Goal: Task Accomplishment & Management: Complete application form

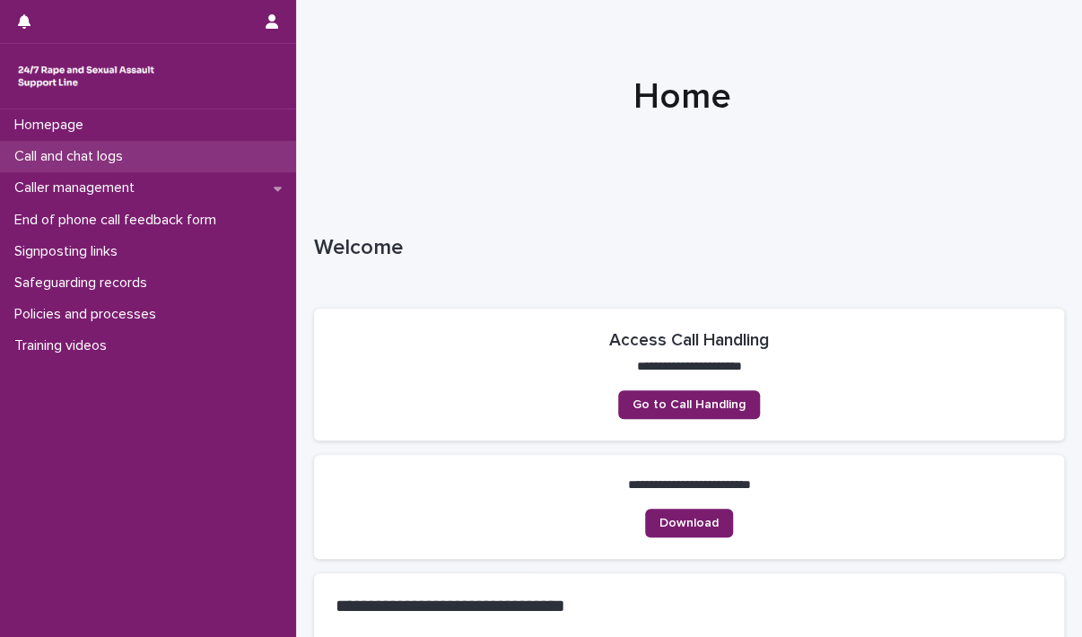
click at [155, 152] on div "Call and chat logs" at bounding box center [148, 156] width 296 height 31
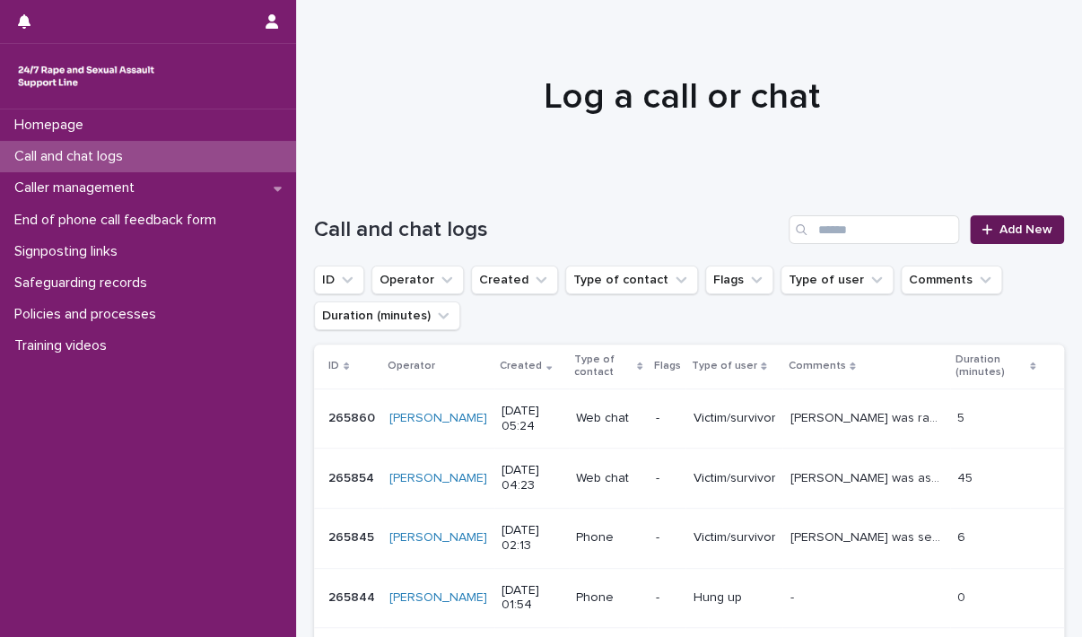
click at [999, 223] on span "Add New" at bounding box center [1025, 229] width 53 height 13
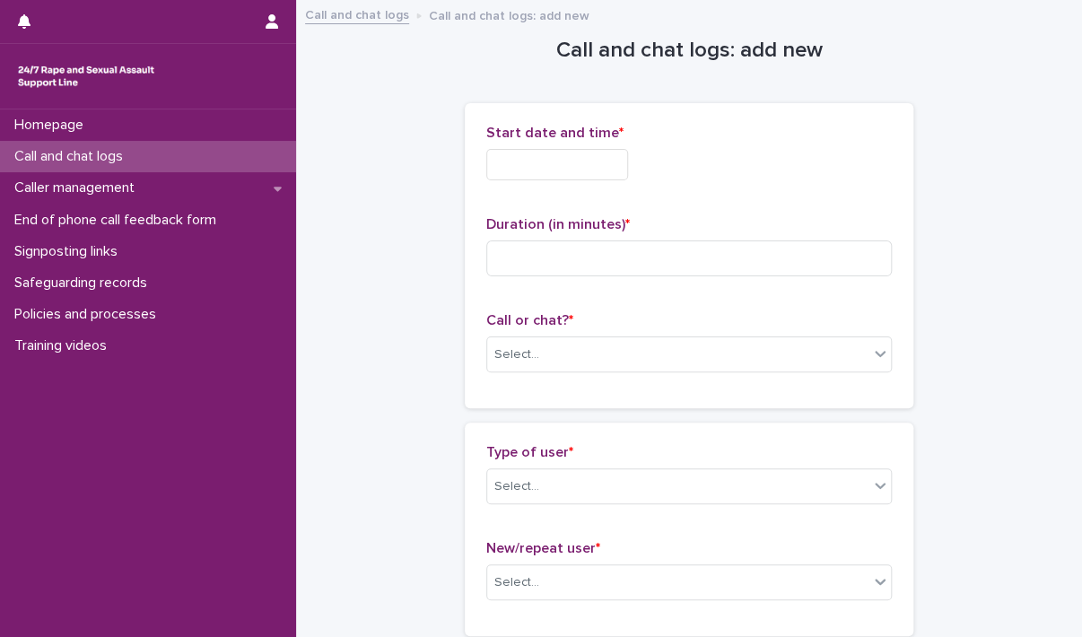
click at [550, 163] on input "text" at bounding box center [557, 164] width 142 height 31
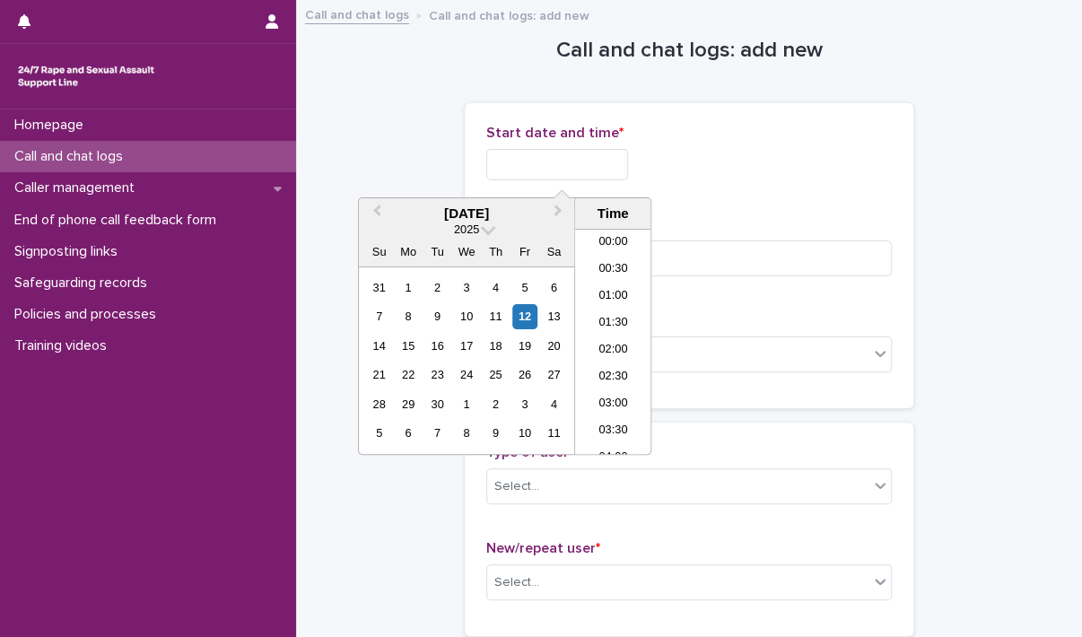
scroll to position [1031, 0]
click at [602, 335] on li "21:00" at bounding box center [613, 341] width 76 height 27
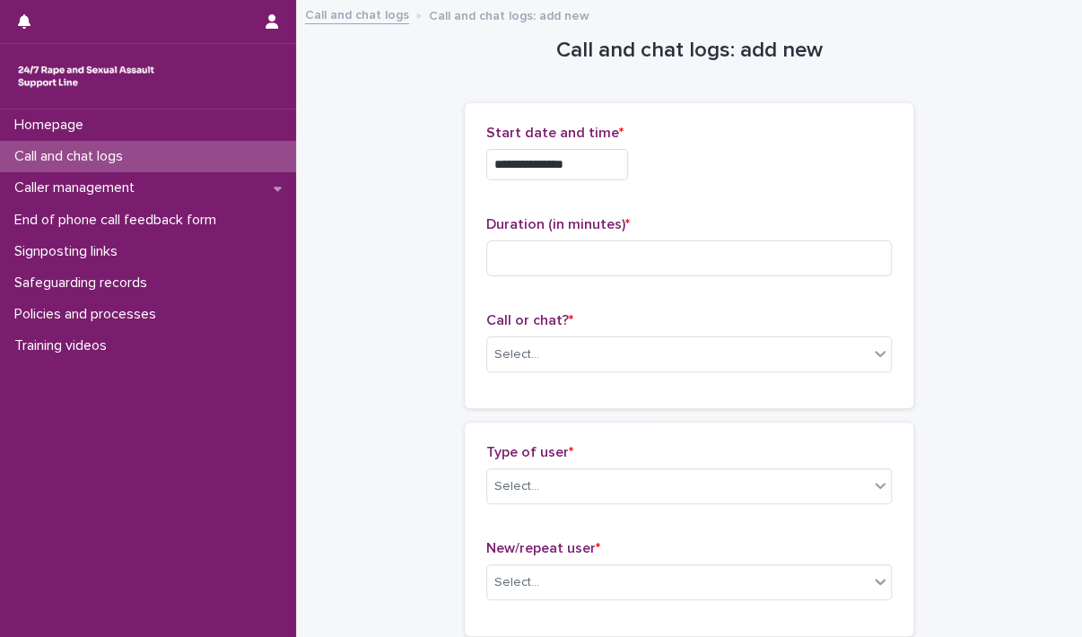
click at [595, 170] on input "**********" at bounding box center [557, 164] width 142 height 31
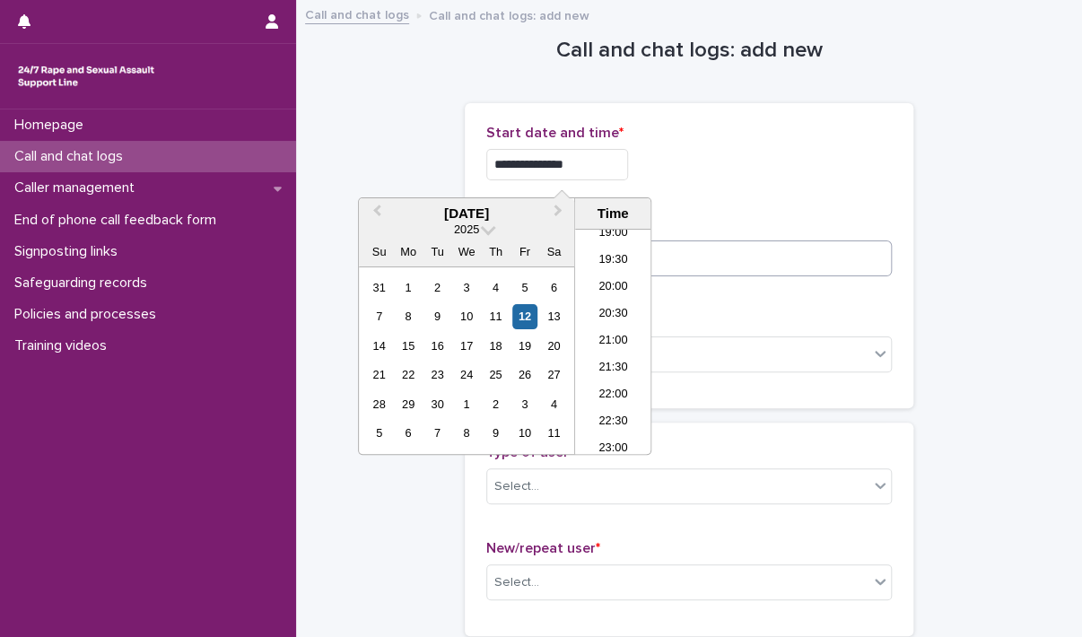
type input "**********"
click at [725, 264] on input at bounding box center [688, 258] width 405 height 36
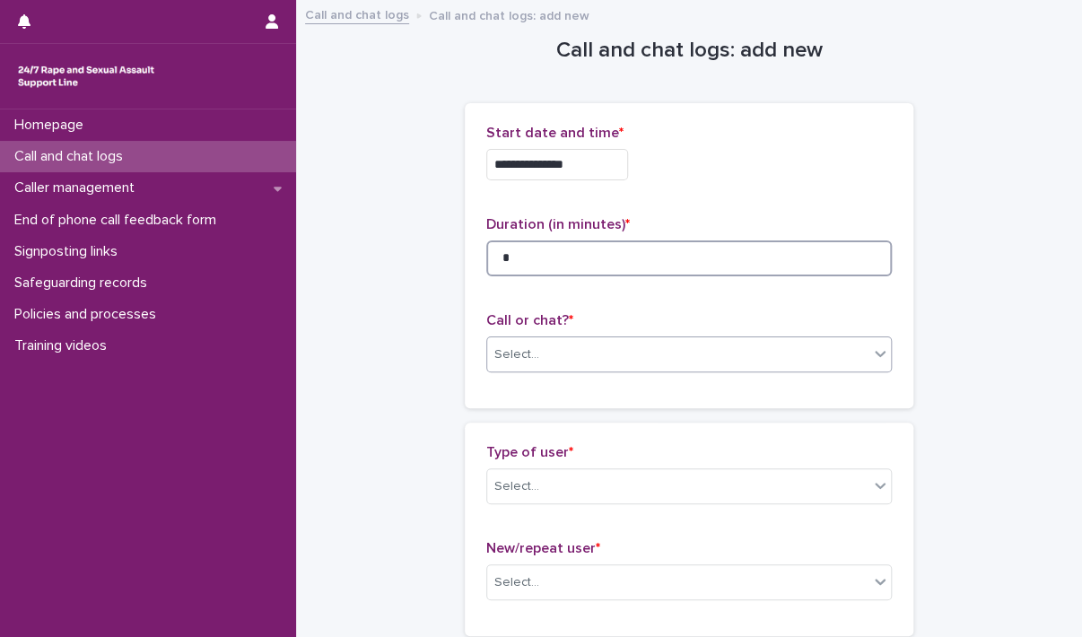
type input "*"
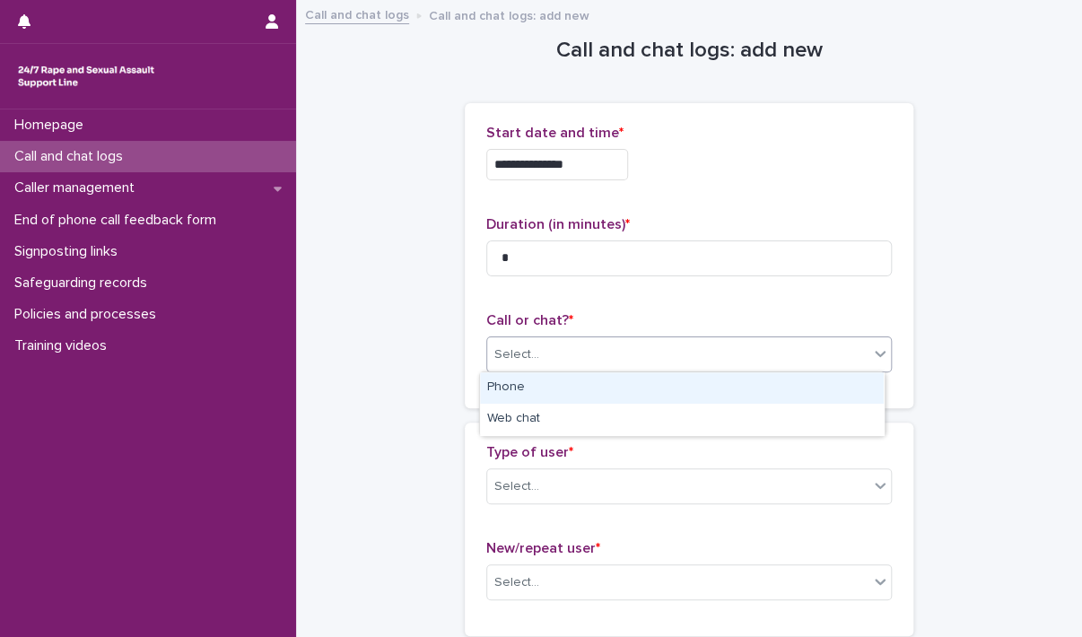
click at [661, 352] on div "Select..." at bounding box center [677, 355] width 381 height 30
click at [633, 390] on div "Phone" at bounding box center [682, 387] width 404 height 31
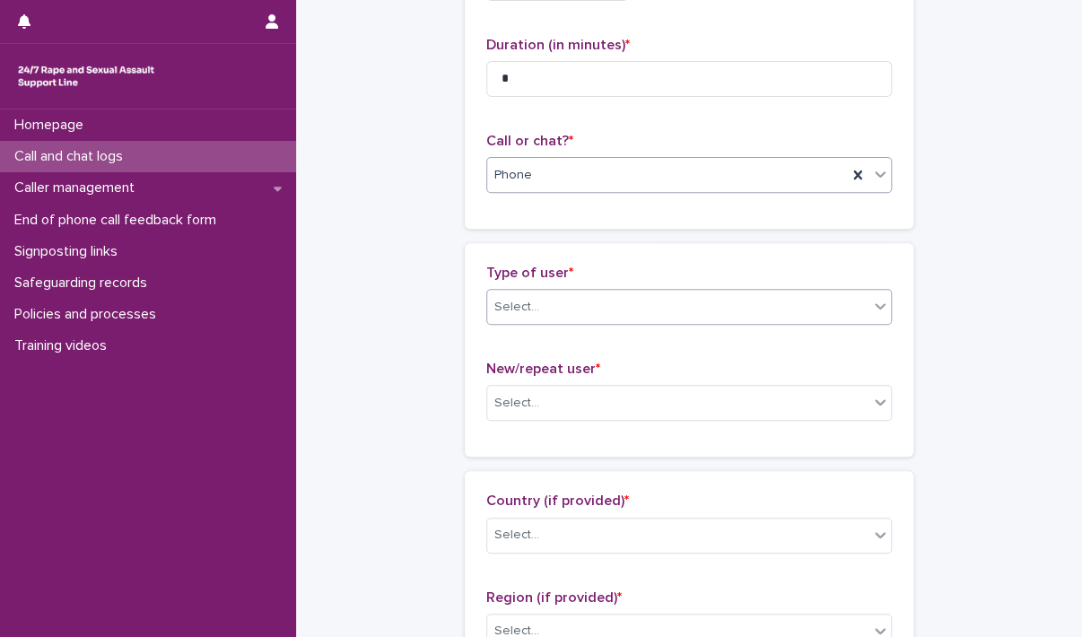
scroll to position [269, 0]
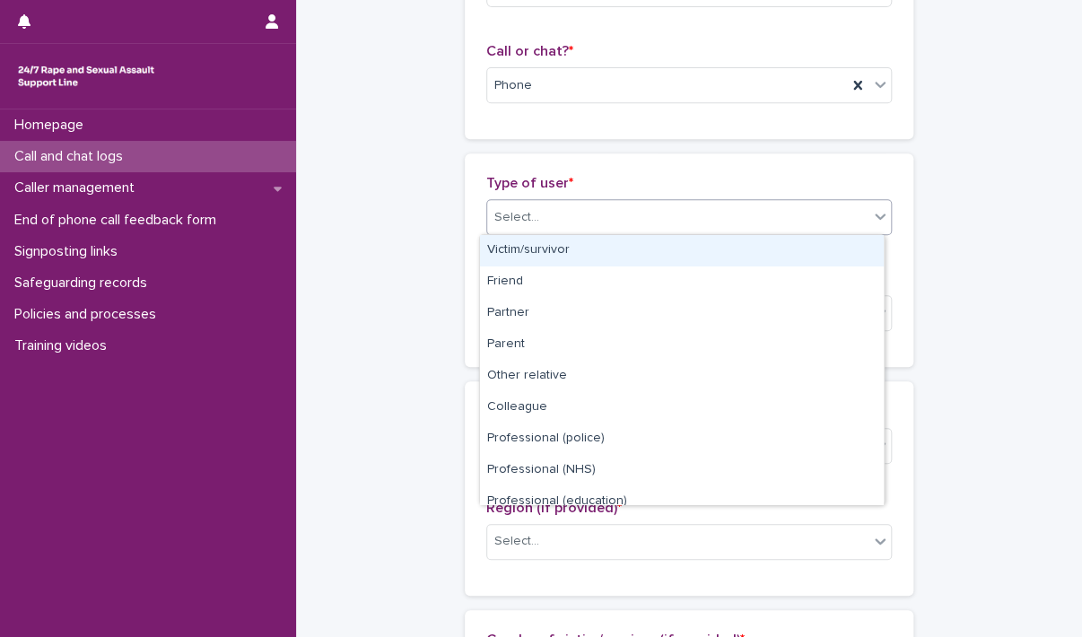
click at [618, 219] on div "Select..." at bounding box center [677, 218] width 381 height 30
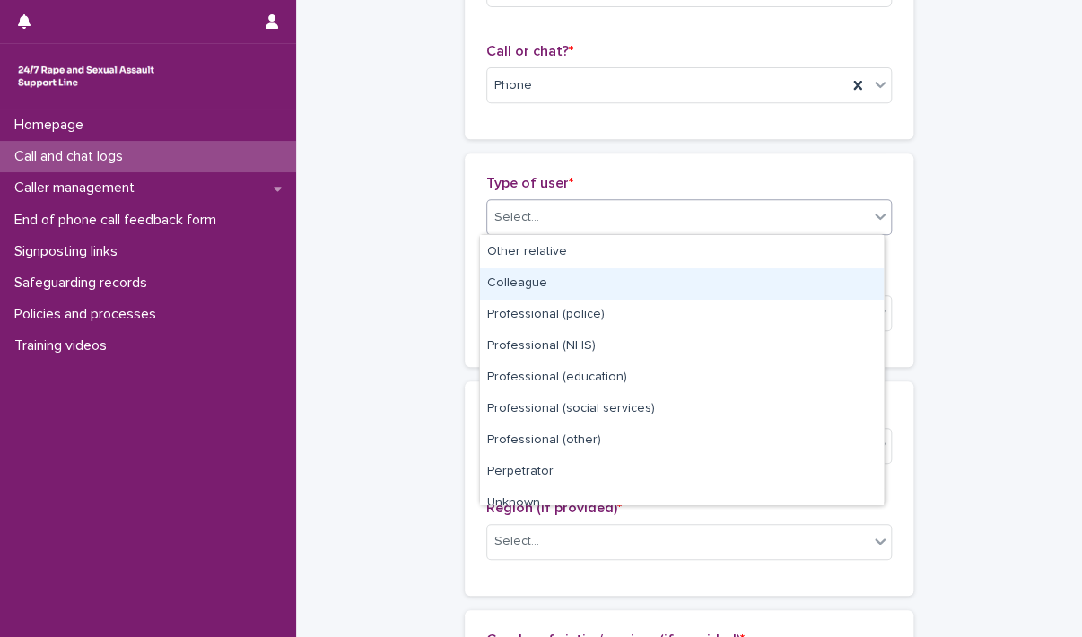
scroll to position [201, 0]
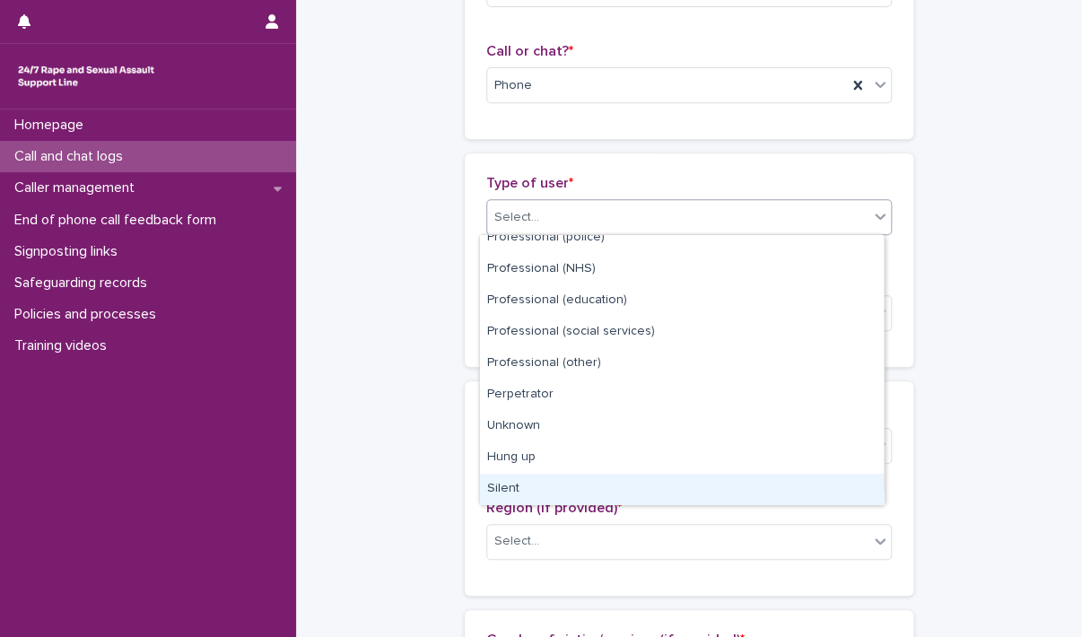
click at [598, 489] on div "Silent" at bounding box center [682, 489] width 404 height 31
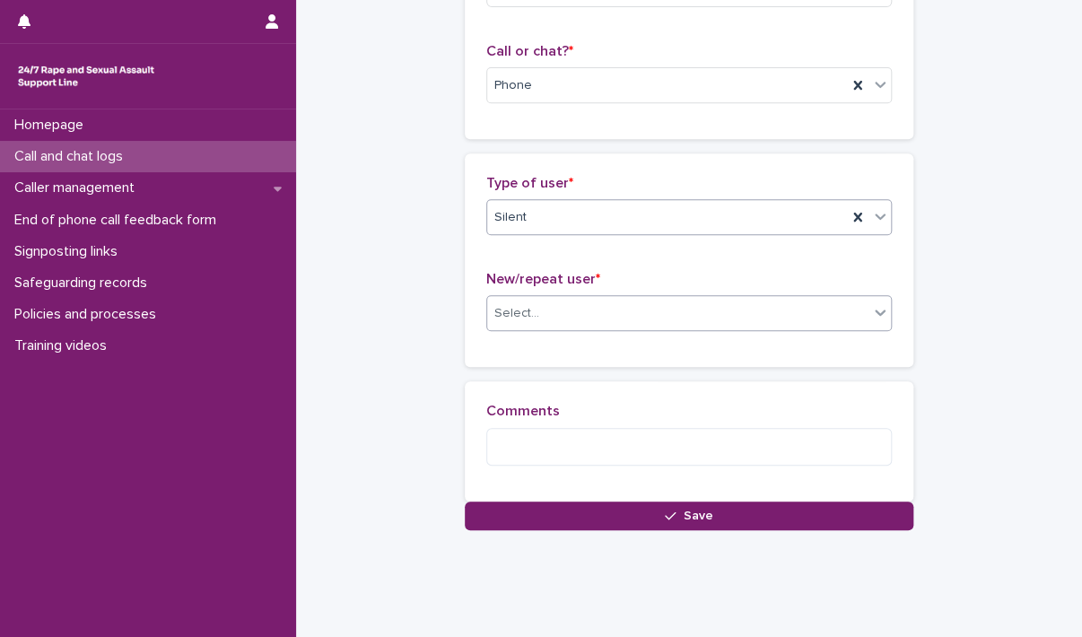
click at [599, 304] on div "Select..." at bounding box center [677, 314] width 381 height 30
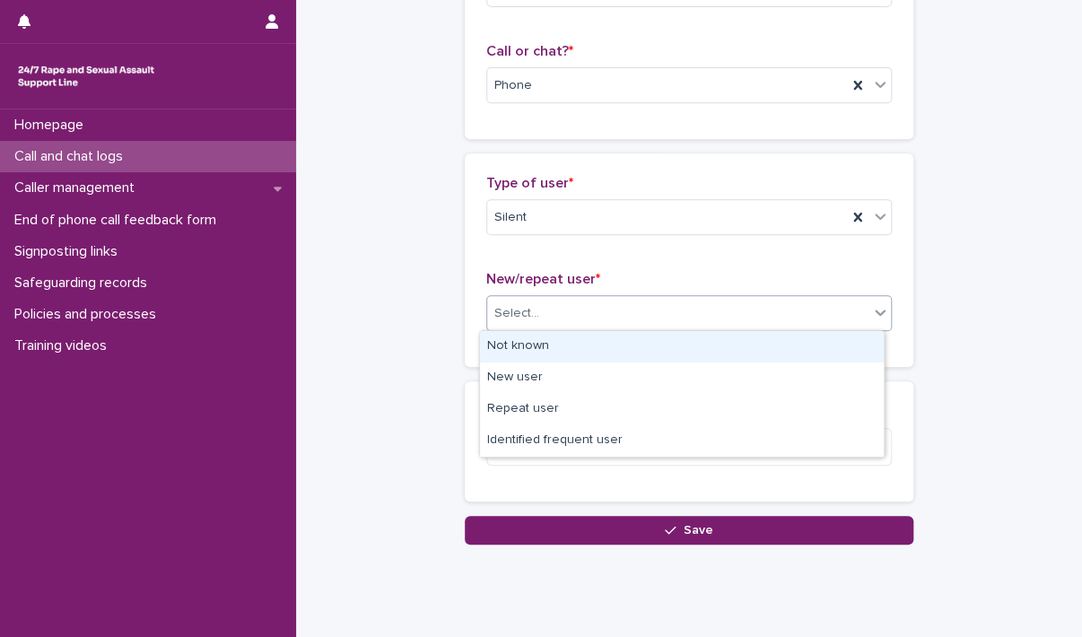
click at [596, 349] on div "Not known" at bounding box center [682, 346] width 404 height 31
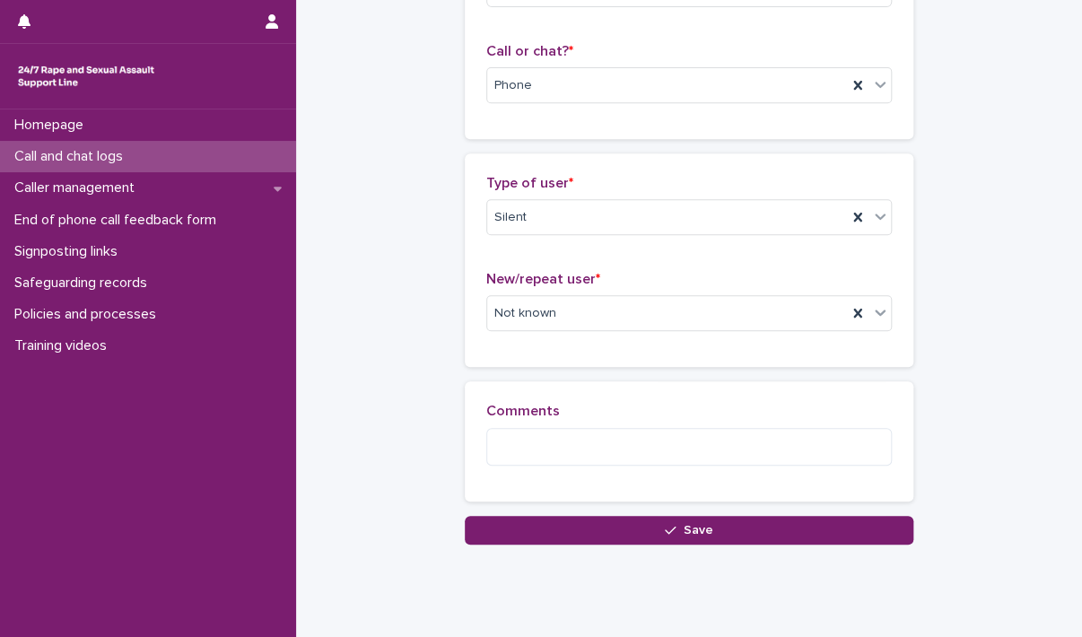
drag, startPoint x: 608, startPoint y: 536, endPoint x: 437, endPoint y: 533, distance: 171.3
click at [605, 536] on button "Save" at bounding box center [689, 530] width 448 height 29
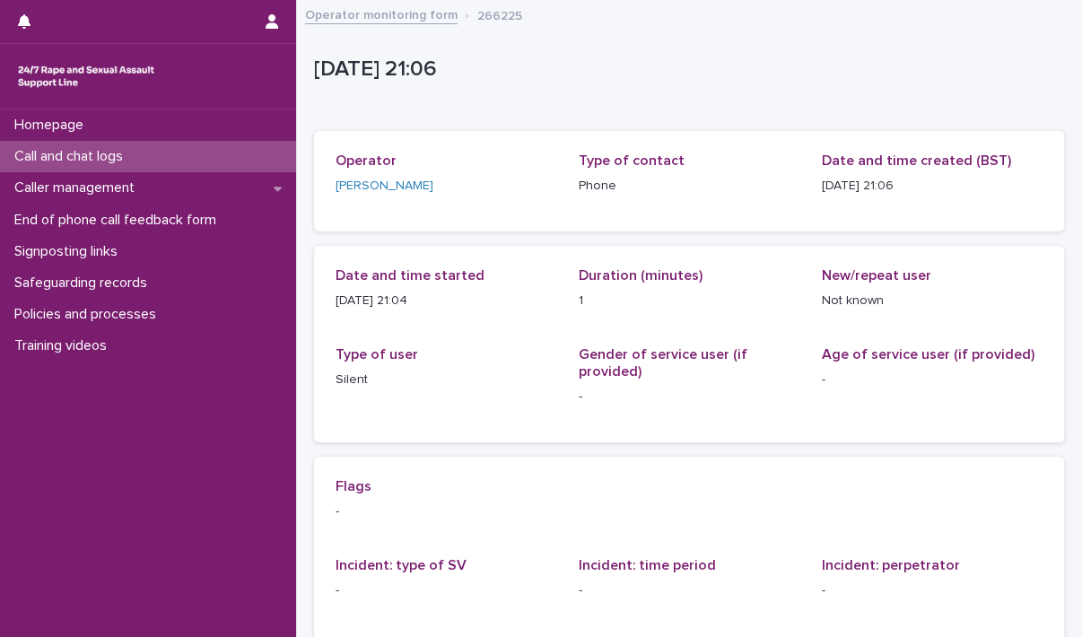
click at [140, 145] on div "Call and chat logs" at bounding box center [148, 156] width 296 height 31
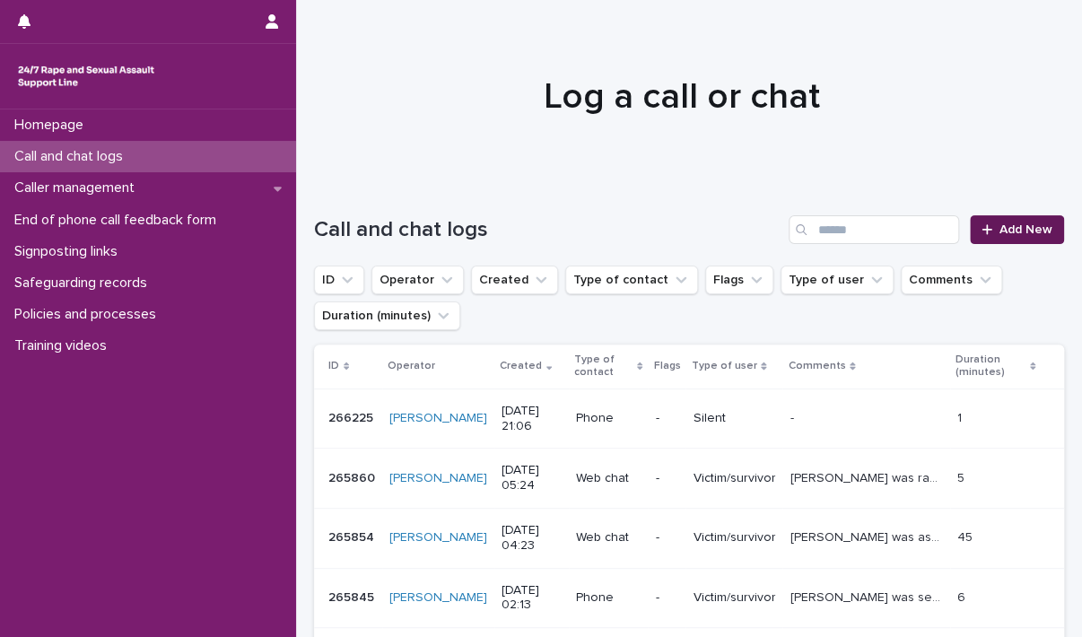
click at [1010, 233] on span "Add New" at bounding box center [1025, 229] width 53 height 13
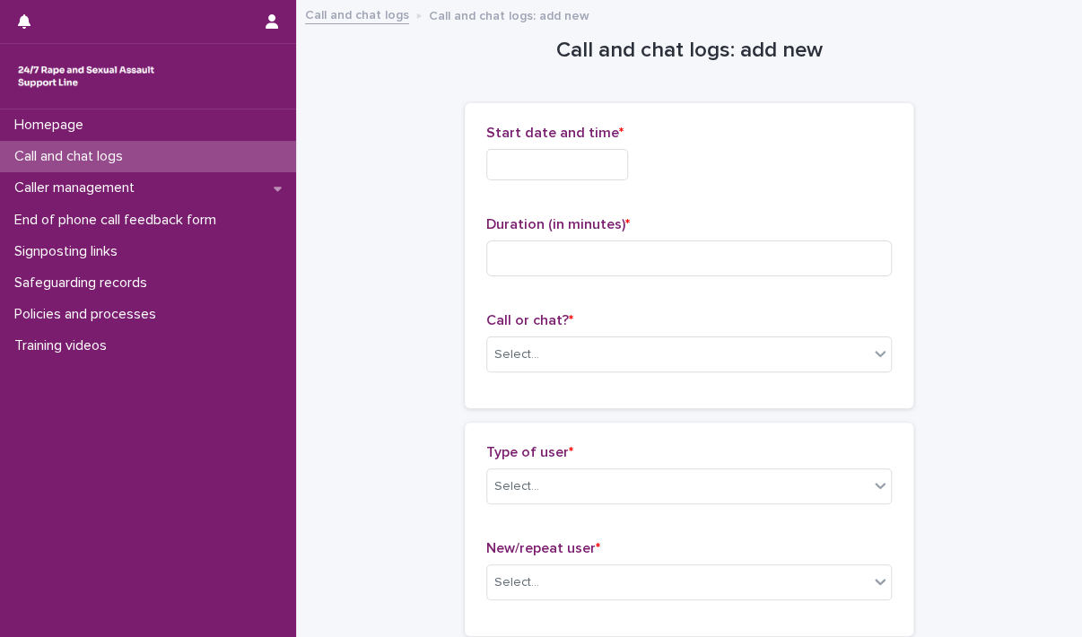
click at [549, 170] on input "text" at bounding box center [557, 164] width 142 height 31
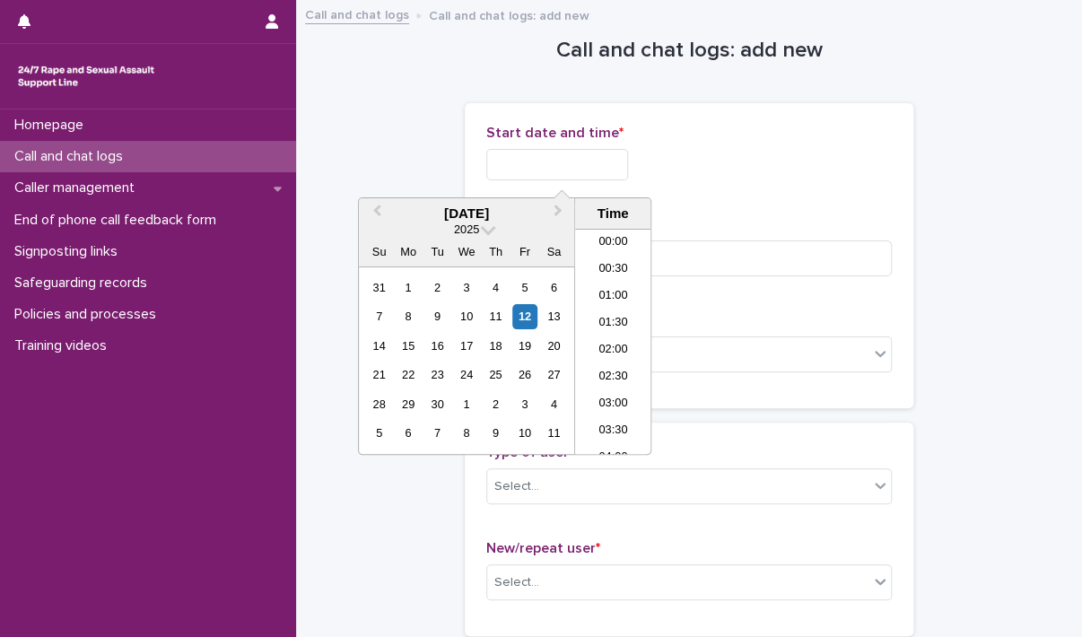
scroll to position [1058, 0]
click at [609, 316] on li "21:00" at bounding box center [613, 314] width 76 height 27
click at [583, 159] on input "**********" at bounding box center [557, 164] width 142 height 31
type input "**********"
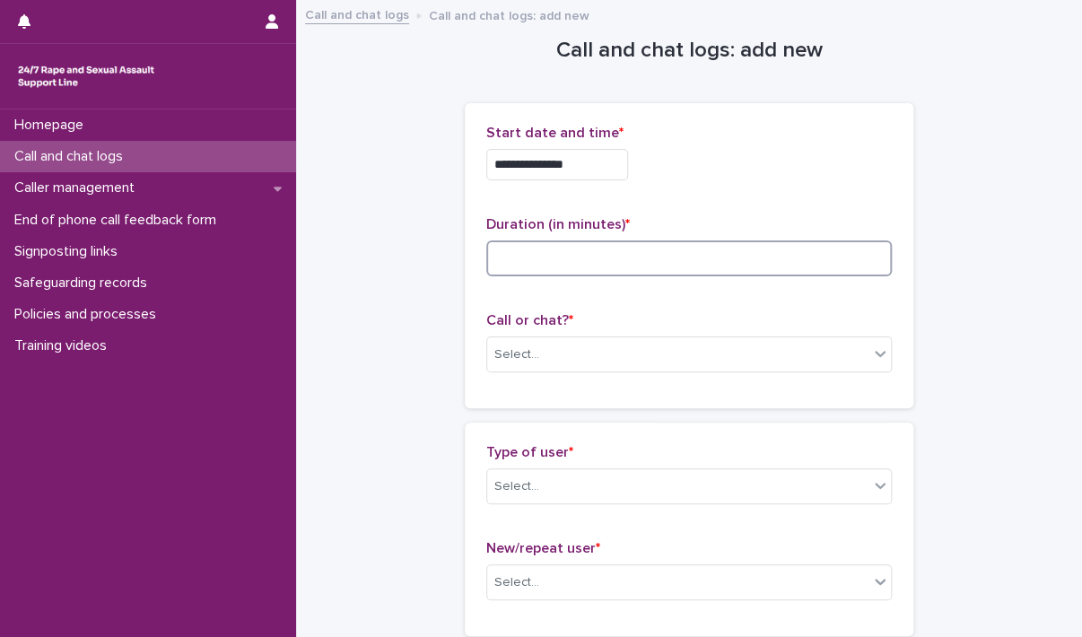
click at [714, 259] on input at bounding box center [688, 258] width 405 height 36
type input "**"
click at [660, 337] on div "Select..." at bounding box center [688, 354] width 405 height 36
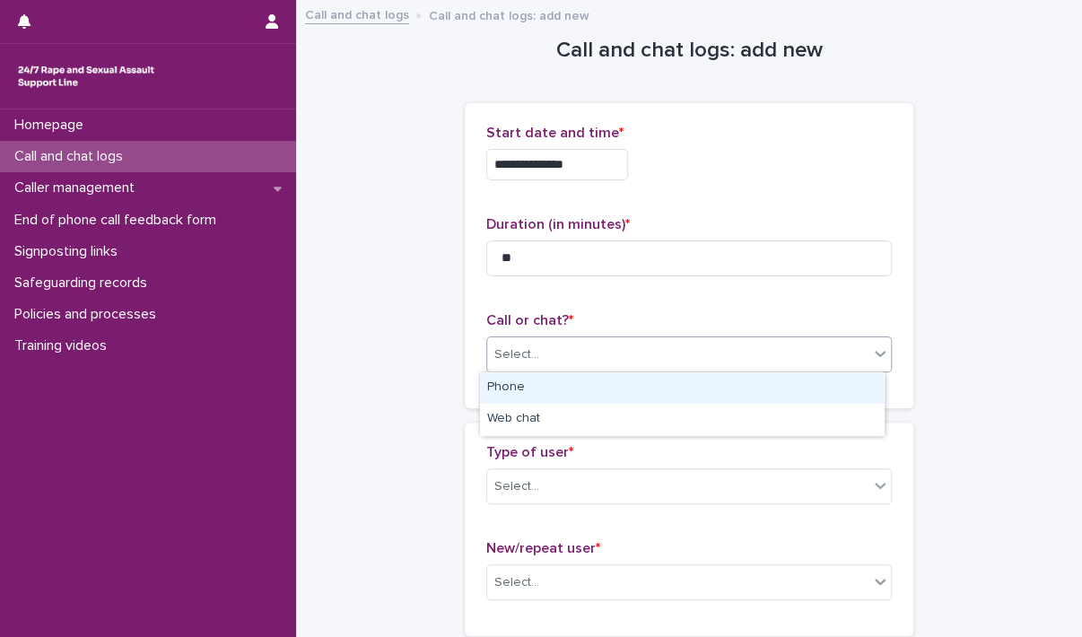
click at [635, 389] on div "Phone" at bounding box center [682, 387] width 404 height 31
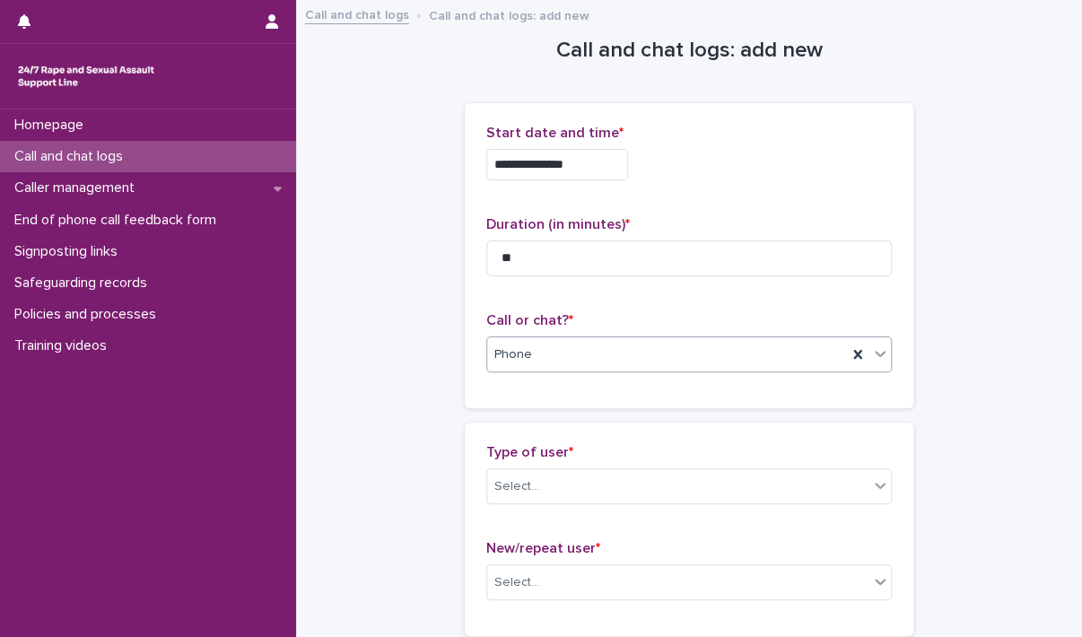
click at [625, 465] on div "Type of user * Select..." at bounding box center [688, 481] width 405 height 74
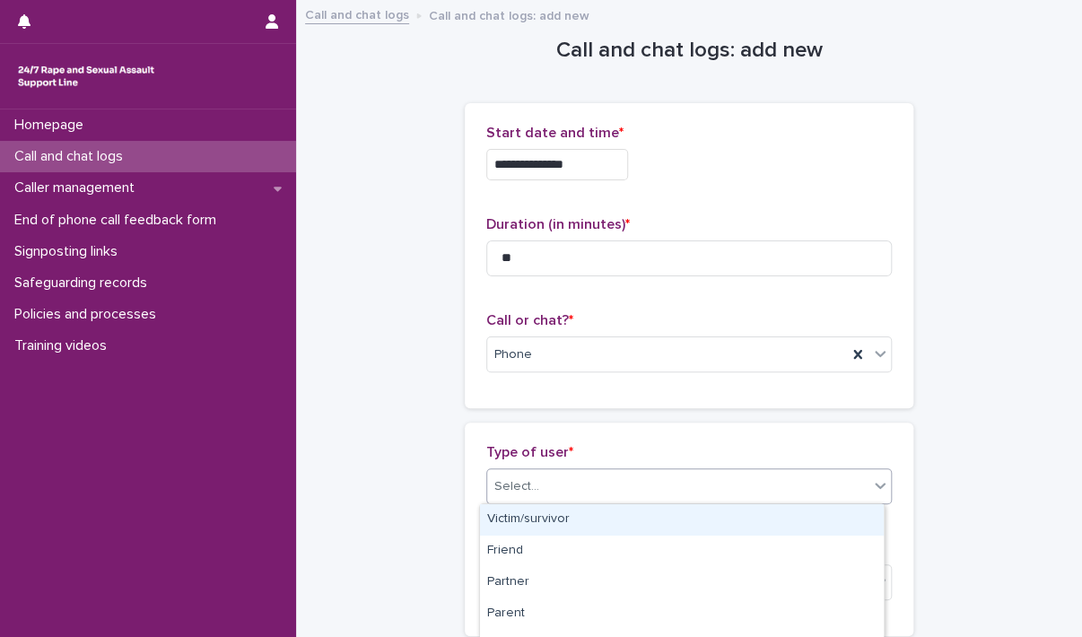
click at [627, 479] on div "Select..." at bounding box center [677, 487] width 381 height 30
click at [622, 518] on div "Victim/survivor" at bounding box center [682, 519] width 404 height 31
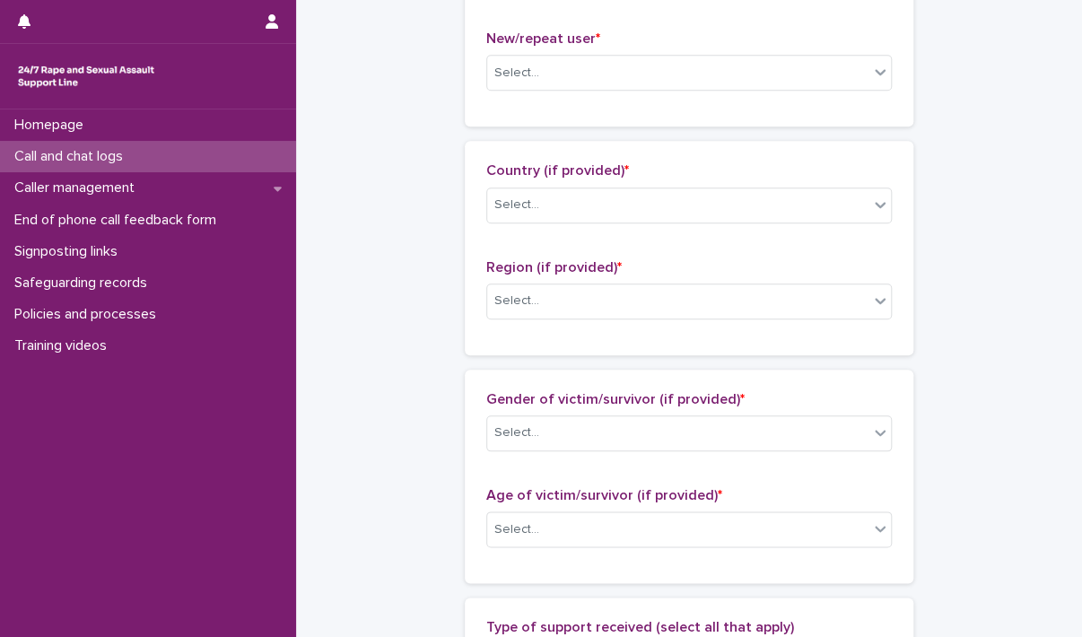
scroll to position [538, 0]
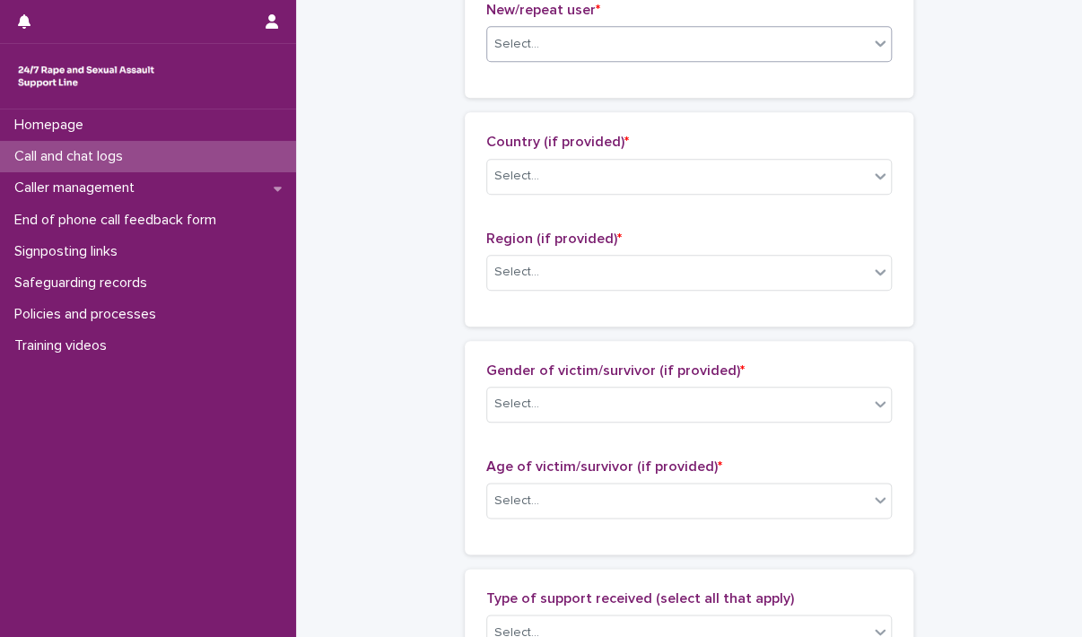
click at [642, 51] on div "Select..." at bounding box center [677, 45] width 381 height 30
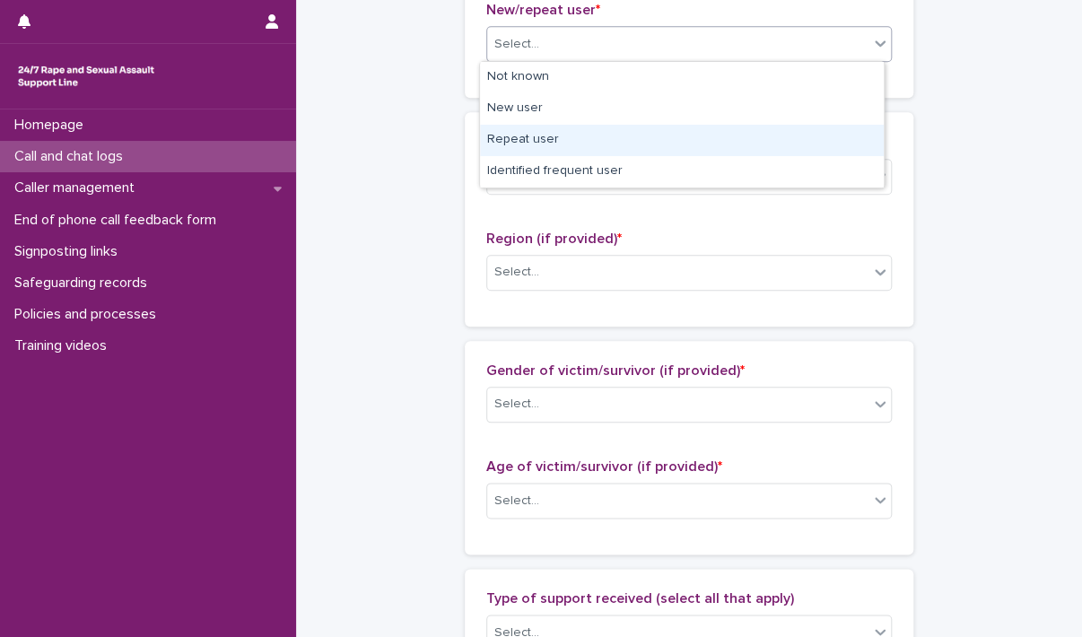
click at [633, 152] on div "Repeat user" at bounding box center [682, 140] width 404 height 31
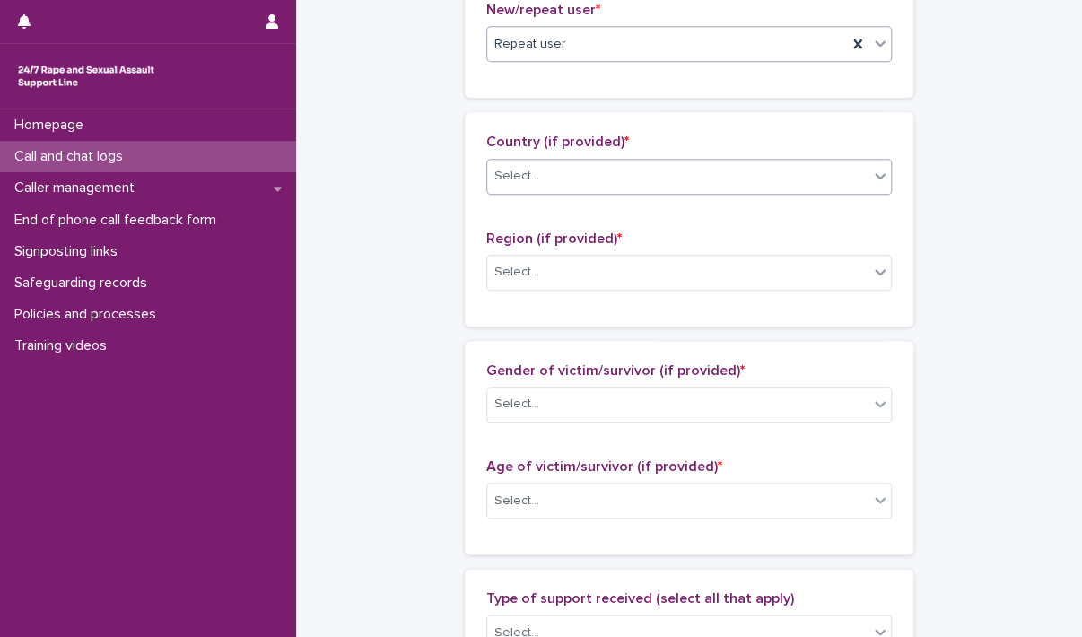
click at [612, 173] on div "Select..." at bounding box center [677, 176] width 381 height 30
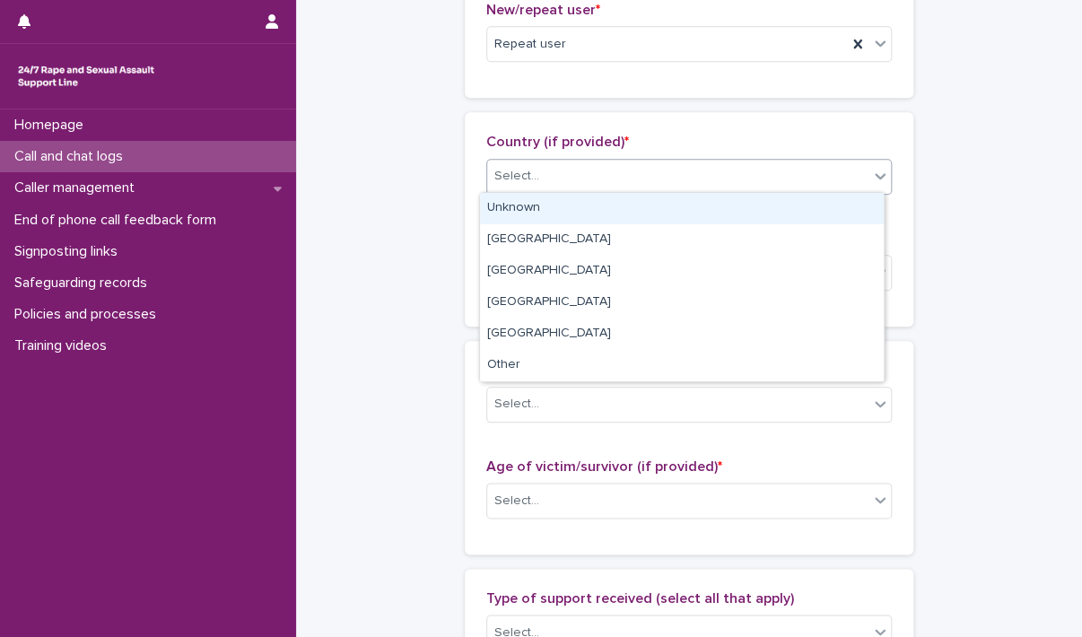
drag, startPoint x: 601, startPoint y: 208, endPoint x: 599, endPoint y: 231, distance: 22.5
click at [600, 208] on div "Unknown" at bounding box center [682, 208] width 404 height 31
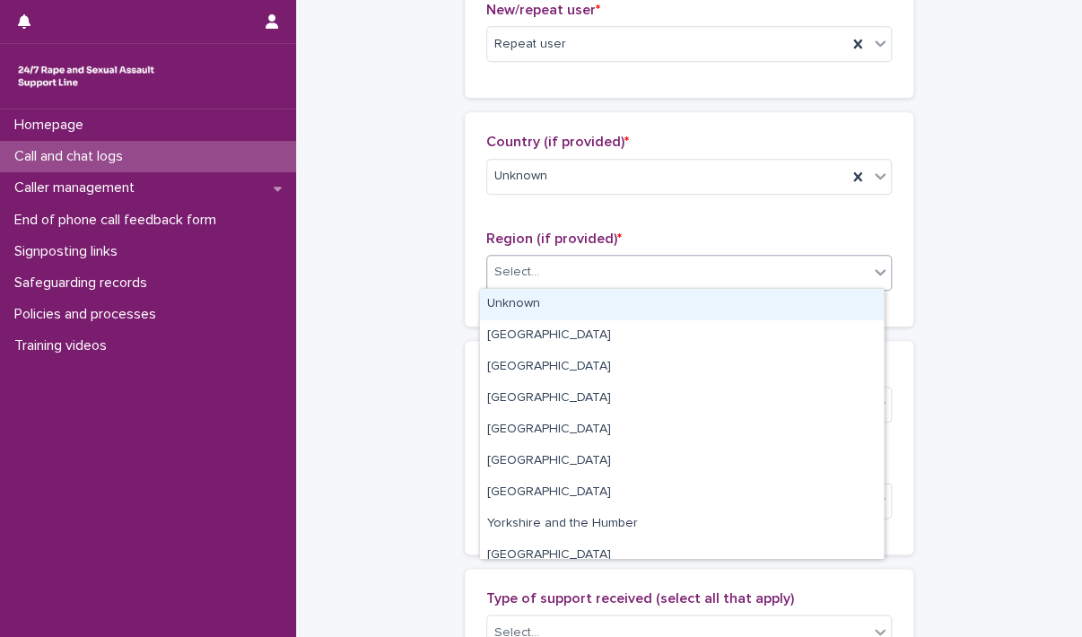
click at [595, 262] on div "Select..." at bounding box center [677, 272] width 381 height 30
click at [584, 292] on div "Unknown" at bounding box center [682, 304] width 404 height 31
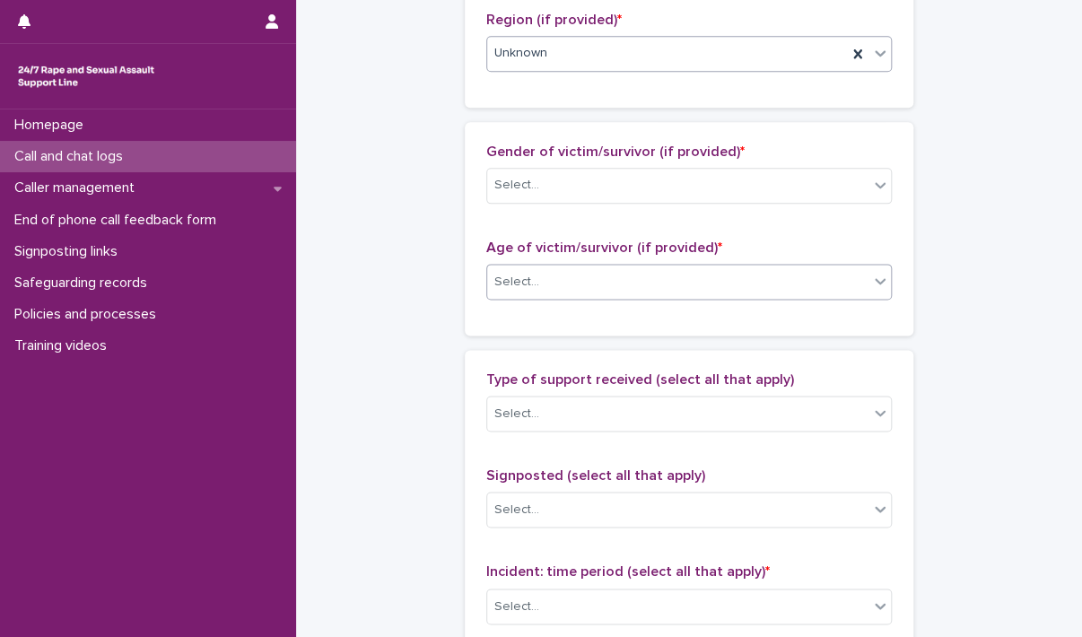
scroll to position [807, 0]
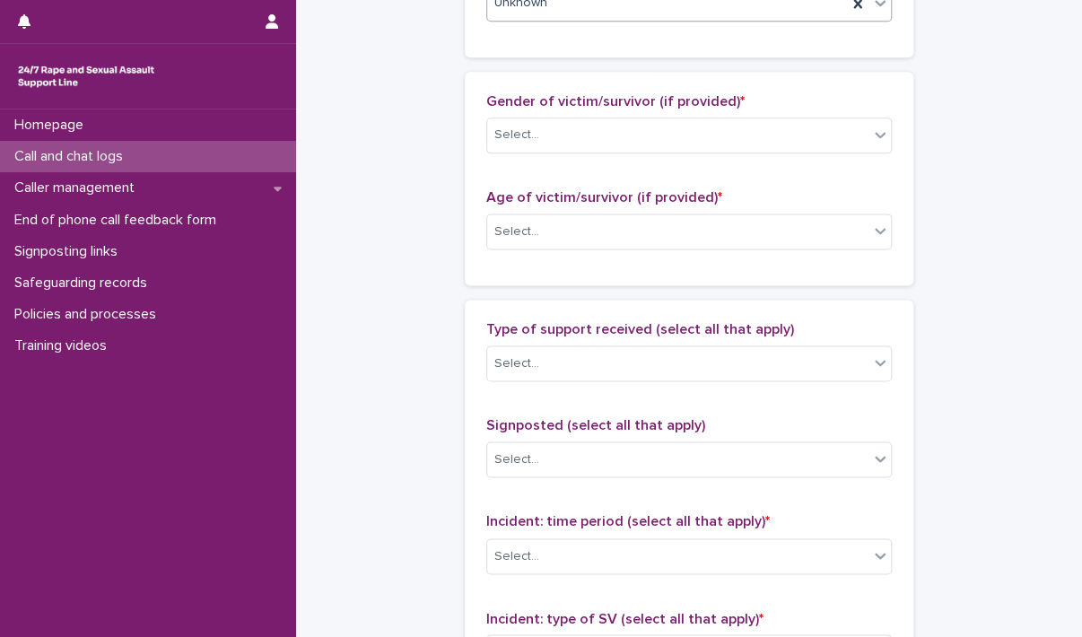
click at [570, 105] on span "Gender of victim/survivor (if provided) *" at bounding box center [615, 101] width 258 height 14
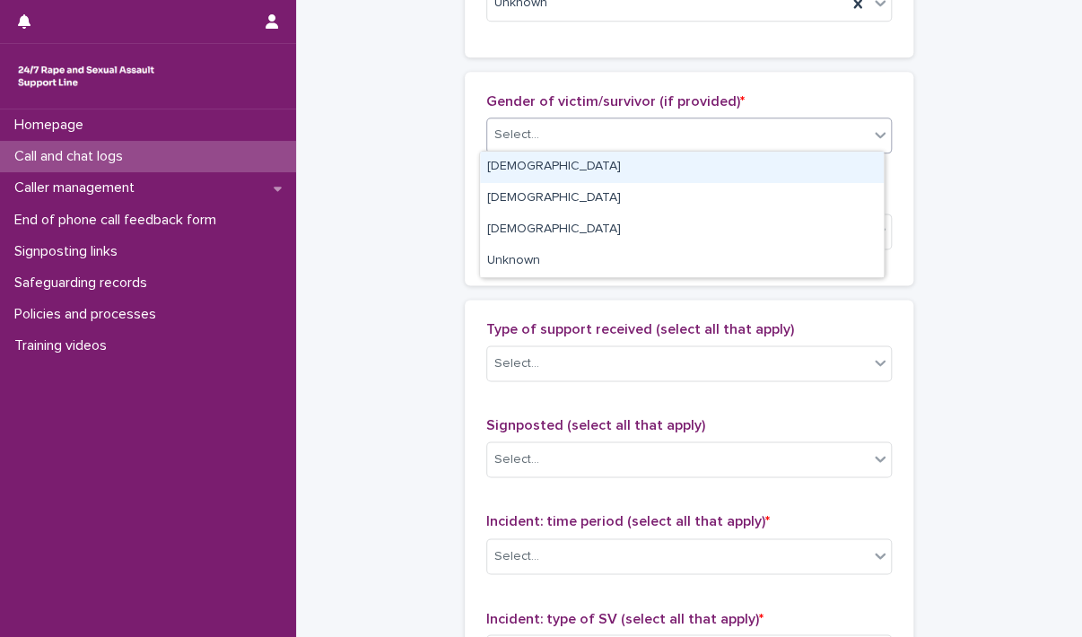
drag, startPoint x: 570, startPoint y: 105, endPoint x: 567, endPoint y: 118, distance: 13.9
click at [567, 118] on div "Select..." at bounding box center [688, 135] width 405 height 36
click at [565, 173] on div "[DEMOGRAPHIC_DATA]" at bounding box center [682, 167] width 404 height 31
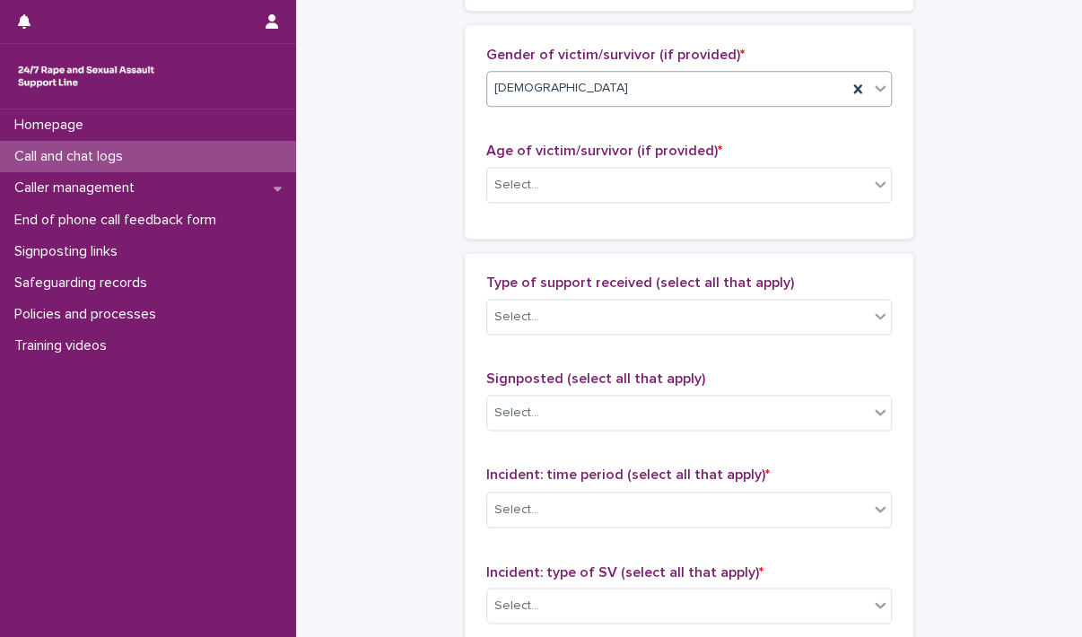
scroll to position [897, 0]
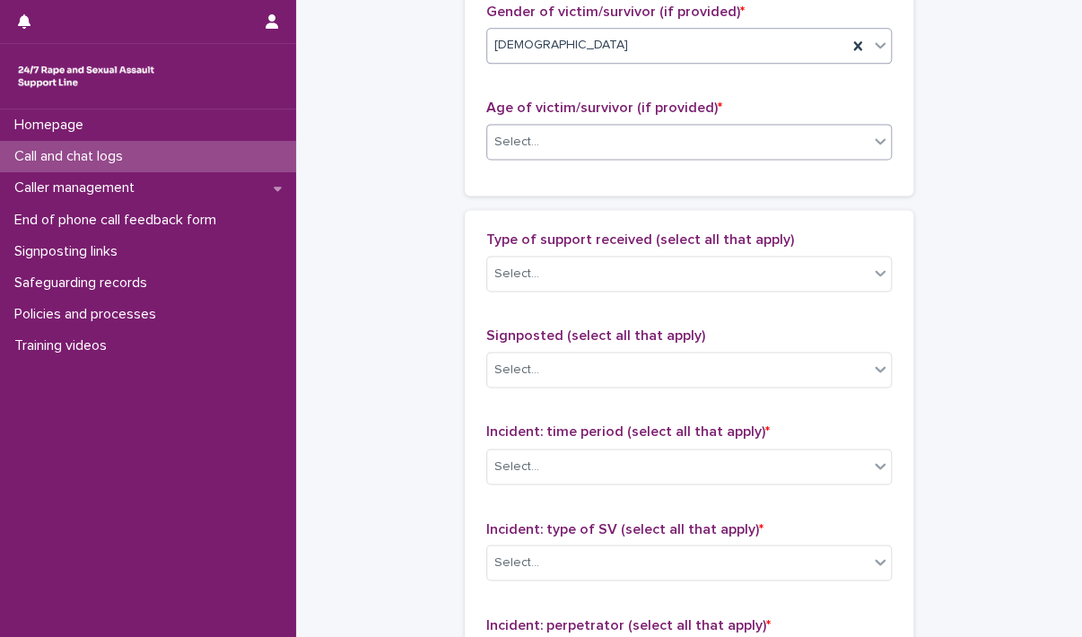
click at [563, 141] on div "Select..." at bounding box center [677, 142] width 381 height 30
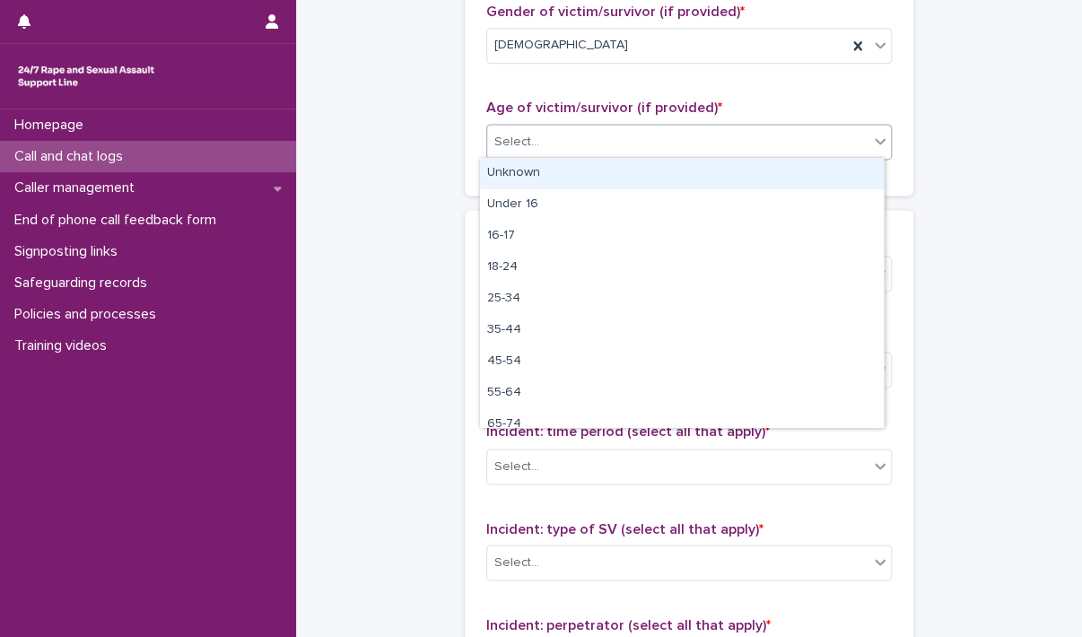
click at [566, 170] on div "Unknown" at bounding box center [682, 173] width 404 height 31
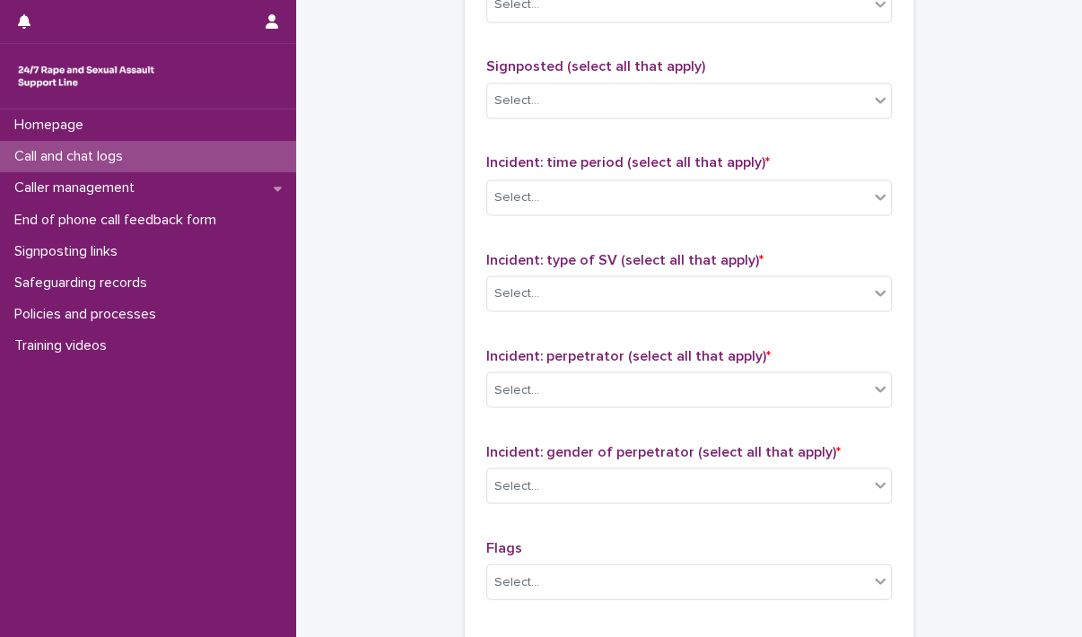
scroll to position [1256, 0]
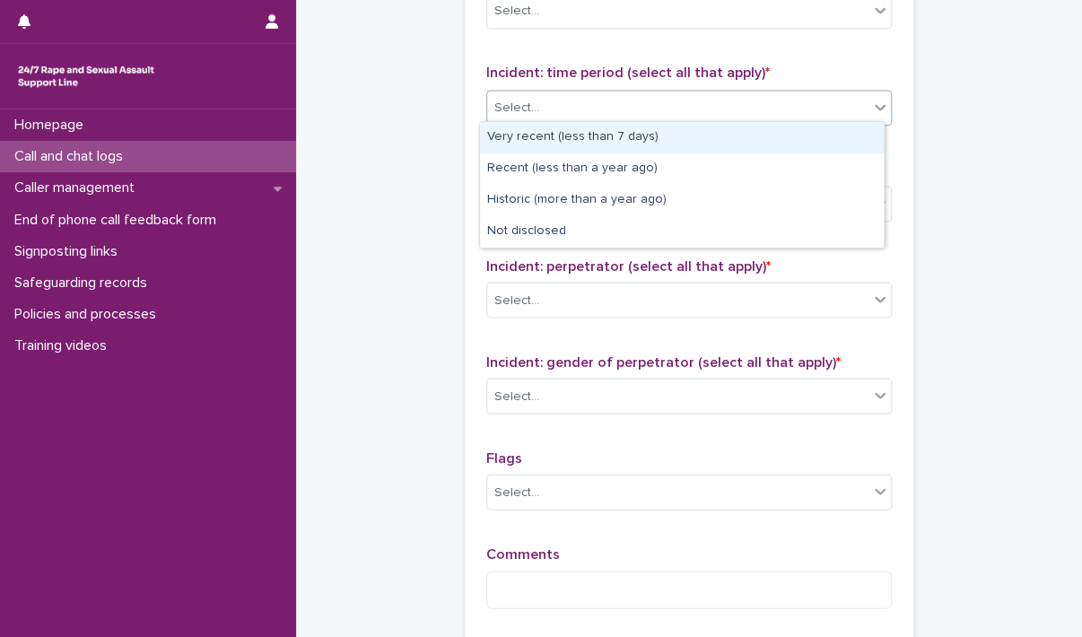
click at [537, 113] on div "Select..." at bounding box center [677, 107] width 381 height 30
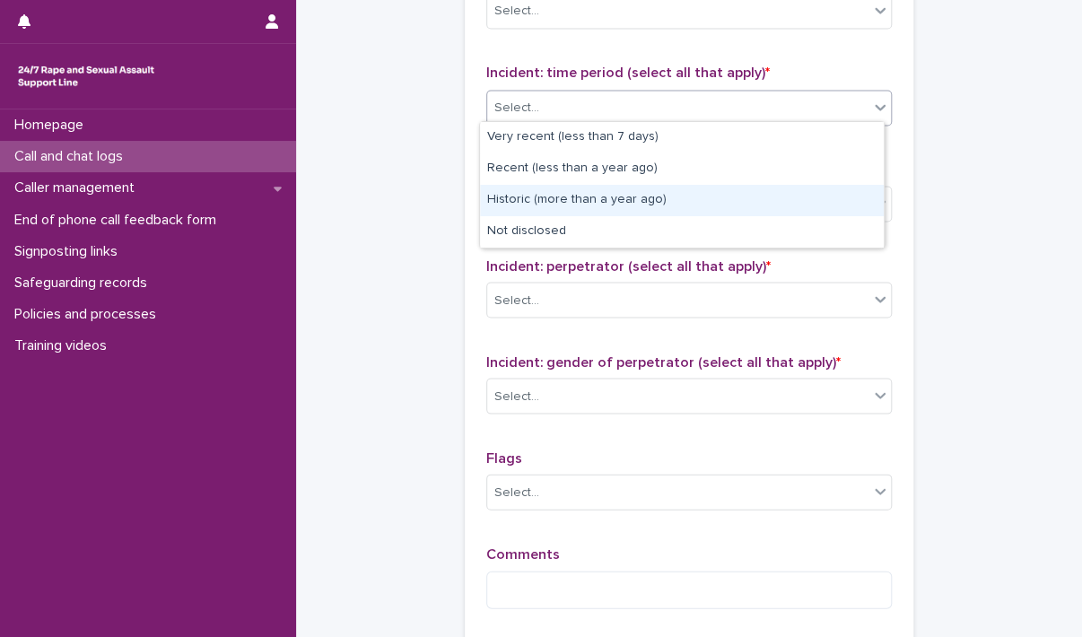
click at [561, 204] on div "Historic (more than a year ago)" at bounding box center [682, 200] width 404 height 31
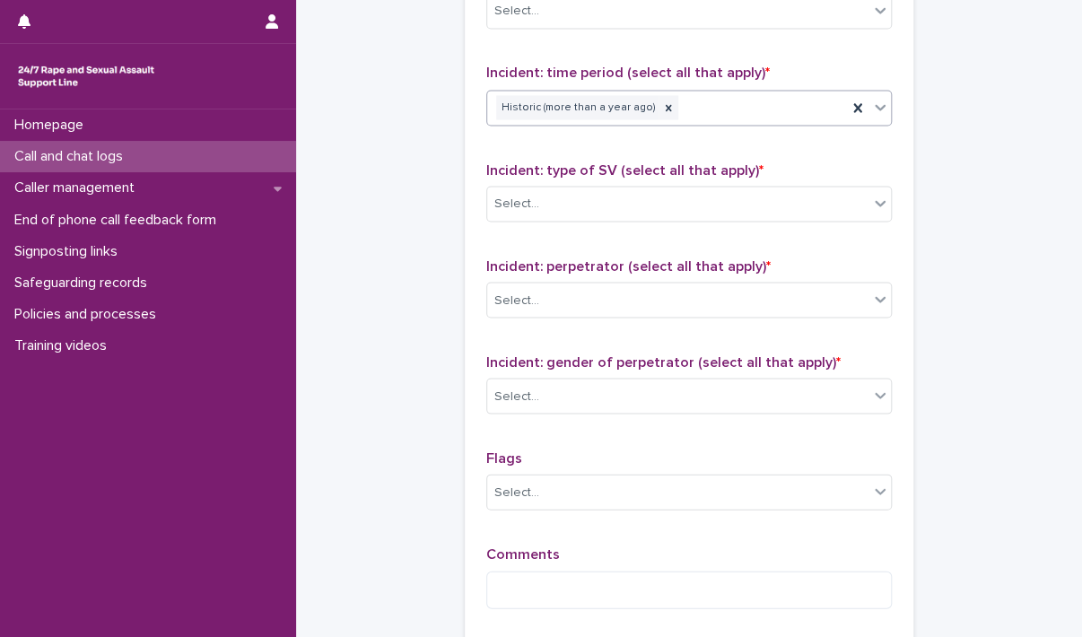
click at [559, 223] on div "Incident: type of SV (select all that apply) * Select..." at bounding box center [688, 198] width 405 height 74
click at [557, 200] on div "Select..." at bounding box center [677, 203] width 381 height 30
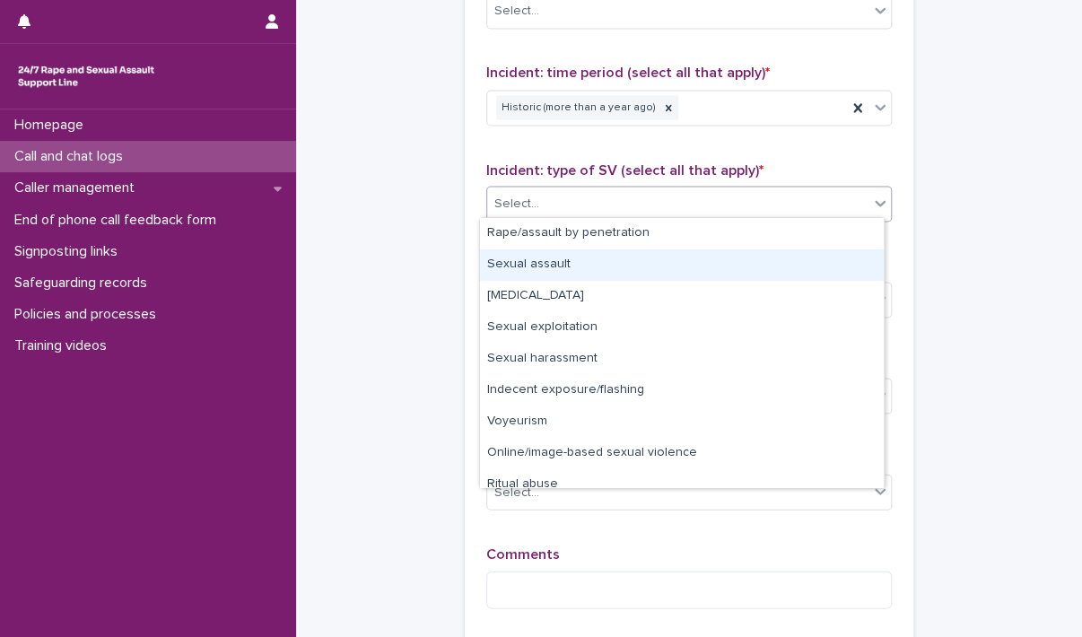
scroll to position [45, 0]
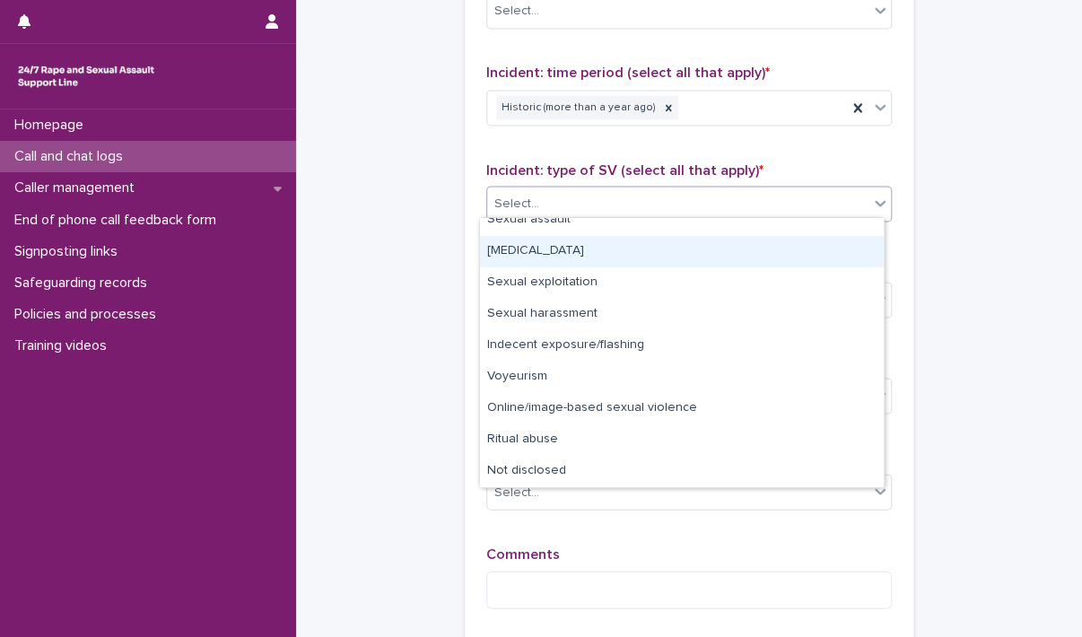
click at [551, 257] on div "[MEDICAL_DATA]" at bounding box center [682, 251] width 404 height 31
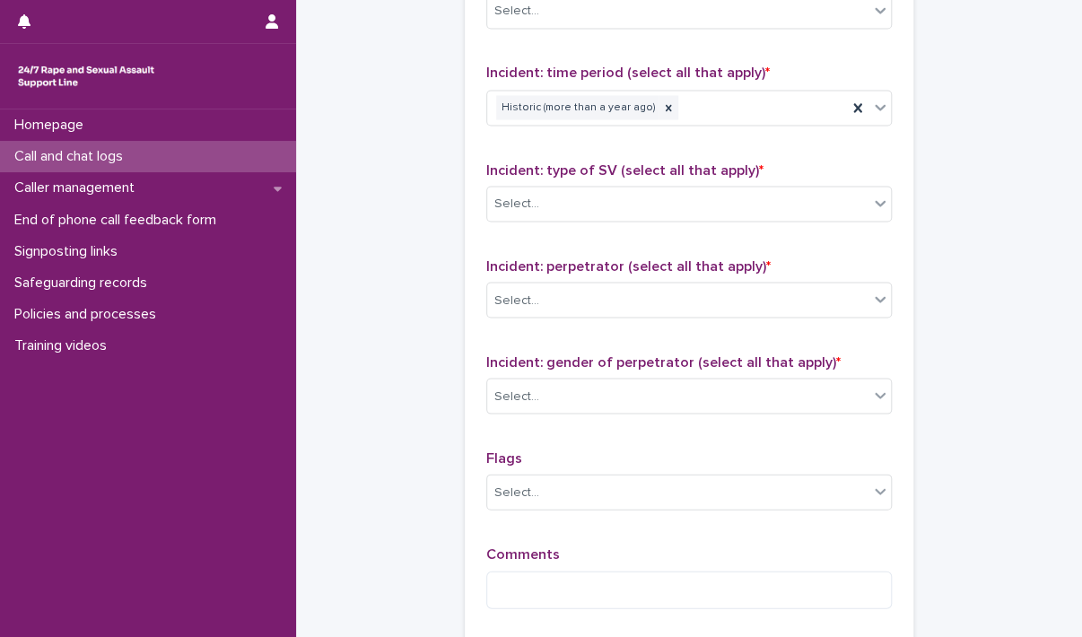
click at [595, 250] on div "Type of support received (select all that apply) Select... Signposted (select a…" at bounding box center [688, 248] width 405 height 750
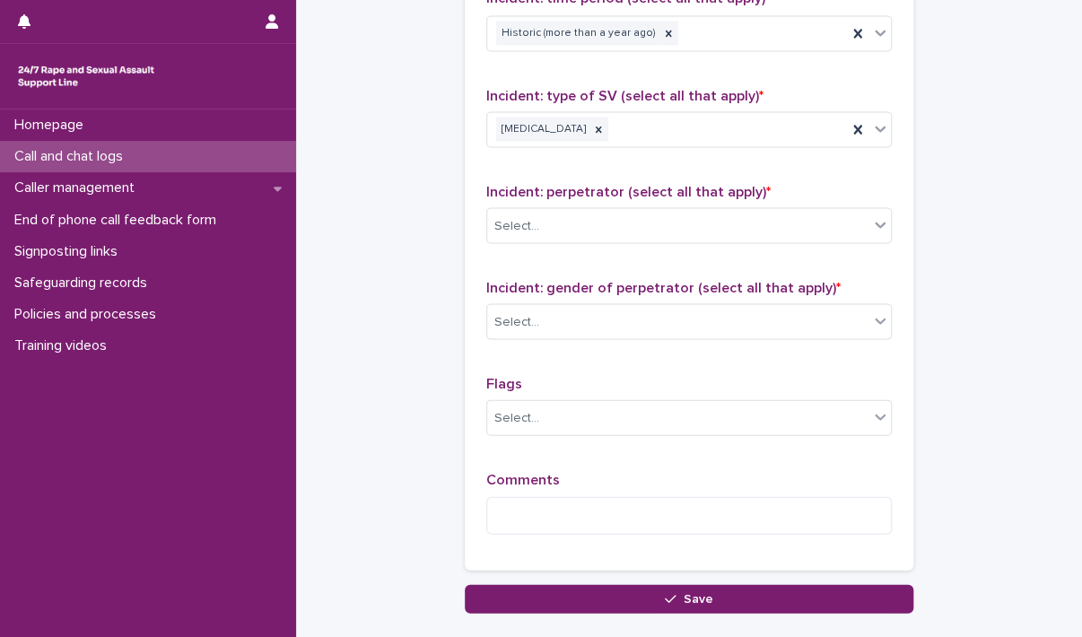
scroll to position [1440, 0]
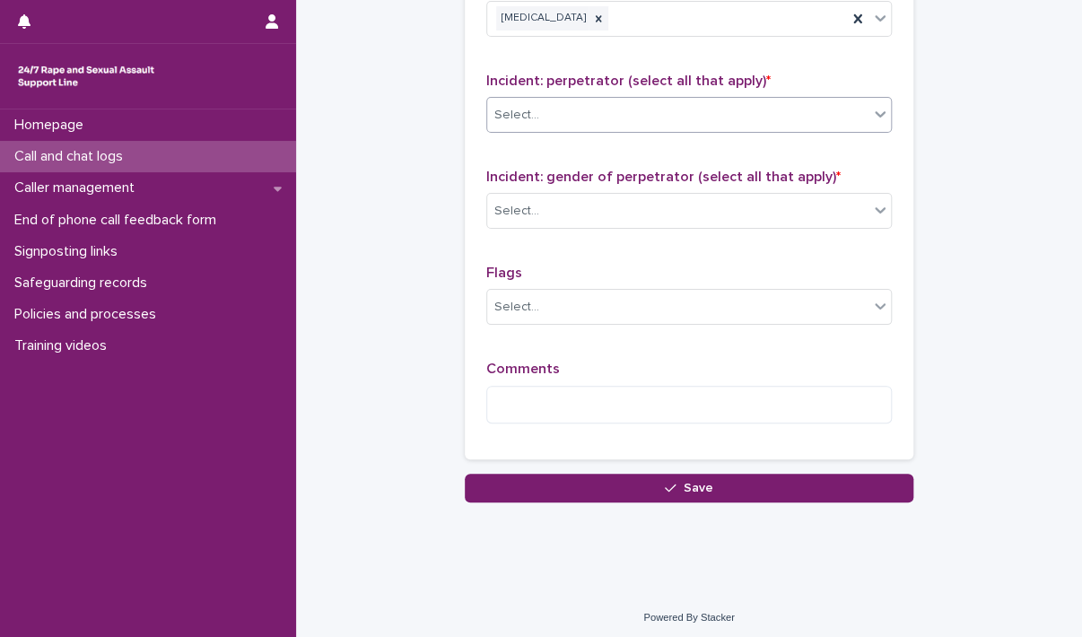
click at [622, 123] on div "Select..." at bounding box center [677, 115] width 381 height 30
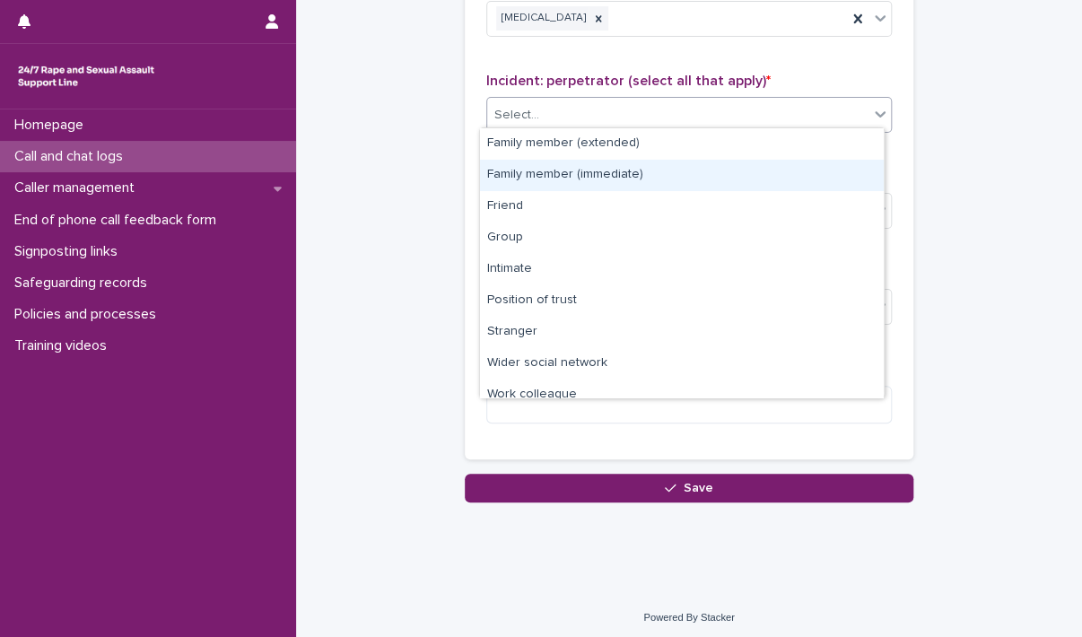
click at [617, 178] on div "Family member (immediate)" at bounding box center [682, 175] width 404 height 31
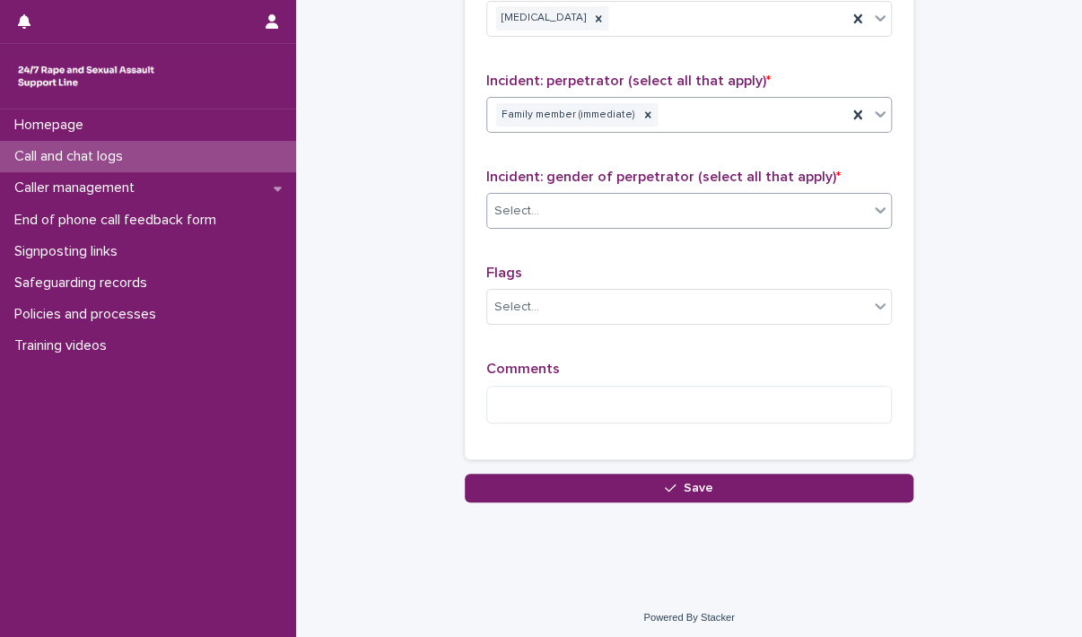
click at [597, 213] on div "Select..." at bounding box center [677, 211] width 381 height 30
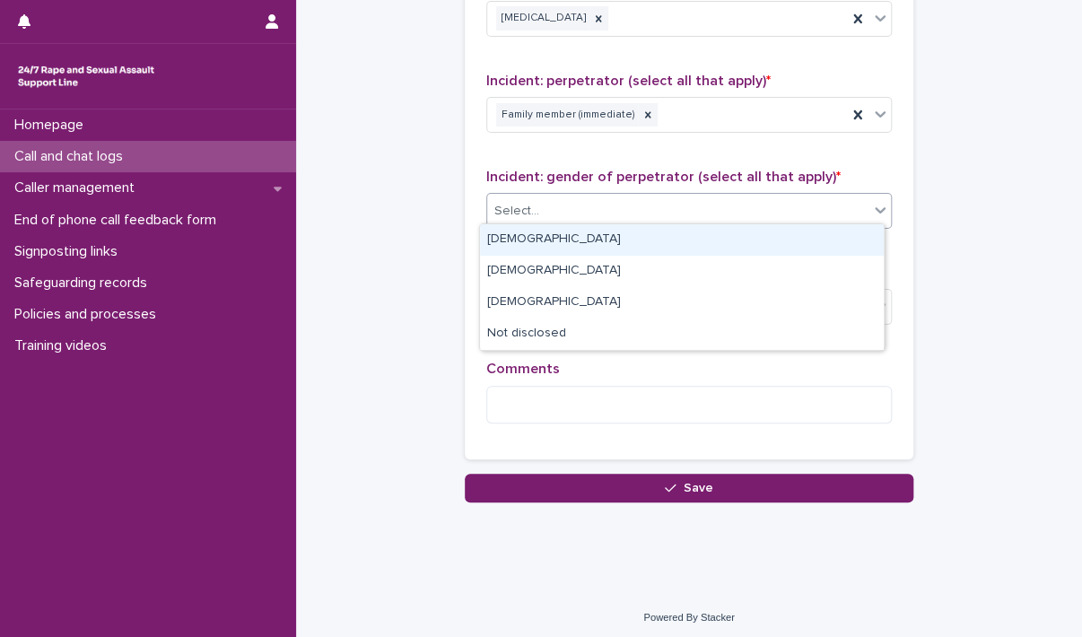
click at [587, 238] on div "[DEMOGRAPHIC_DATA]" at bounding box center [682, 239] width 404 height 31
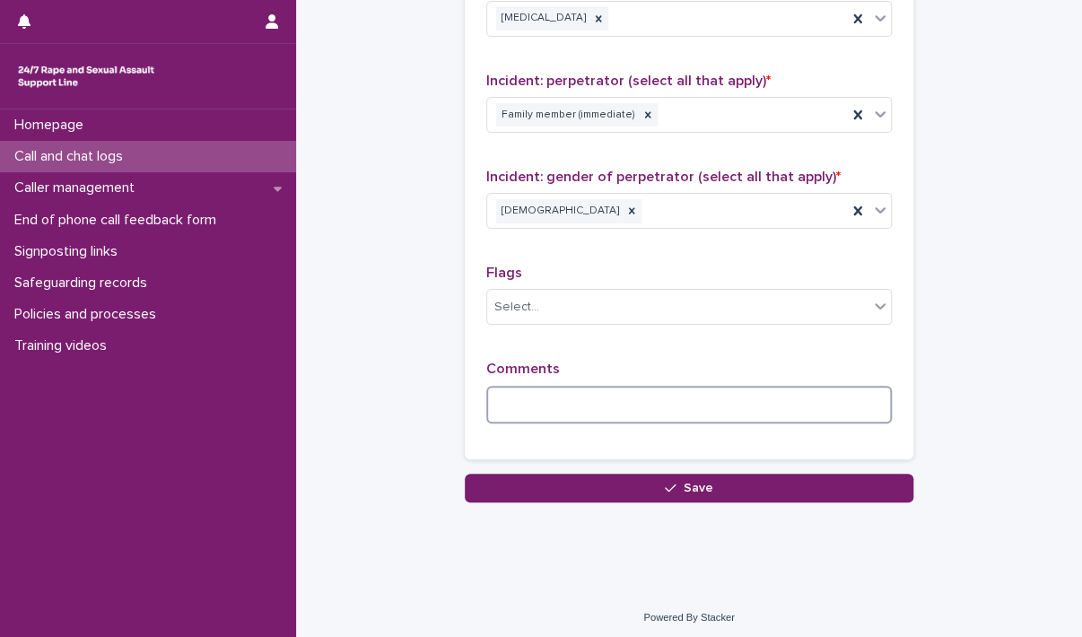
drag, startPoint x: 607, startPoint y: 414, endPoint x: 685, endPoint y: 425, distance: 78.8
click at [609, 413] on textarea at bounding box center [688, 405] width 405 height 39
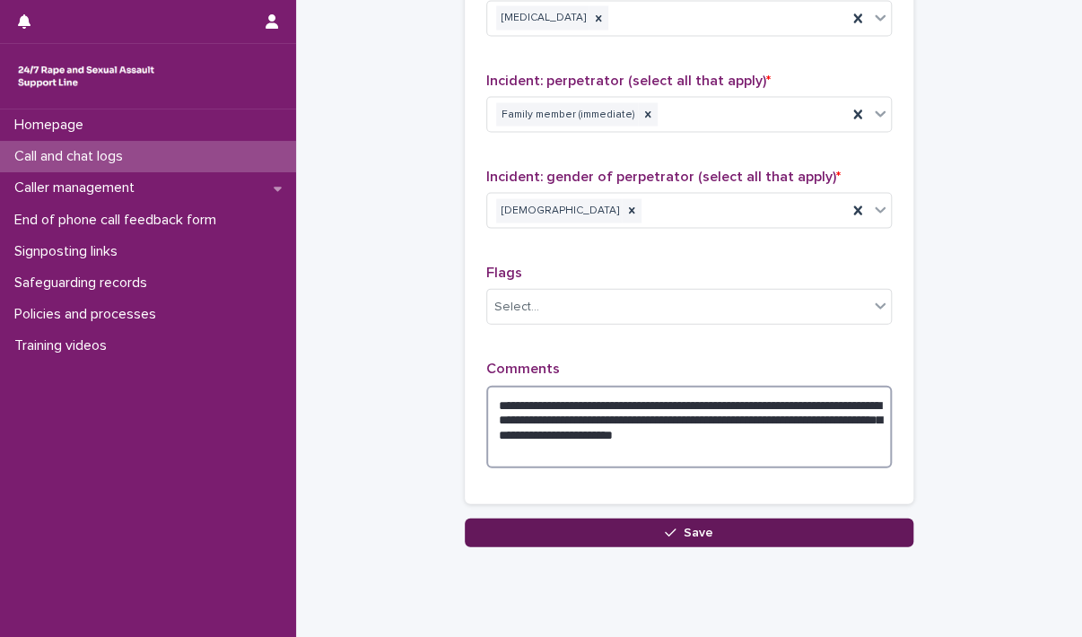
type textarea "**********"
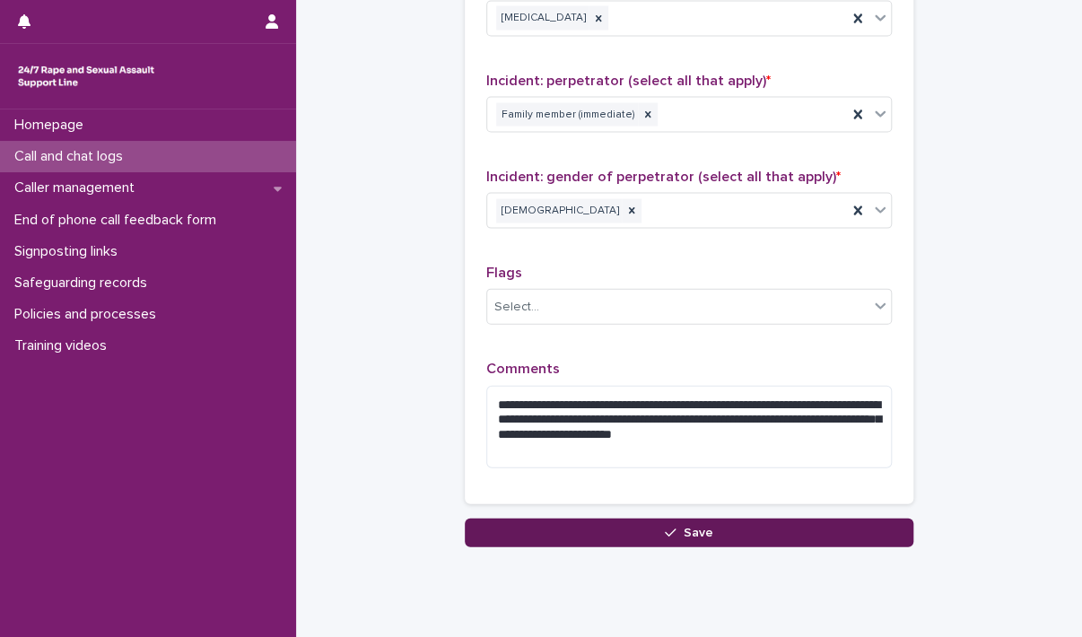
click at [786, 521] on button "Save" at bounding box center [689, 532] width 448 height 29
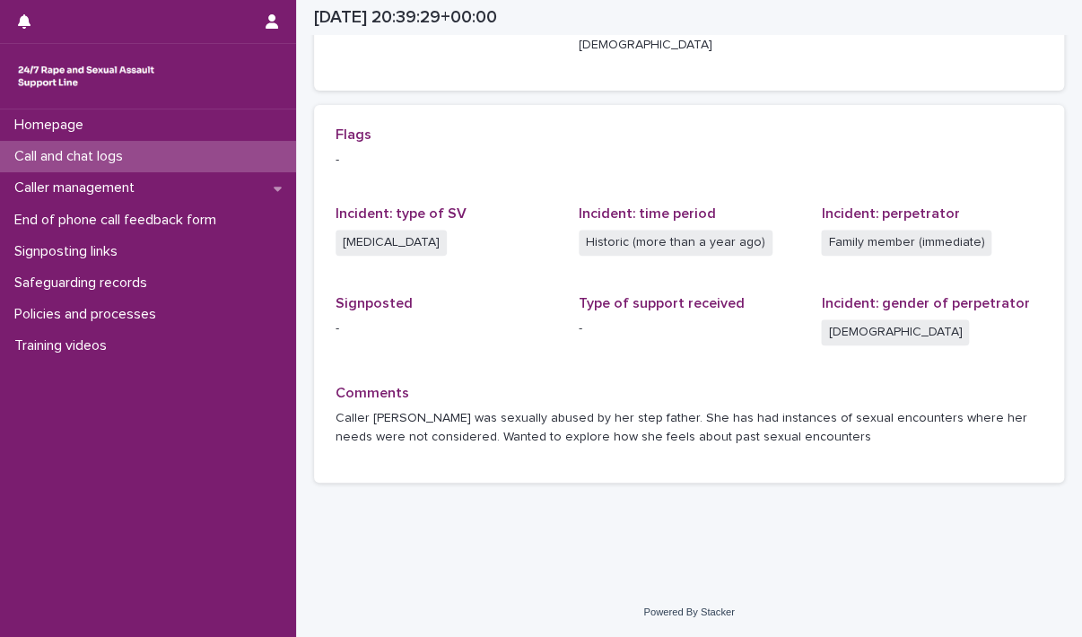
scroll to position [352, 0]
click at [657, 586] on div "Homepage Call and chat logs Caller management End of phone call feedback form S…" at bounding box center [689, 142] width 786 height 988
click at [165, 143] on div "Call and chat logs" at bounding box center [148, 156] width 296 height 31
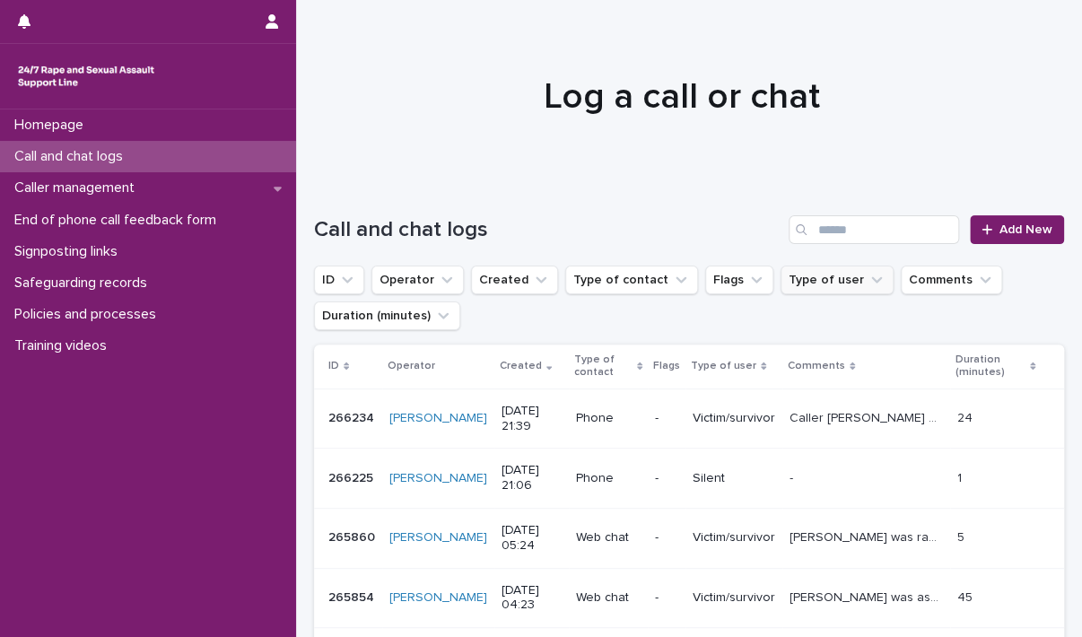
click at [780, 278] on button "Type of user" at bounding box center [836, 279] width 113 height 29
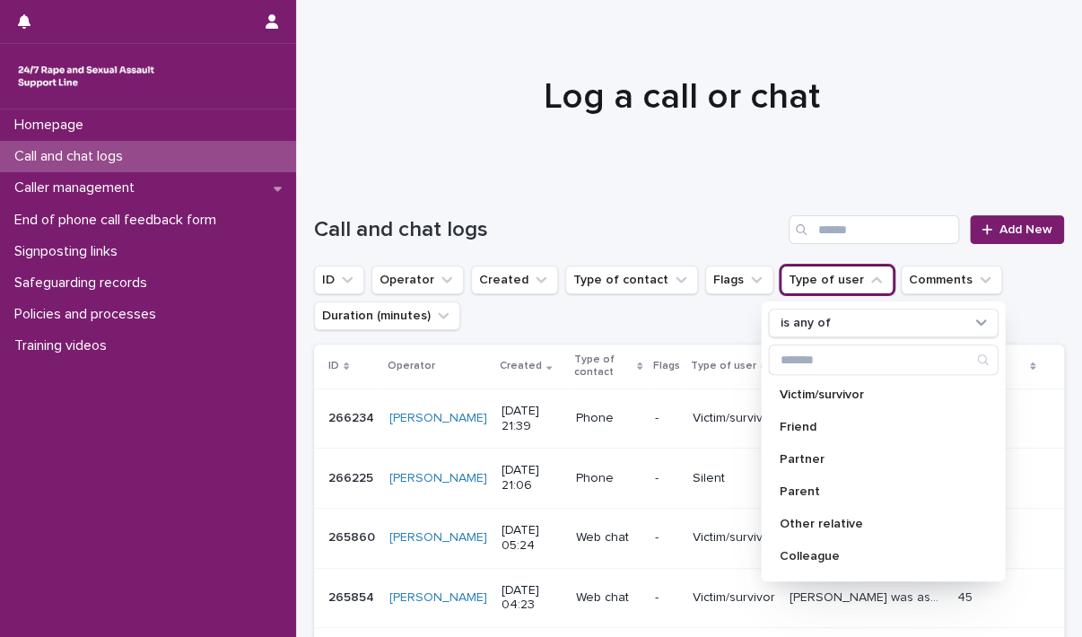
click at [563, 167] on div at bounding box center [681, 88] width 771 height 179
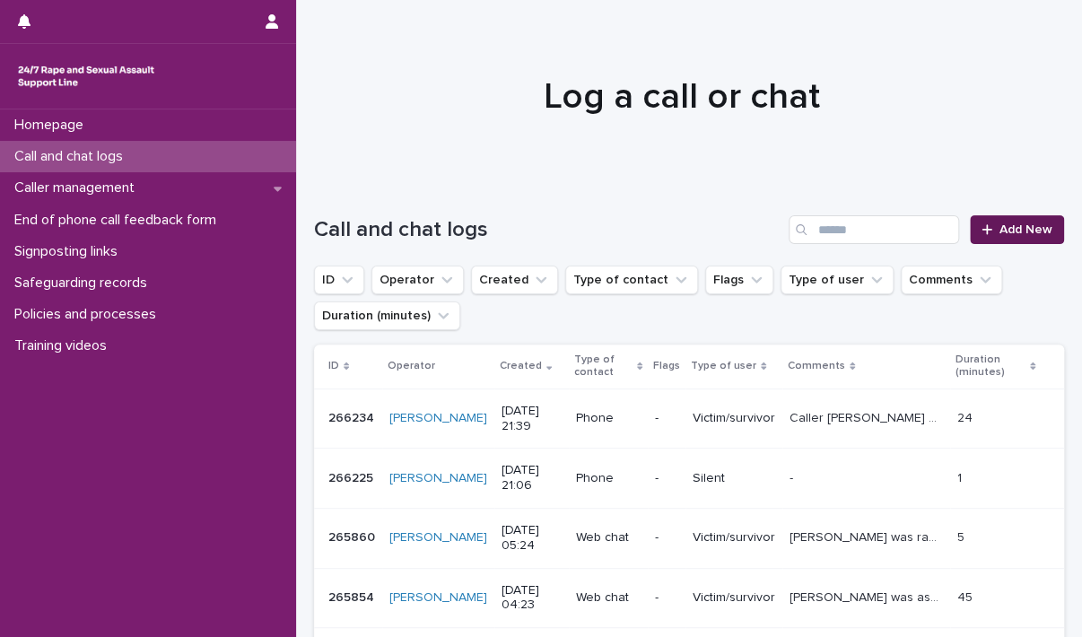
click at [987, 219] on link "Add New" at bounding box center [1017, 229] width 94 height 29
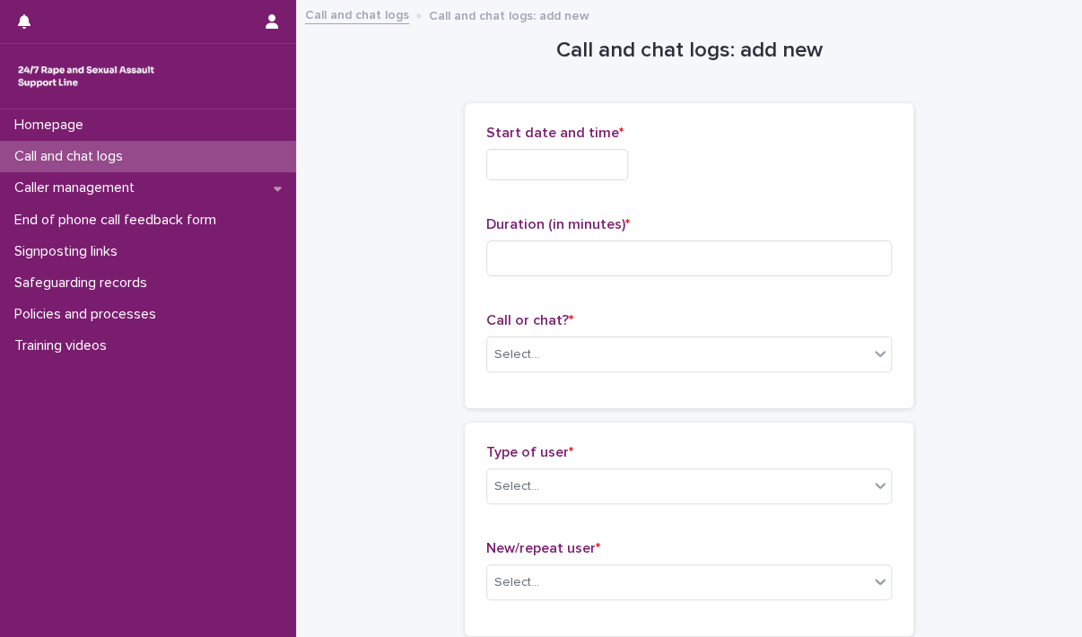
click at [535, 146] on div "Start date and time *" at bounding box center [688, 160] width 405 height 70
click at [535, 161] on input "text" at bounding box center [557, 164] width 142 height 31
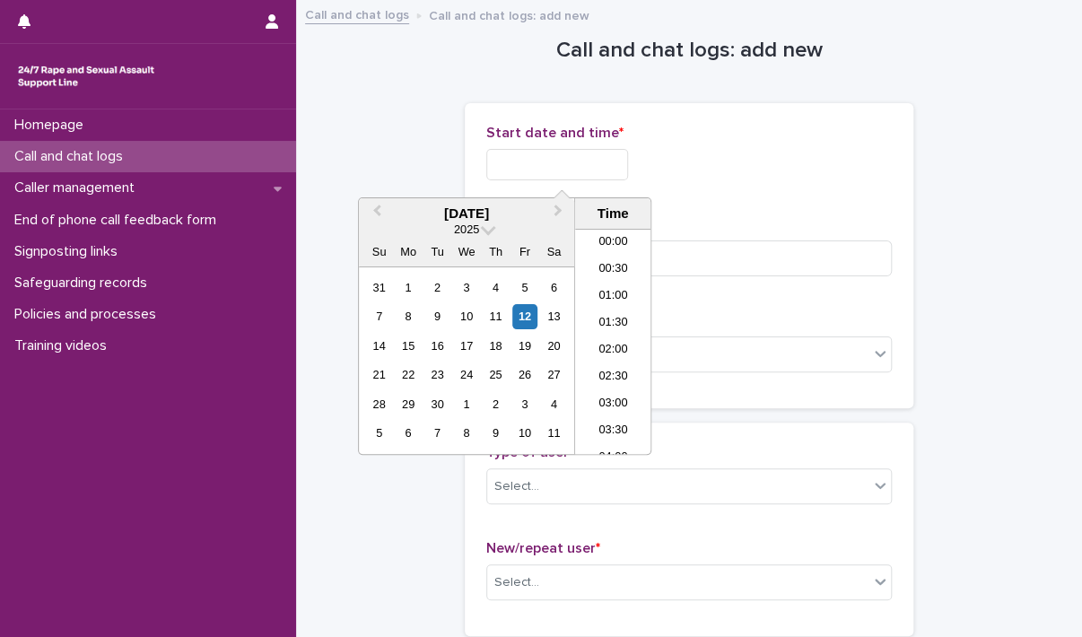
scroll to position [1058, 0]
click at [621, 317] on li "21:00" at bounding box center [613, 314] width 76 height 27
click at [596, 170] on input "**********" at bounding box center [557, 164] width 142 height 31
type input "**********"
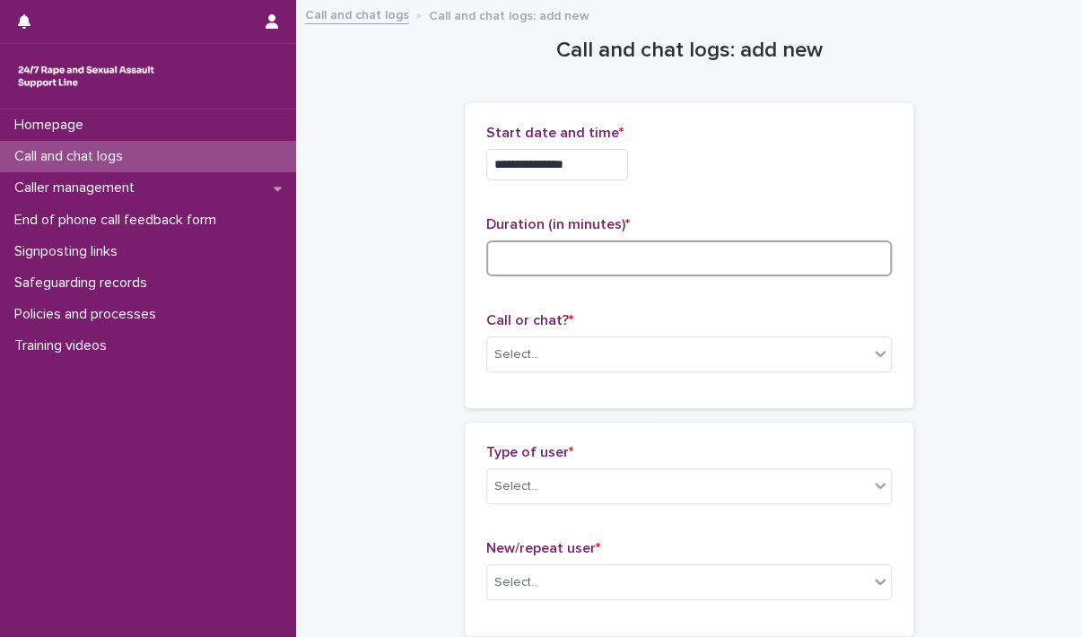
click at [744, 266] on input at bounding box center [688, 258] width 405 height 36
type input "*"
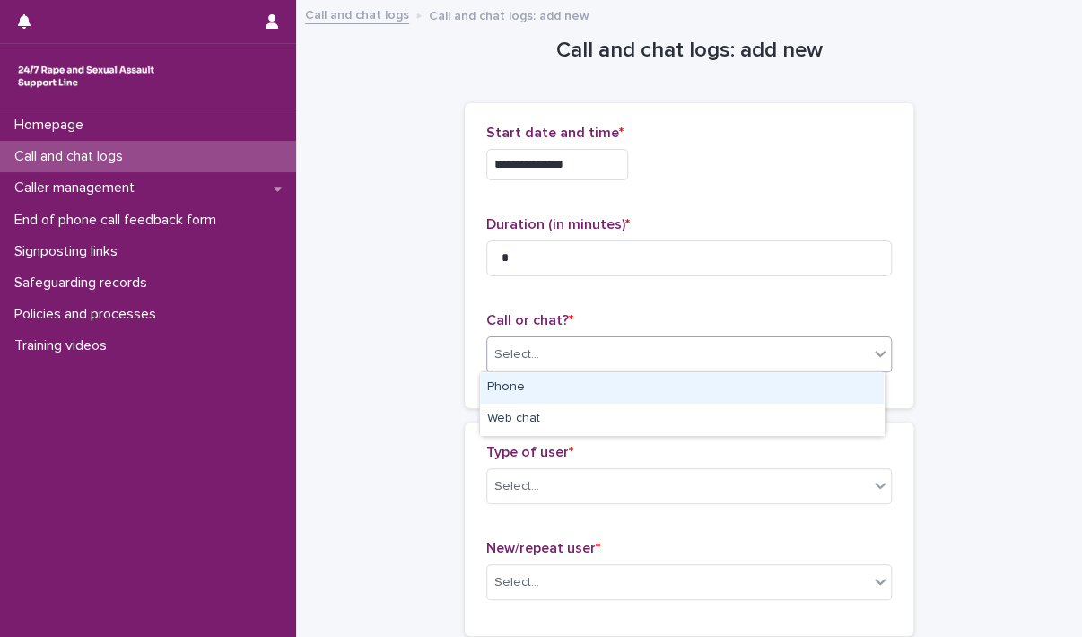
drag, startPoint x: 666, startPoint y: 352, endPoint x: 660, endPoint y: 389, distance: 37.2
click at [666, 354] on div "Select..." at bounding box center [677, 355] width 381 height 30
click at [657, 397] on div "Phone" at bounding box center [682, 387] width 404 height 31
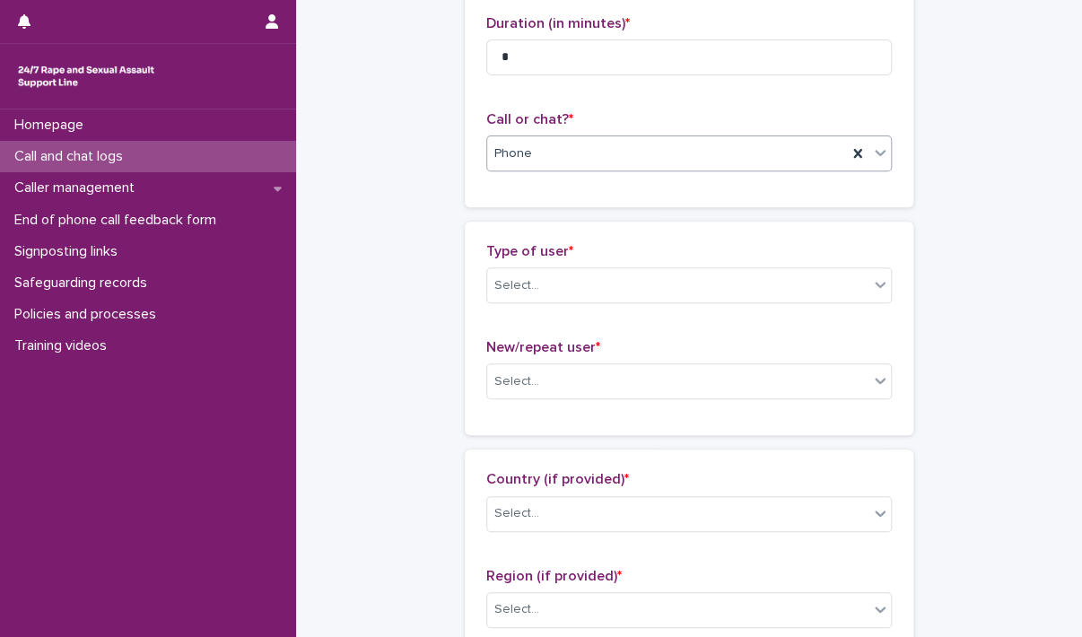
scroll to position [269, 0]
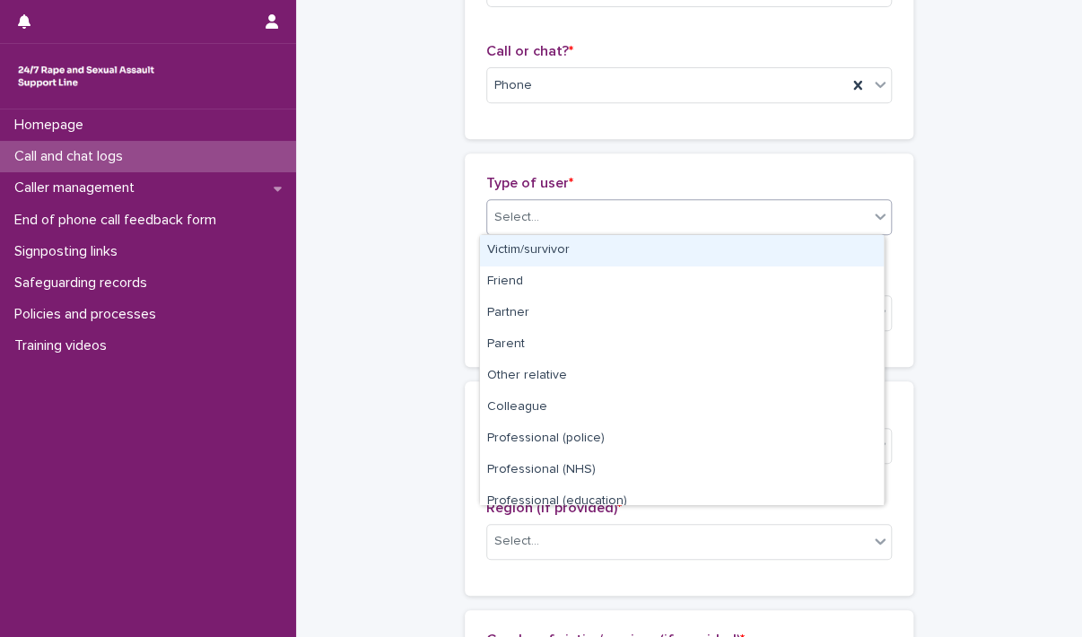
click at [653, 216] on div "Select..." at bounding box center [677, 218] width 381 height 30
click at [639, 258] on div "Victim/survivor" at bounding box center [682, 250] width 404 height 31
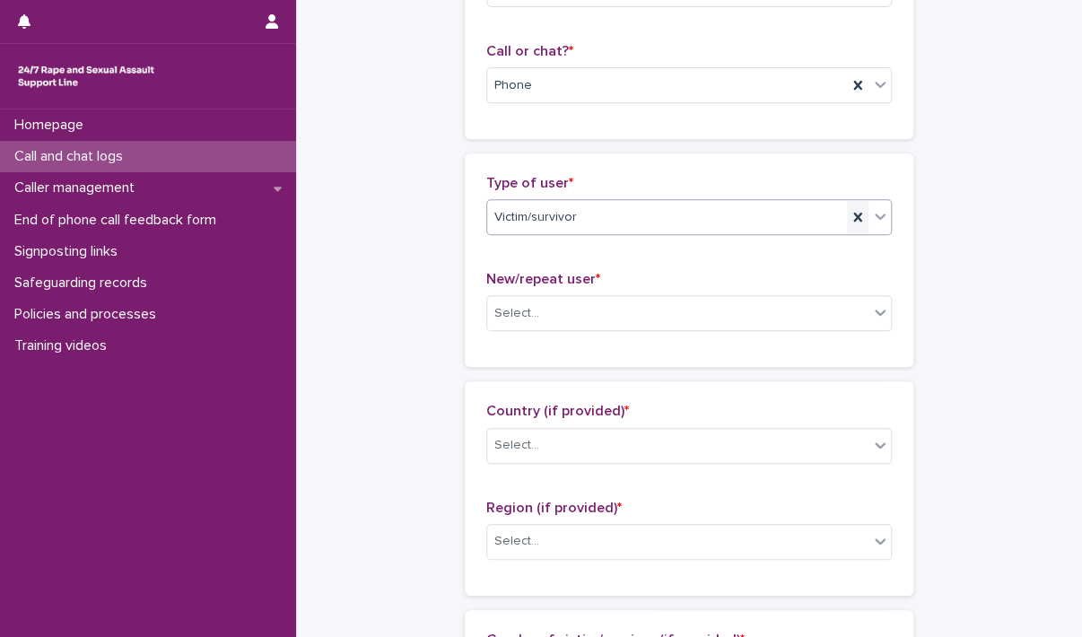
click at [853, 219] on icon at bounding box center [857, 217] width 8 height 9
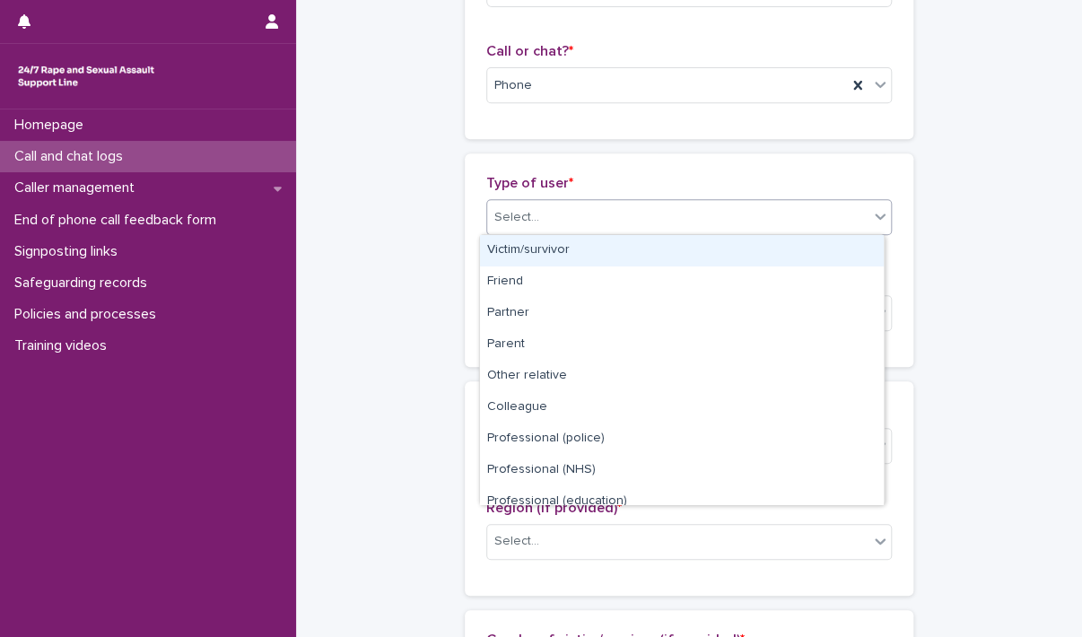
click at [874, 216] on icon at bounding box center [879, 216] width 11 height 6
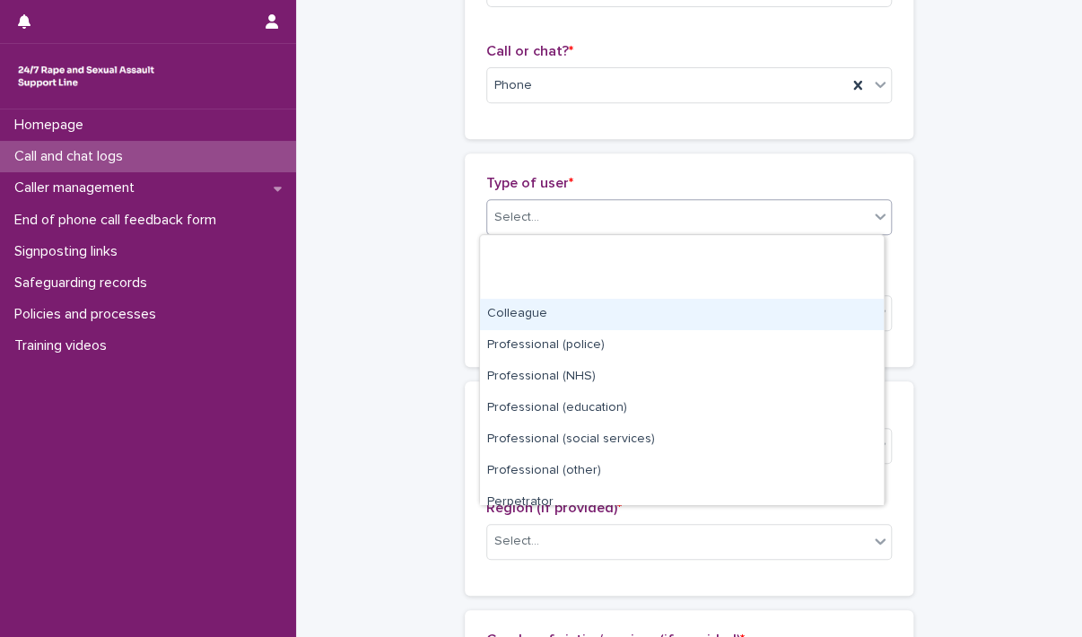
scroll to position [201, 0]
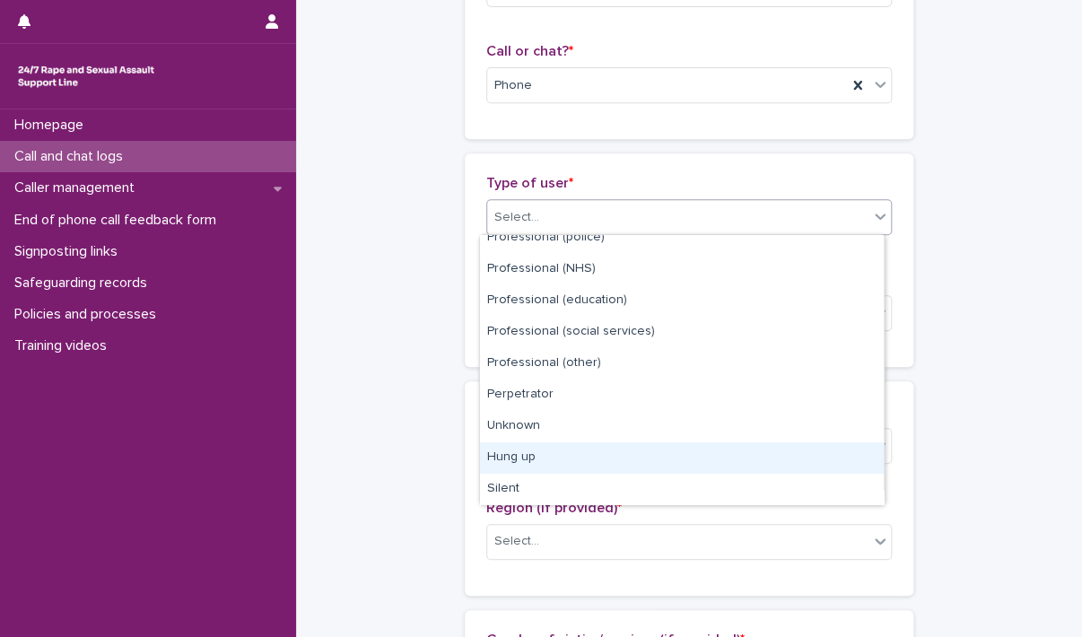
click at [602, 452] on div "Hung up" at bounding box center [682, 457] width 404 height 31
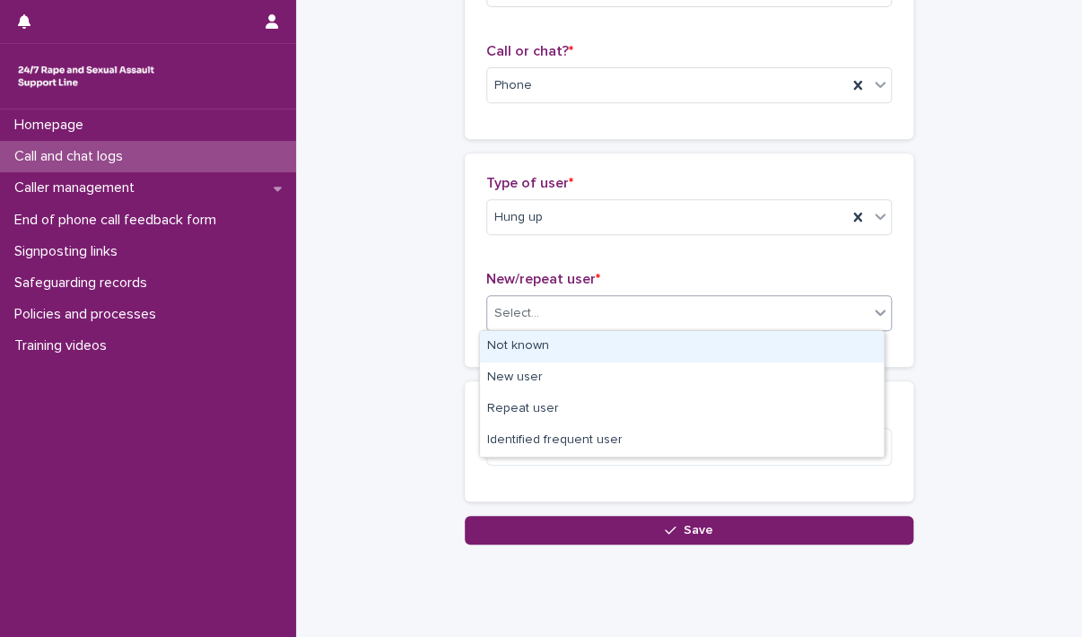
click at [594, 317] on div "Select..." at bounding box center [677, 314] width 381 height 30
click at [594, 349] on div "Not known" at bounding box center [682, 346] width 404 height 31
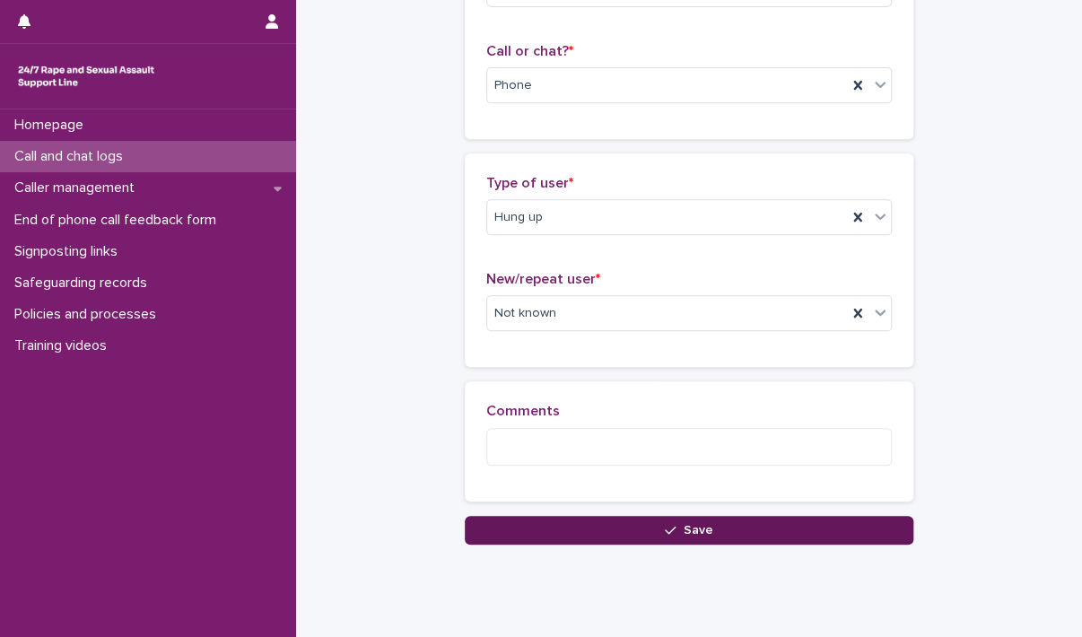
click at [581, 531] on button "Save" at bounding box center [689, 530] width 448 height 29
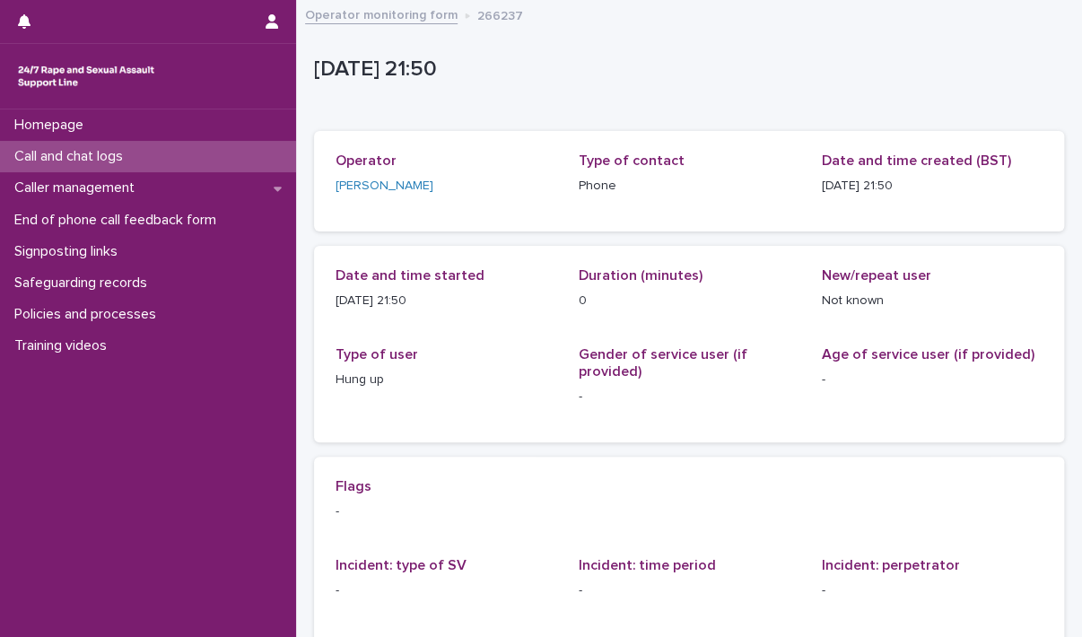
click at [157, 164] on div "Call and chat logs" at bounding box center [148, 156] width 296 height 31
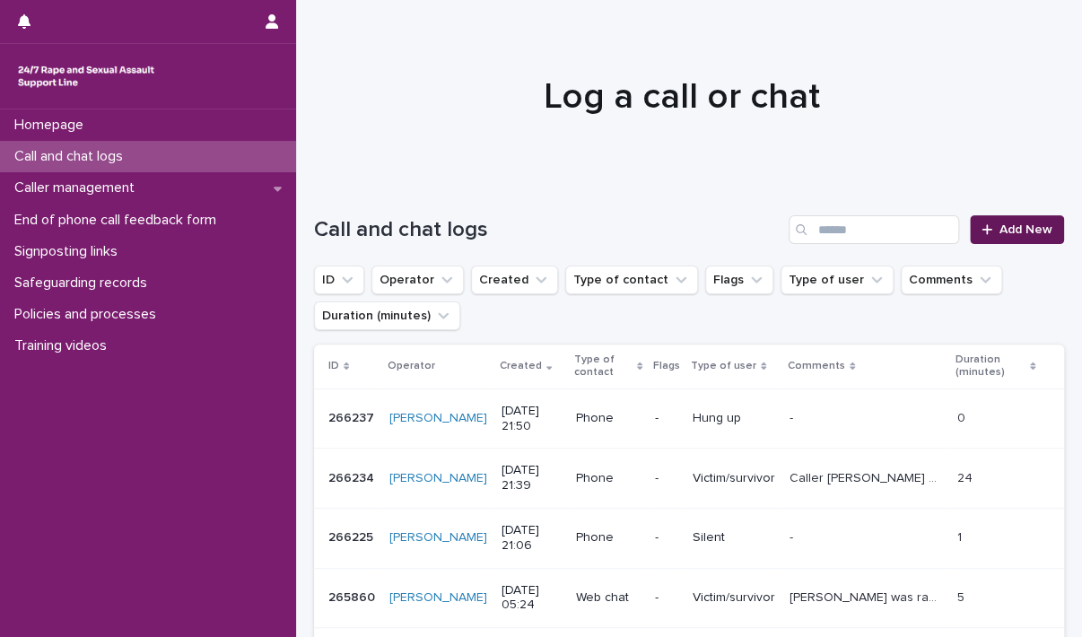
click at [1005, 218] on link "Add New" at bounding box center [1017, 229] width 94 height 29
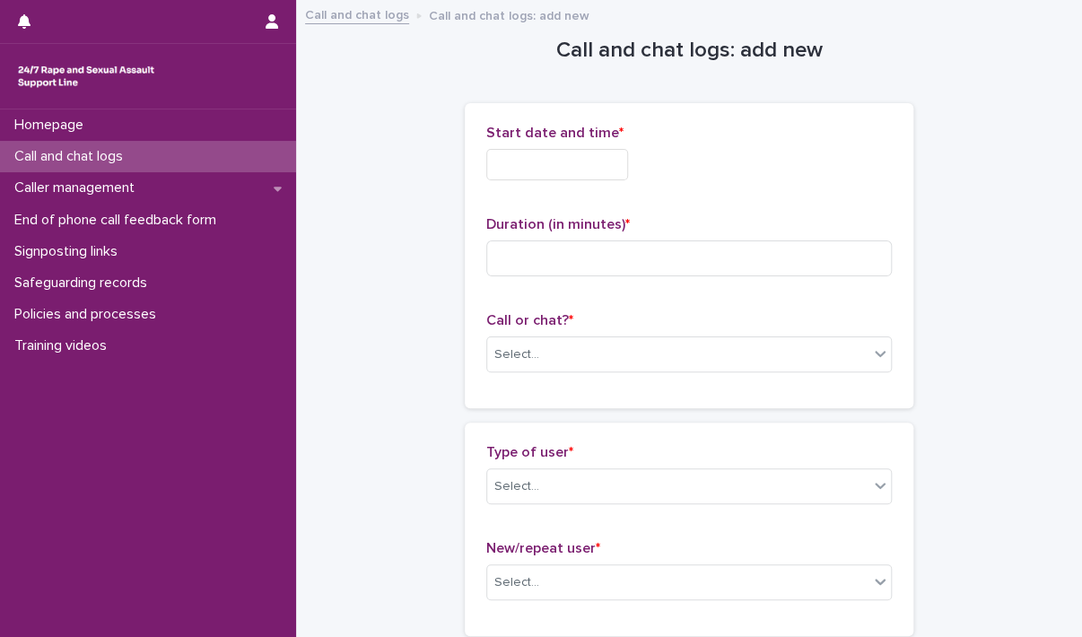
click at [567, 167] on input "text" at bounding box center [557, 164] width 142 height 31
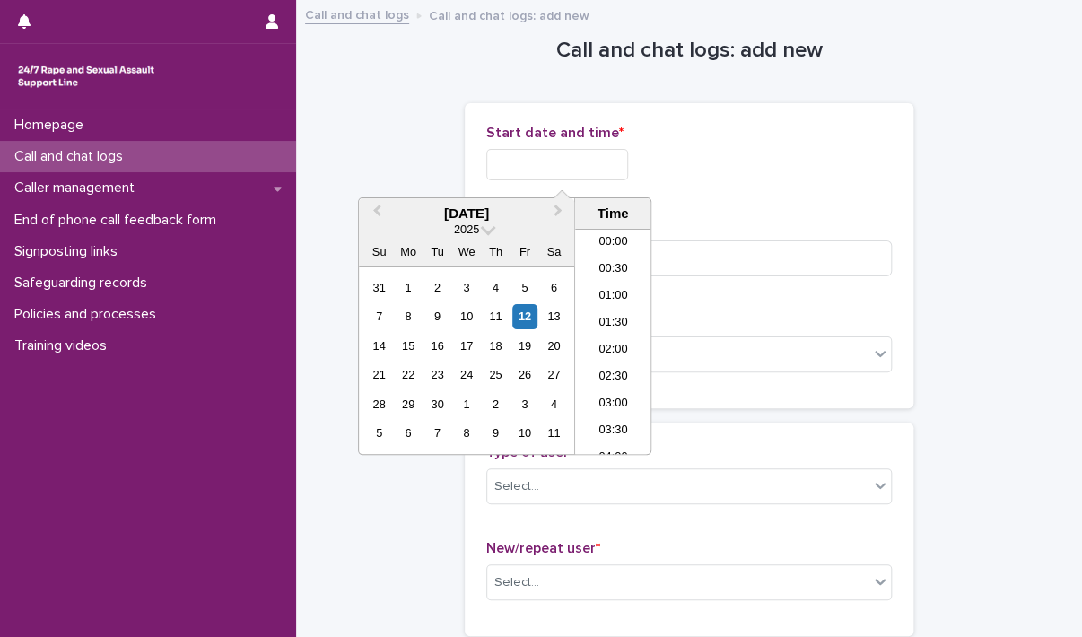
scroll to position [1066, 0]
click at [609, 326] on li "21:30" at bounding box center [613, 333] width 76 height 27
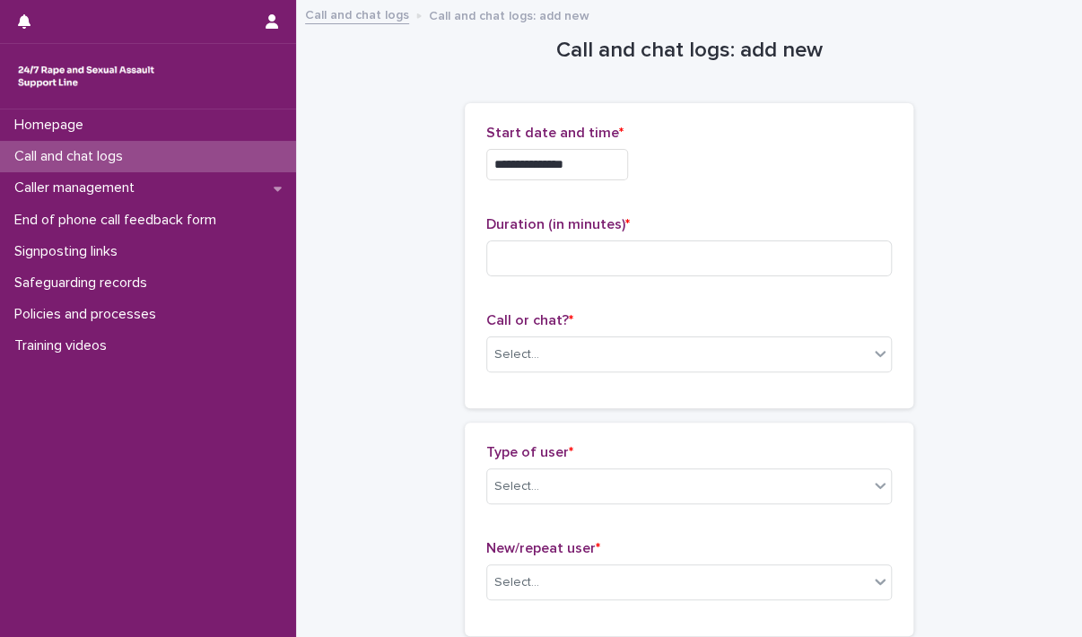
click at [592, 165] on input "**********" at bounding box center [557, 164] width 142 height 31
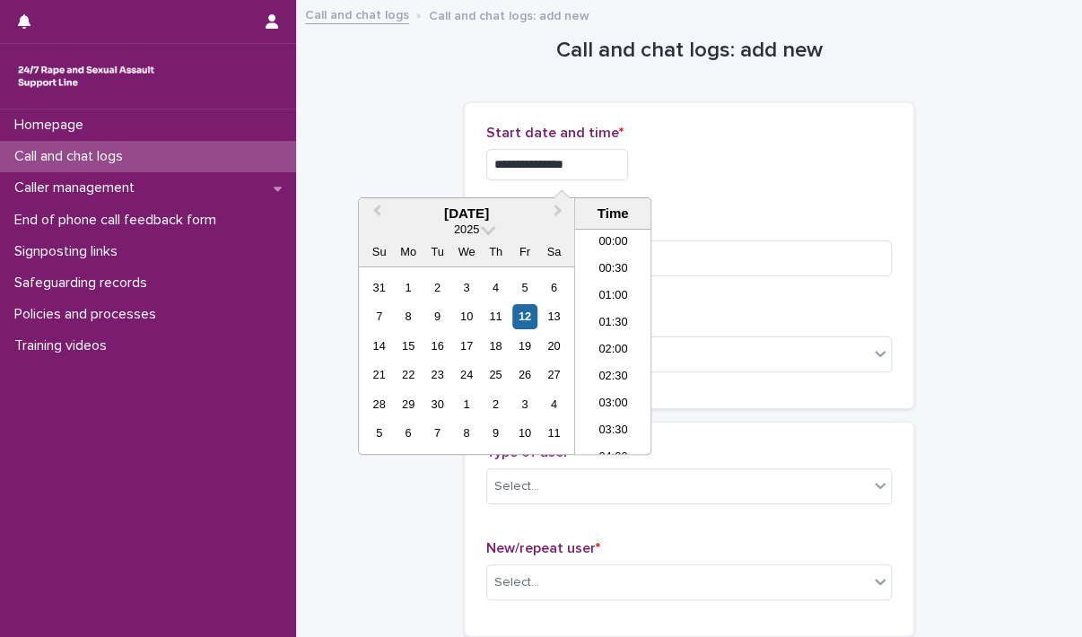
scroll to position [1058, 0]
type input "**********"
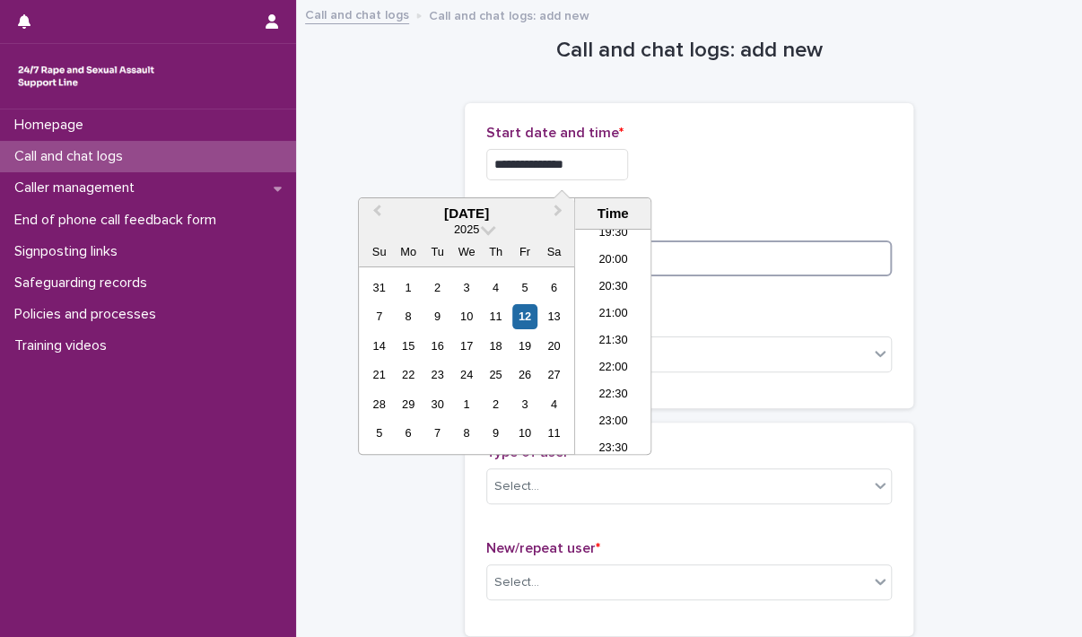
click at [726, 248] on input at bounding box center [688, 258] width 405 height 36
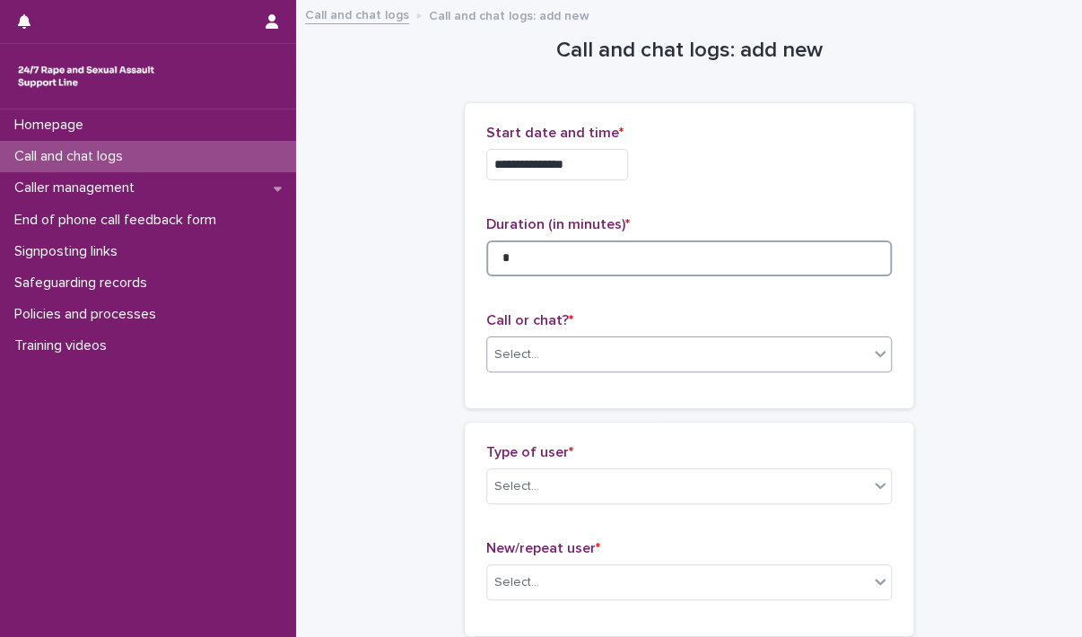
type input "*"
click at [642, 341] on div "Select..." at bounding box center [677, 355] width 381 height 30
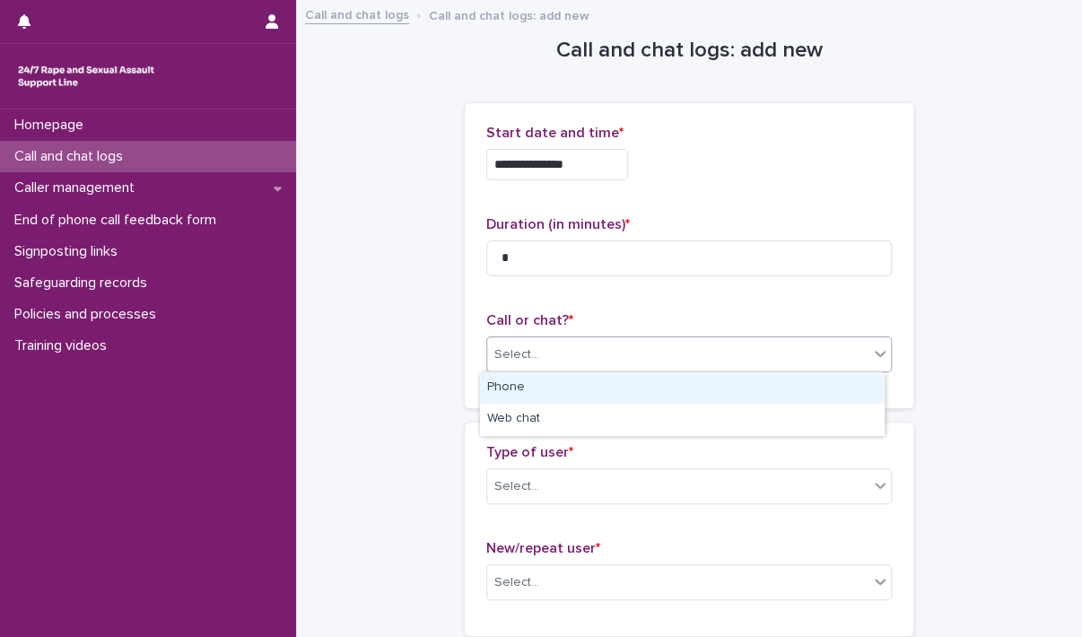
click at [635, 385] on div "Phone" at bounding box center [682, 387] width 404 height 31
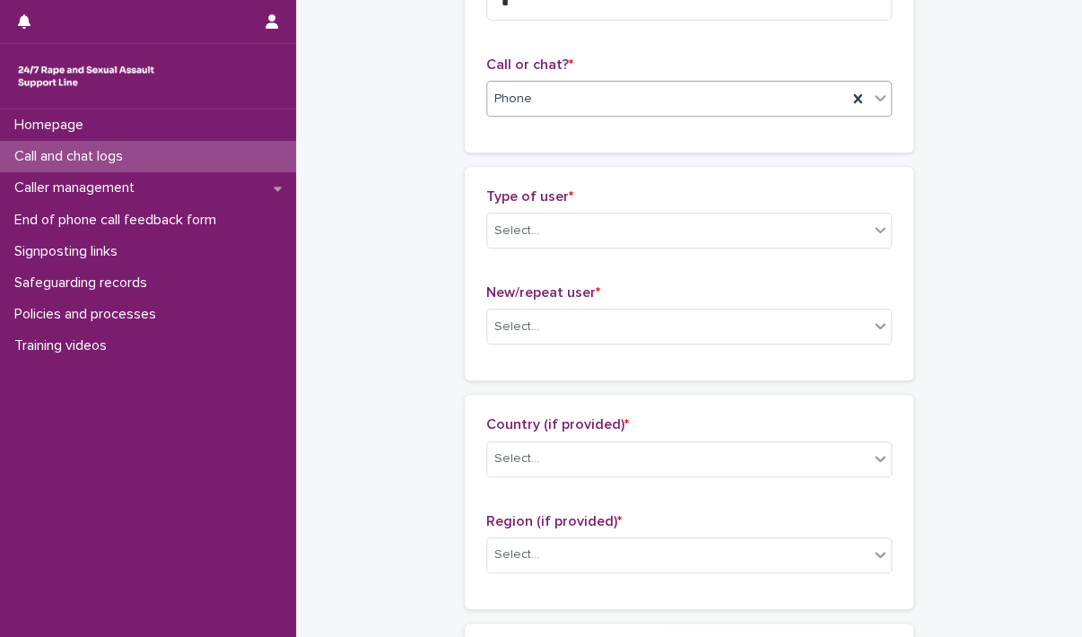
scroll to position [269, 0]
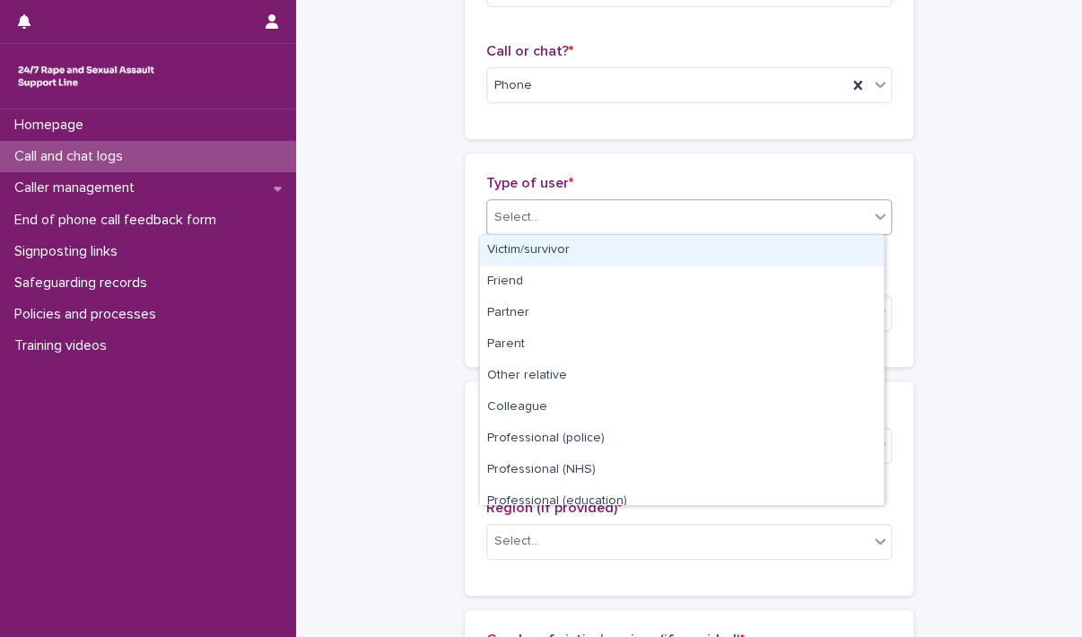
click at [630, 221] on div "Select..." at bounding box center [677, 218] width 381 height 30
click at [631, 253] on div "Victim/survivor" at bounding box center [682, 250] width 404 height 31
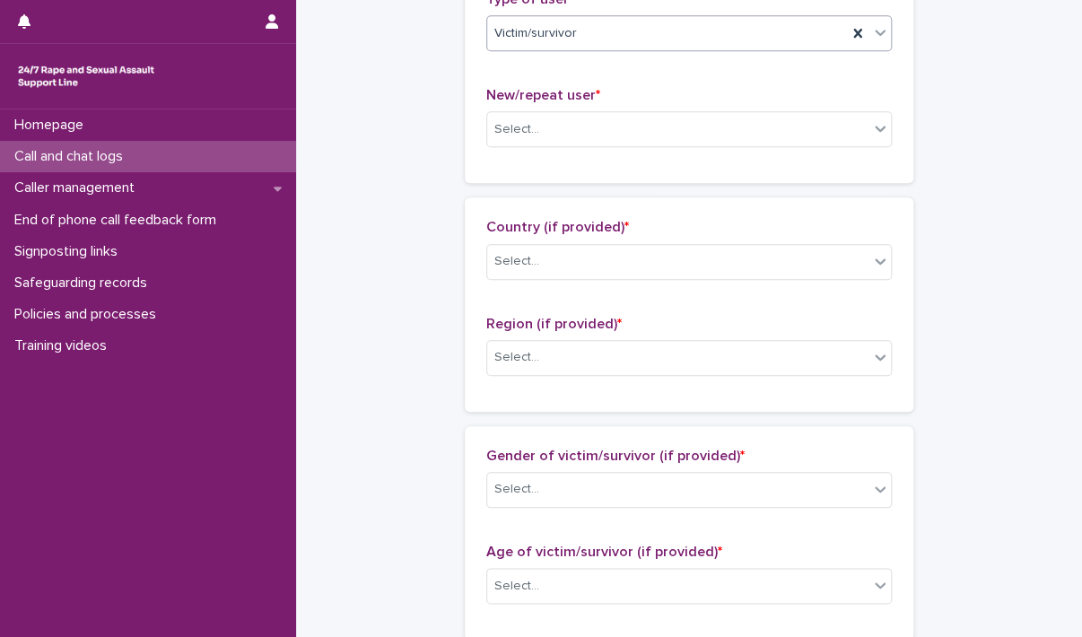
scroll to position [538, 0]
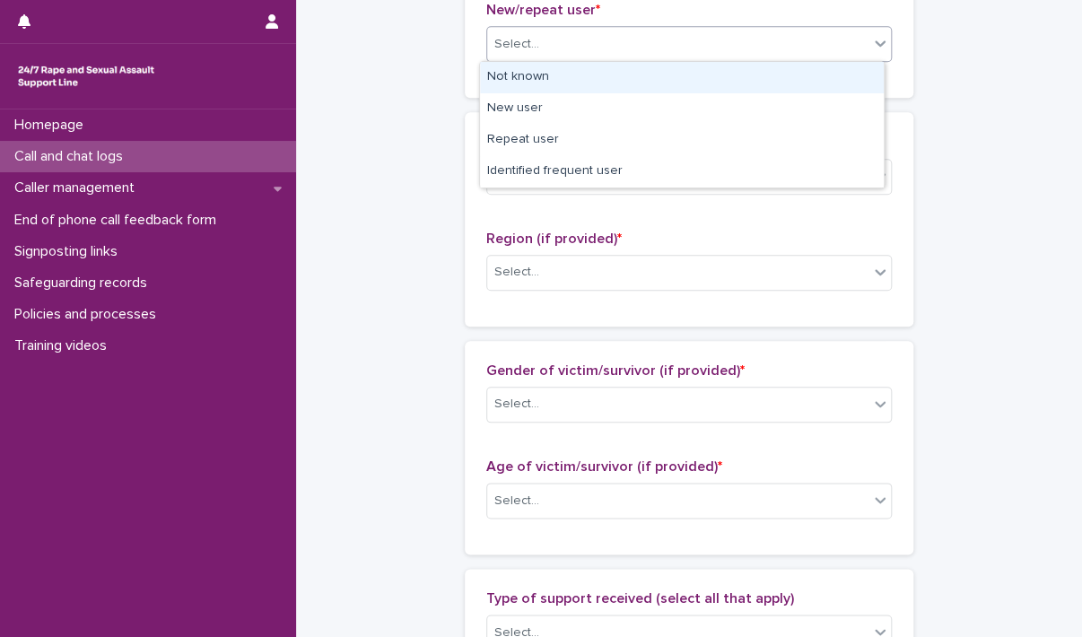
click at [627, 44] on div "Select..." at bounding box center [677, 45] width 381 height 30
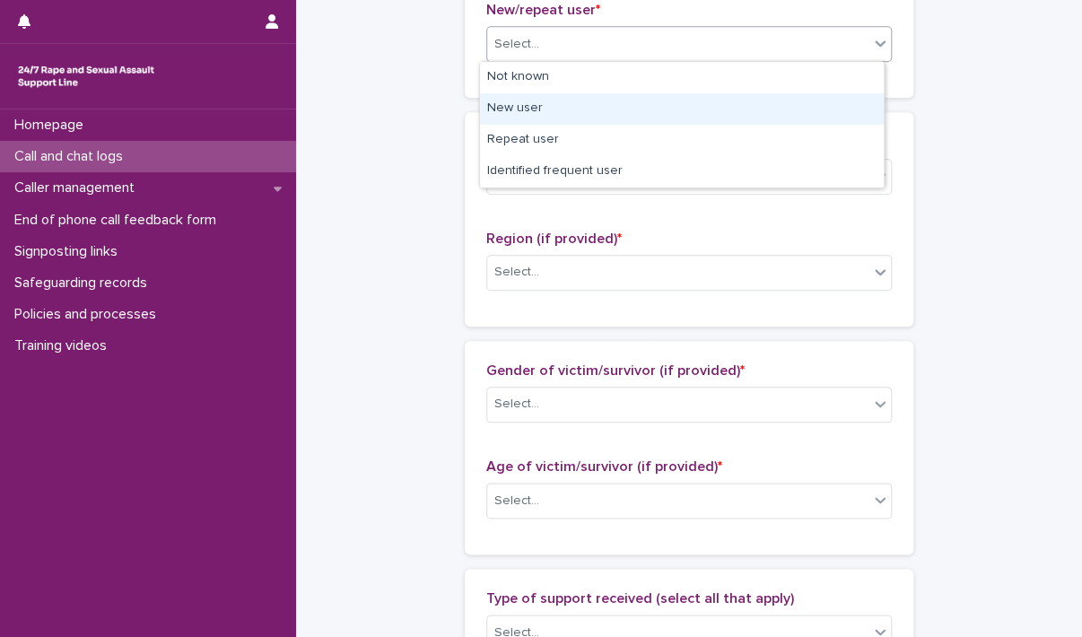
click at [624, 114] on div "New user" at bounding box center [682, 108] width 404 height 31
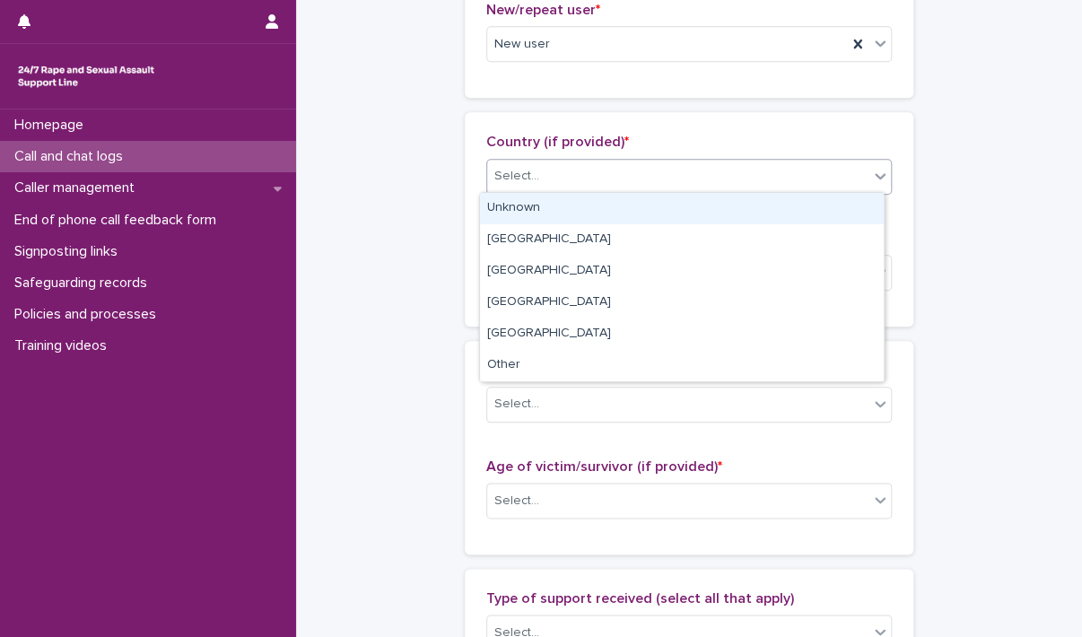
click at [613, 173] on div "Select..." at bounding box center [677, 176] width 381 height 30
click at [608, 207] on div "Unknown" at bounding box center [682, 208] width 404 height 31
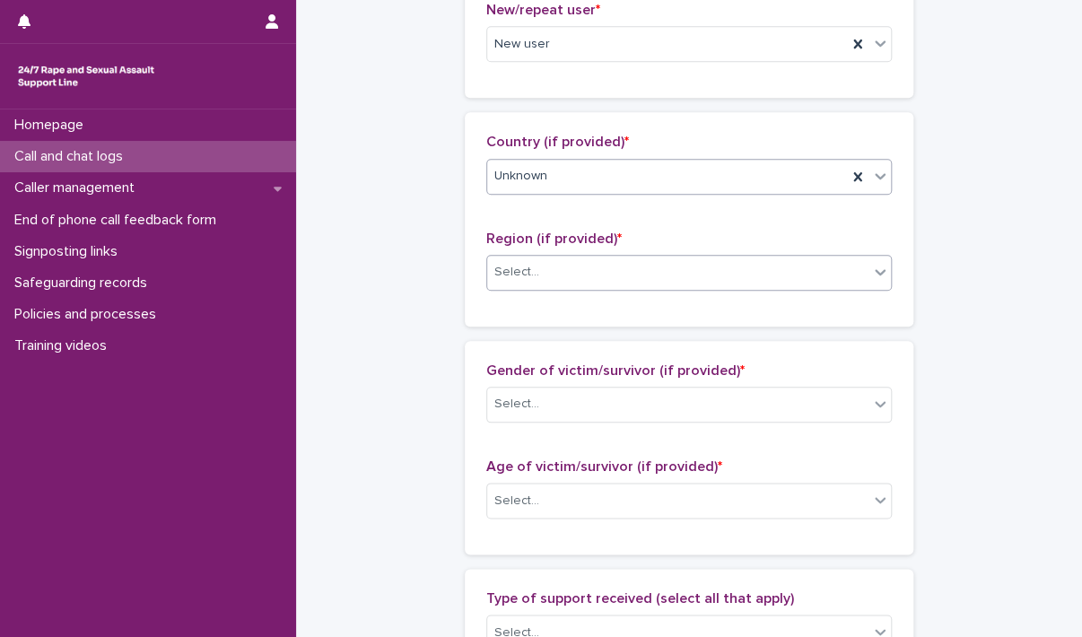
drag, startPoint x: 581, startPoint y: 271, endPoint x: 577, endPoint y: 283, distance: 12.5
click at [580, 273] on div "Select..." at bounding box center [677, 272] width 381 height 30
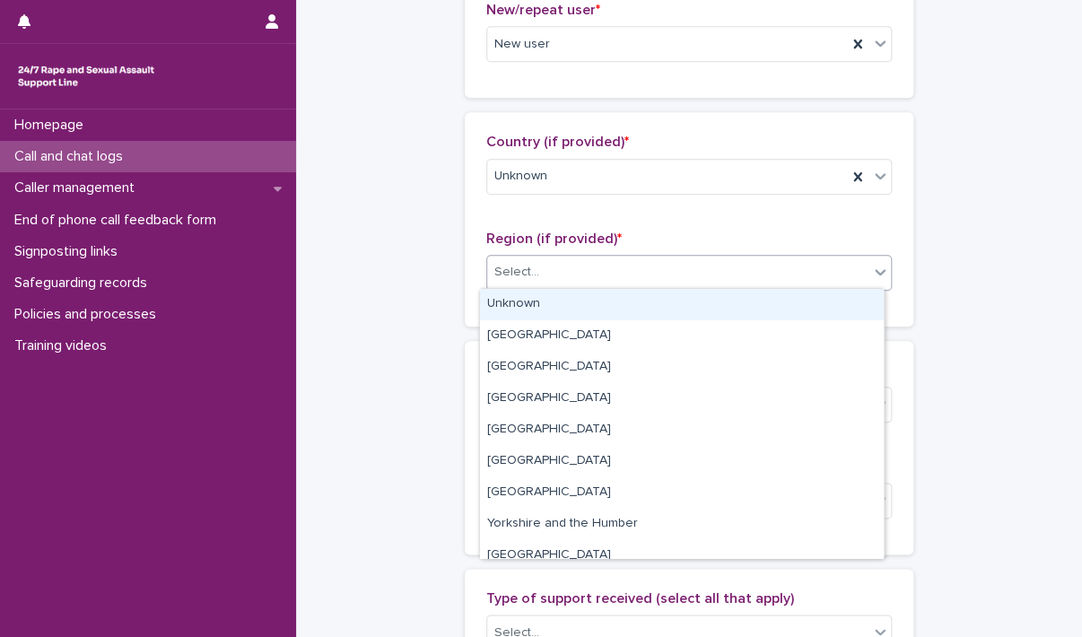
click at [577, 302] on div "Unknown" at bounding box center [682, 304] width 404 height 31
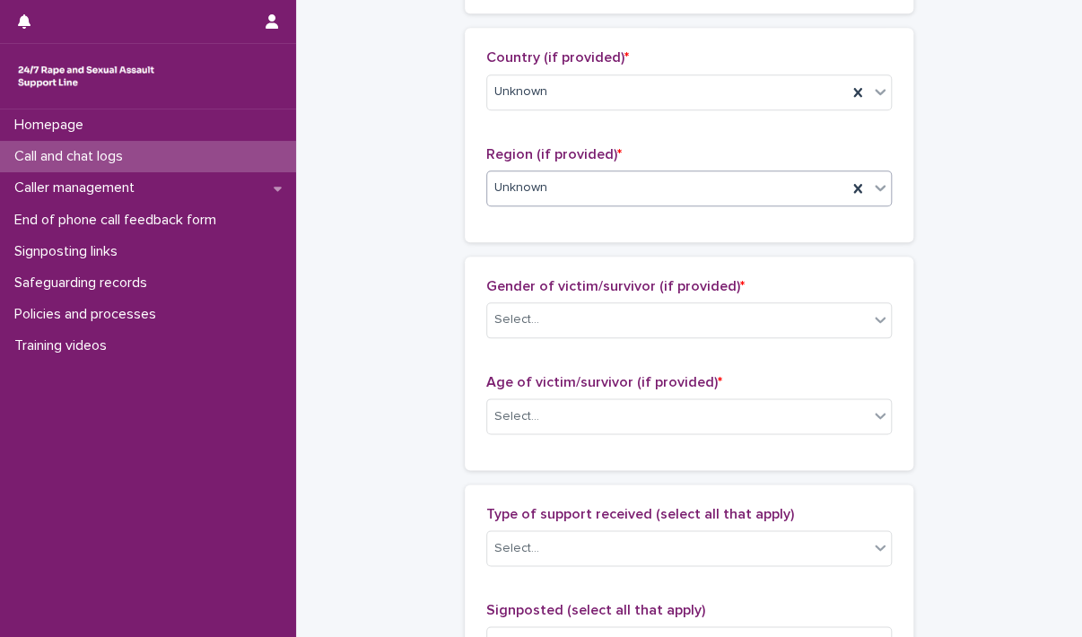
scroll to position [807, 0]
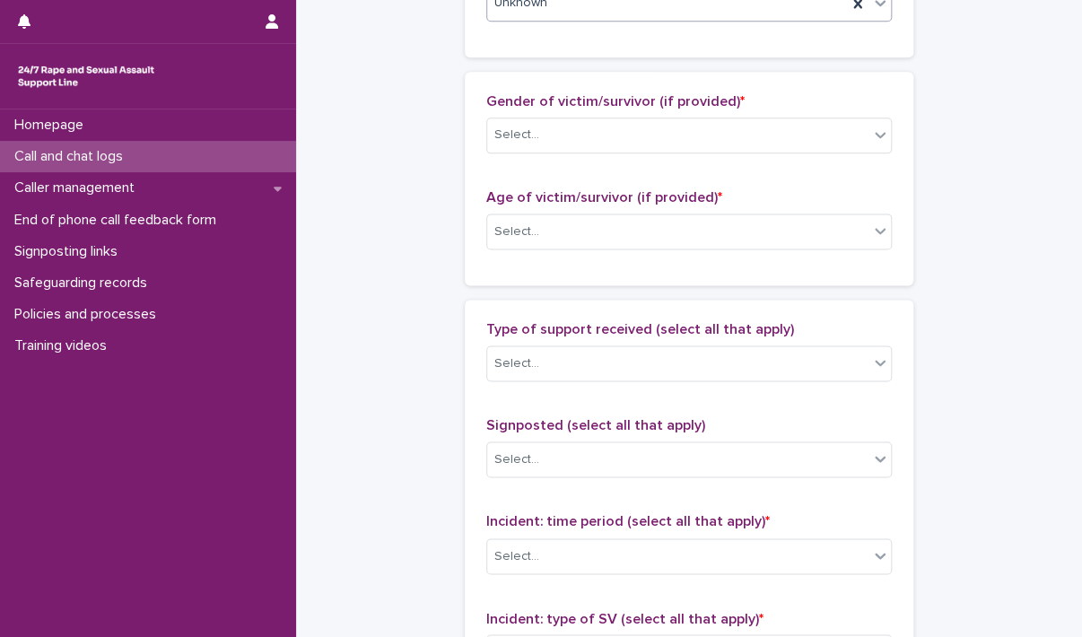
click at [568, 113] on div "Gender of victim/survivor (if provided) * Select..." at bounding box center [688, 130] width 405 height 74
click at [568, 139] on div "Select..." at bounding box center [677, 135] width 381 height 30
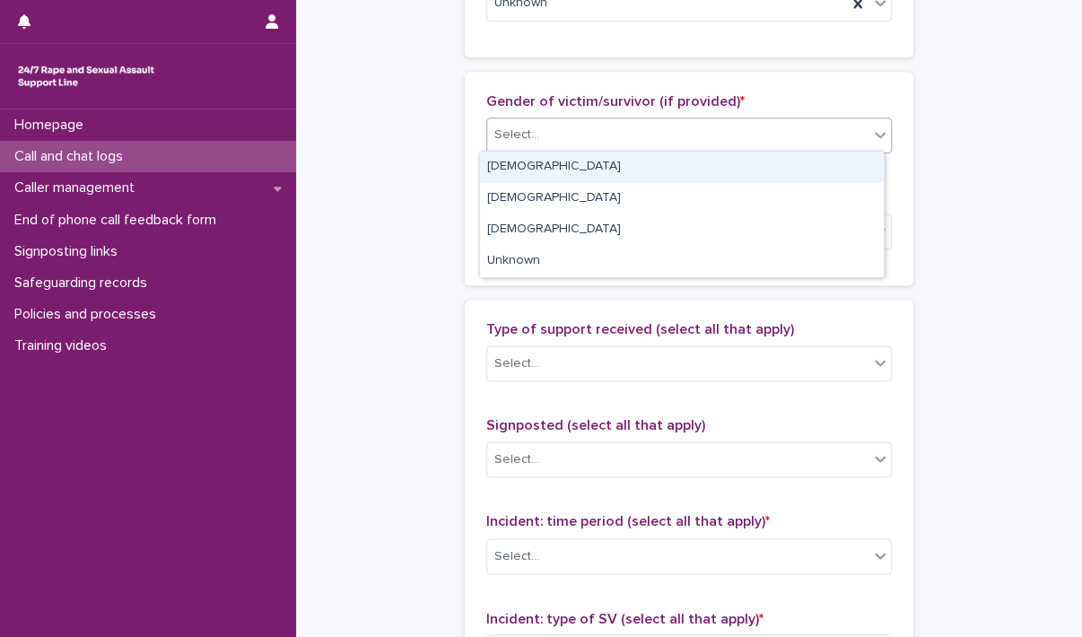
click at [567, 173] on div "[DEMOGRAPHIC_DATA]" at bounding box center [682, 167] width 404 height 31
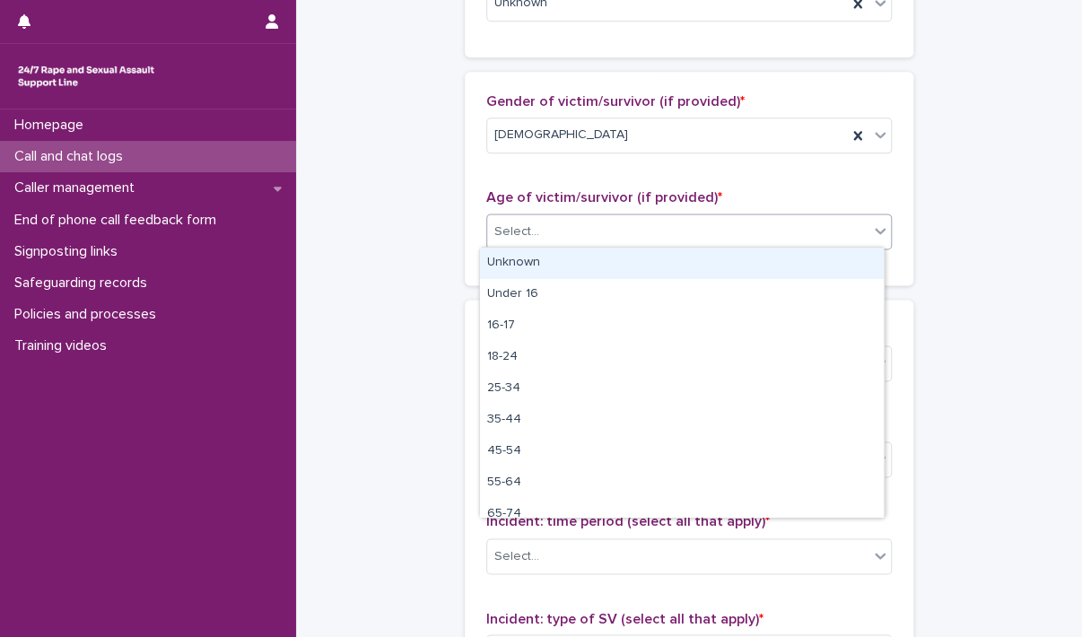
click at [546, 238] on div "Select..." at bounding box center [677, 232] width 381 height 30
click at [549, 267] on div "Unknown" at bounding box center [682, 263] width 404 height 31
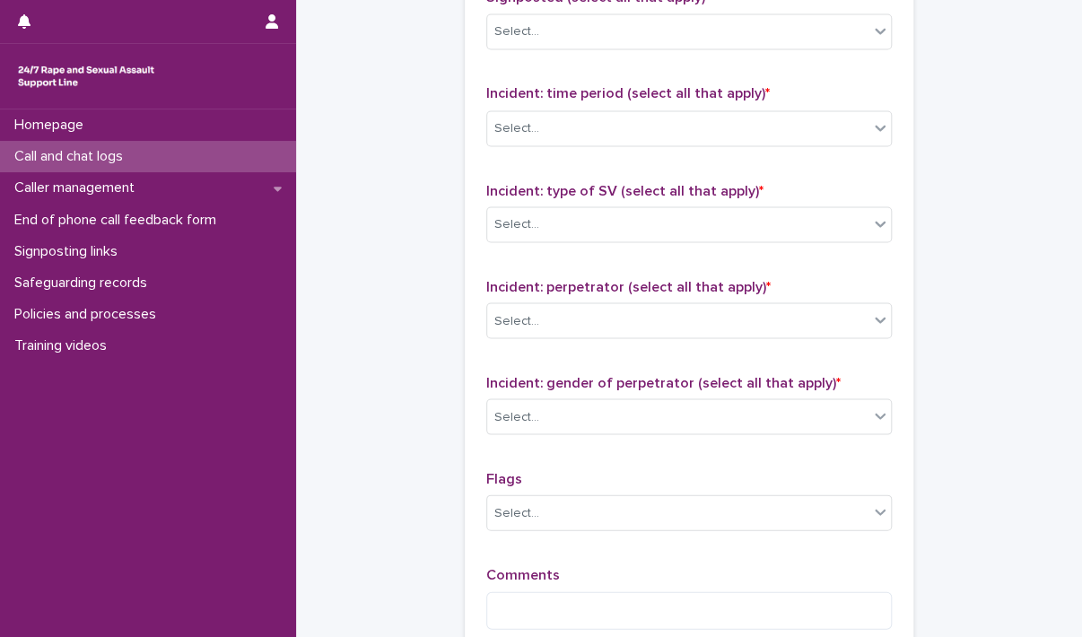
scroll to position [1256, 0]
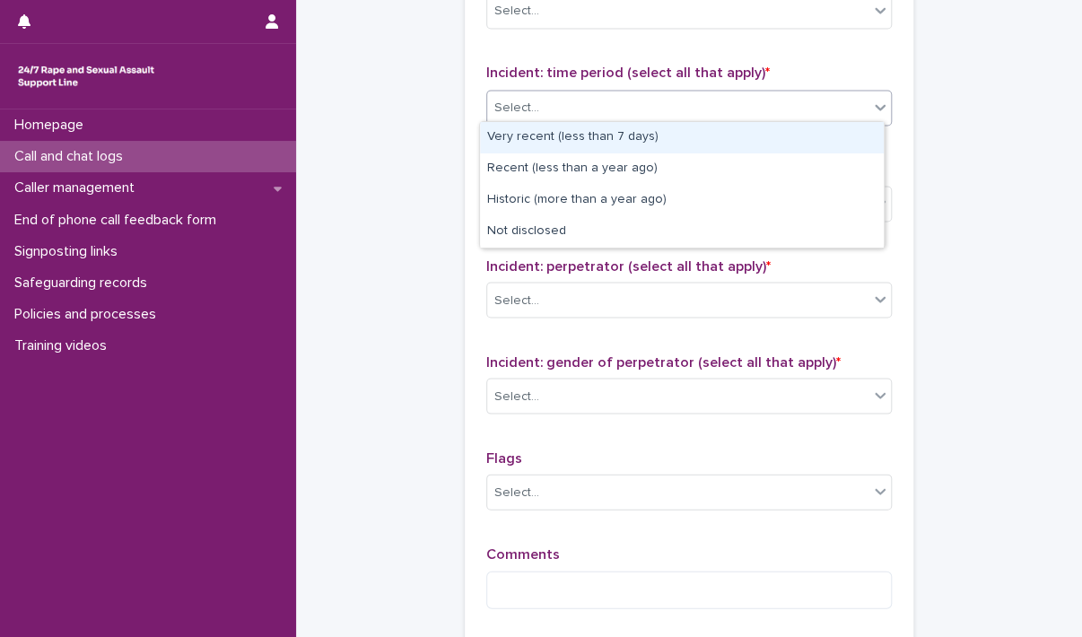
click at [549, 96] on div "Select..." at bounding box center [677, 107] width 381 height 30
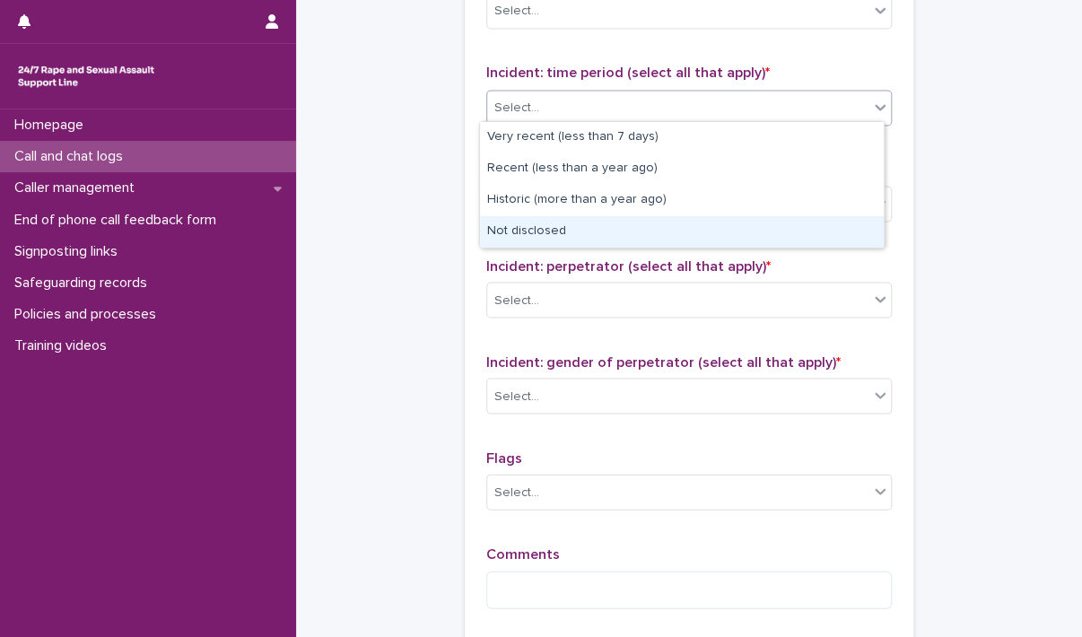
click at [550, 231] on div "Not disclosed" at bounding box center [682, 231] width 404 height 31
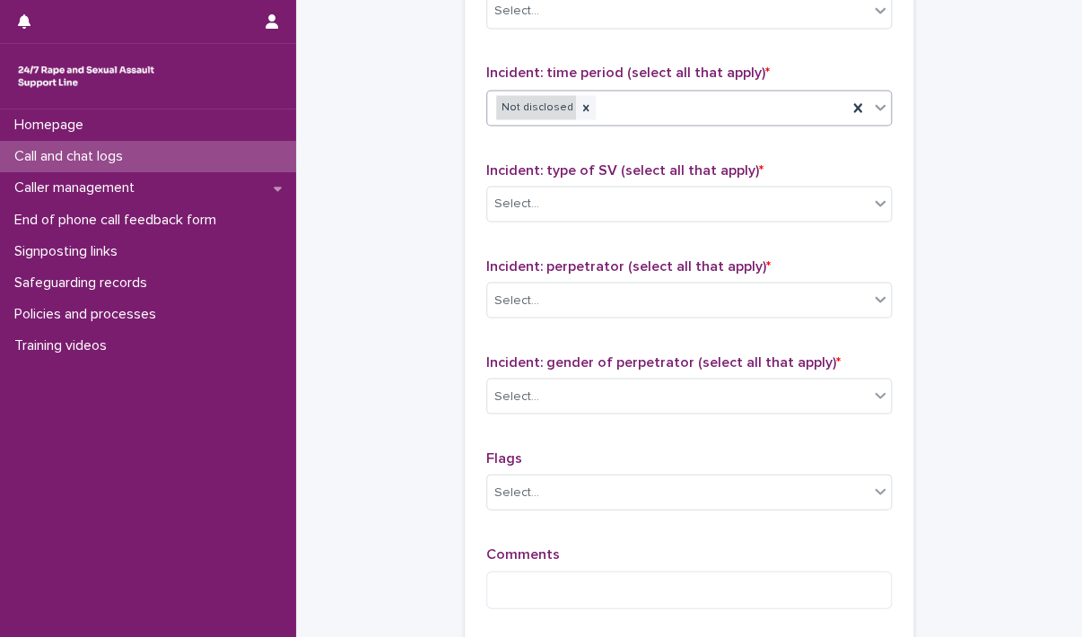
click at [555, 101] on div "Not disclosed" at bounding box center [536, 107] width 80 height 24
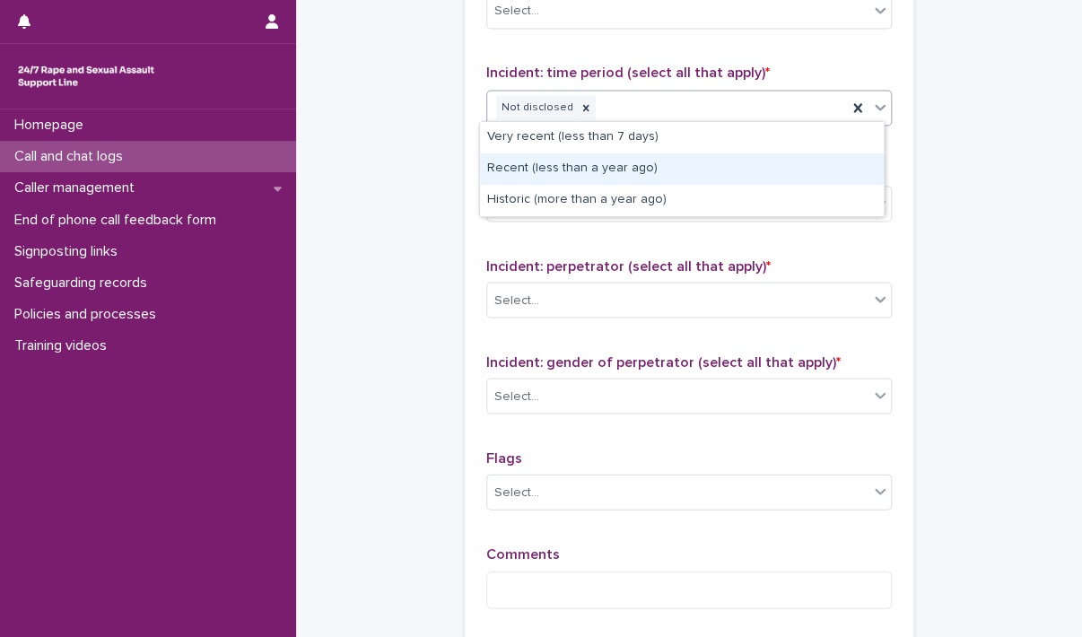
click at [575, 168] on div "Recent (less than a year ago)" at bounding box center [682, 168] width 404 height 31
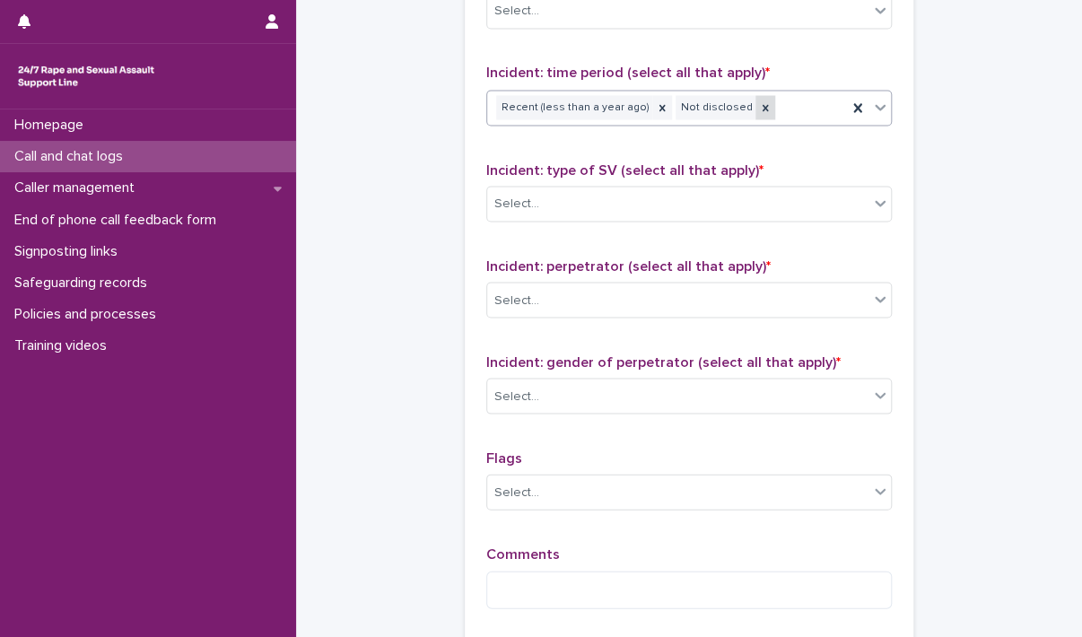
click at [762, 104] on icon at bounding box center [765, 107] width 6 height 6
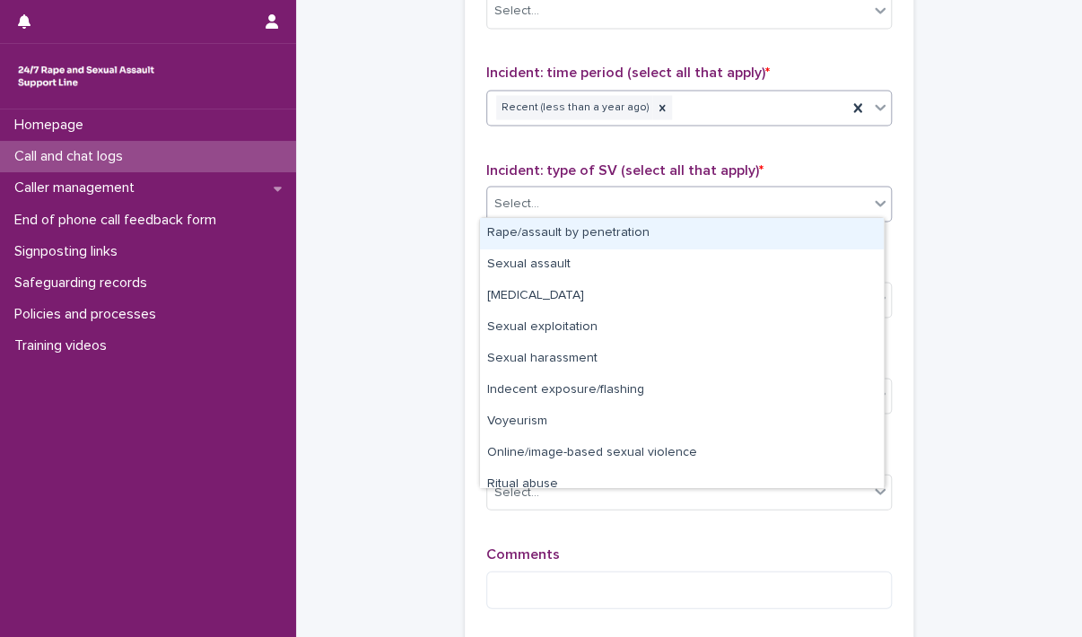
click at [660, 202] on div "Select..." at bounding box center [677, 203] width 381 height 30
click at [653, 233] on div "Rape/assault by penetration" at bounding box center [682, 233] width 404 height 31
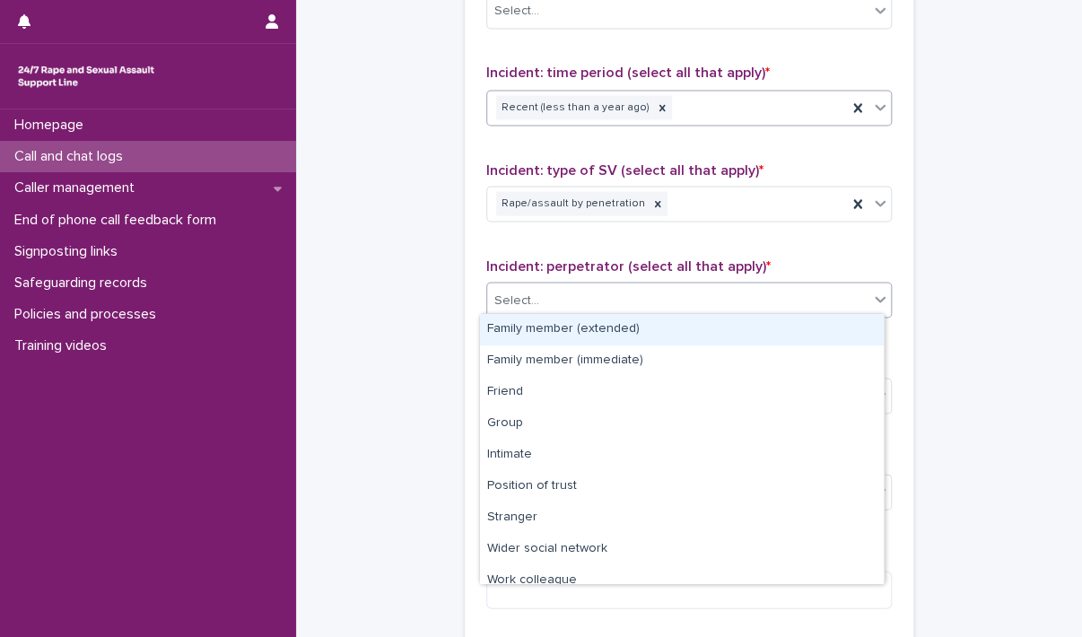
click at [646, 306] on div "Select..." at bounding box center [677, 300] width 381 height 30
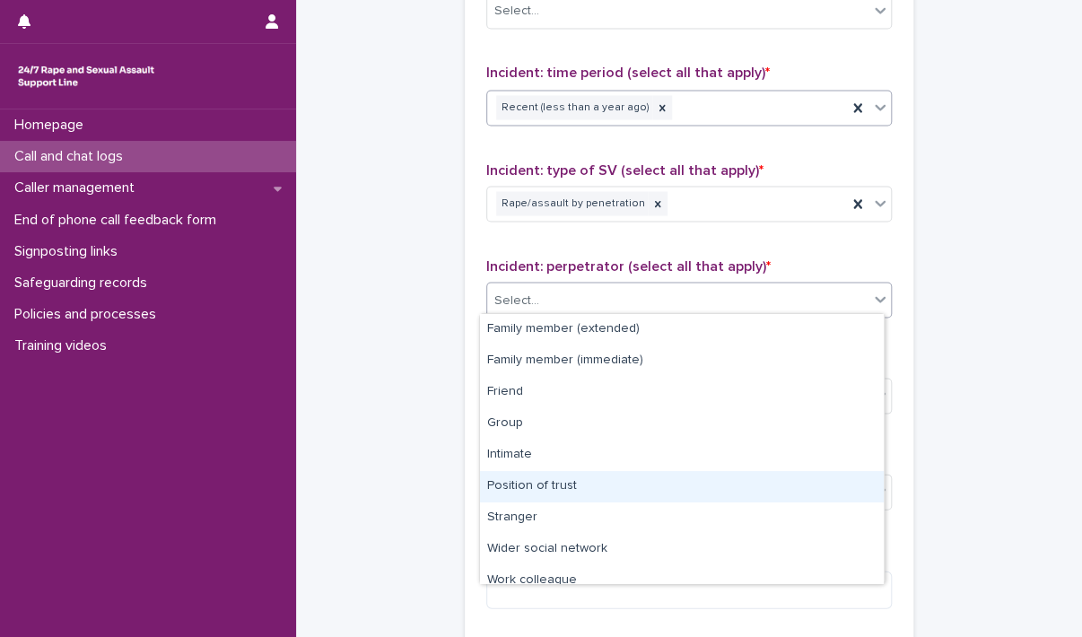
scroll to position [75, 0]
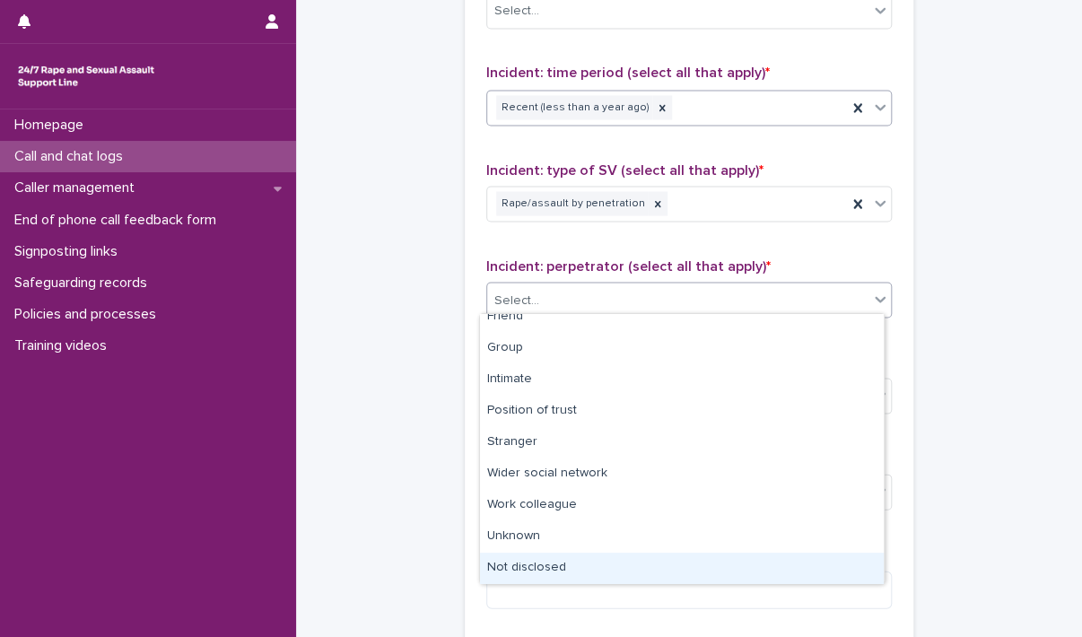
click at [617, 555] on div "Not disclosed" at bounding box center [682, 567] width 404 height 31
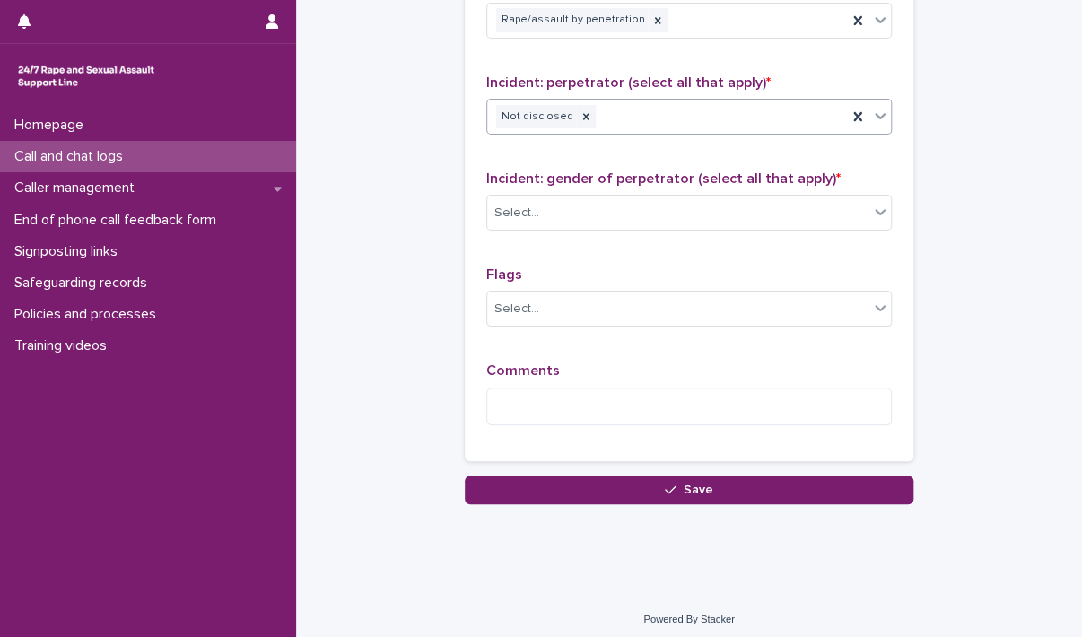
scroll to position [1440, 0]
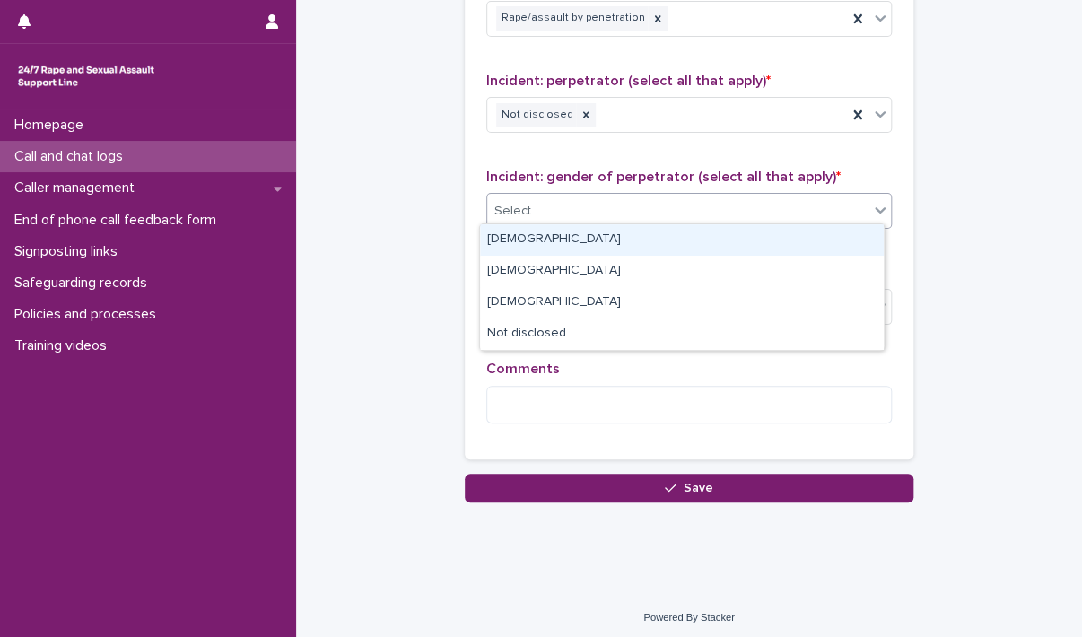
click at [599, 200] on div "Select..." at bounding box center [677, 211] width 381 height 30
click at [584, 239] on div "[DEMOGRAPHIC_DATA]" at bounding box center [682, 239] width 404 height 31
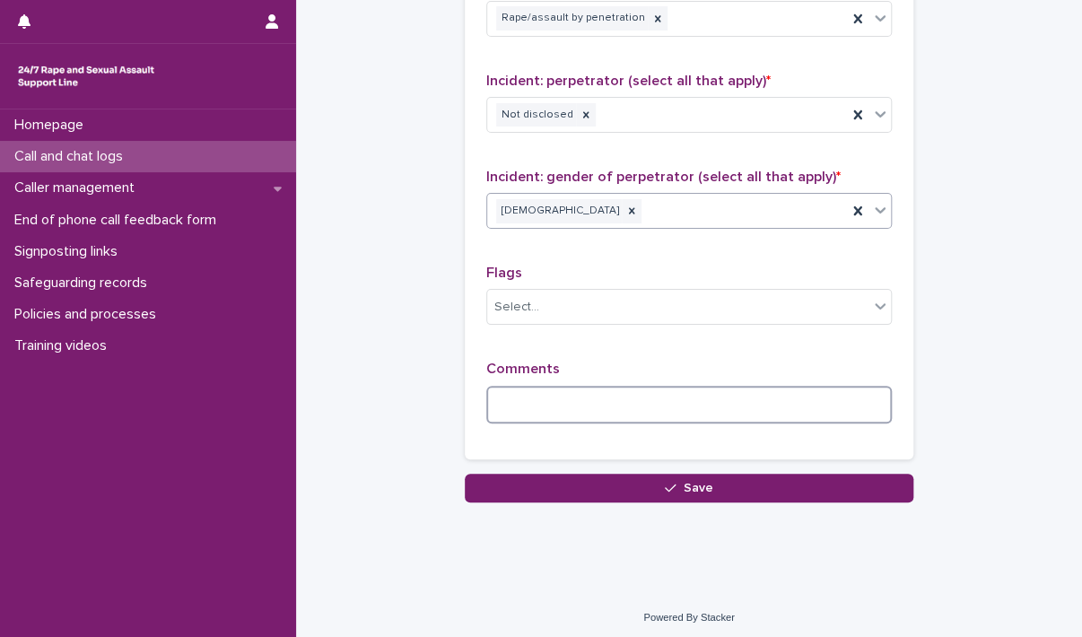
click at [579, 401] on textarea at bounding box center [688, 405] width 405 height 39
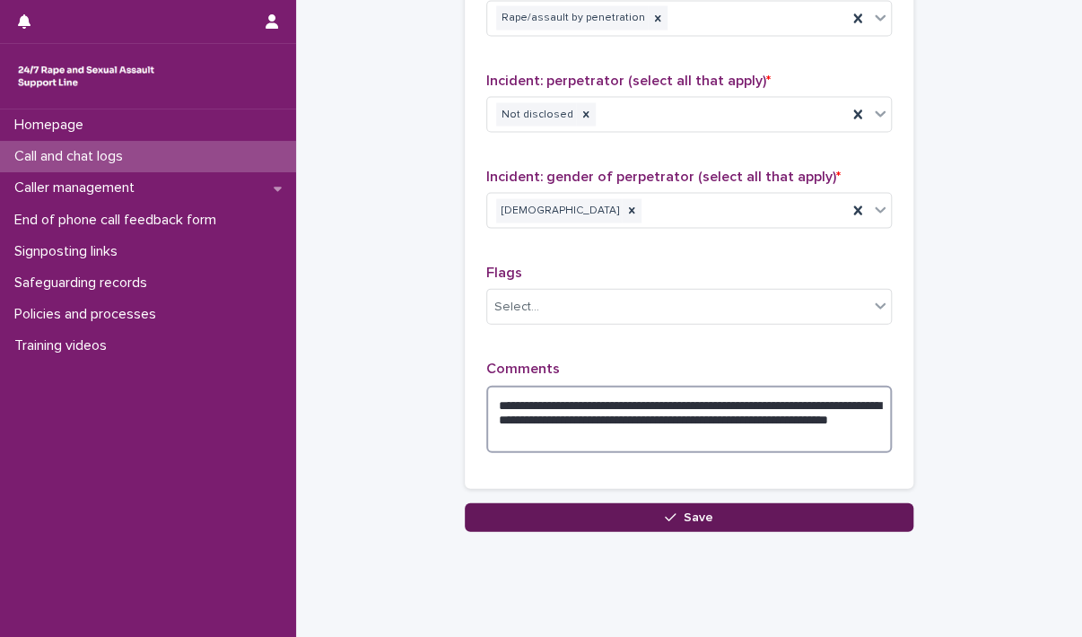
type textarea "**********"
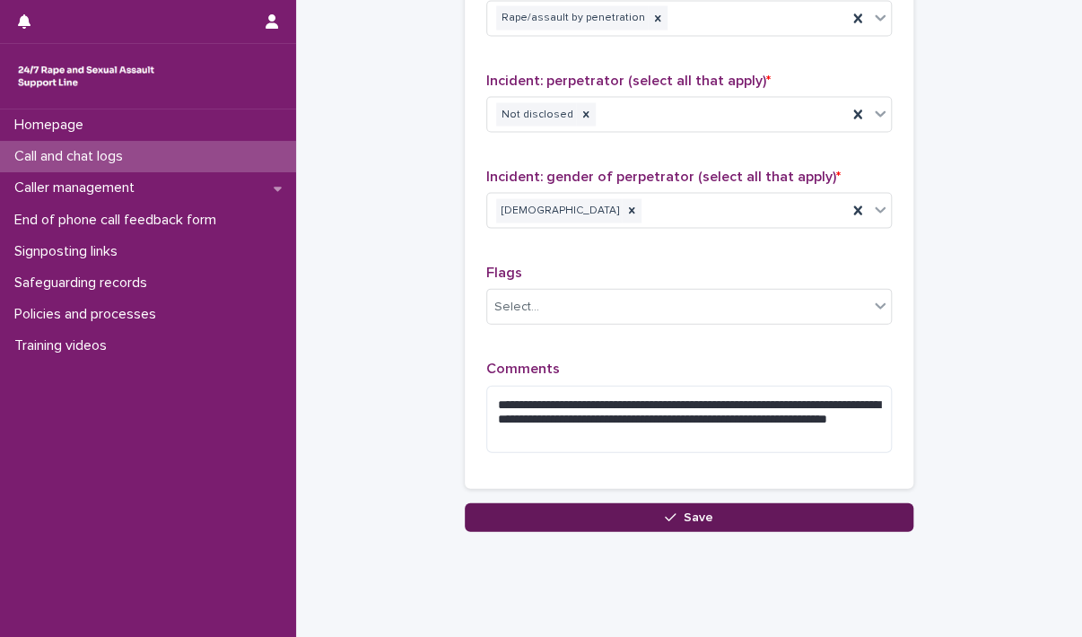
click at [665, 516] on icon "button" at bounding box center [670, 517] width 11 height 13
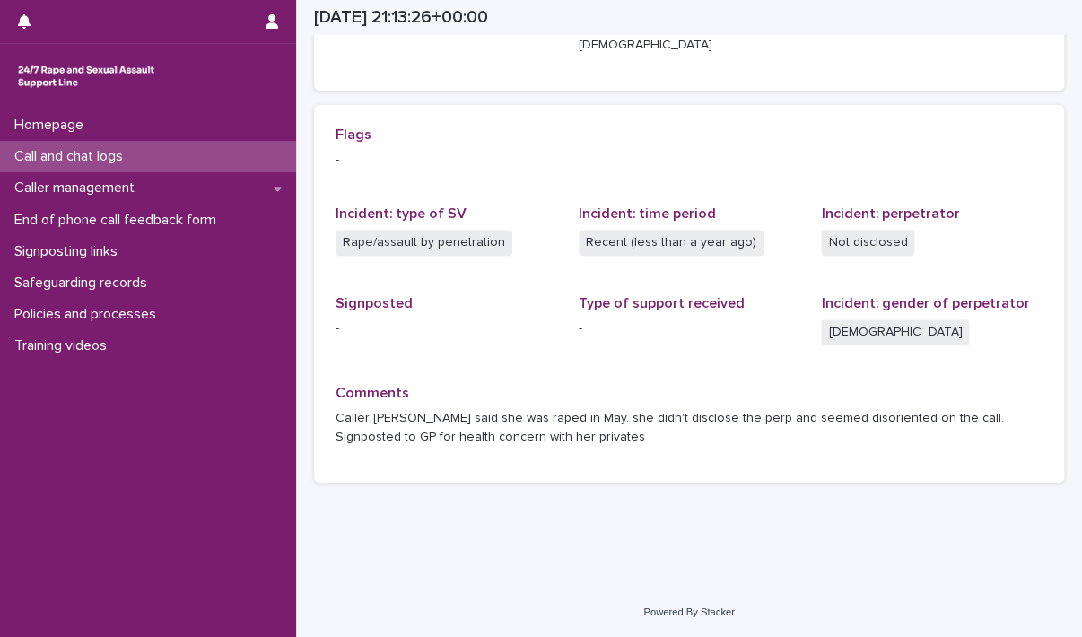
scroll to position [352, 0]
click at [118, 159] on p "Call and chat logs" at bounding box center [72, 156] width 130 height 17
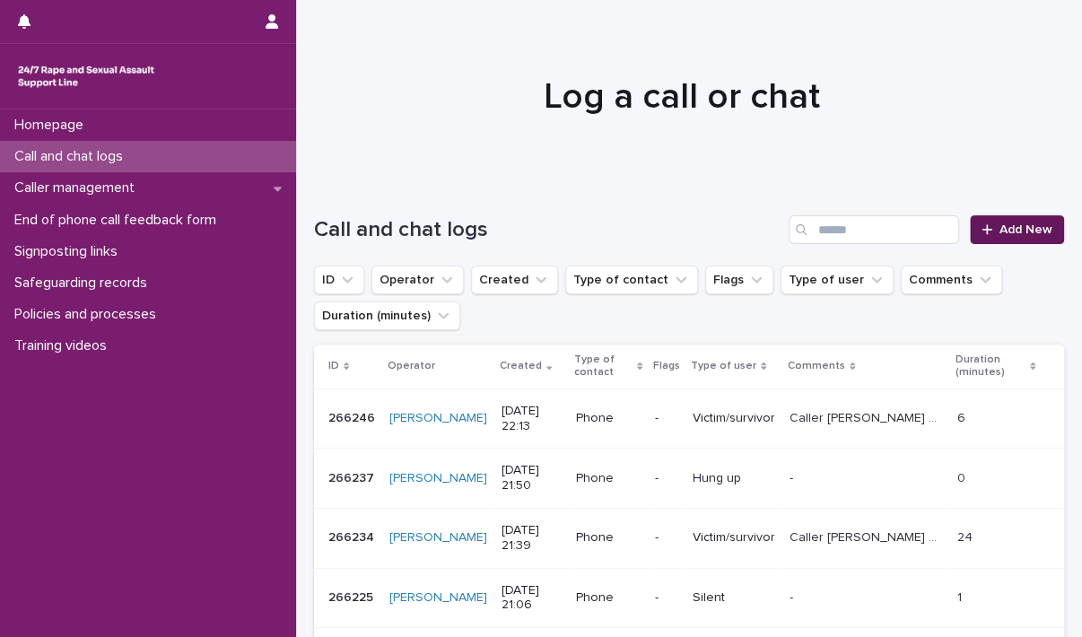
click at [1011, 223] on span "Add New" at bounding box center [1025, 229] width 53 height 13
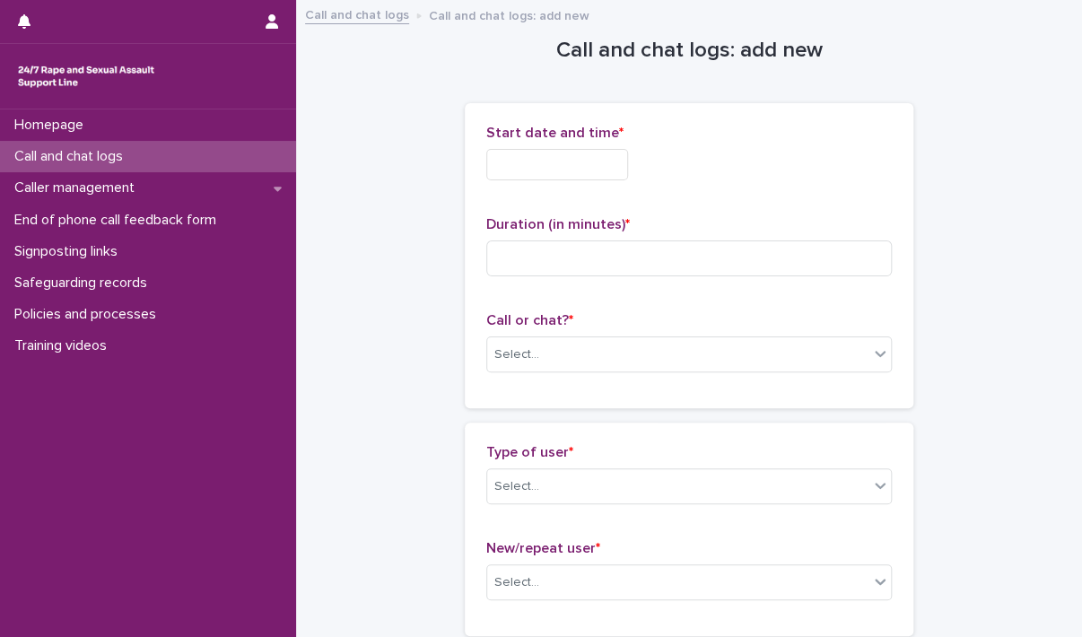
click at [534, 161] on input "text" at bounding box center [557, 164] width 142 height 31
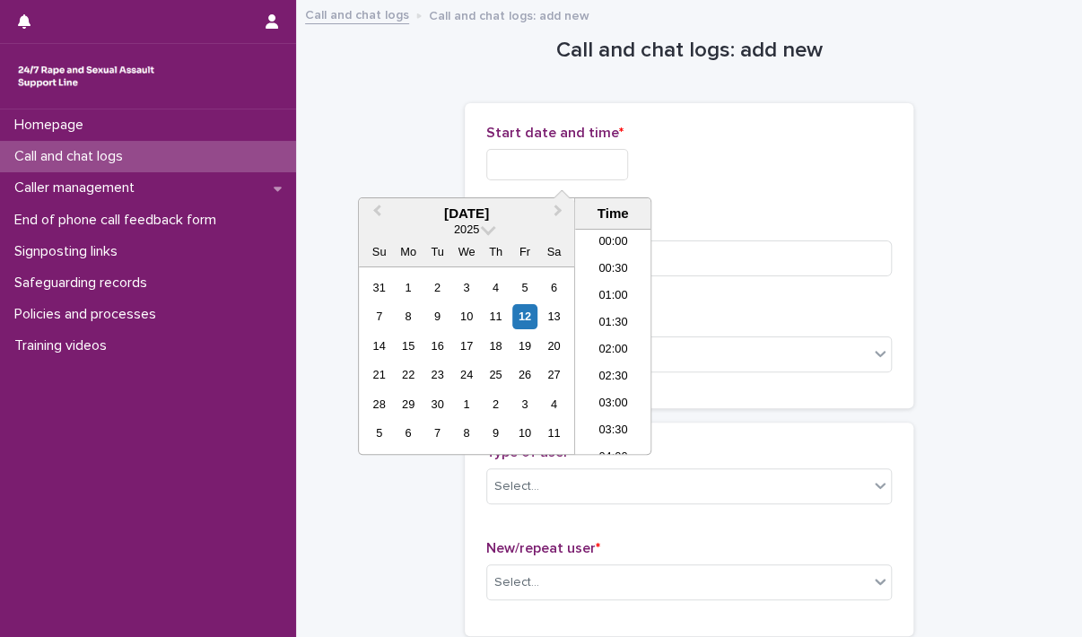
scroll to position [1066, 0]
click at [589, 363] on li "22:00" at bounding box center [613, 360] width 76 height 27
click at [603, 163] on input "**********" at bounding box center [557, 164] width 142 height 31
type input "**********"
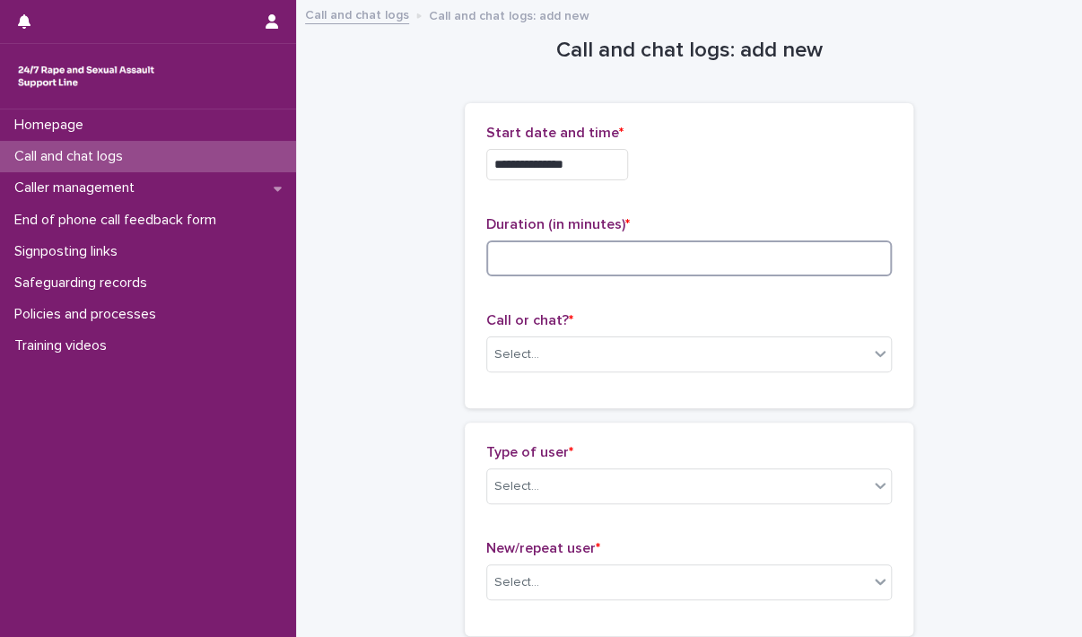
click at [700, 257] on input at bounding box center [688, 258] width 405 height 36
type input "**"
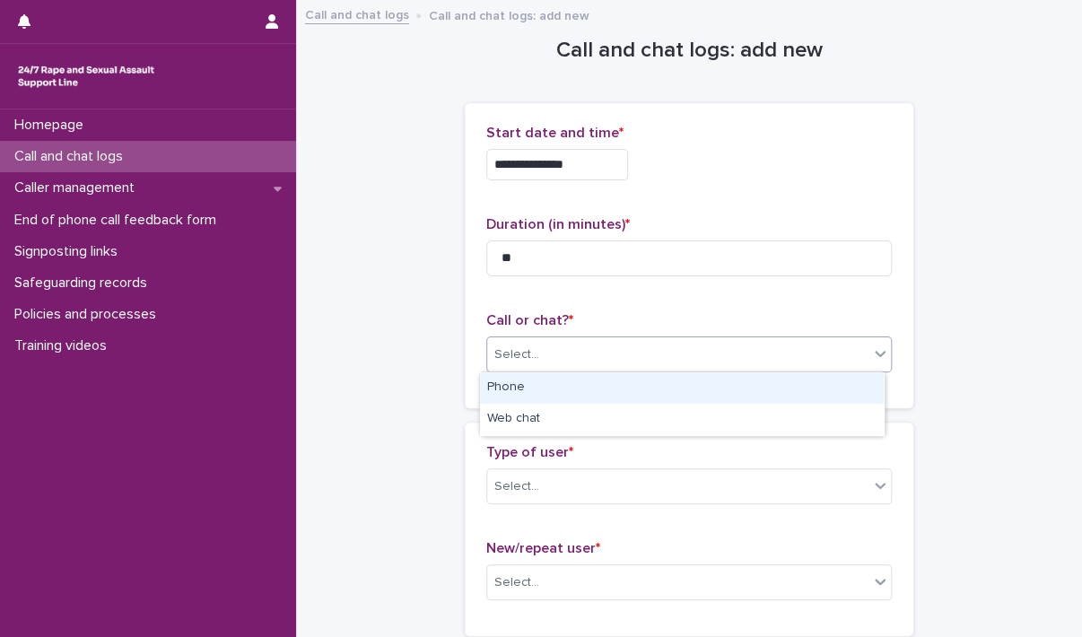
click at [663, 336] on div "Select..." at bounding box center [688, 354] width 405 height 36
click at [617, 386] on div "Phone" at bounding box center [682, 387] width 404 height 31
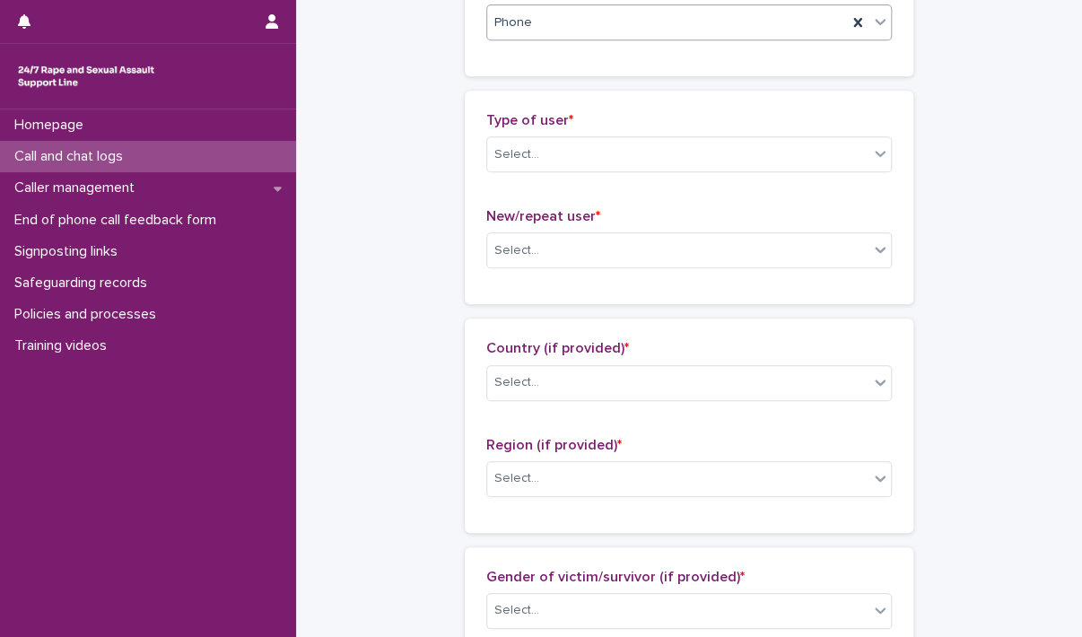
scroll to position [359, 0]
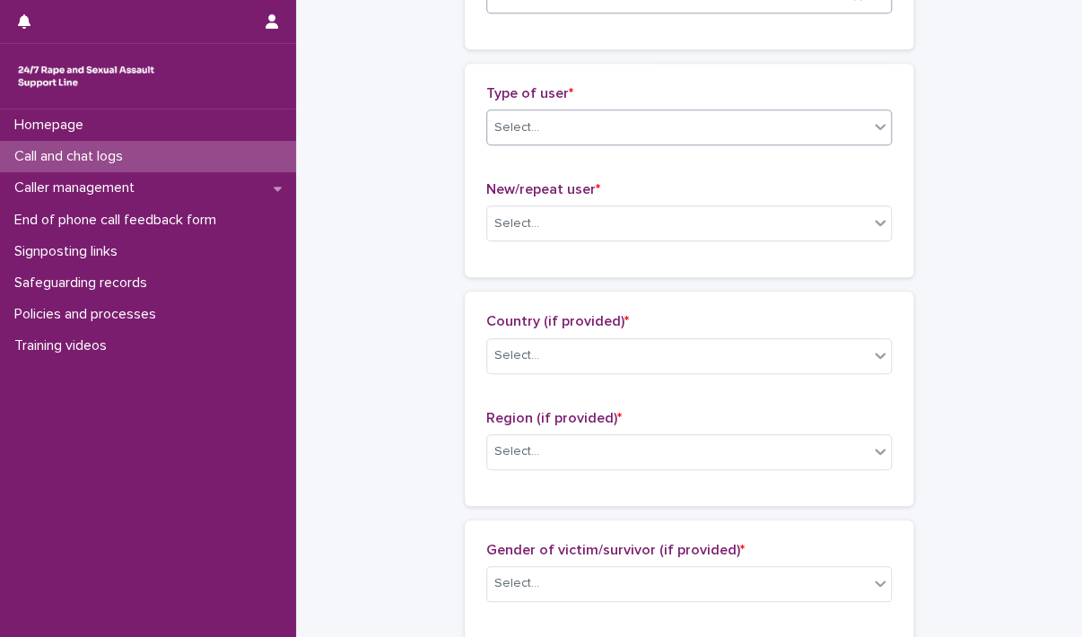
click at [587, 125] on div "Select..." at bounding box center [677, 128] width 381 height 30
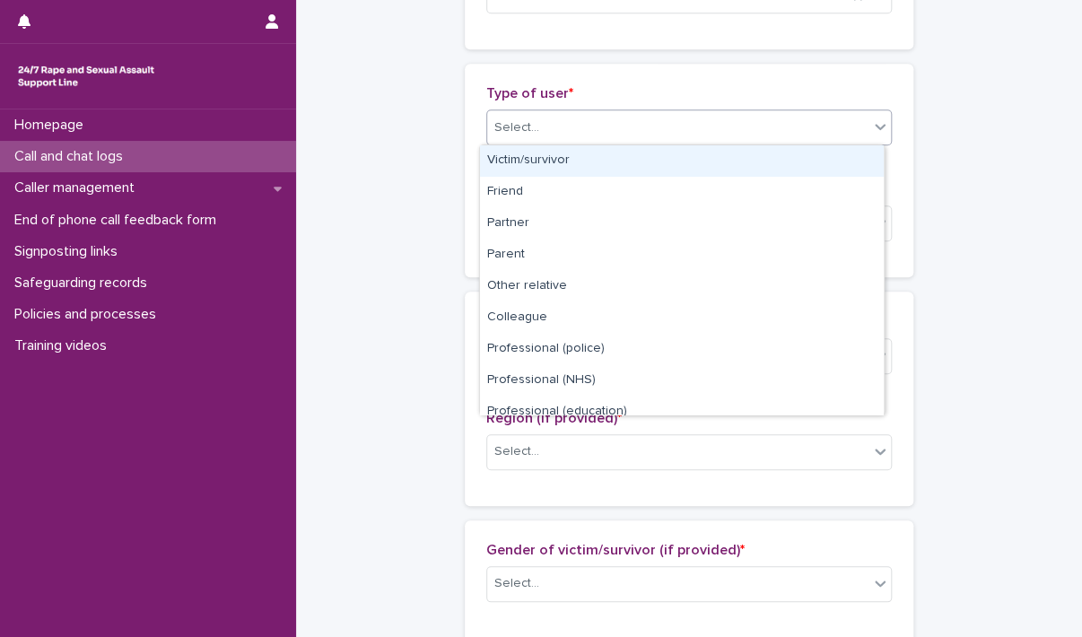
click at [587, 158] on div "Victim/survivor" at bounding box center [682, 160] width 404 height 31
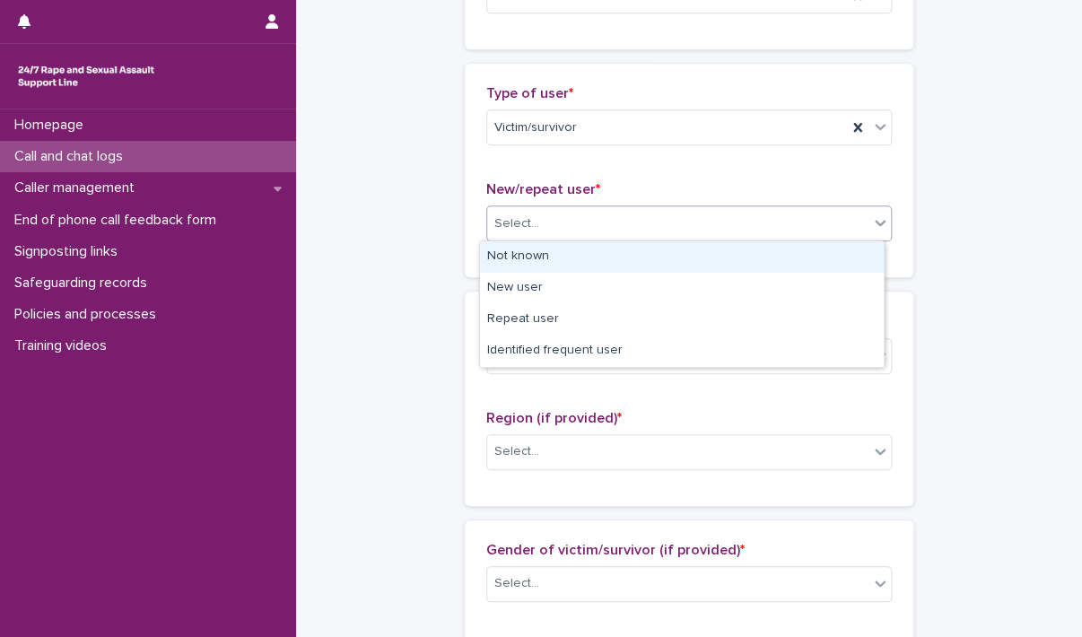
click at [574, 219] on div "Select..." at bounding box center [677, 224] width 381 height 30
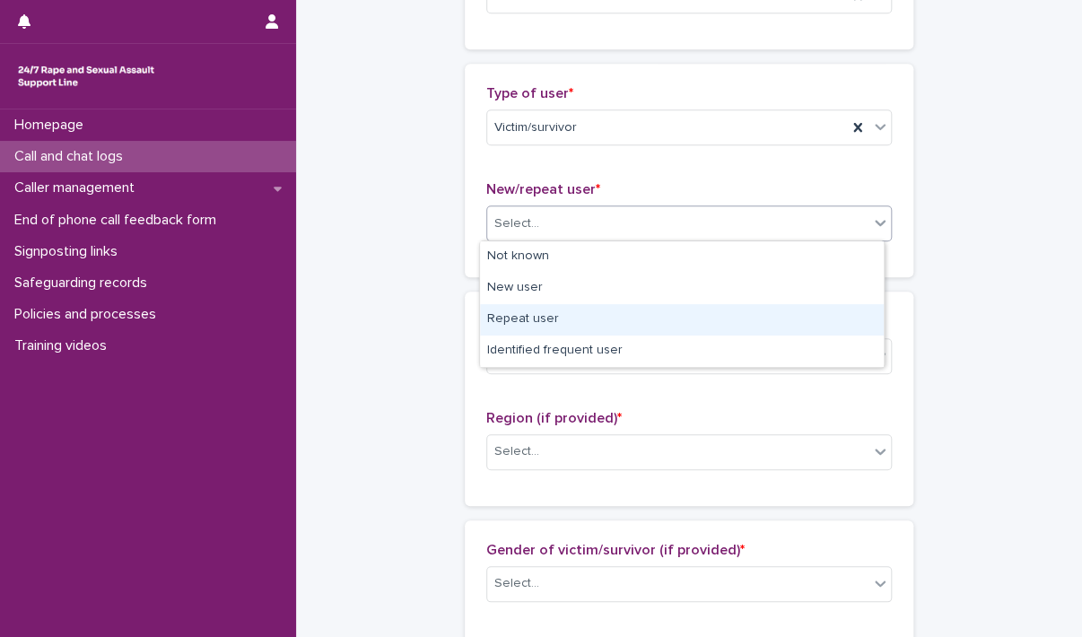
click at [561, 320] on div "Repeat user" at bounding box center [682, 319] width 404 height 31
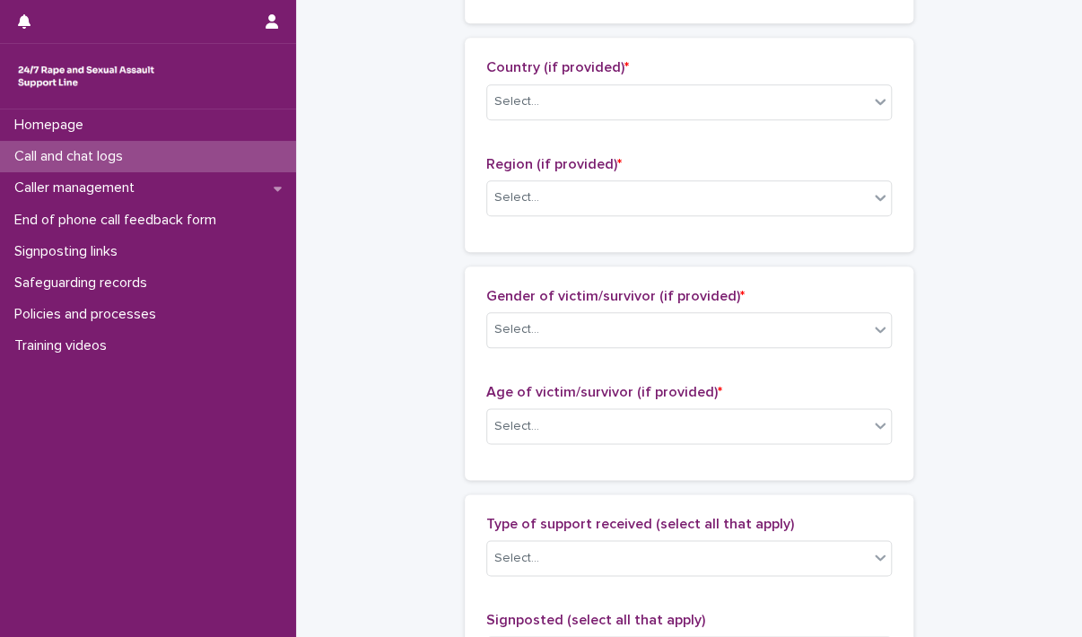
scroll to position [628, 0]
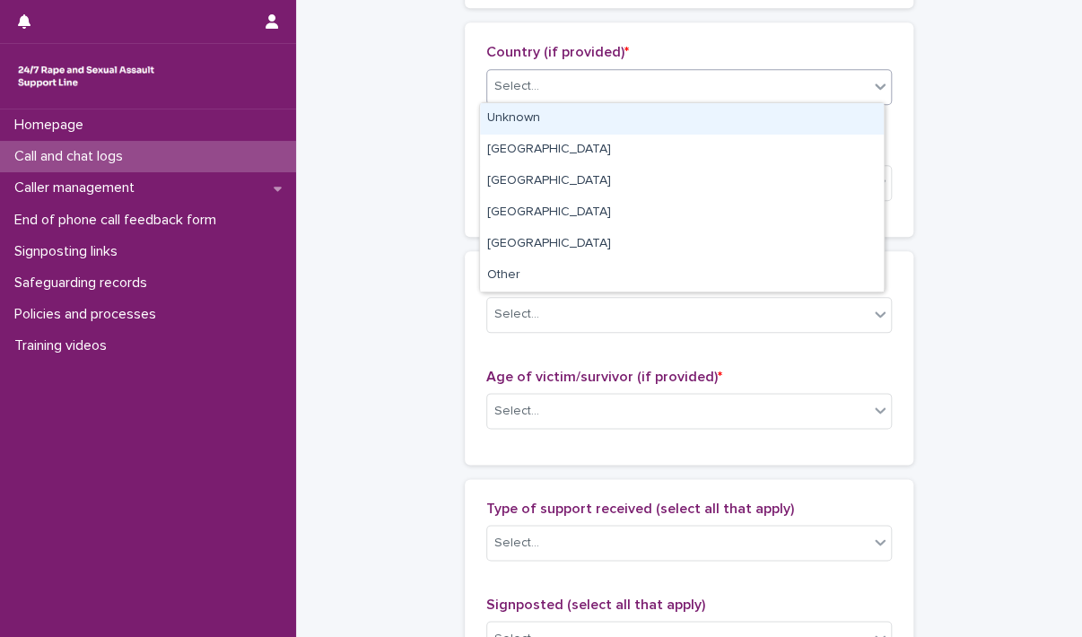
click at [544, 85] on div "Select..." at bounding box center [677, 87] width 381 height 30
click at [545, 123] on div "Unknown" at bounding box center [682, 118] width 404 height 31
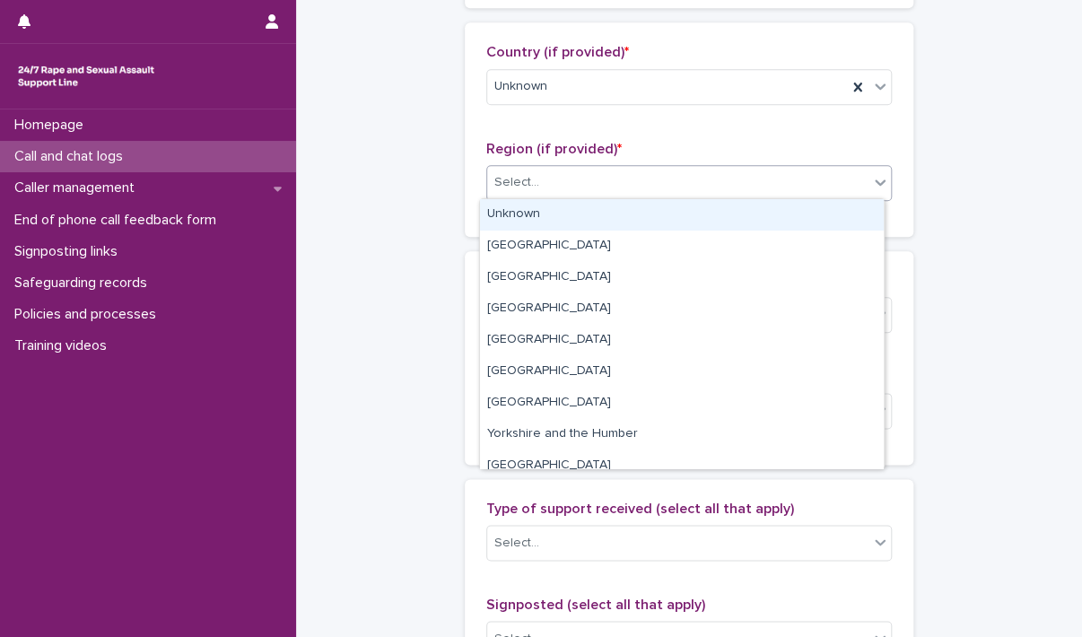
click at [544, 171] on div "Select..." at bounding box center [677, 183] width 381 height 30
click at [534, 207] on div "Unknown" at bounding box center [682, 214] width 404 height 31
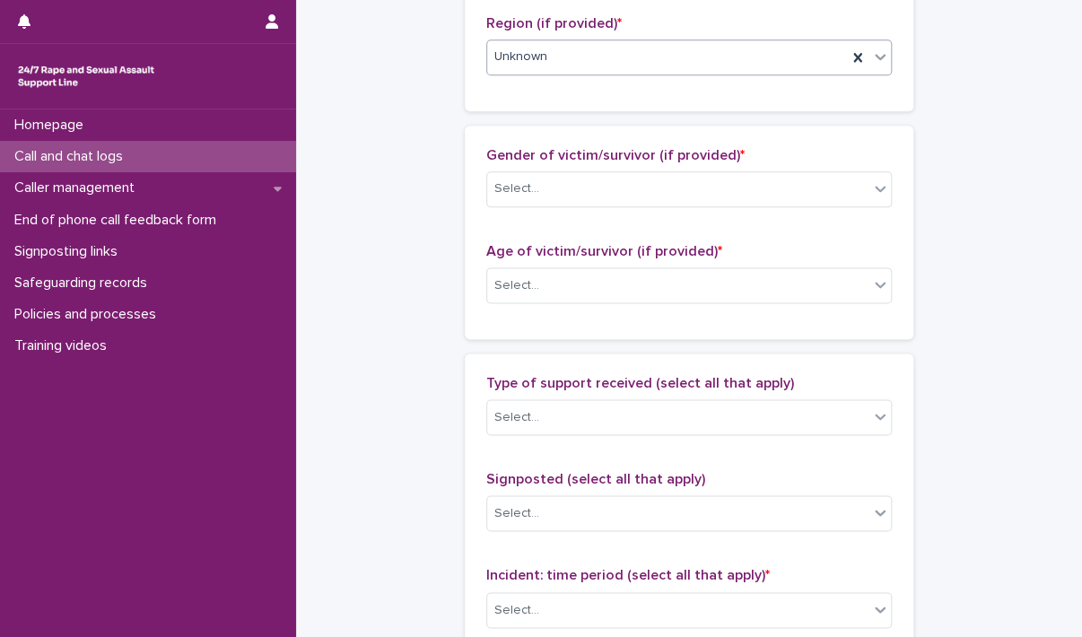
scroll to position [897, 0]
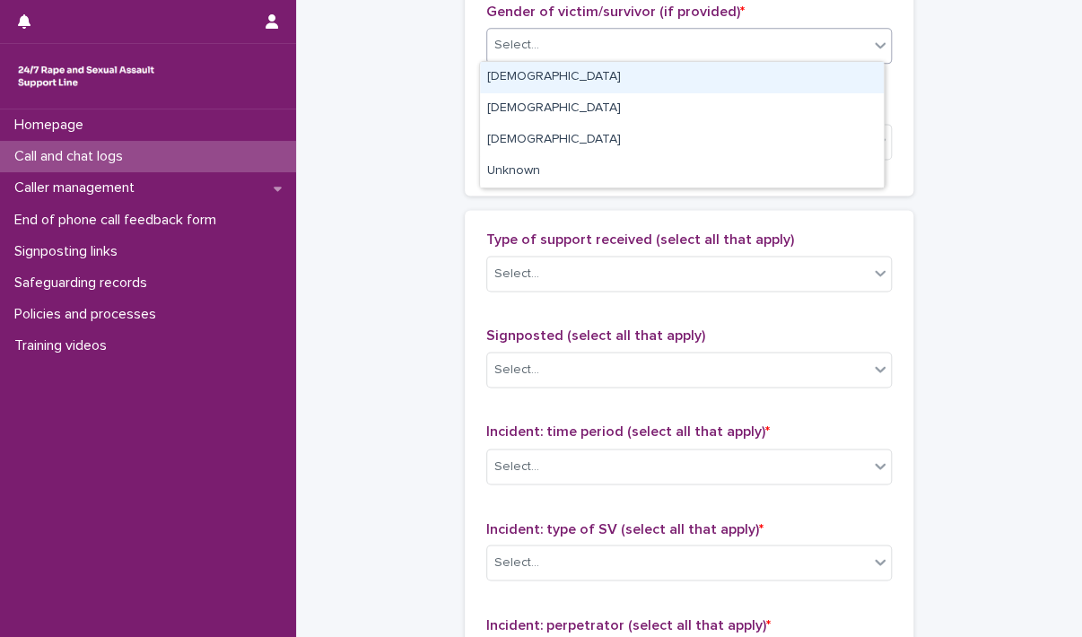
click at [533, 55] on div "Select..." at bounding box center [677, 45] width 381 height 30
click at [535, 78] on div "[DEMOGRAPHIC_DATA]" at bounding box center [682, 77] width 404 height 31
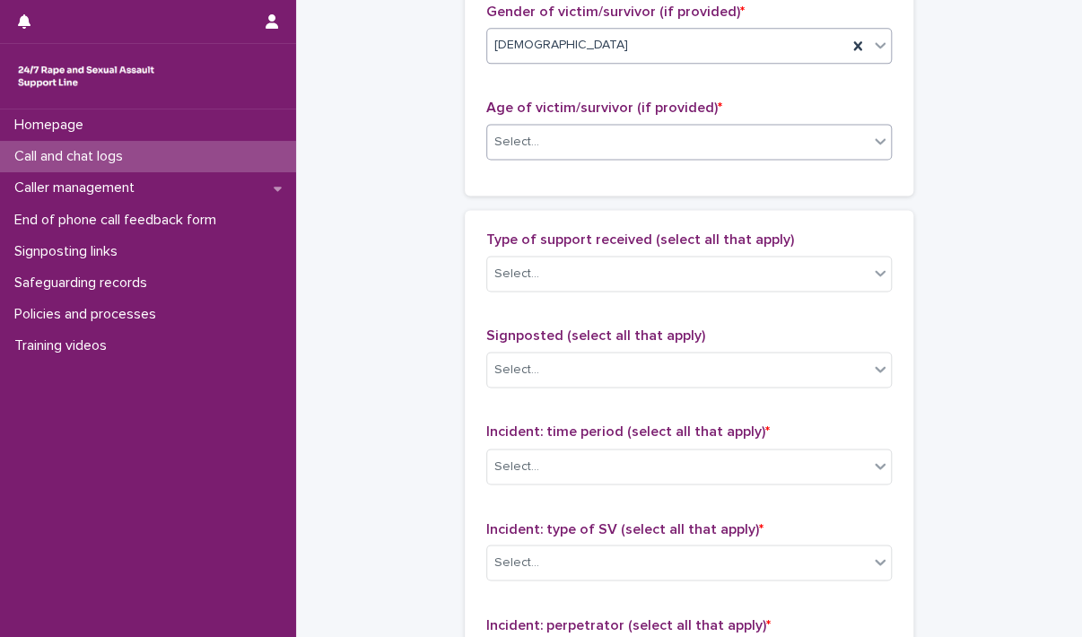
click at [537, 149] on div "Select..." at bounding box center [677, 142] width 381 height 30
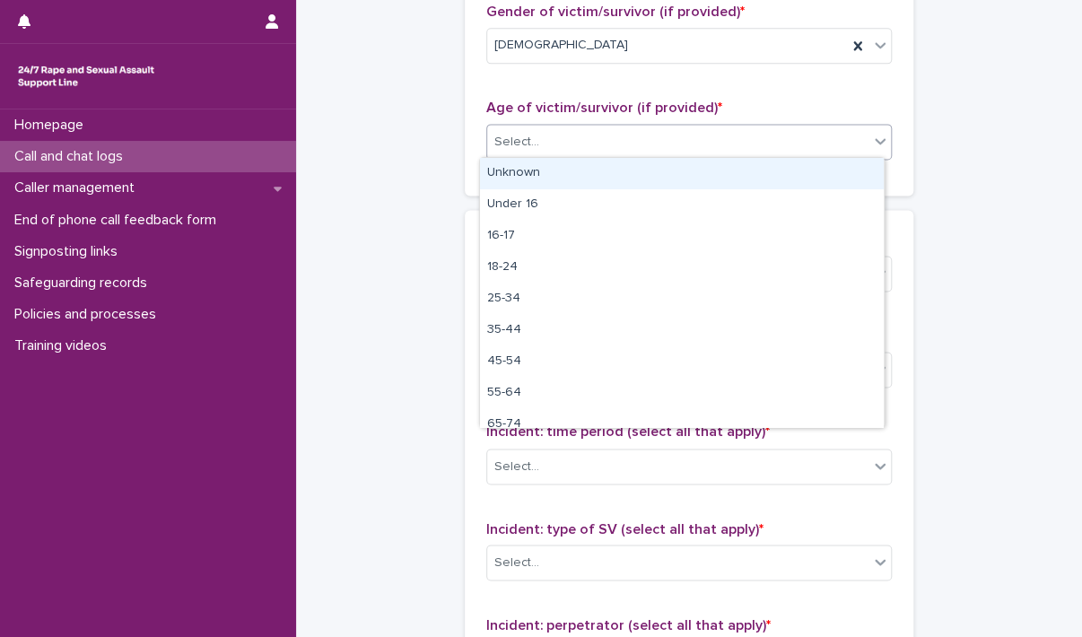
click at [537, 172] on div "Unknown" at bounding box center [682, 173] width 404 height 31
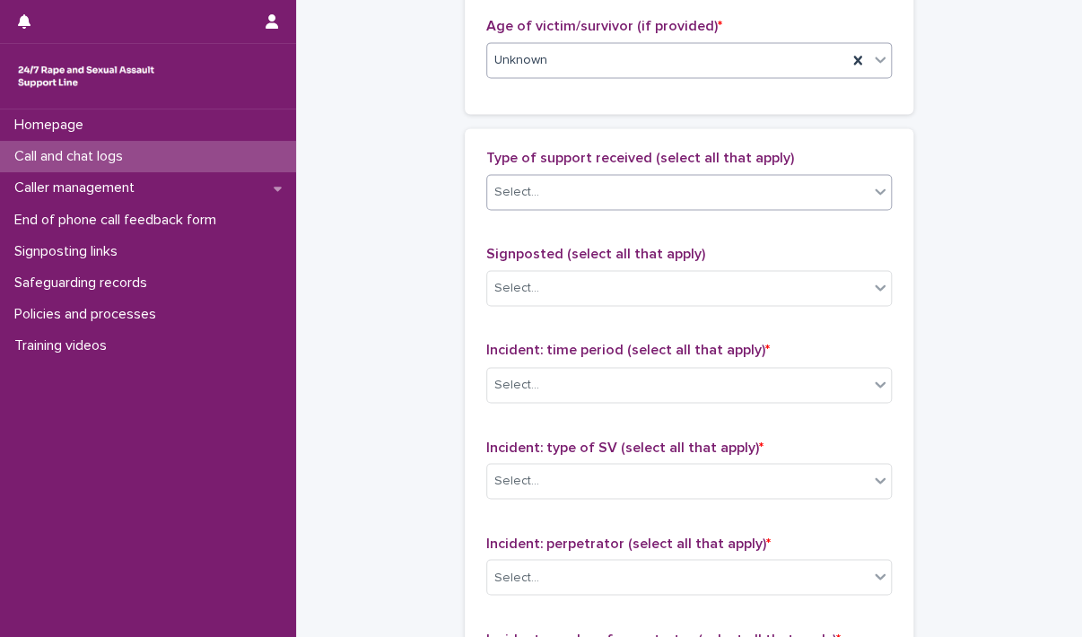
scroll to position [1166, 0]
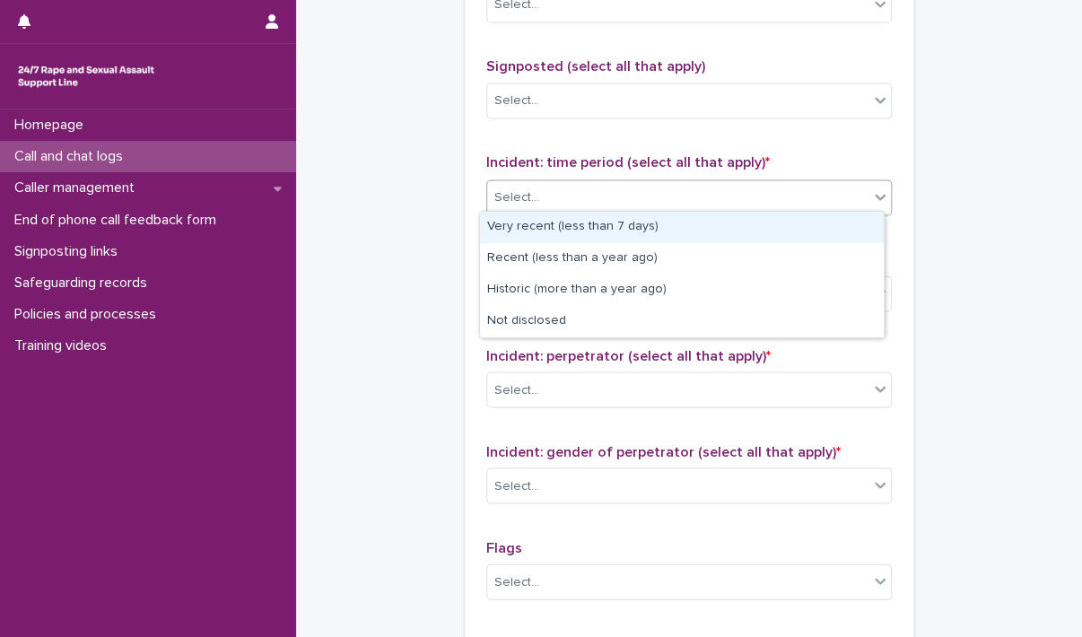
click at [543, 198] on div "Select..." at bounding box center [677, 197] width 381 height 30
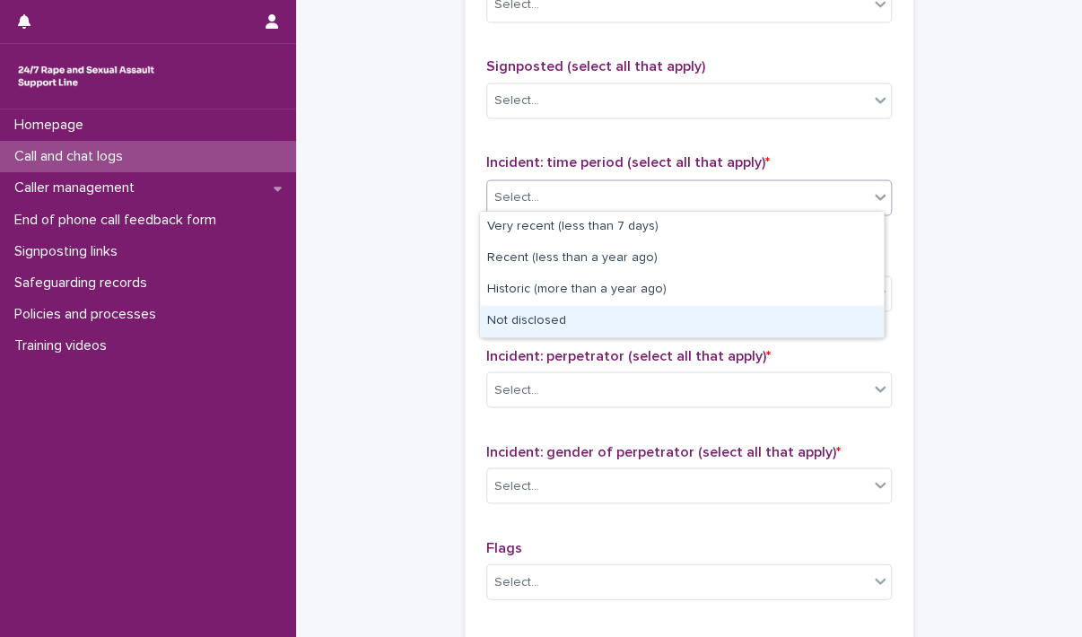
click at [583, 325] on div "Not disclosed" at bounding box center [682, 321] width 404 height 31
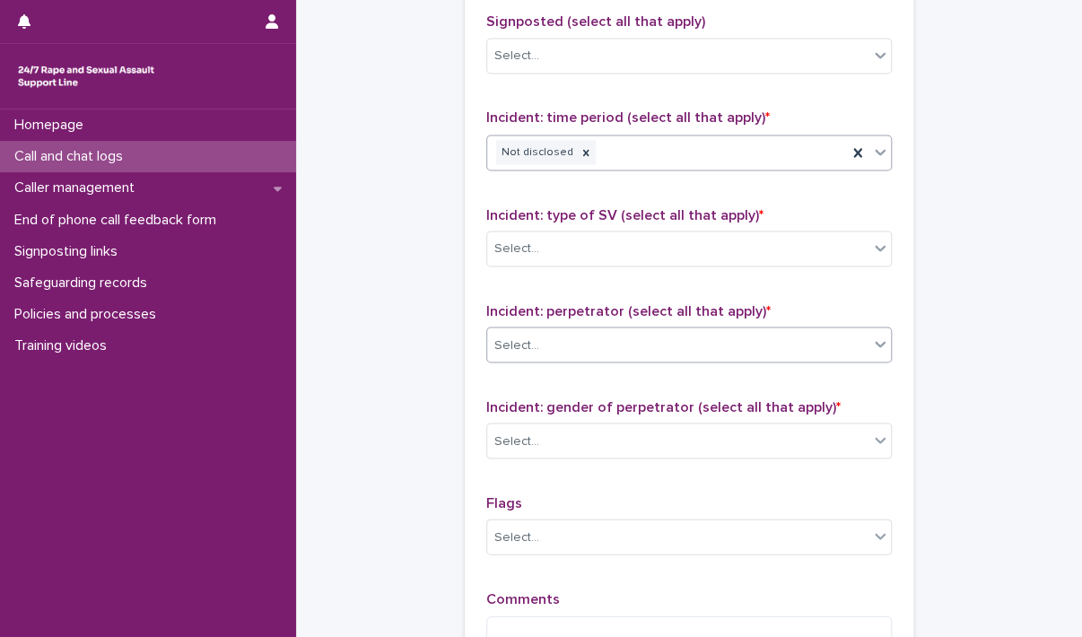
scroll to position [1256, 0]
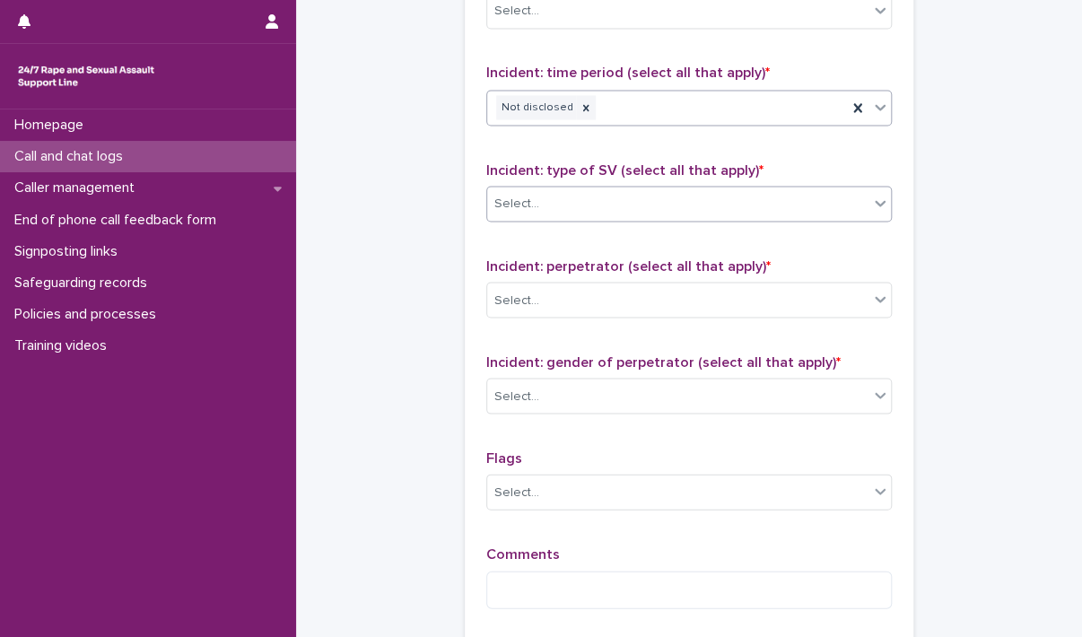
click at [552, 208] on div "Select..." at bounding box center [677, 203] width 381 height 30
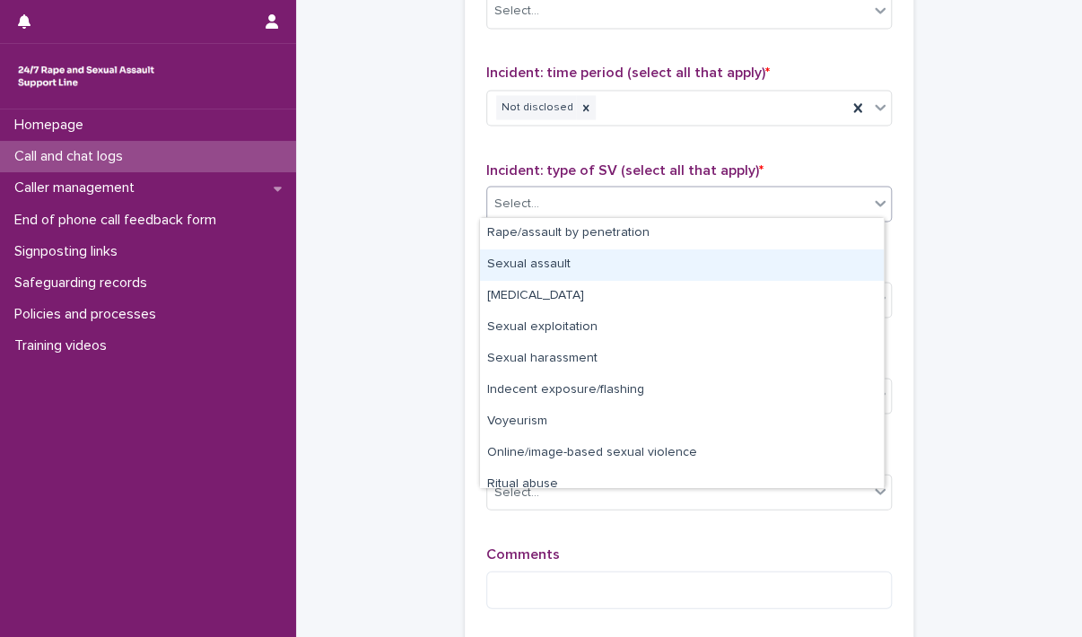
click at [556, 259] on div "Sexual assault" at bounding box center [682, 264] width 404 height 31
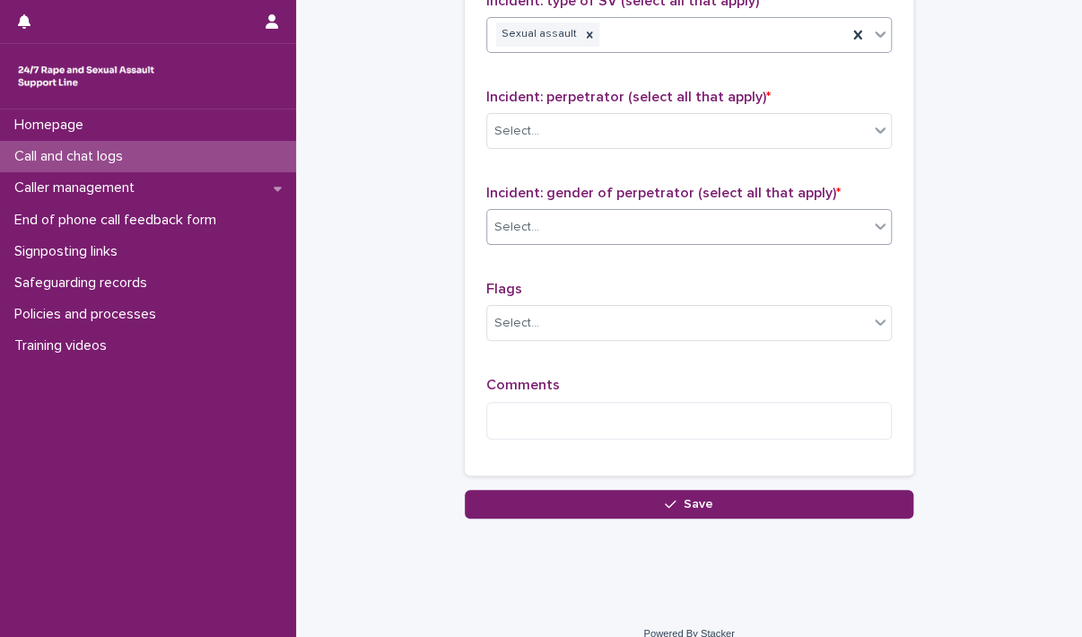
scroll to position [1440, 0]
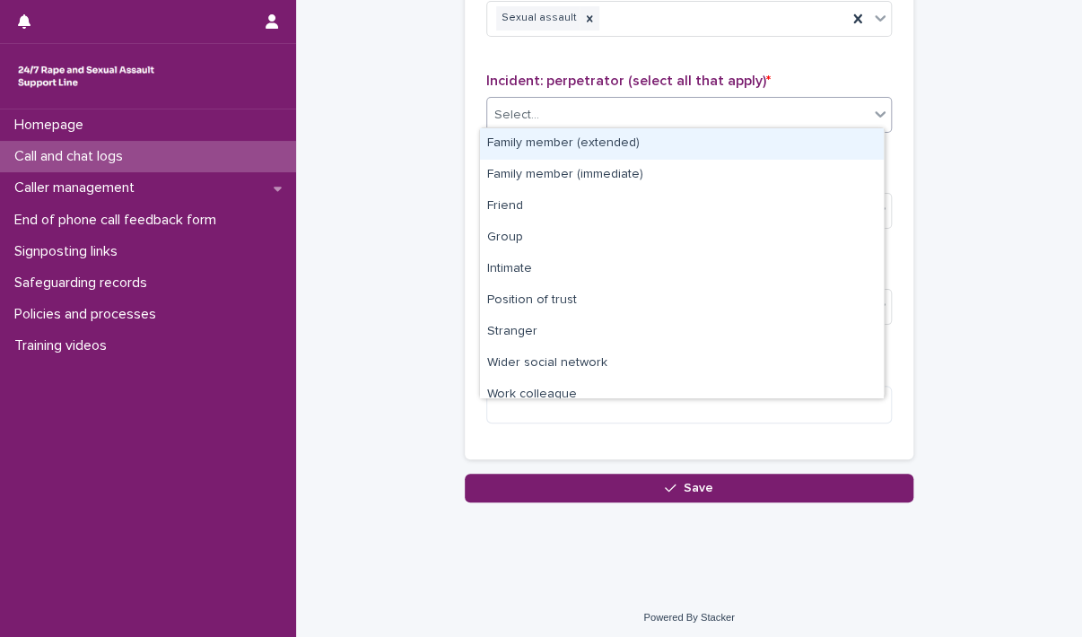
click at [542, 107] on div "Select..." at bounding box center [677, 115] width 381 height 30
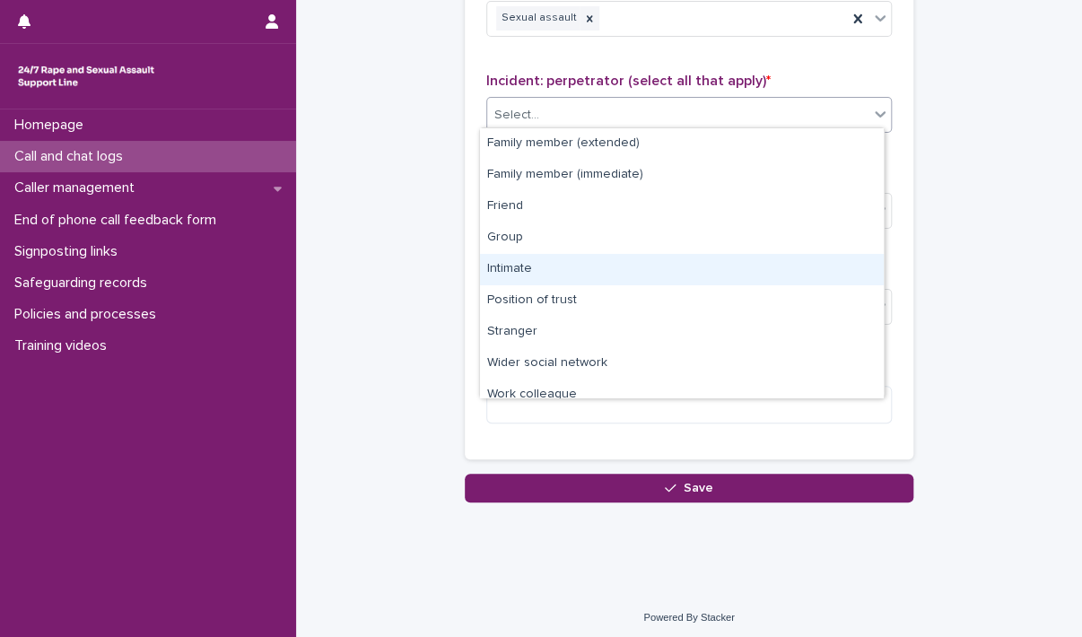
click at [556, 275] on div "Intimate" at bounding box center [682, 269] width 404 height 31
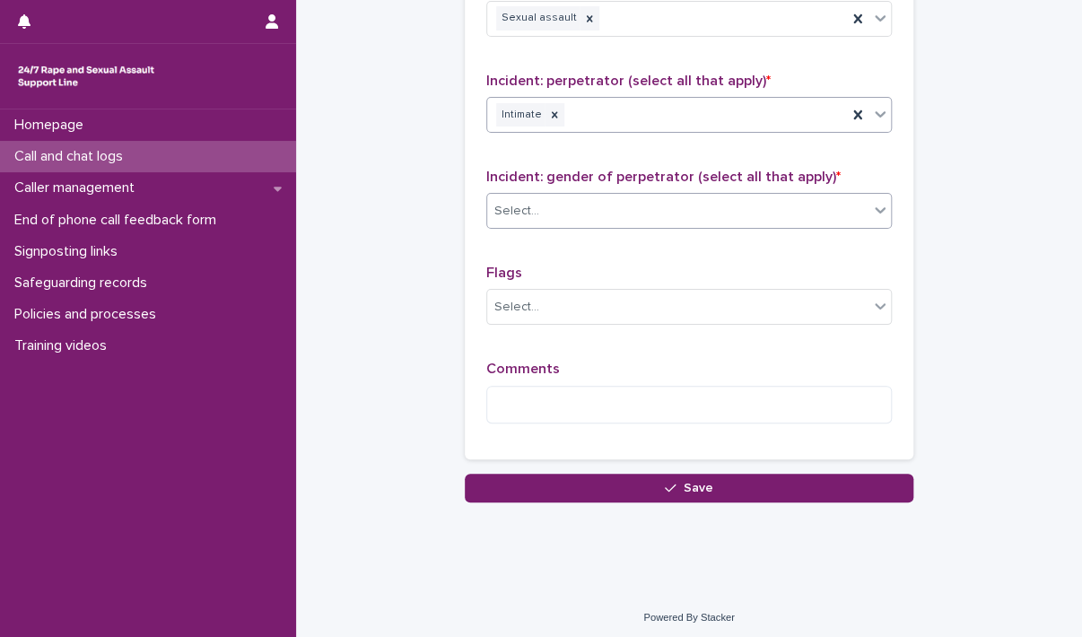
click at [579, 201] on div "Select..." at bounding box center [677, 211] width 381 height 30
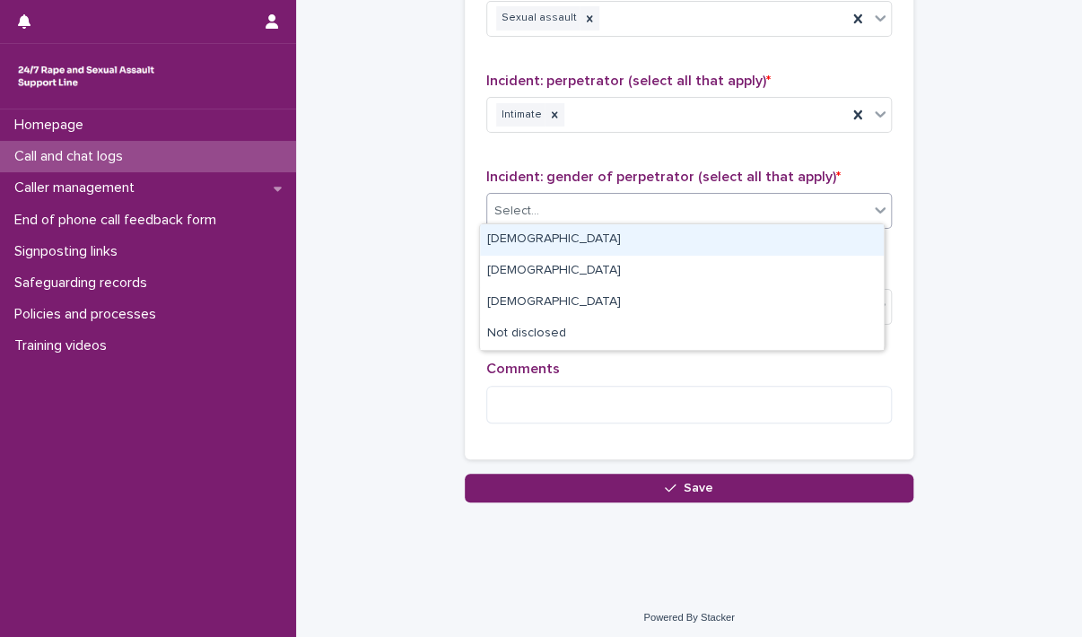
click at [579, 241] on div "[DEMOGRAPHIC_DATA]" at bounding box center [682, 239] width 404 height 31
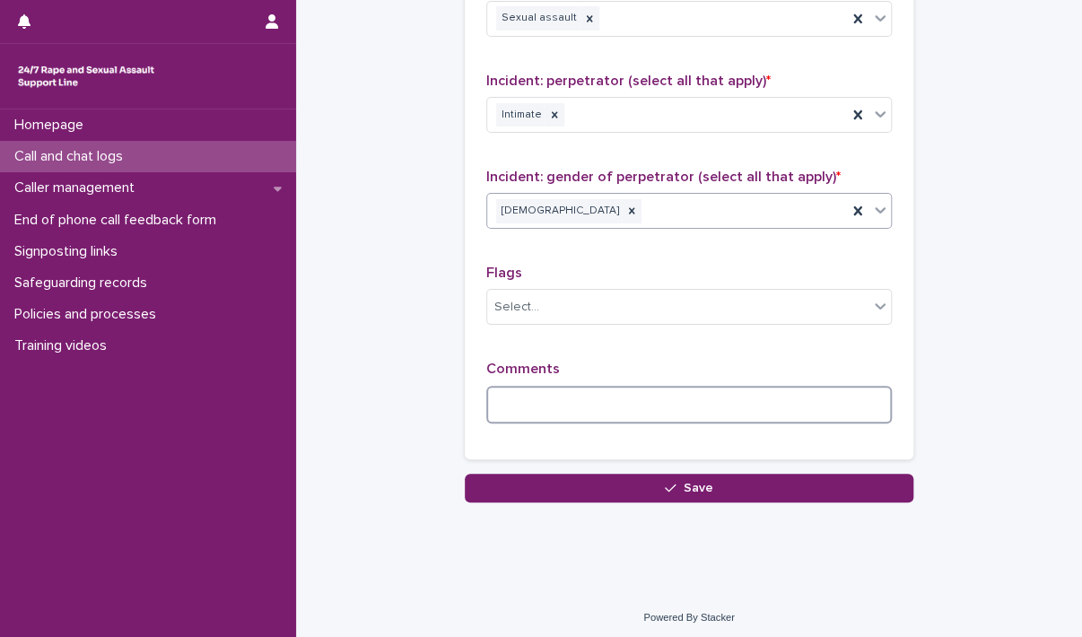
click at [577, 389] on textarea at bounding box center [688, 405] width 405 height 39
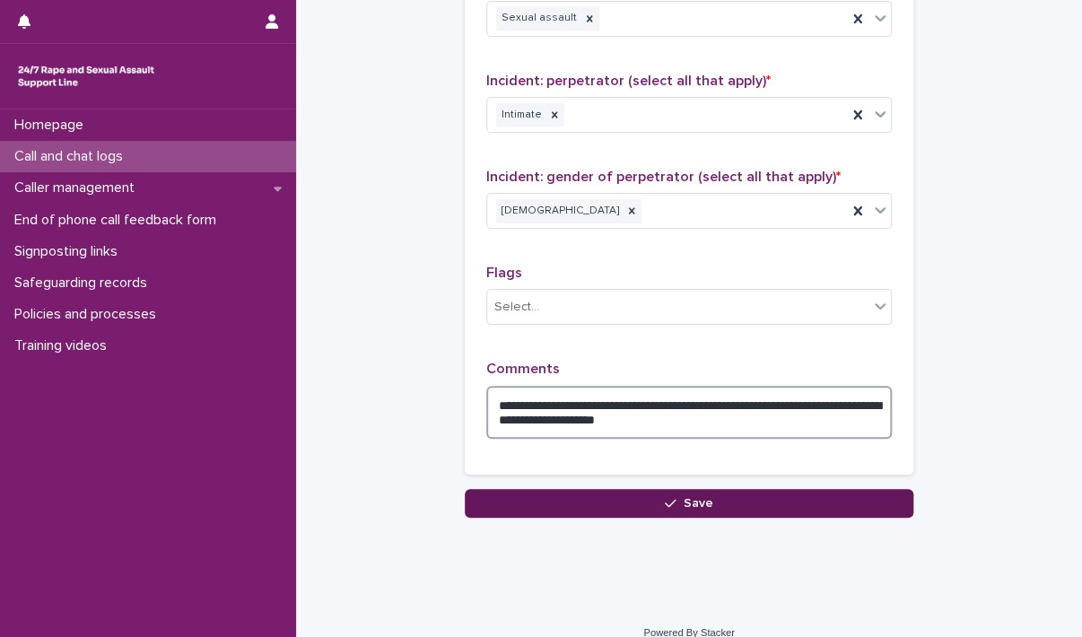
type textarea "**********"
click at [613, 504] on button "Save" at bounding box center [689, 503] width 448 height 29
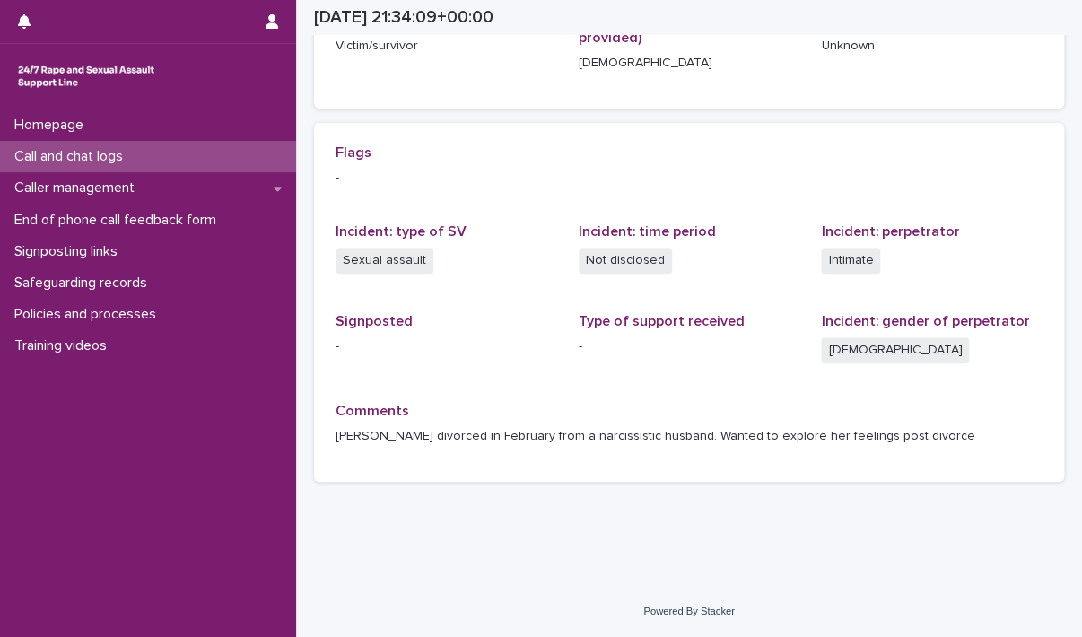
scroll to position [333, 0]
click at [126, 157] on p "Call and chat logs" at bounding box center [72, 156] width 130 height 17
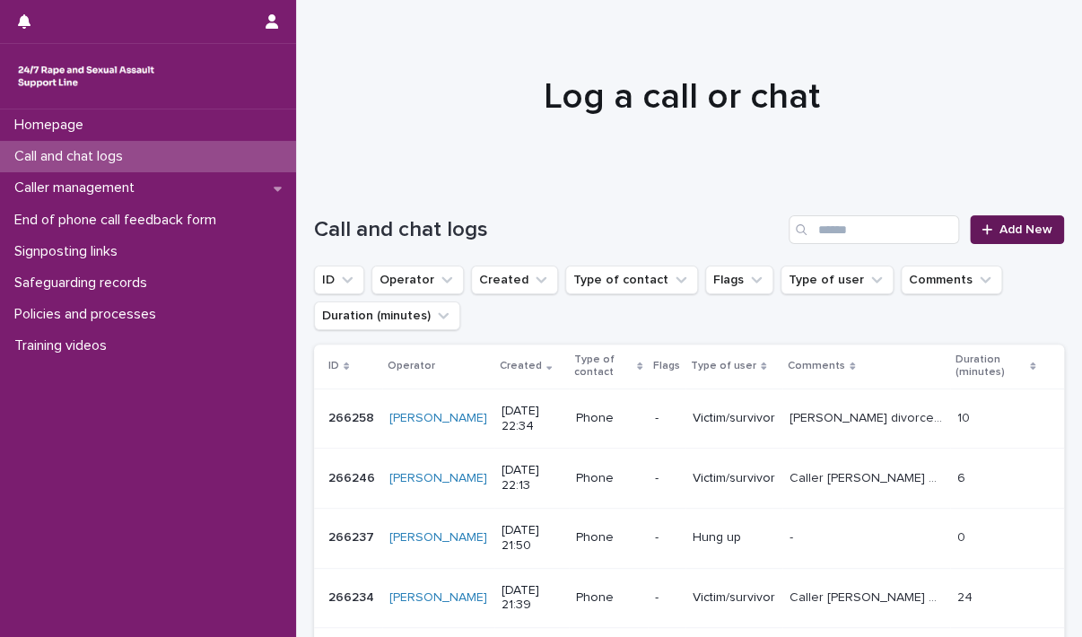
click at [1026, 226] on span "Add New" at bounding box center [1025, 229] width 53 height 13
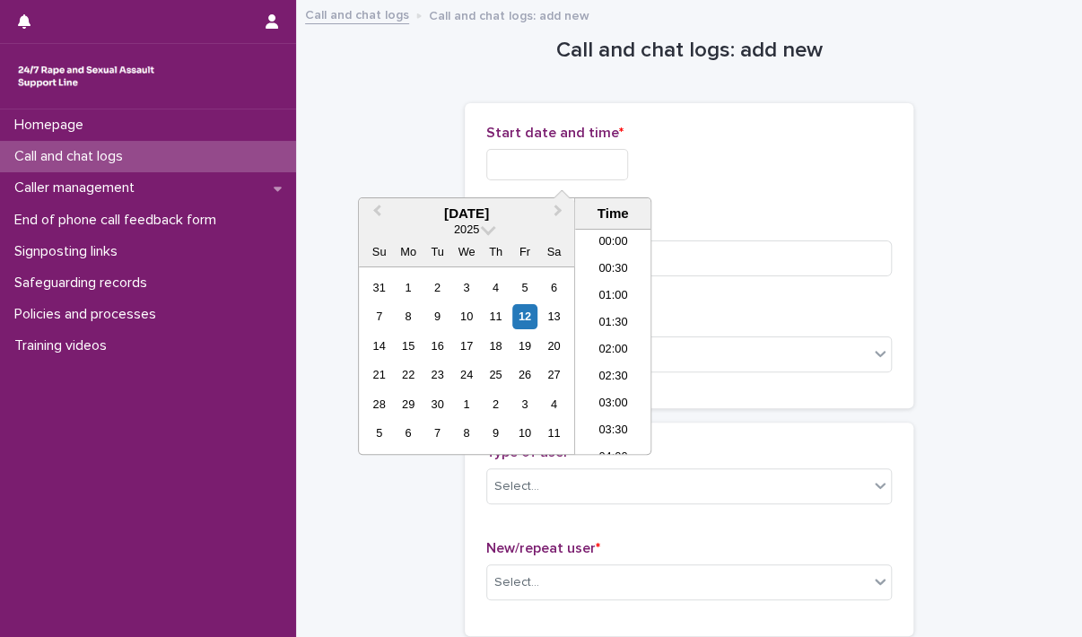
click at [624, 166] on input "text" at bounding box center [557, 164] width 142 height 31
click at [602, 355] on li "22:00" at bounding box center [613, 360] width 76 height 27
click at [615, 162] on input "**********" at bounding box center [557, 164] width 142 height 31
type input "**********"
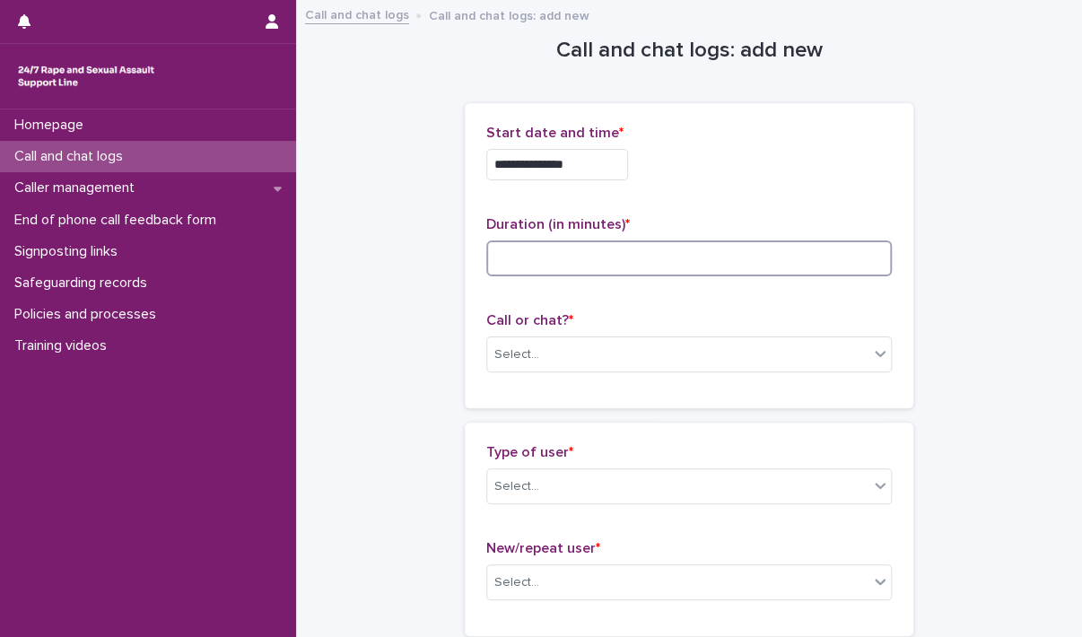
click at [709, 256] on input at bounding box center [688, 258] width 405 height 36
type input "*"
click at [692, 343] on div "Select..." at bounding box center [677, 355] width 381 height 30
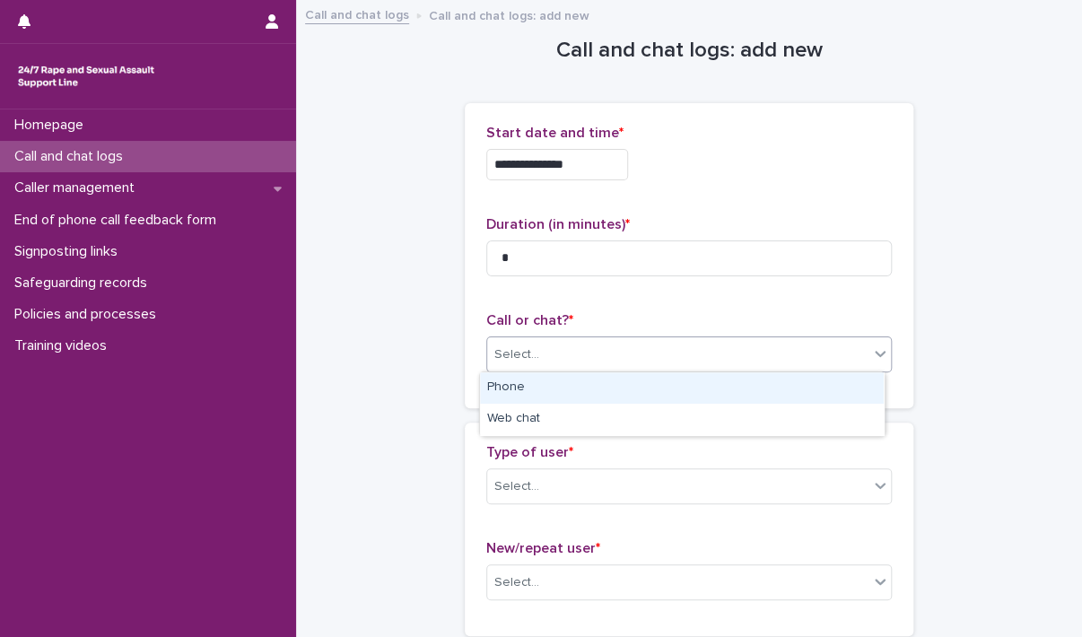
click at [666, 381] on div "Phone" at bounding box center [682, 387] width 404 height 31
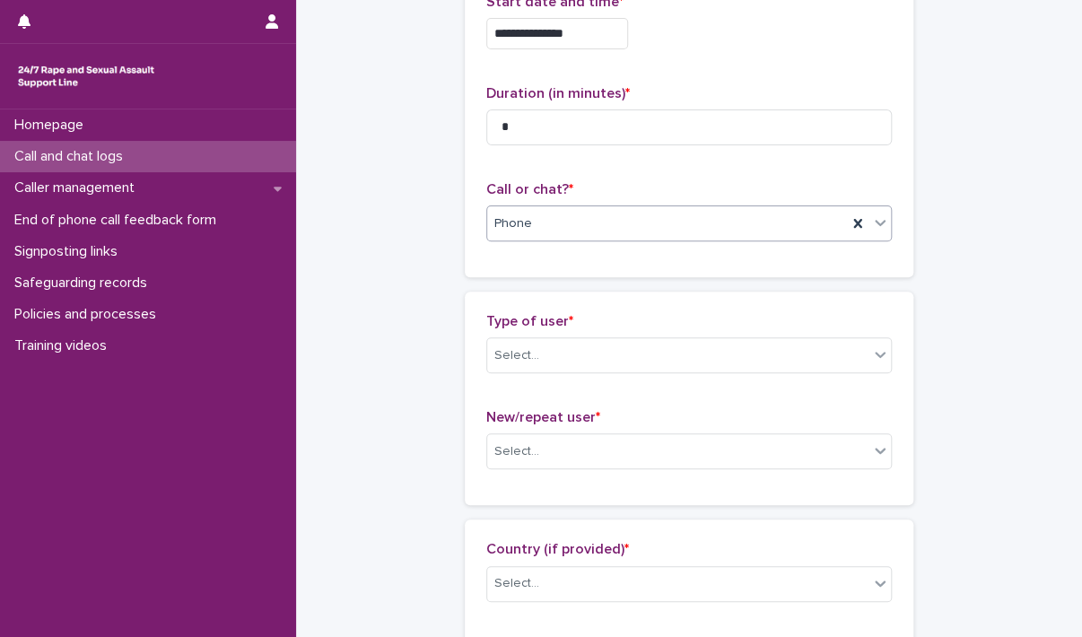
scroll to position [179, 0]
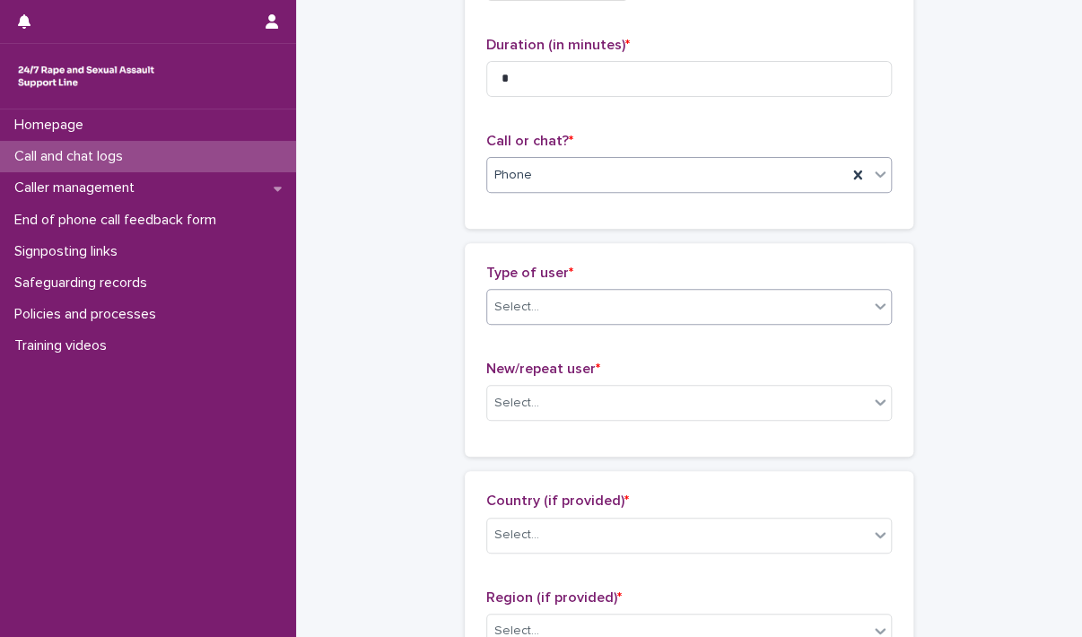
click at [665, 308] on div "Select..." at bounding box center [677, 307] width 381 height 30
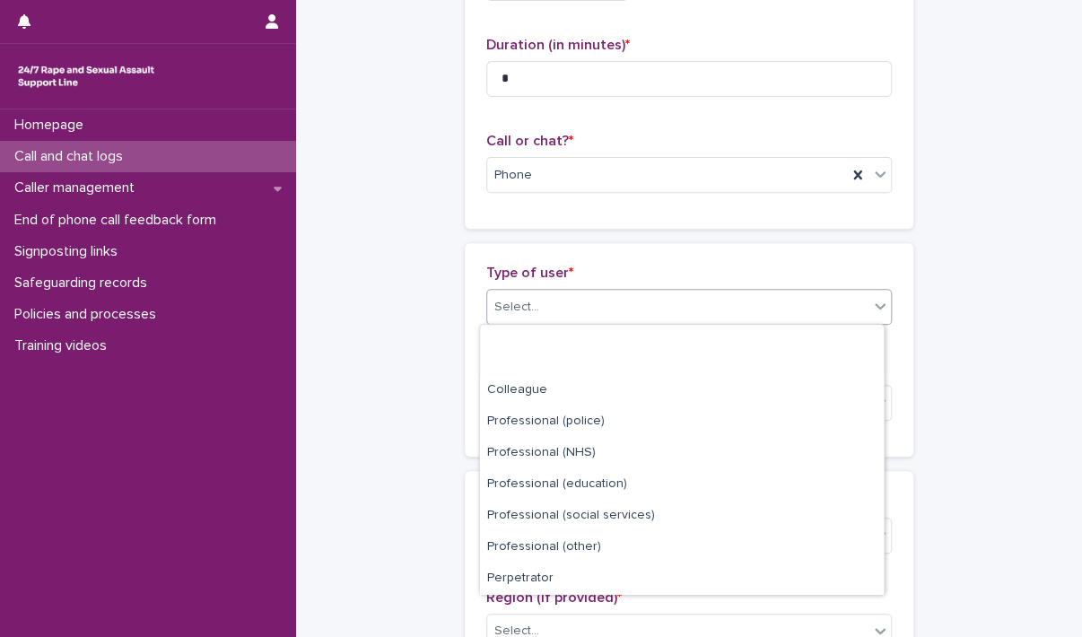
scroll to position [201, 0]
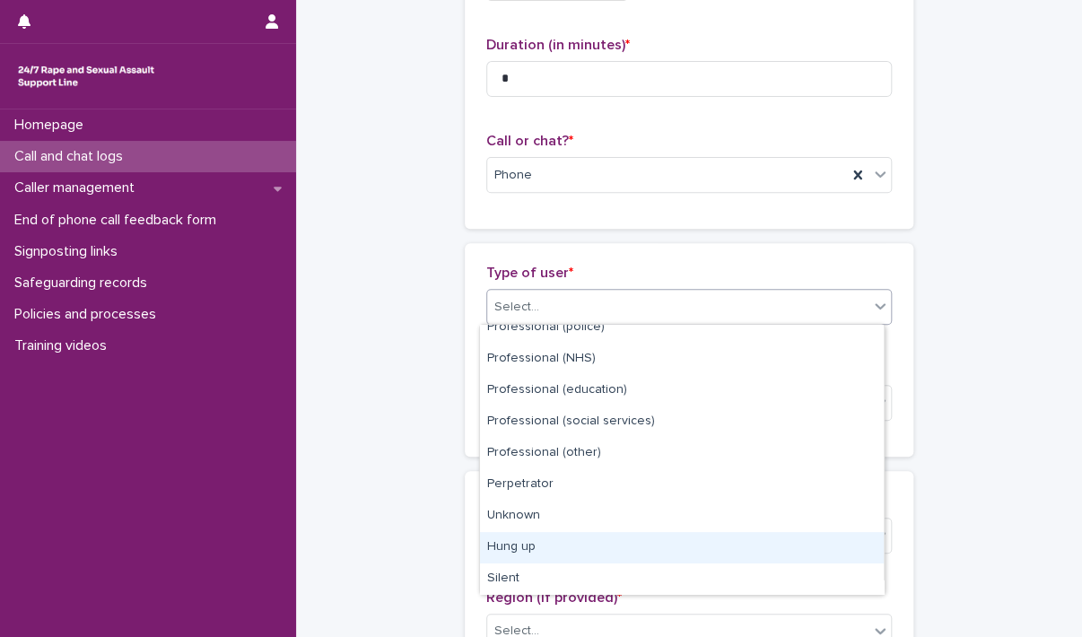
click at [572, 544] on div "Hung up" at bounding box center [682, 547] width 404 height 31
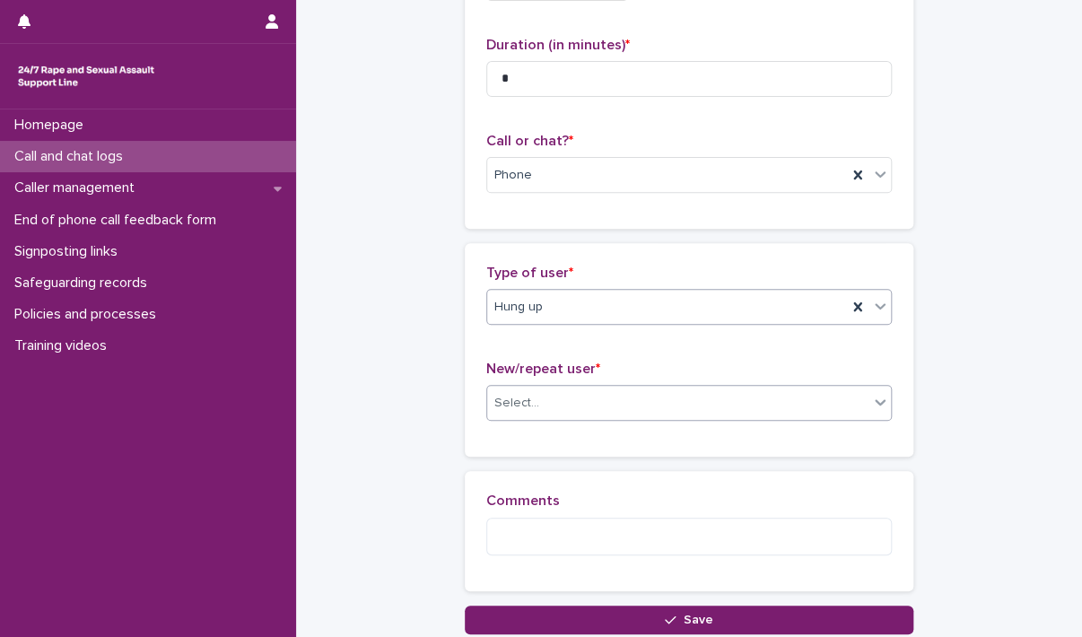
click at [655, 396] on div "Select..." at bounding box center [677, 403] width 381 height 30
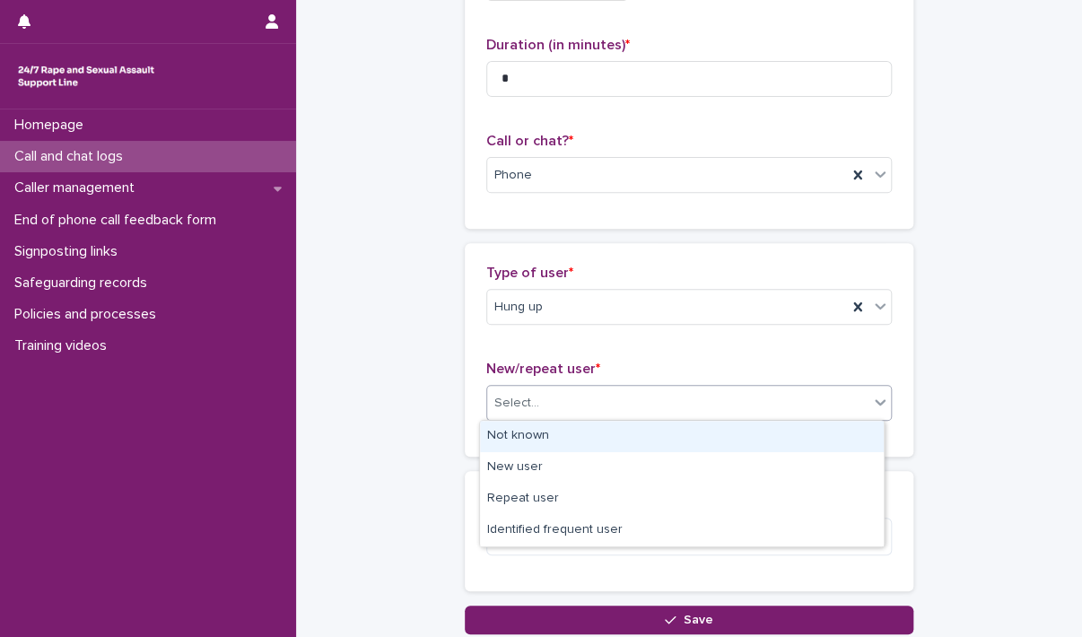
click at [639, 423] on div "Not known" at bounding box center [682, 436] width 404 height 31
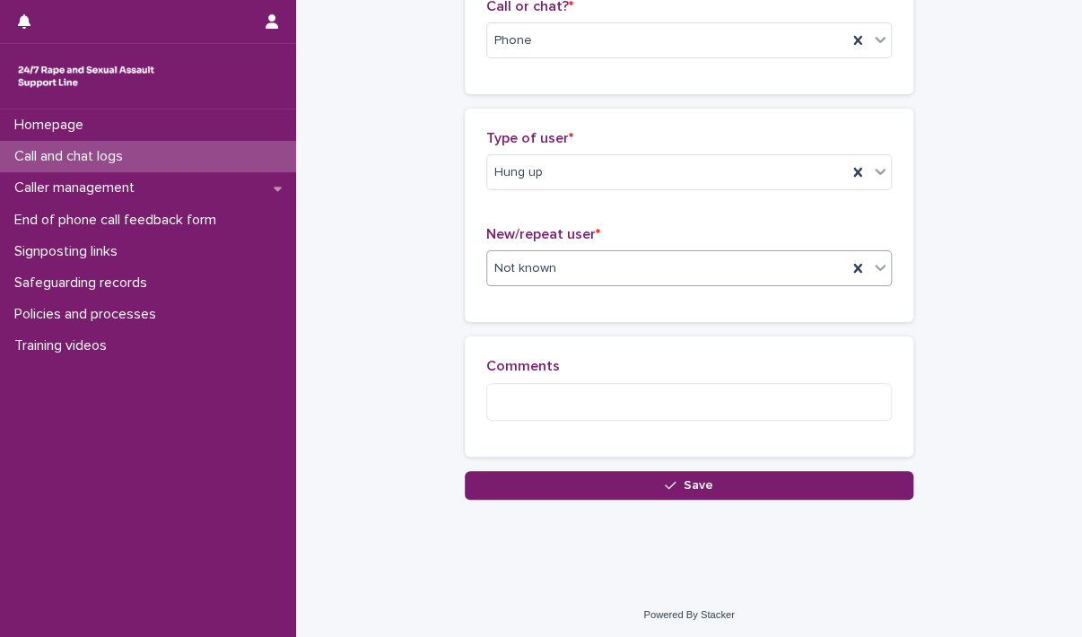
scroll to position [316, 0]
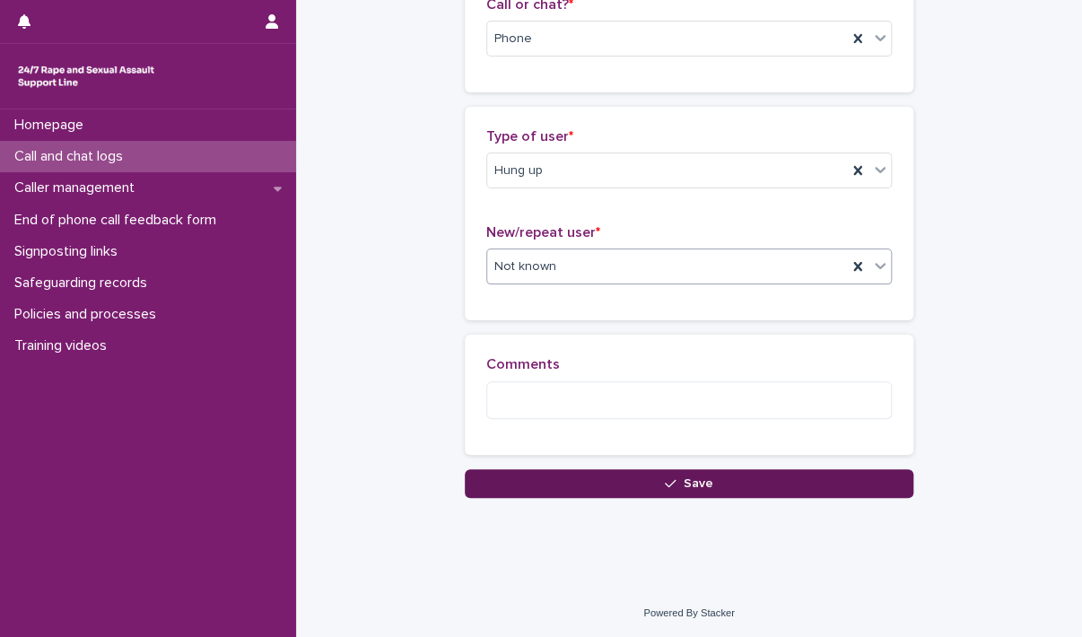
click at [590, 474] on button "Save" at bounding box center [689, 483] width 448 height 29
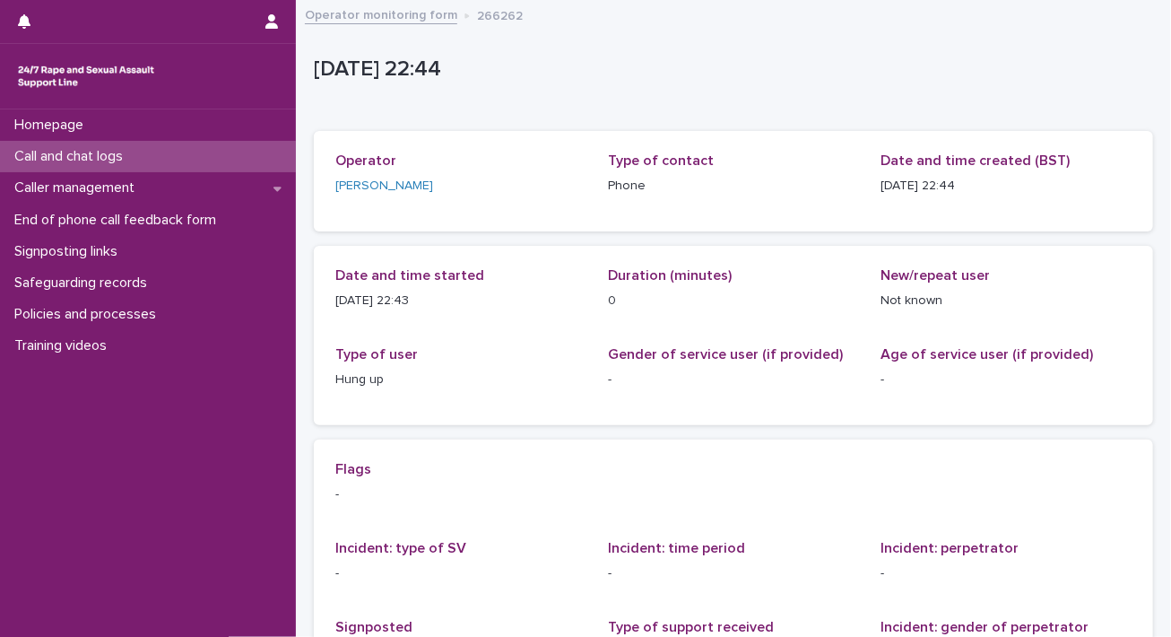
click at [84, 150] on p "Call and chat logs" at bounding box center [72, 156] width 130 height 17
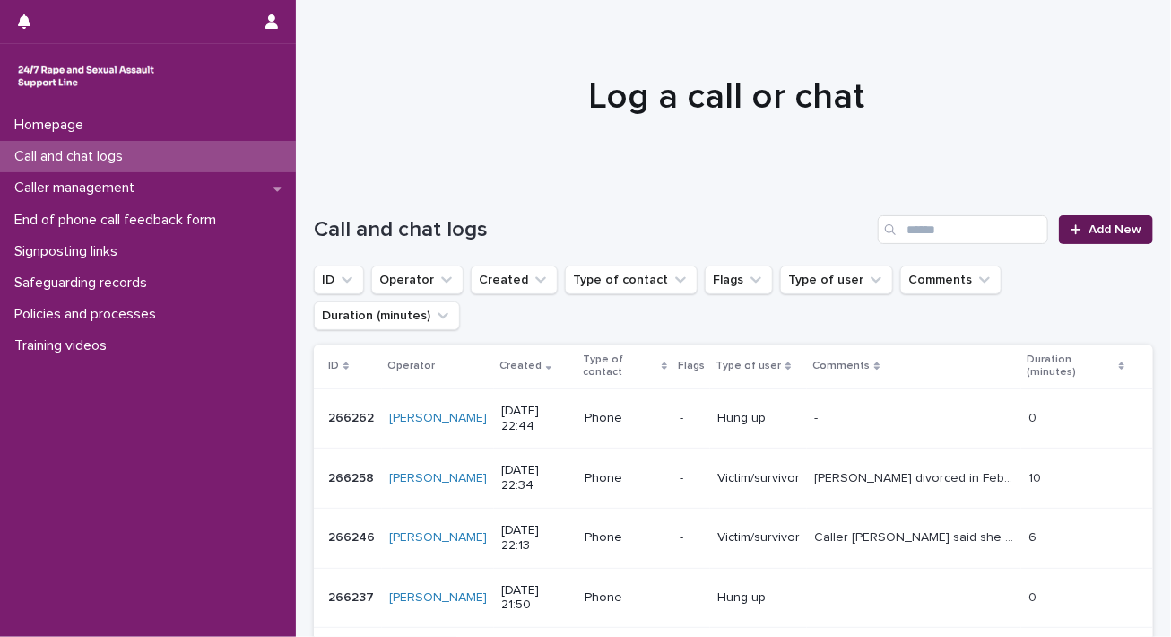
click at [1081, 224] on link "Add New" at bounding box center [1106, 229] width 94 height 29
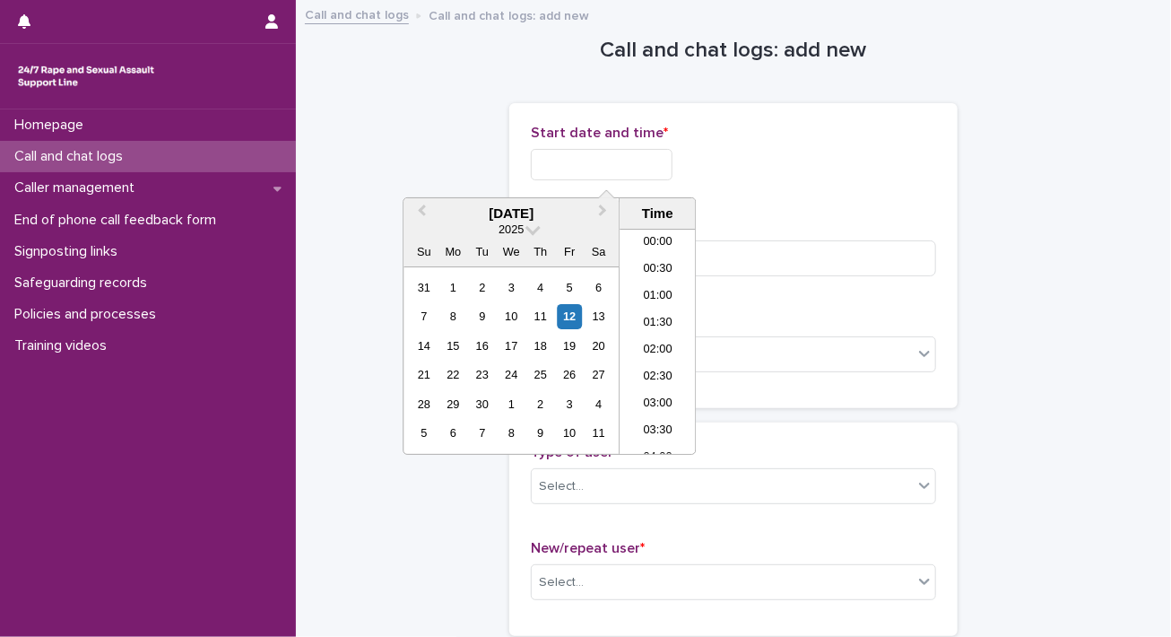
scroll to position [1066, 0]
click at [596, 166] on input "text" at bounding box center [602, 164] width 142 height 31
click at [662, 385] on li "22:30" at bounding box center [658, 387] width 76 height 27
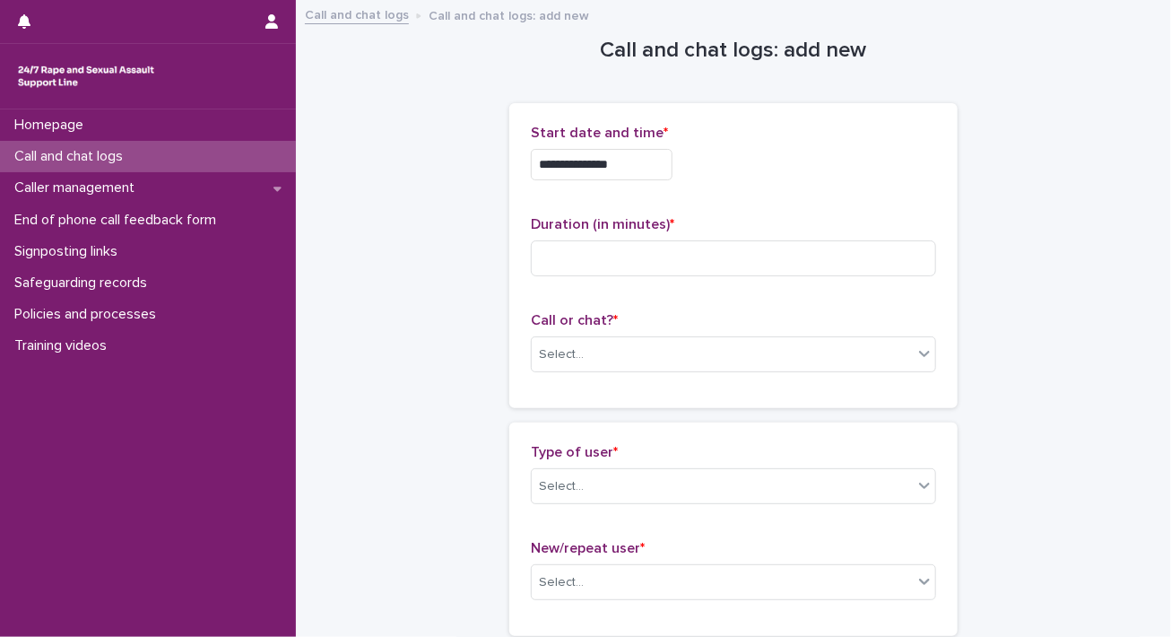
click at [636, 166] on input "**********" at bounding box center [602, 164] width 142 height 31
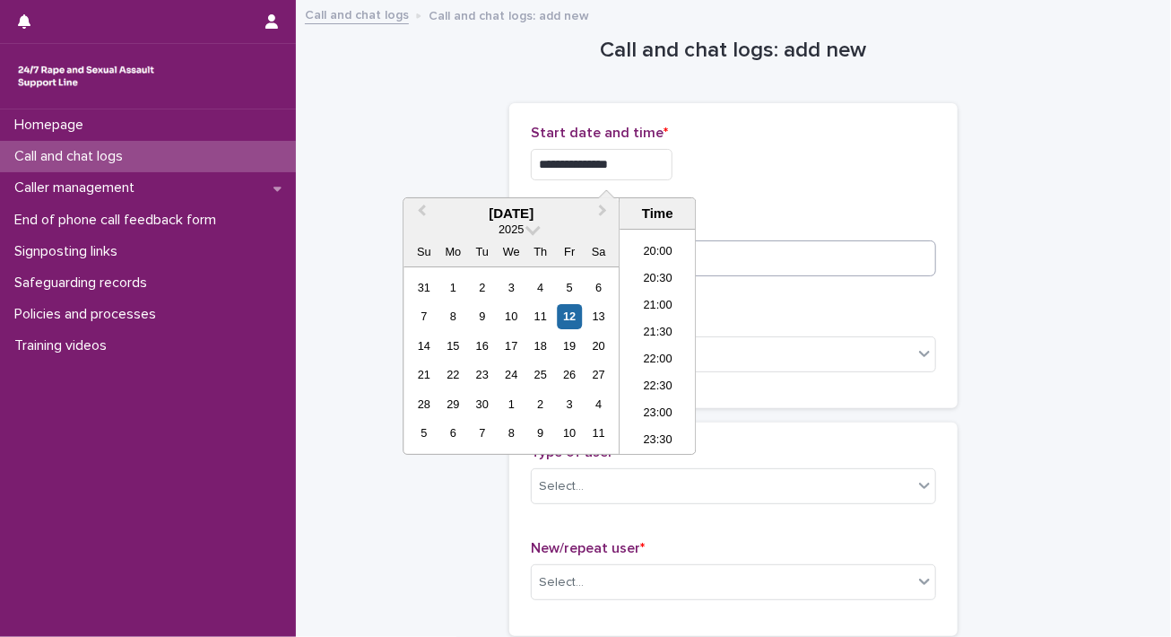
type input "**********"
click at [734, 266] on input at bounding box center [733, 258] width 405 height 36
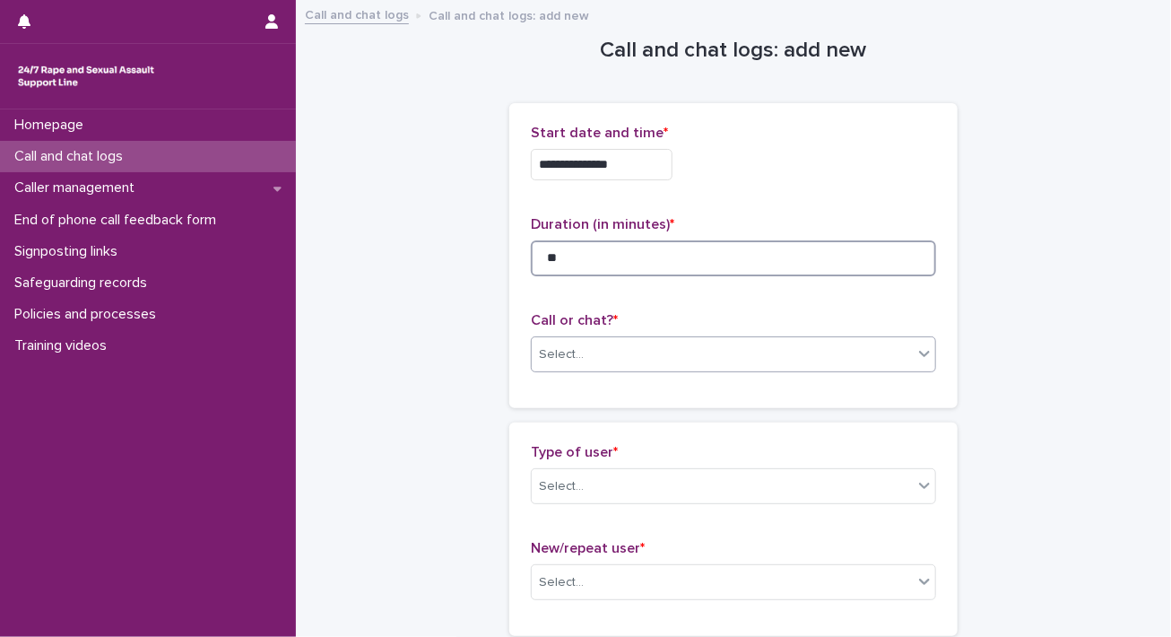
type input "**"
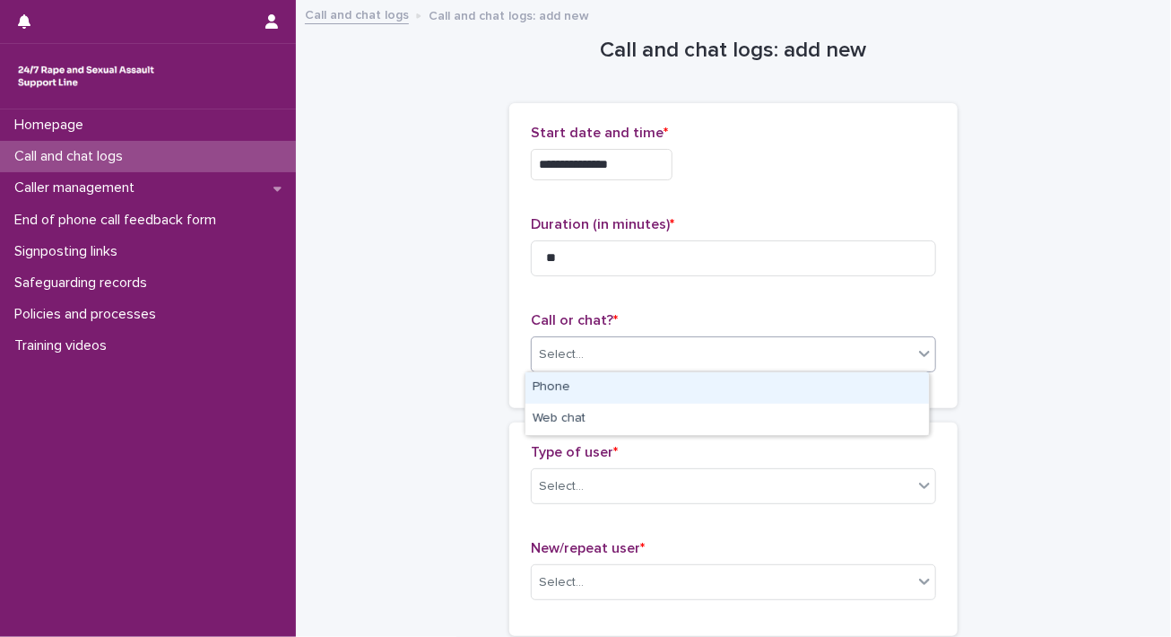
click at [703, 344] on div "Select..." at bounding box center [722, 355] width 381 height 30
click at [689, 378] on div "Phone" at bounding box center [728, 387] width 404 height 31
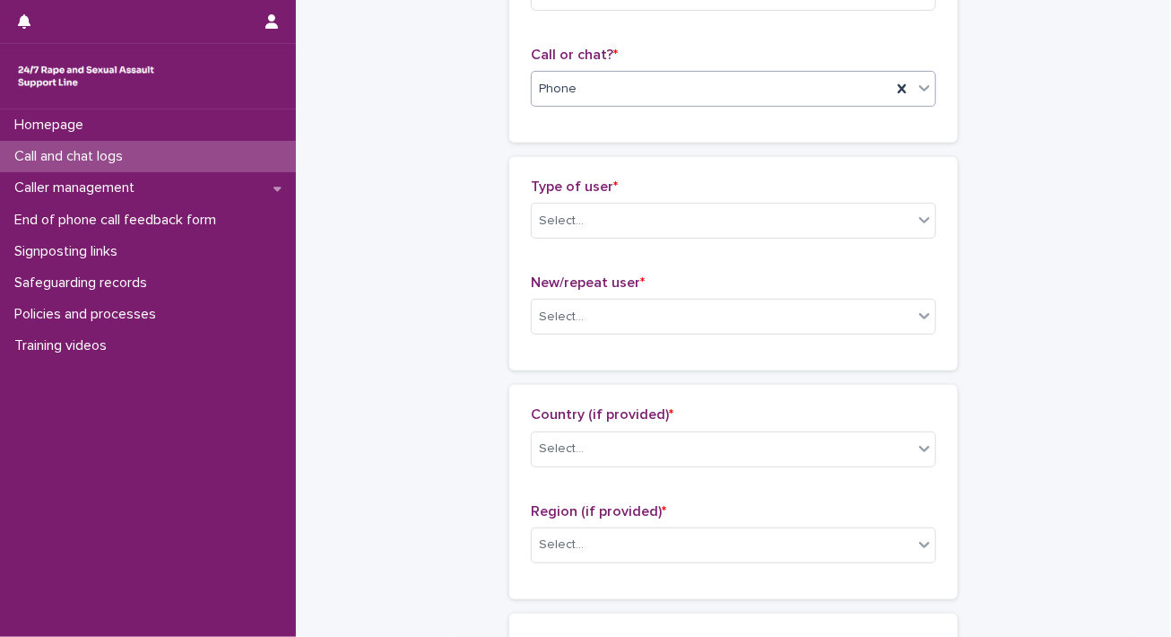
scroll to position [269, 0]
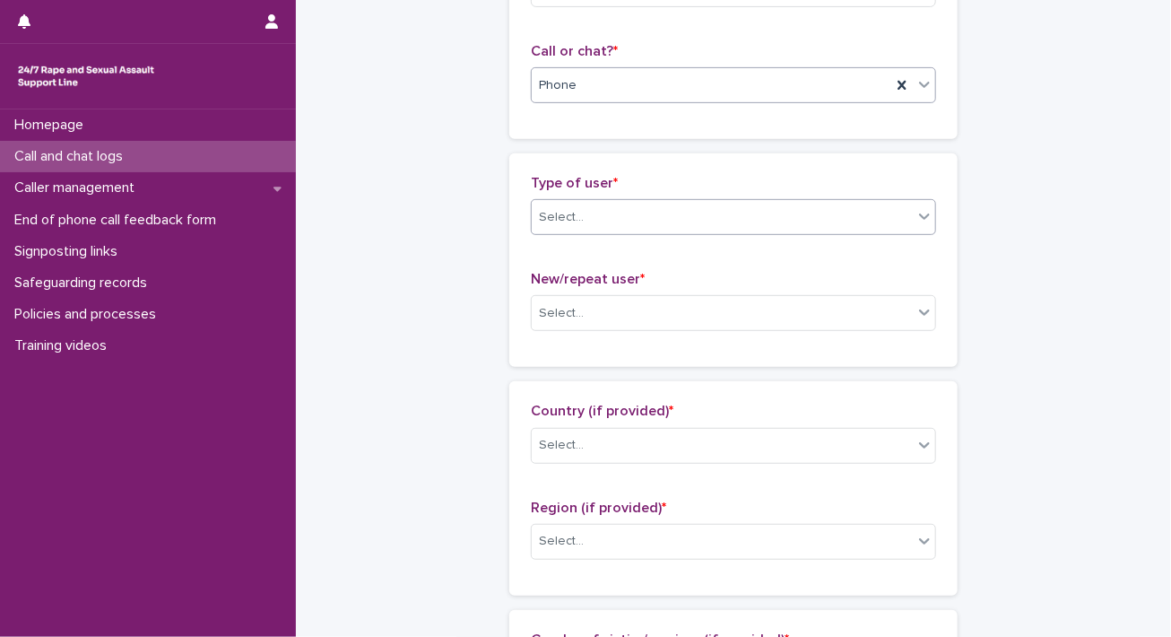
click at [750, 203] on div "Select..." at bounding box center [722, 218] width 381 height 30
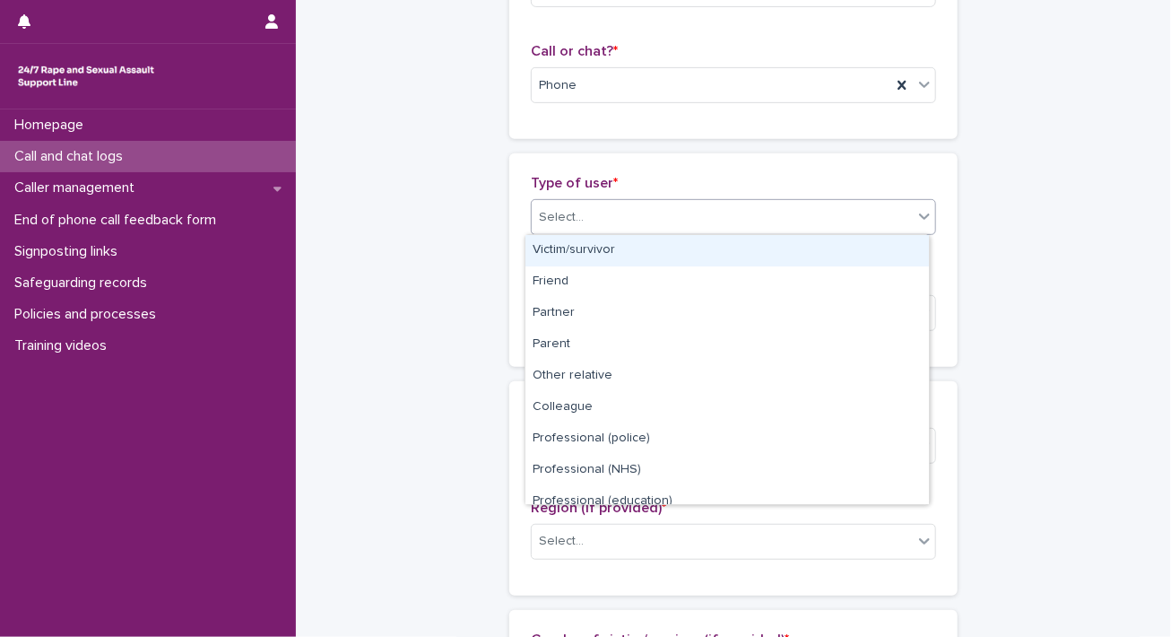
click at [706, 248] on div "Victim/survivor" at bounding box center [728, 250] width 404 height 31
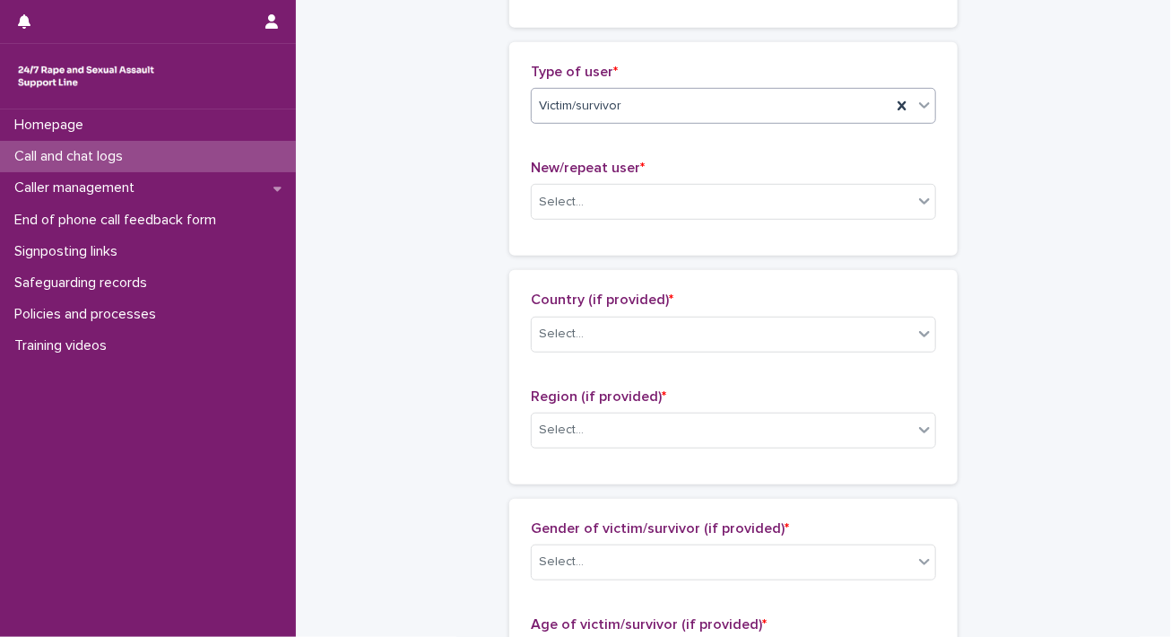
scroll to position [538, 0]
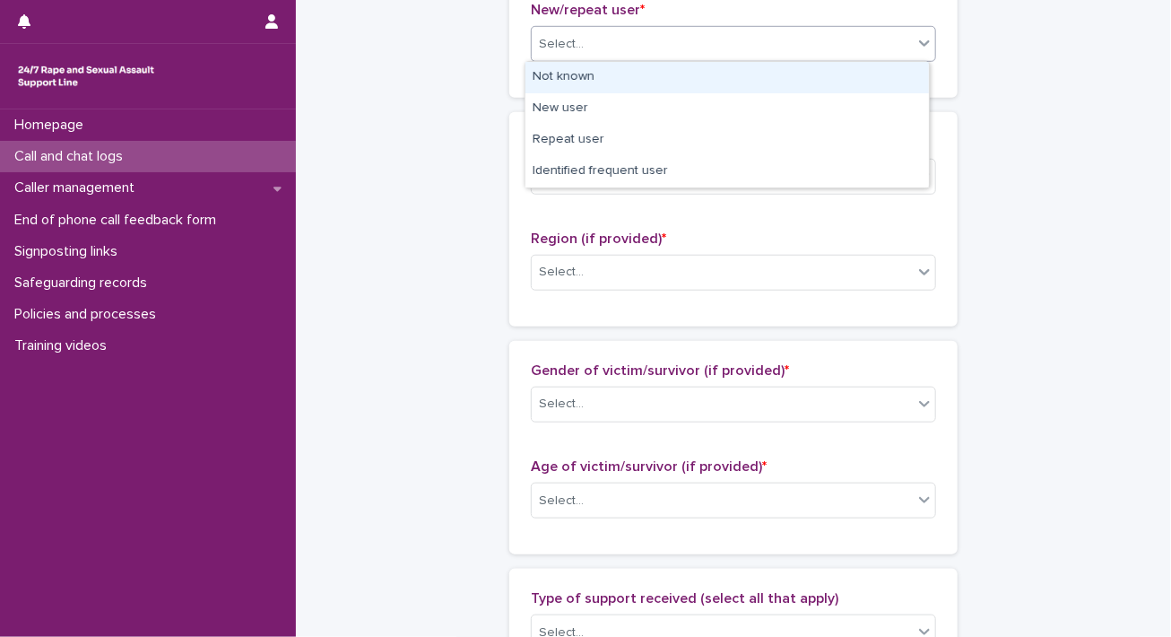
click at [667, 43] on div "Select..." at bounding box center [722, 45] width 381 height 30
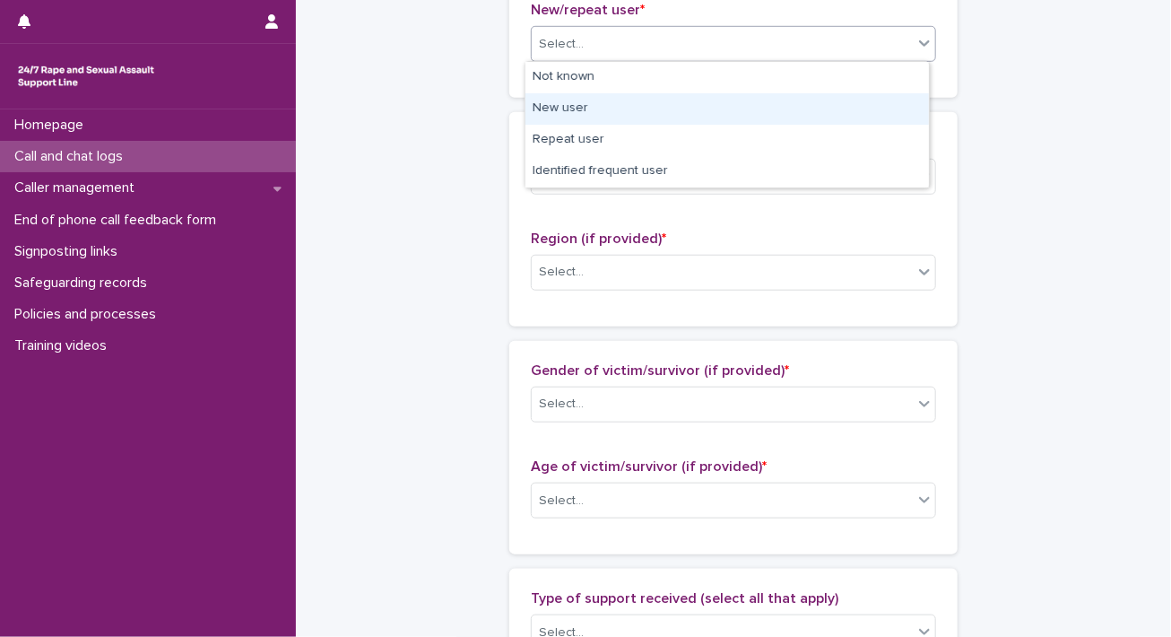
click at [662, 112] on div "New user" at bounding box center [728, 108] width 404 height 31
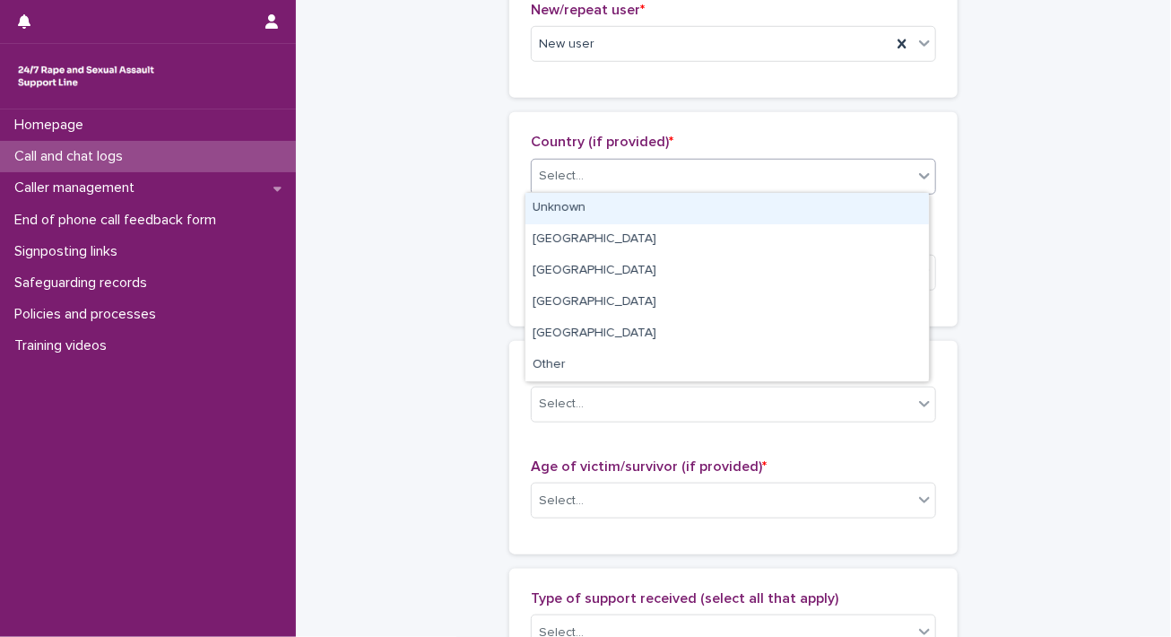
click at [663, 180] on div "Select..." at bounding box center [722, 176] width 381 height 30
click at [659, 213] on div "Unknown" at bounding box center [728, 208] width 404 height 31
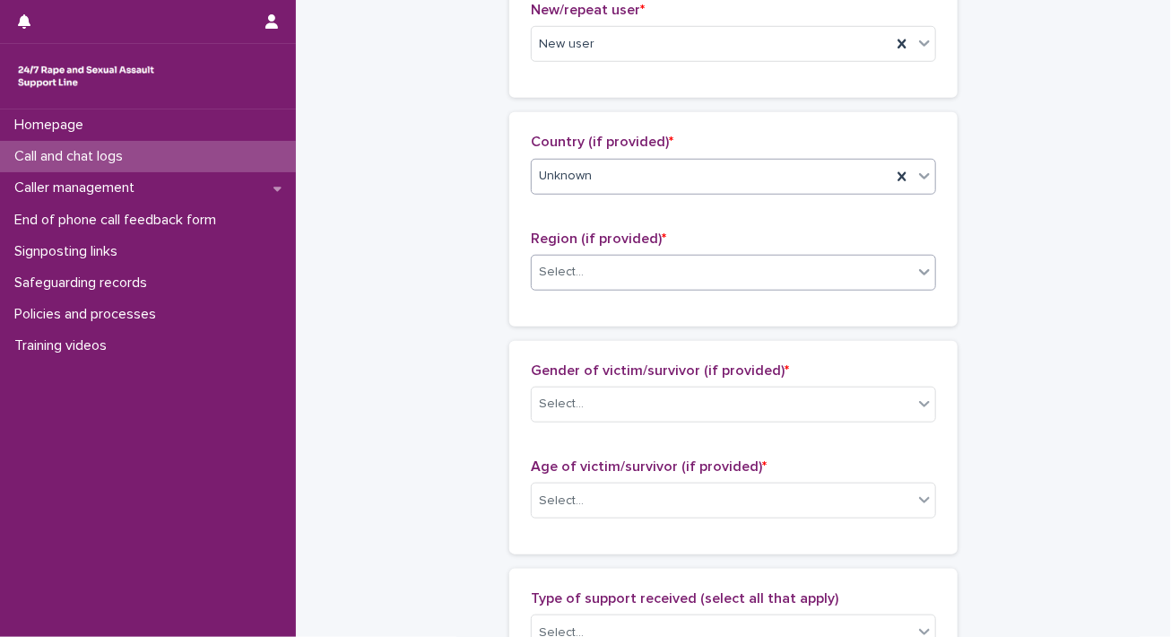
click at [652, 272] on div "Select..." at bounding box center [722, 272] width 381 height 30
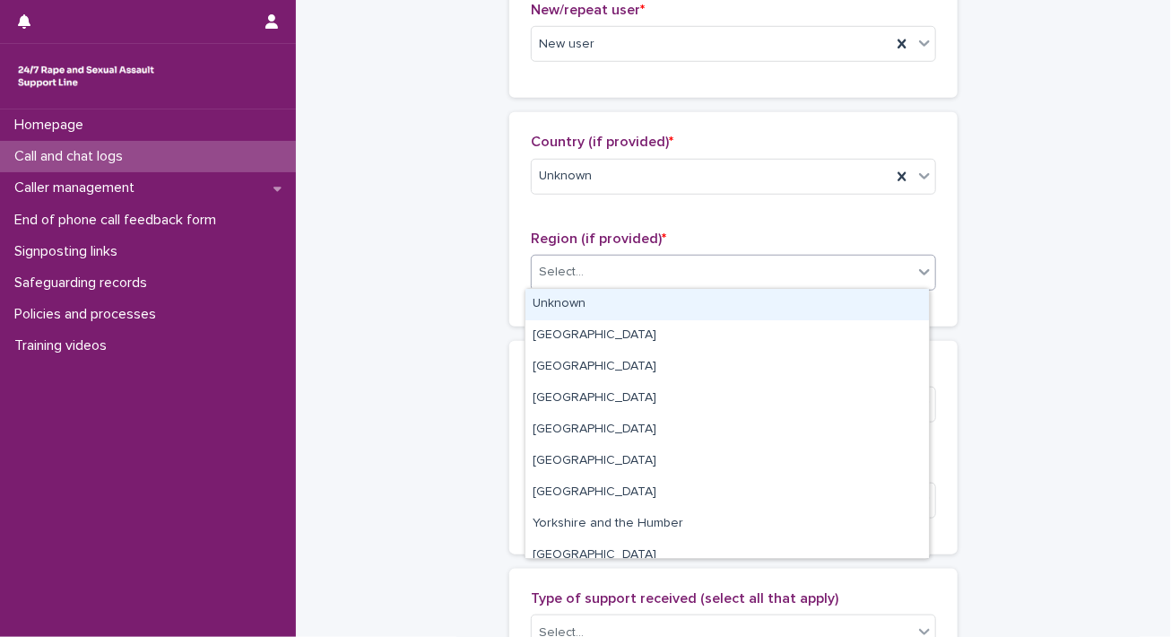
click at [647, 300] on div "Unknown" at bounding box center [728, 304] width 404 height 31
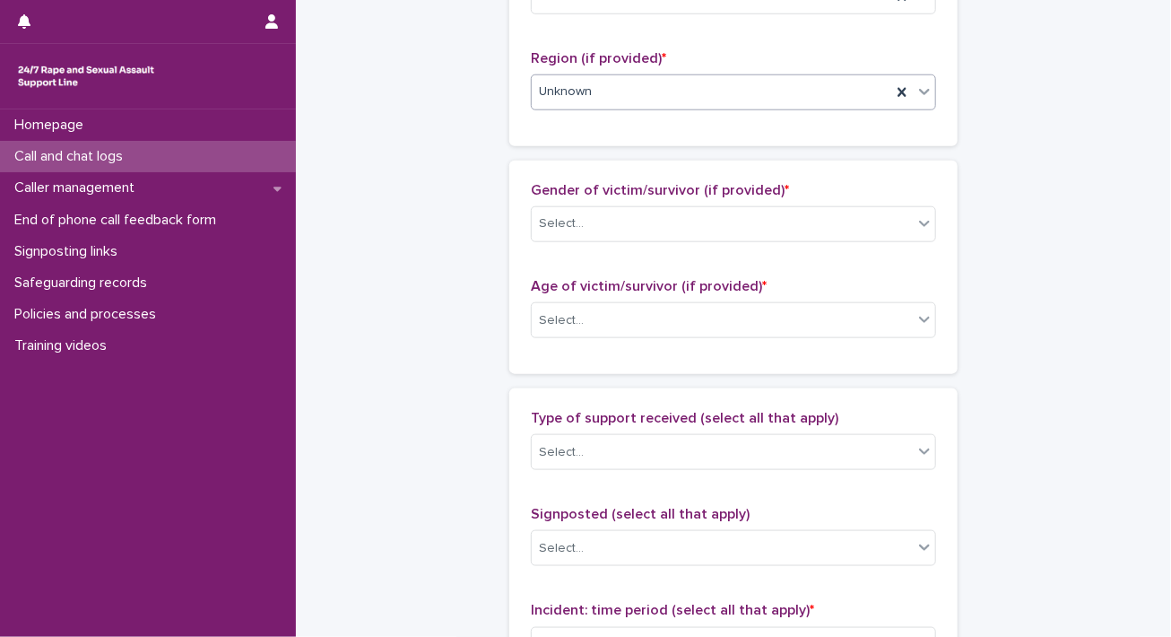
scroll to position [807, 0]
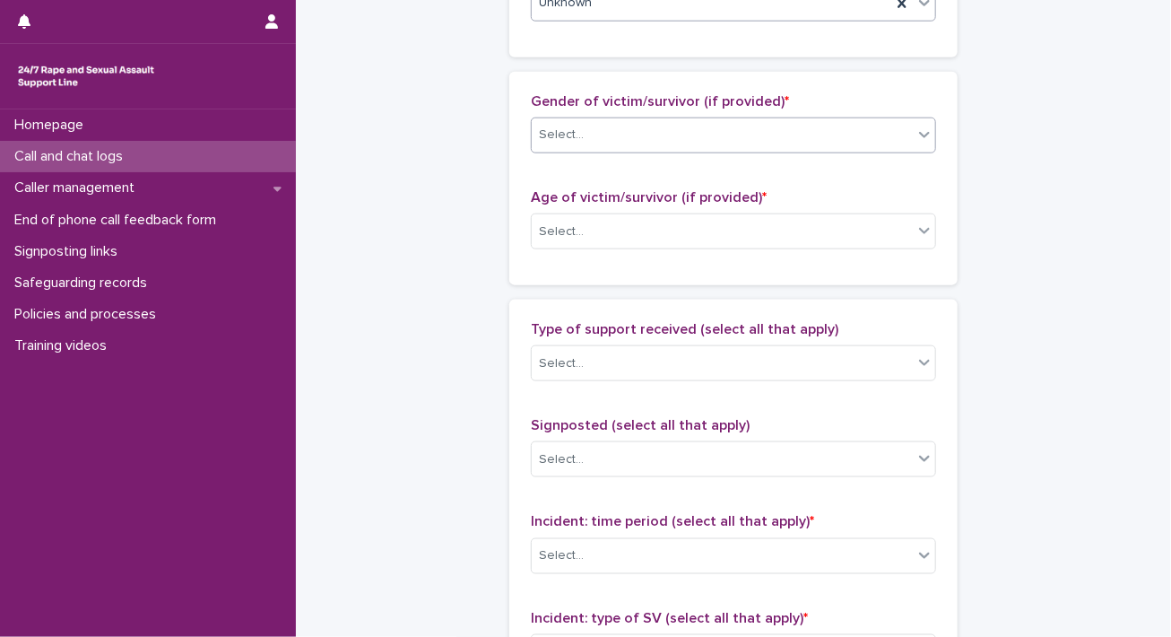
click at [660, 130] on div "Select..." at bounding box center [722, 135] width 381 height 30
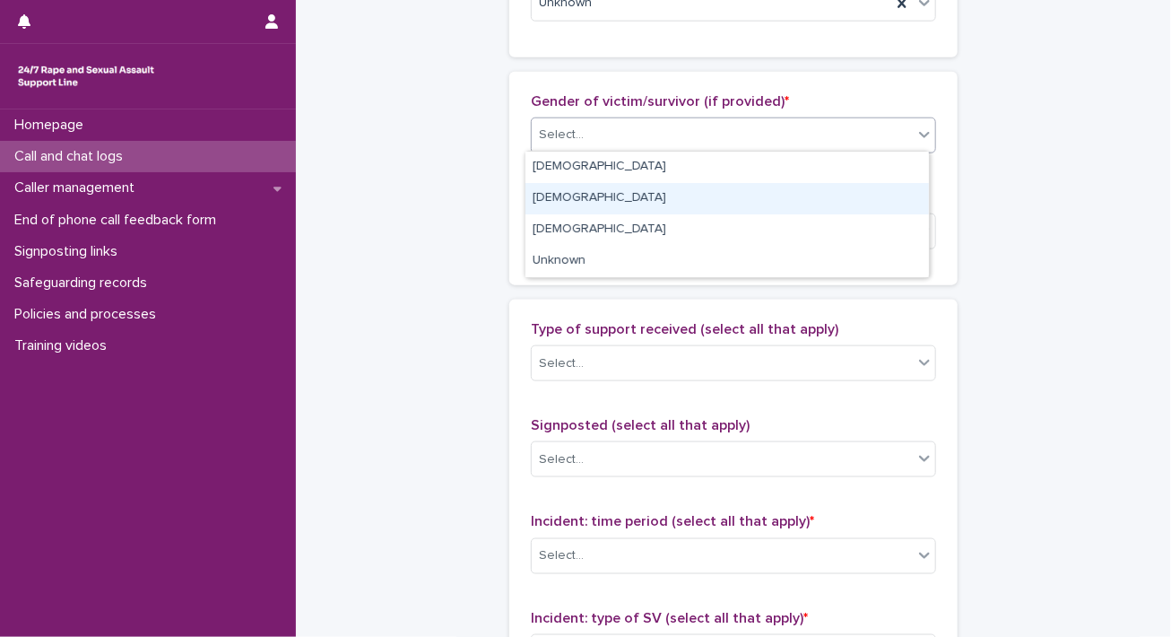
click at [657, 203] on div "[DEMOGRAPHIC_DATA]" at bounding box center [728, 198] width 404 height 31
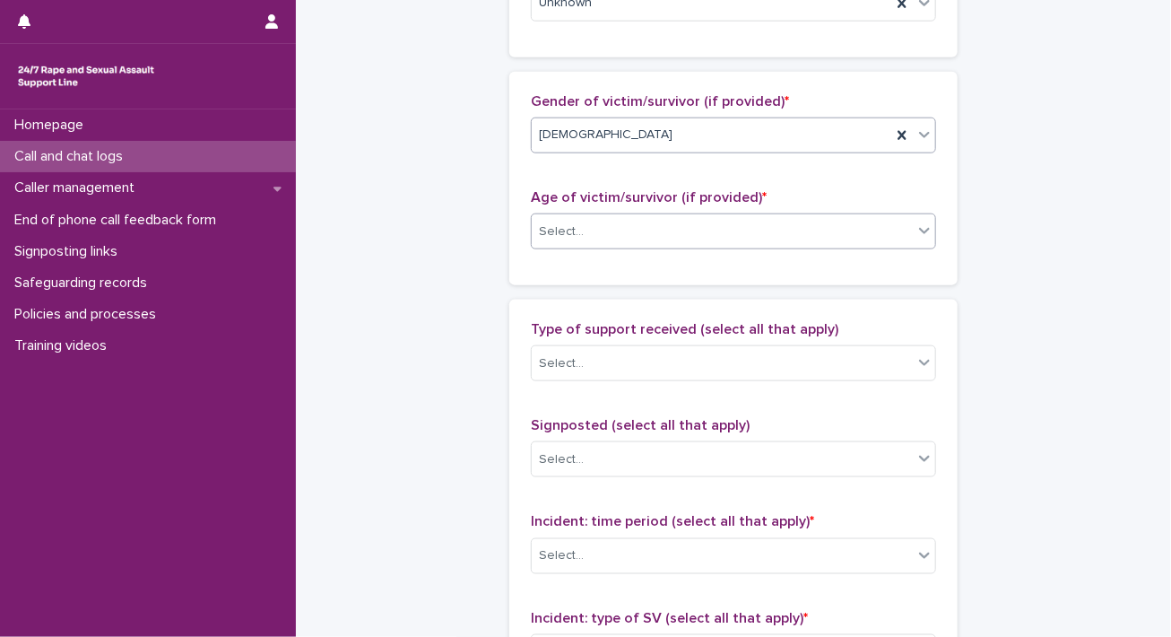
click at [660, 236] on div "Select..." at bounding box center [722, 232] width 381 height 30
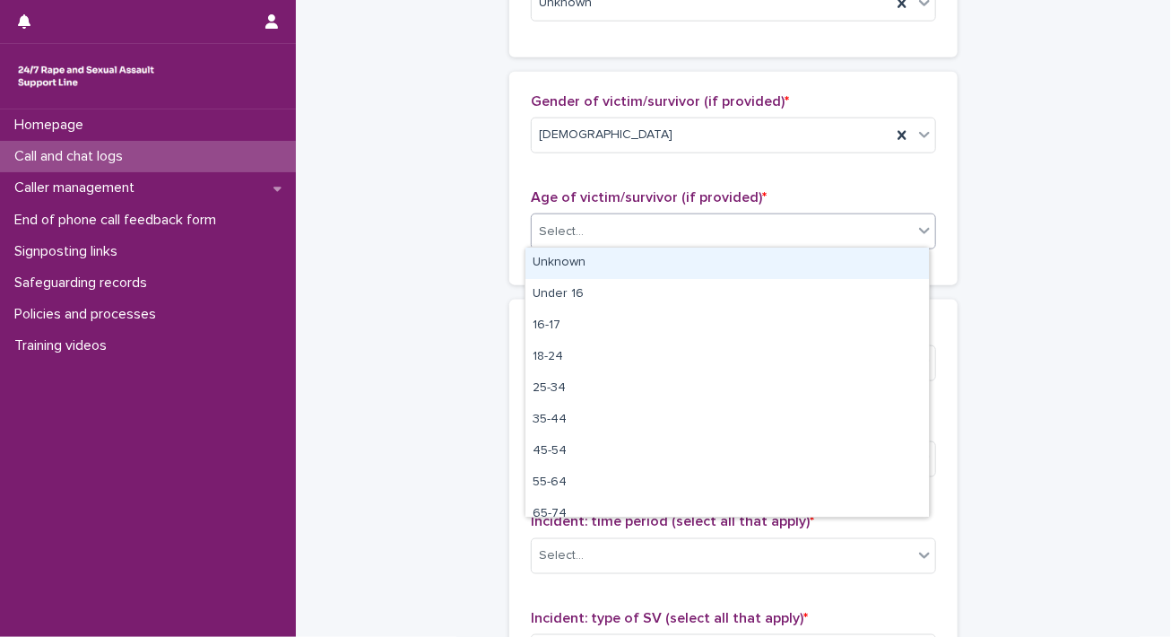
click at [653, 267] on div "Unknown" at bounding box center [728, 263] width 404 height 31
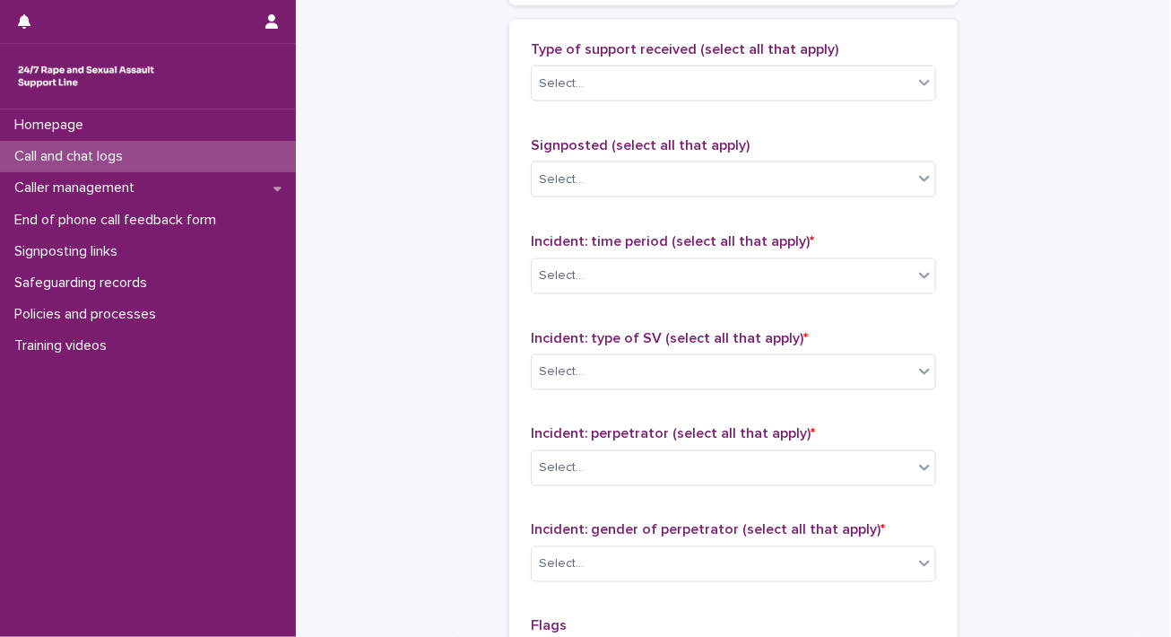
scroll to position [1256, 0]
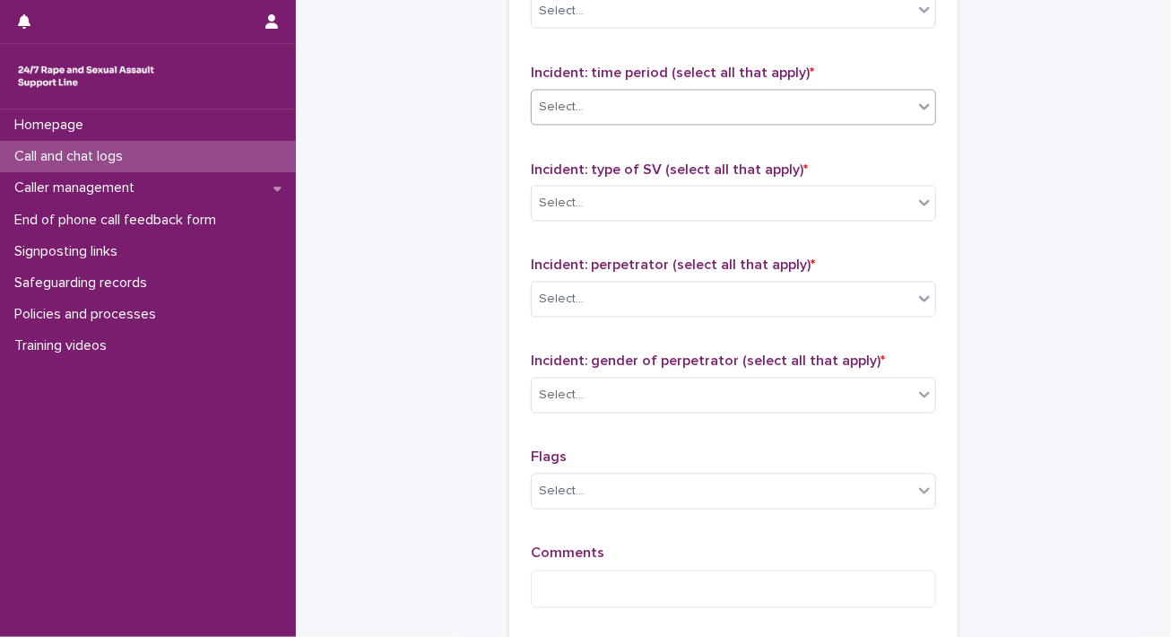
click at [640, 106] on div "Select..." at bounding box center [722, 107] width 381 height 30
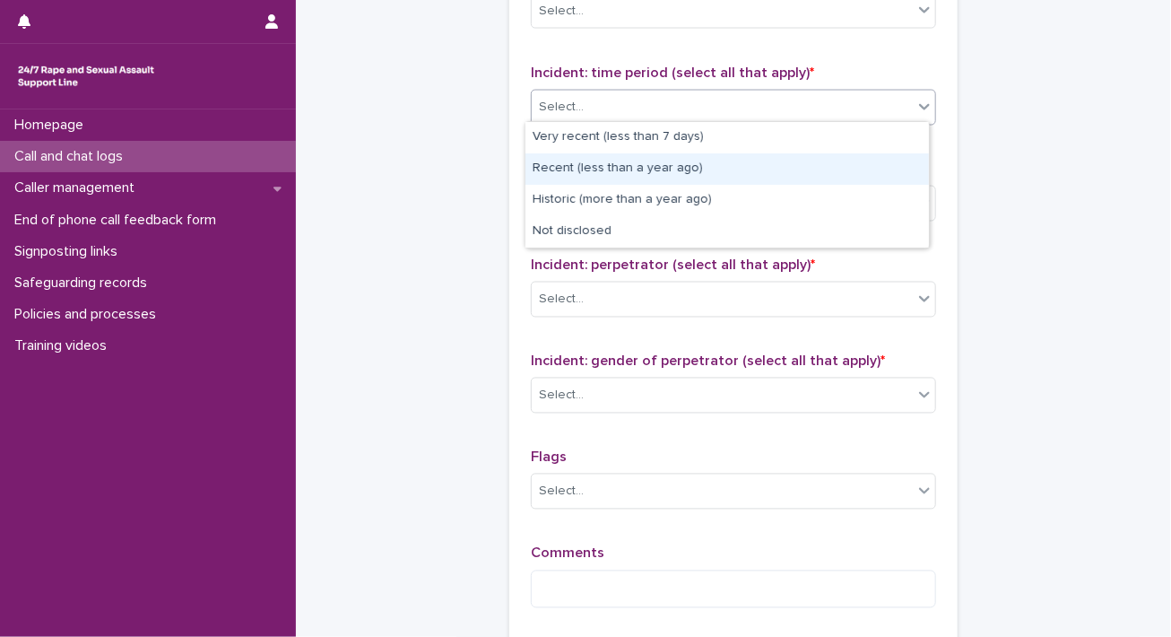
click at [639, 169] on div "Recent (less than a year ago)" at bounding box center [728, 168] width 404 height 31
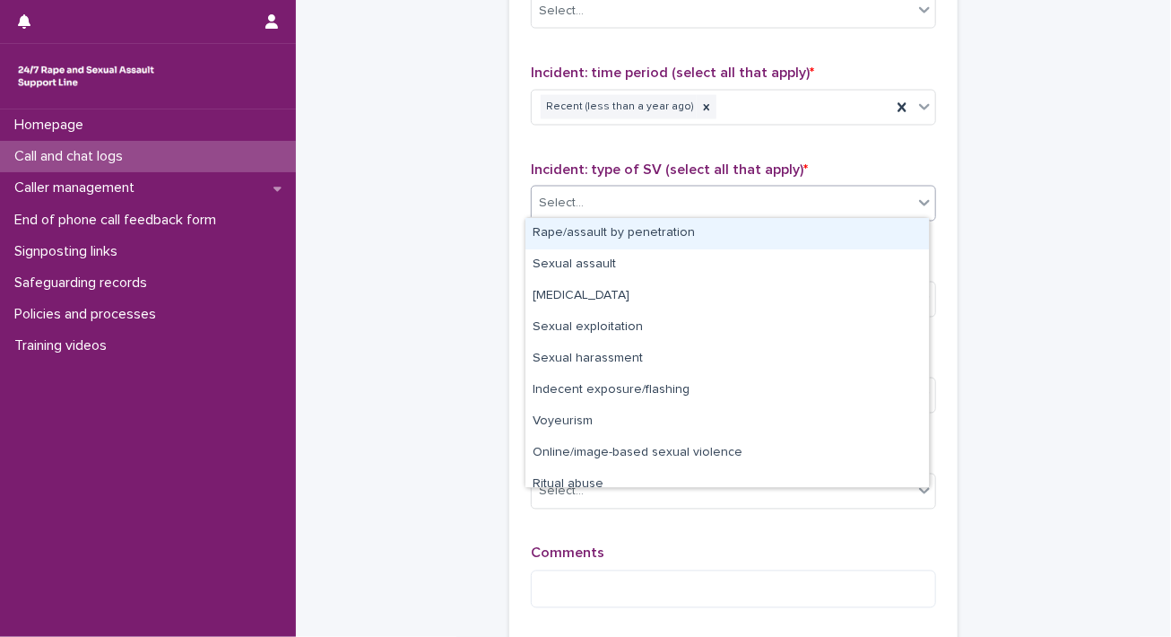
click at [631, 213] on div "Select..." at bounding box center [733, 204] width 405 height 36
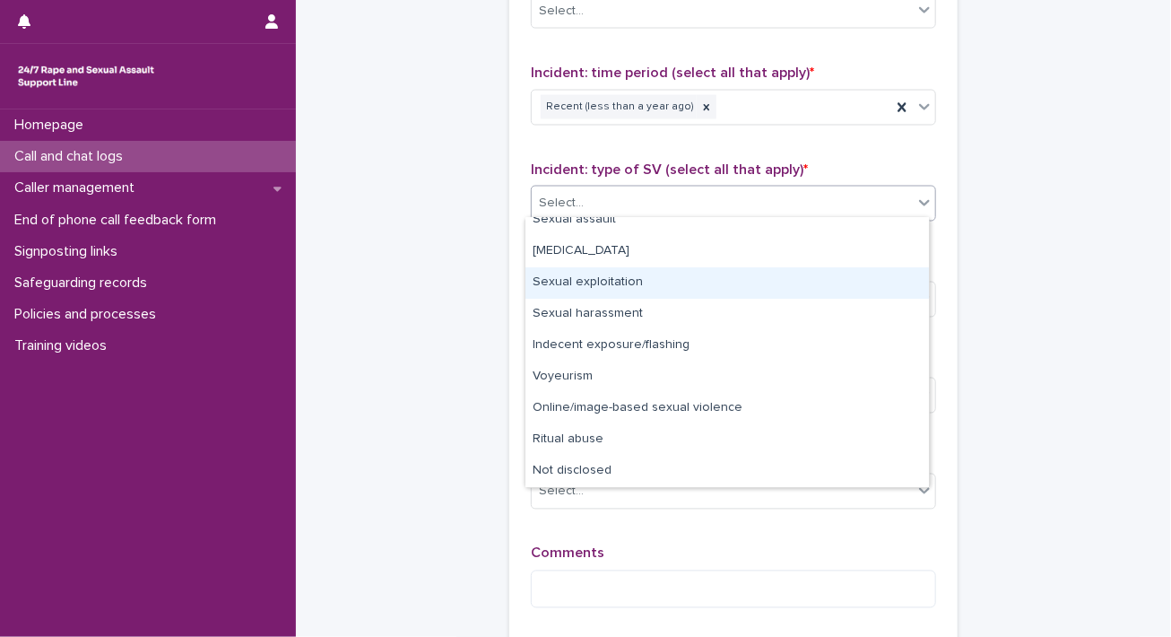
scroll to position [0, 0]
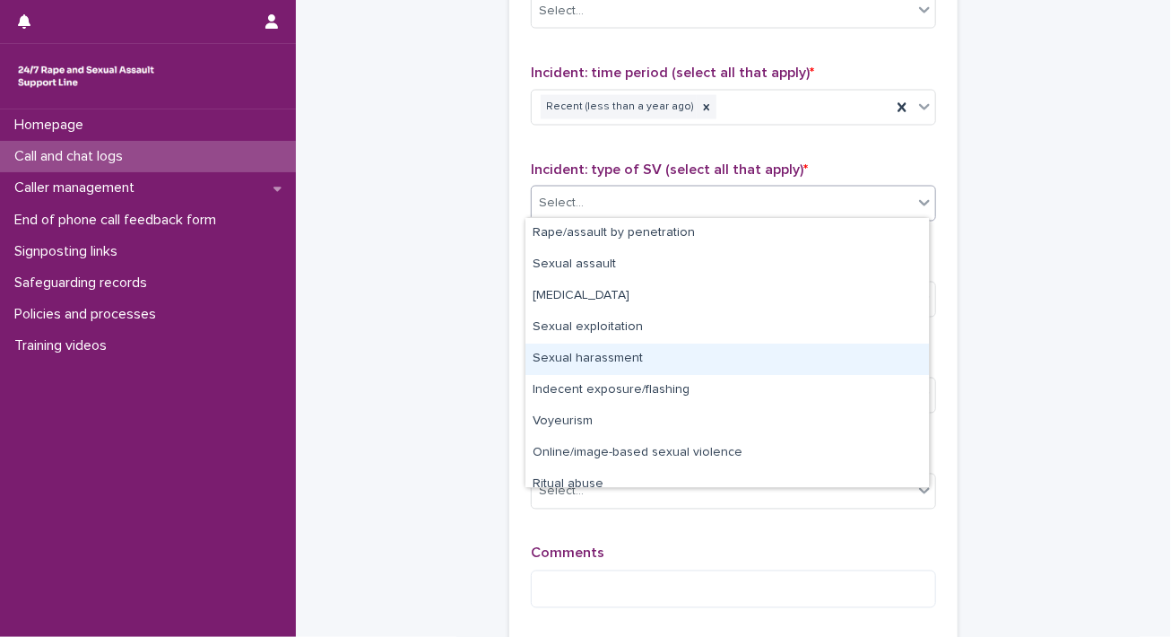
click at [651, 358] on div "Sexual harassment" at bounding box center [728, 359] width 404 height 31
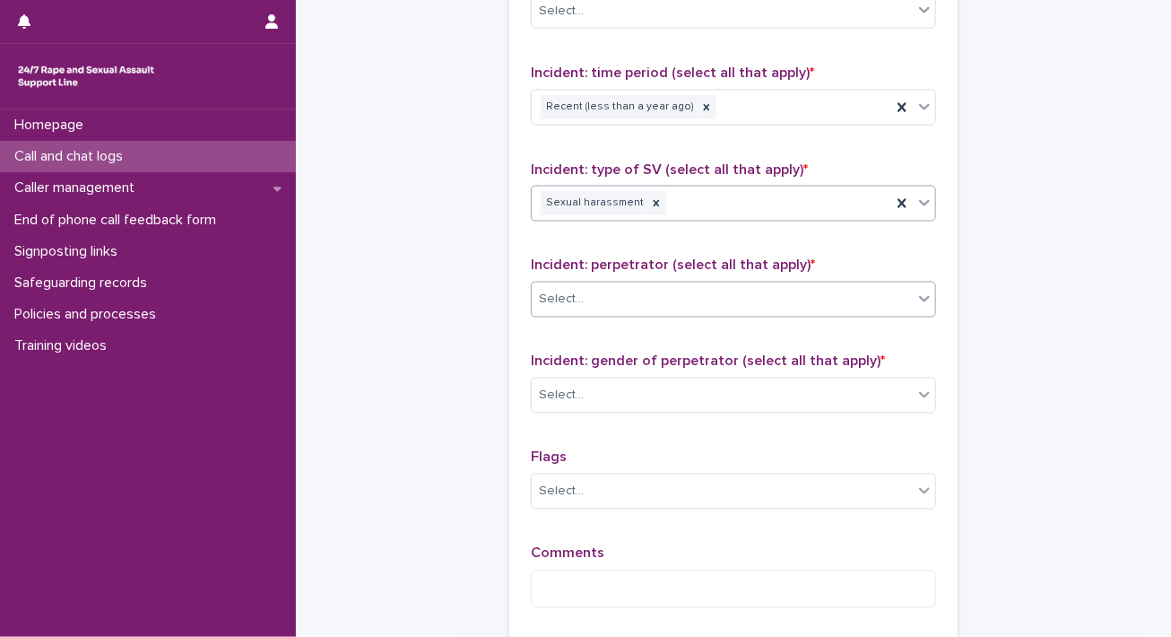
click at [671, 289] on div "Select..." at bounding box center [722, 300] width 381 height 30
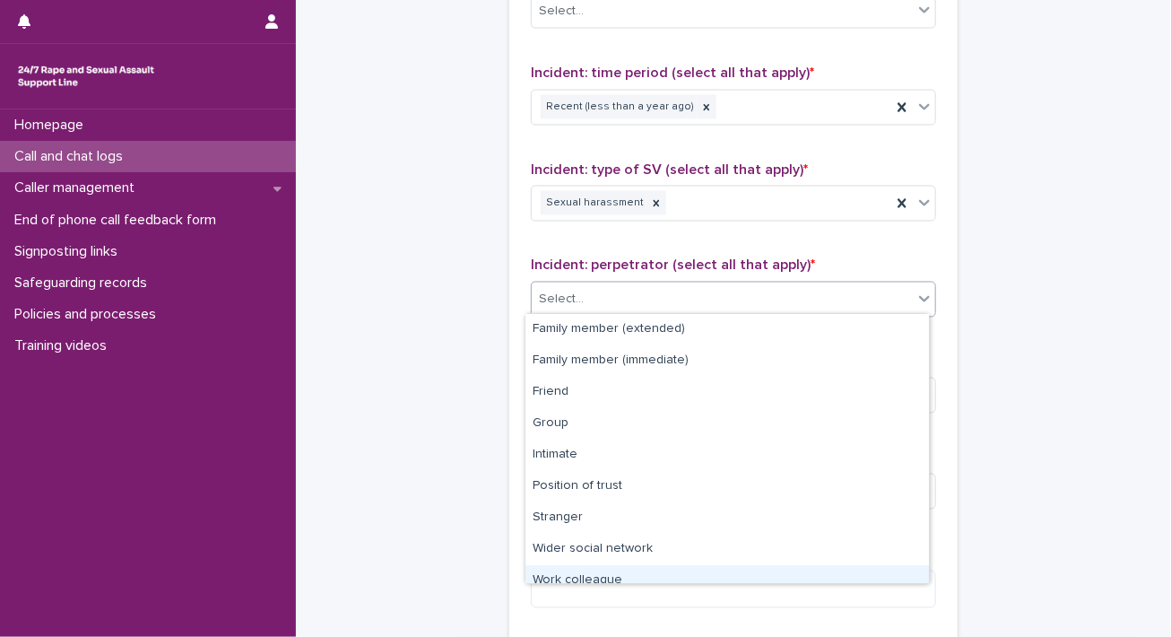
click at [635, 579] on div "Work colleague" at bounding box center [728, 580] width 404 height 31
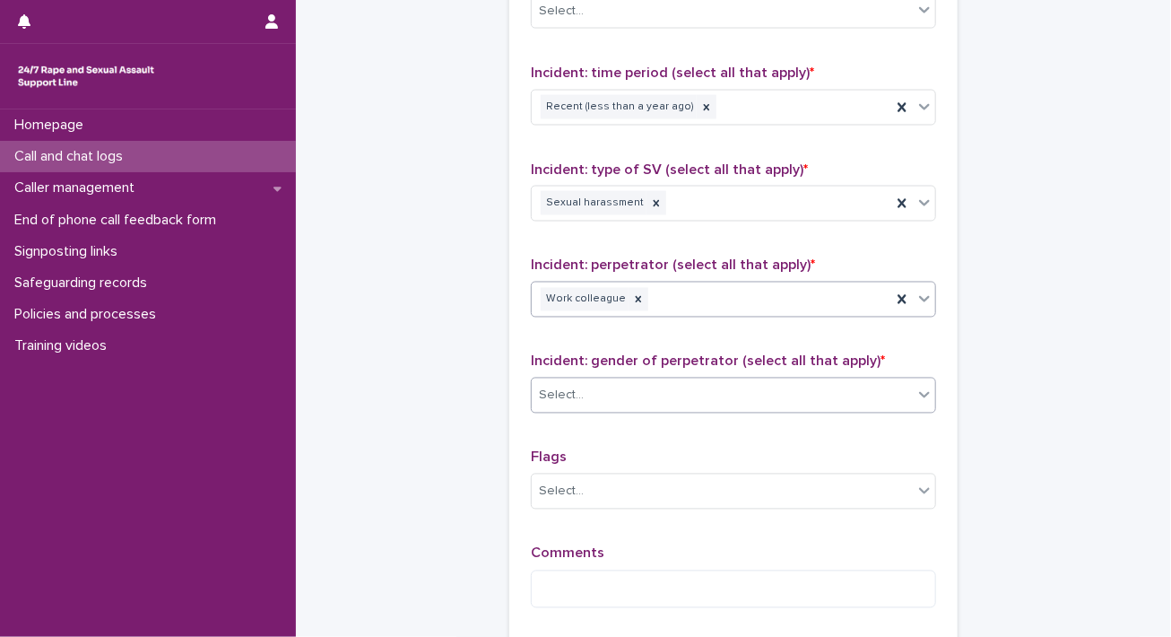
click at [631, 381] on div "Select..." at bounding box center [722, 396] width 381 height 30
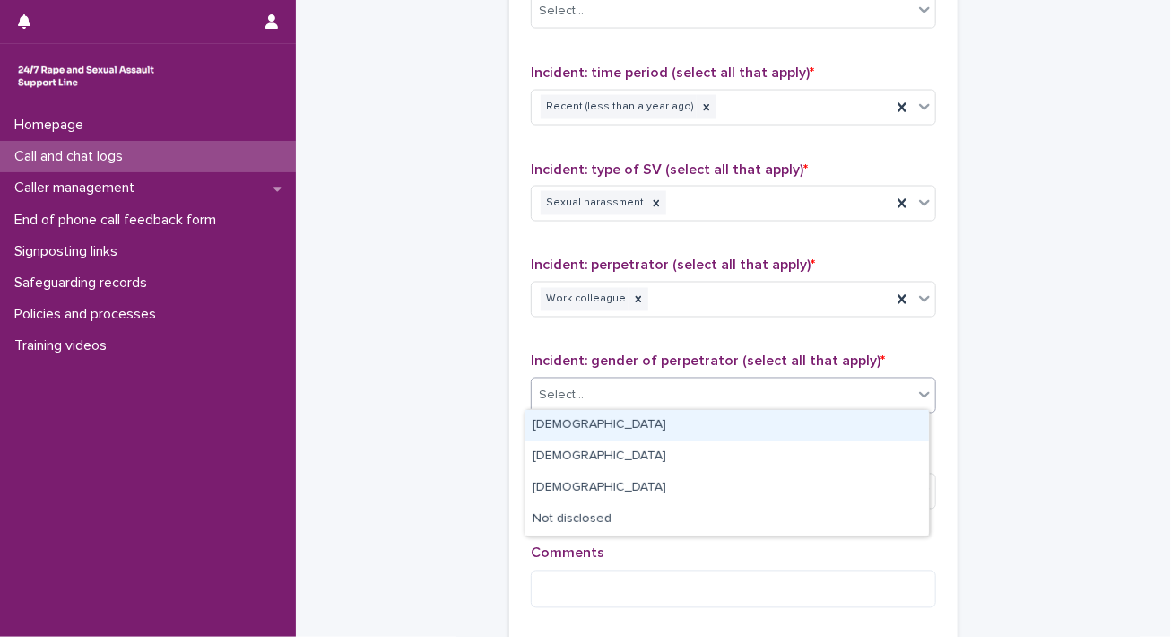
click at [632, 416] on div "[DEMOGRAPHIC_DATA]" at bounding box center [728, 425] width 404 height 31
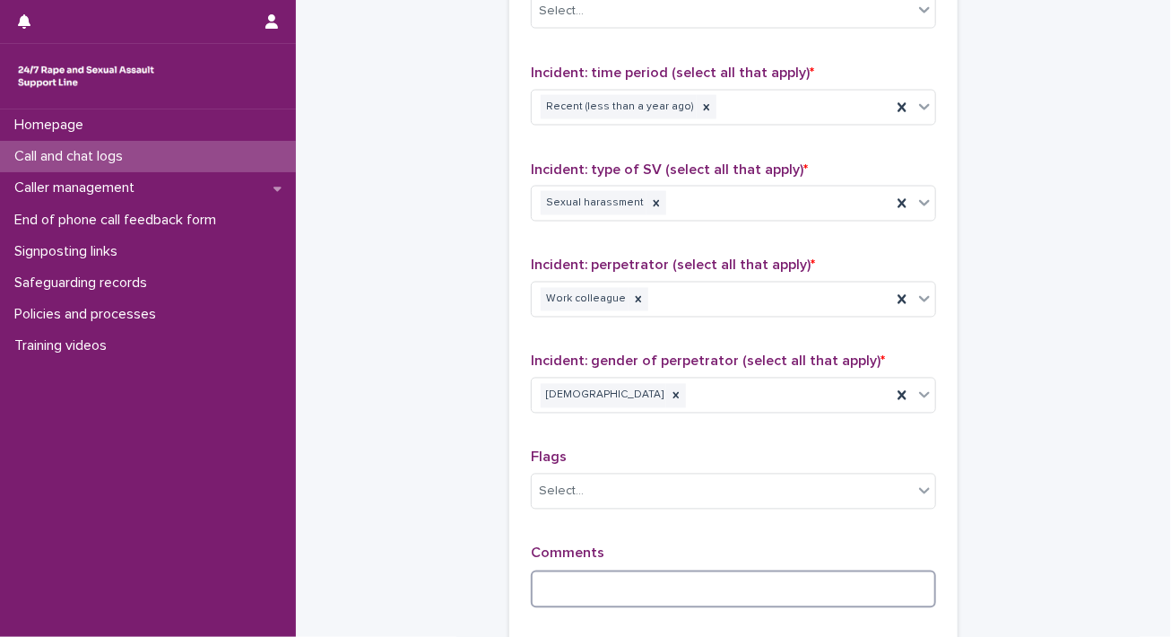
click at [644, 570] on textarea at bounding box center [733, 589] width 405 height 39
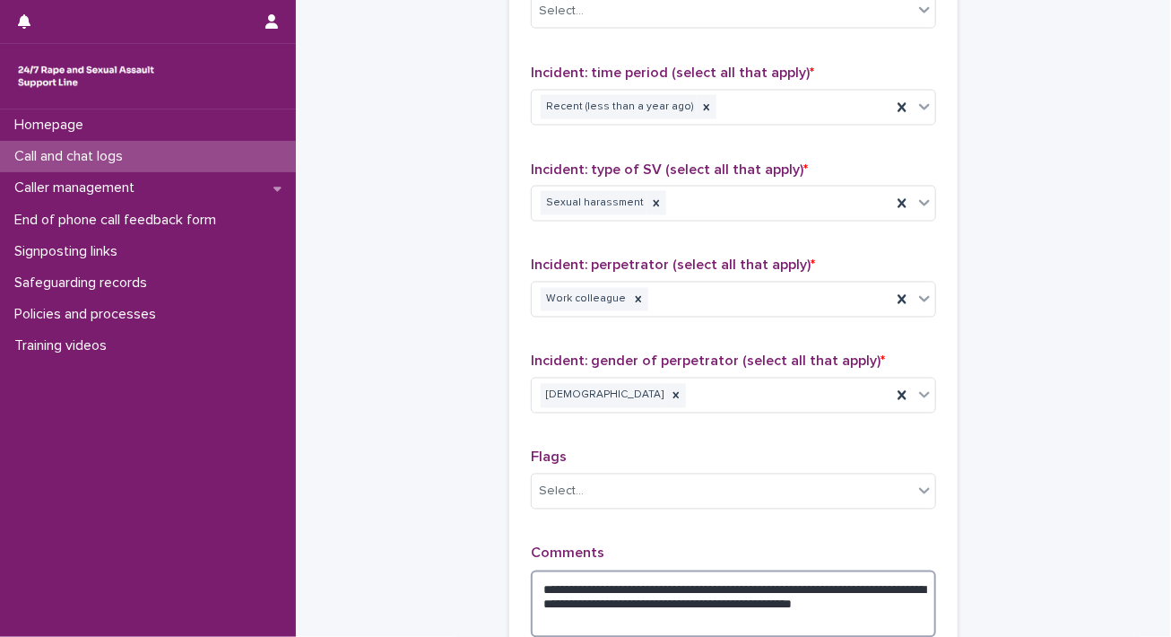
click at [677, 604] on textarea "**********" at bounding box center [733, 604] width 405 height 68
click at [685, 612] on textarea "**********" at bounding box center [733, 604] width 405 height 68
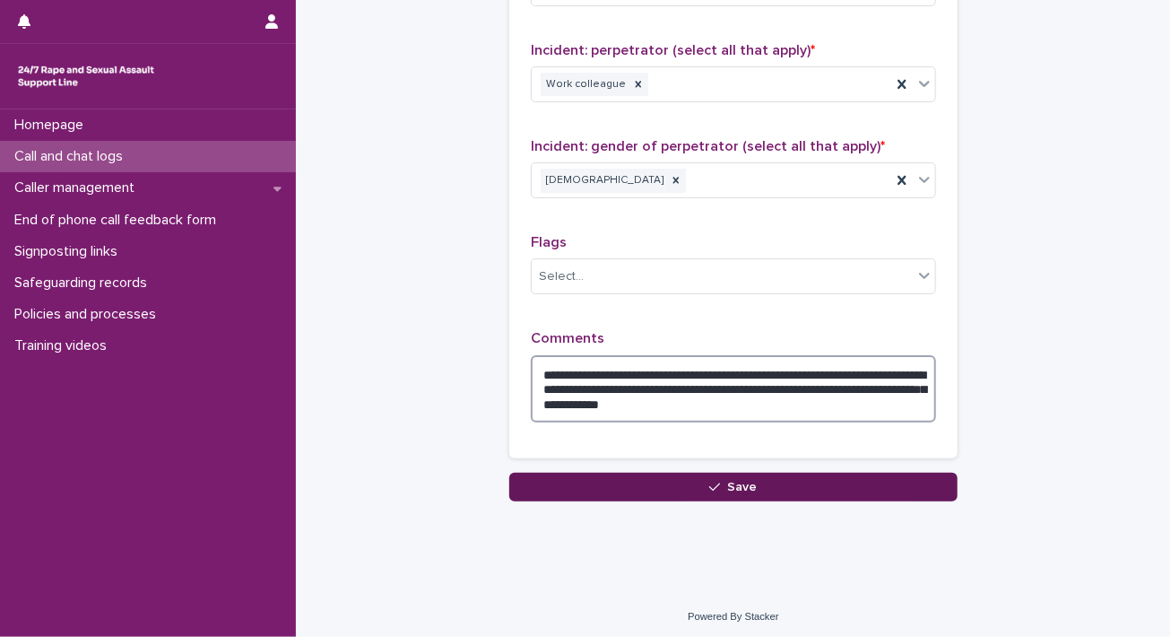
type textarea "**********"
click at [808, 479] on button "Save" at bounding box center [733, 487] width 448 height 29
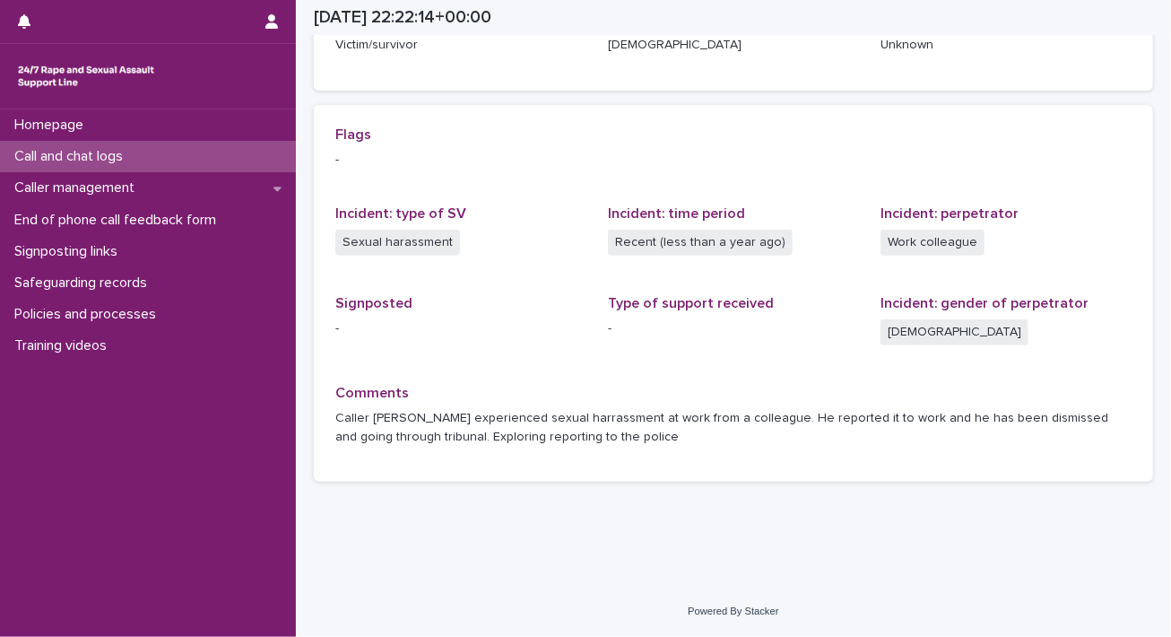
scroll to position [334, 0]
click at [60, 156] on p "Call and chat logs" at bounding box center [72, 156] width 130 height 17
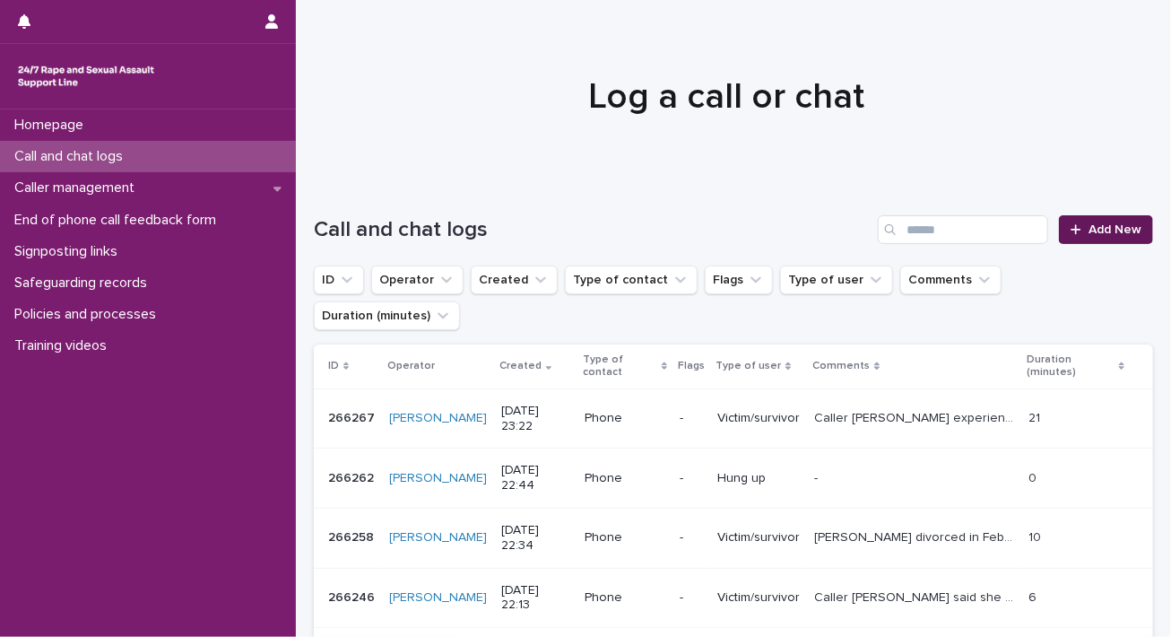
click at [1081, 225] on span "Add New" at bounding box center [1115, 229] width 53 height 13
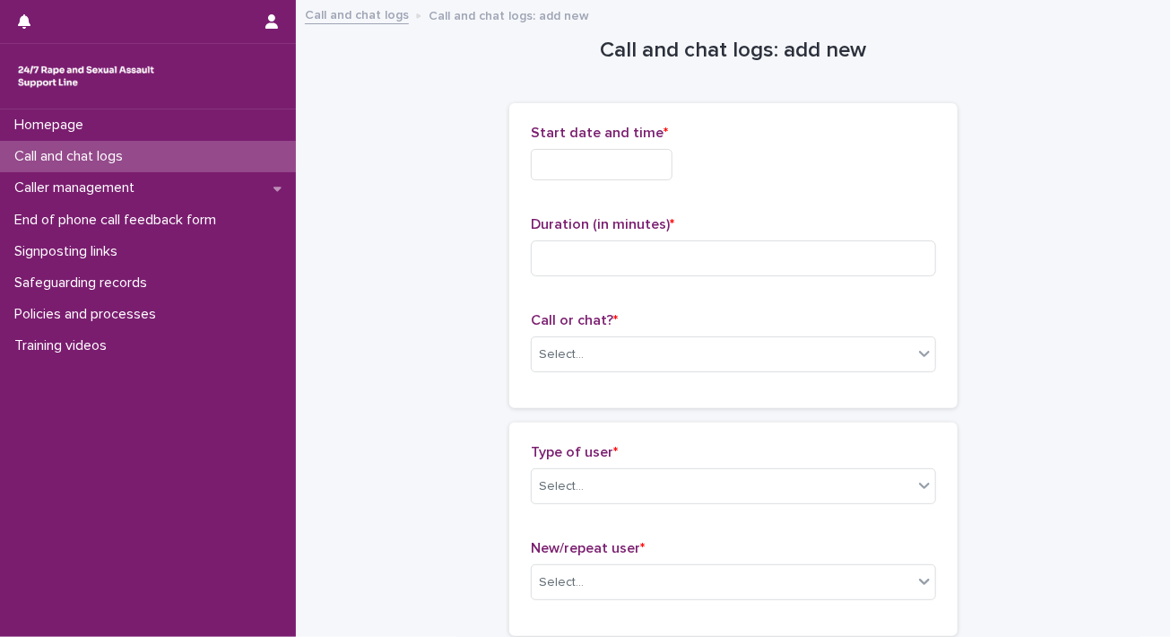
click at [649, 164] on input "text" at bounding box center [602, 164] width 142 height 31
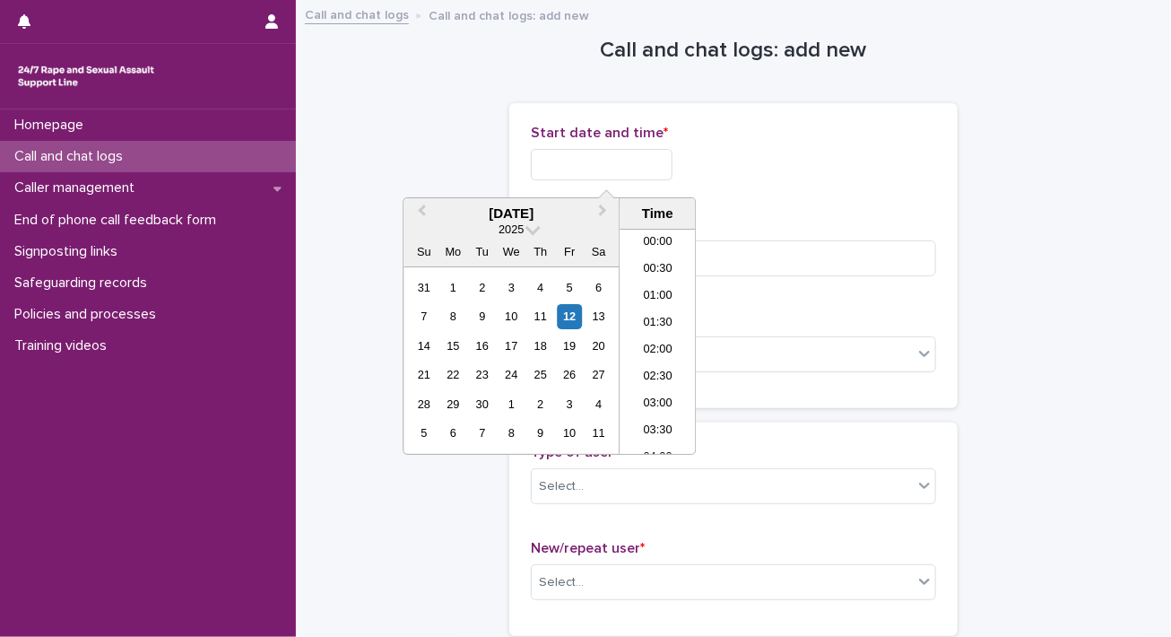
scroll to position [1066, 0]
click at [653, 414] on li "23:00" at bounding box center [658, 414] width 76 height 27
click at [646, 159] on input "**********" at bounding box center [602, 164] width 142 height 31
type input "**********"
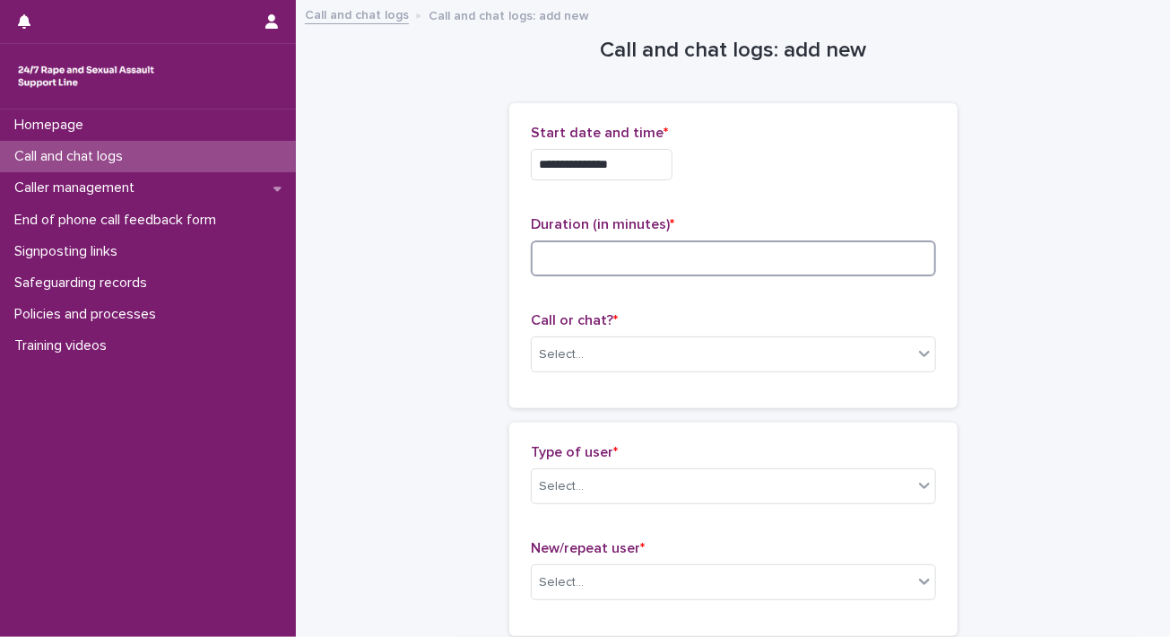
click at [812, 247] on input at bounding box center [733, 258] width 405 height 36
type input "*"
click at [688, 353] on div "Select..." at bounding box center [722, 355] width 381 height 30
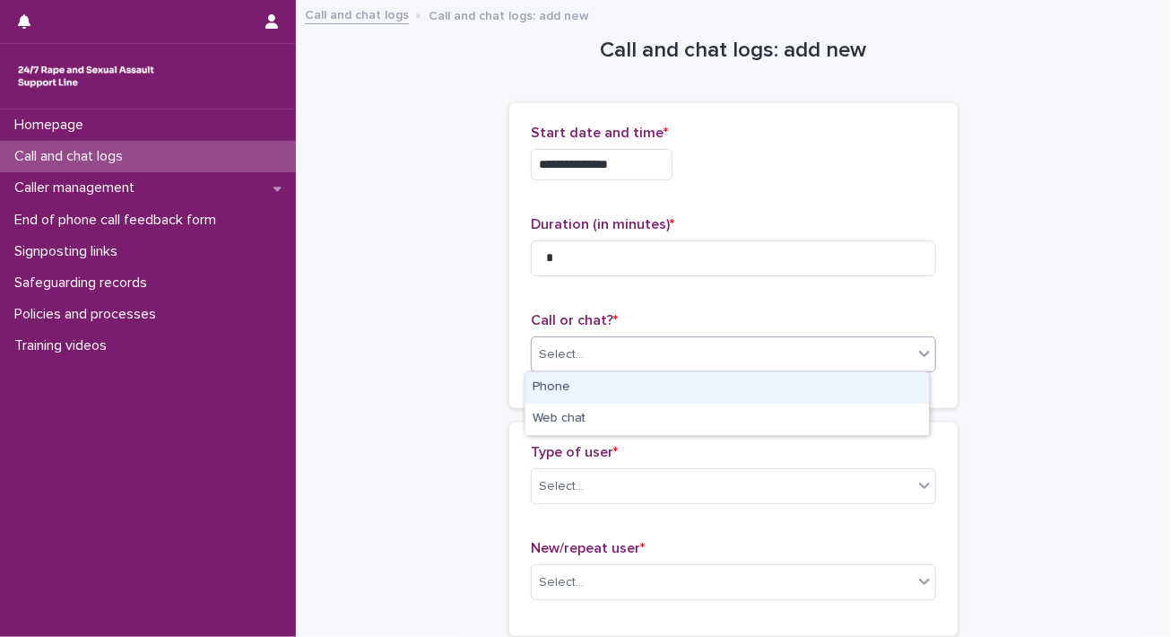
click at [672, 393] on div "Phone" at bounding box center [728, 387] width 404 height 31
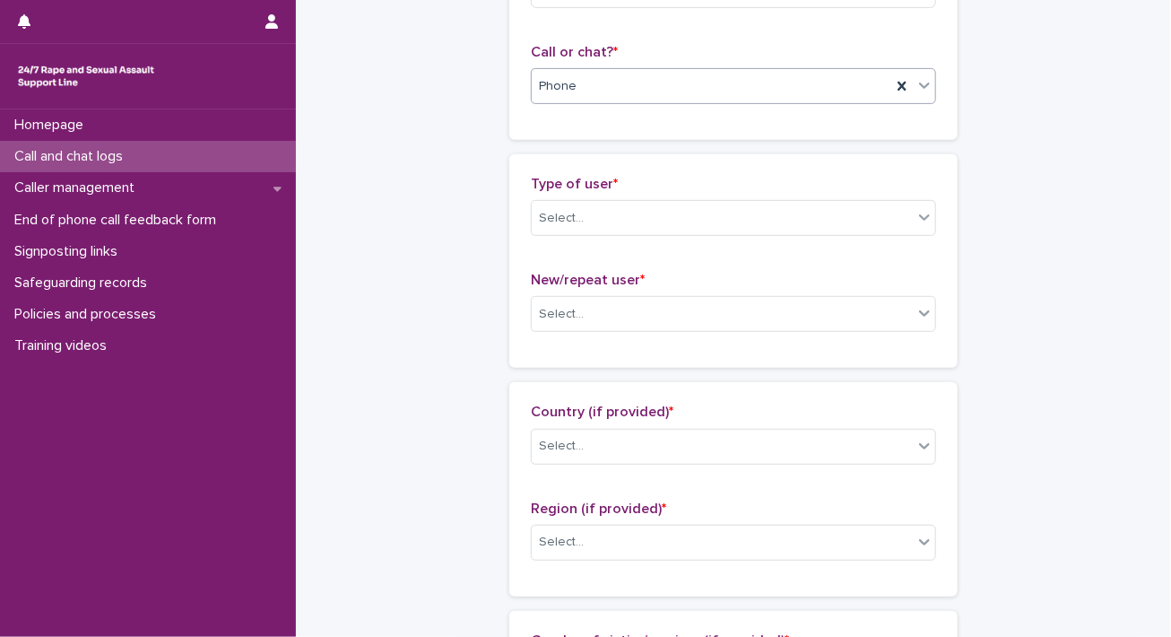
scroll to position [269, 0]
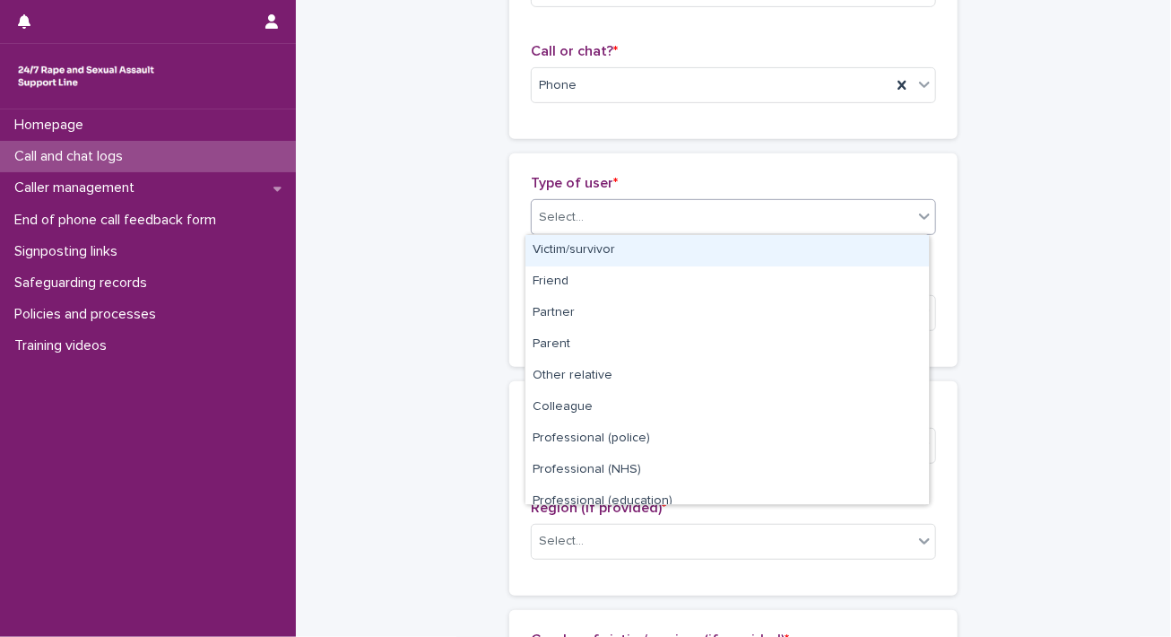
click at [648, 204] on div "Select..." at bounding box center [722, 218] width 381 height 30
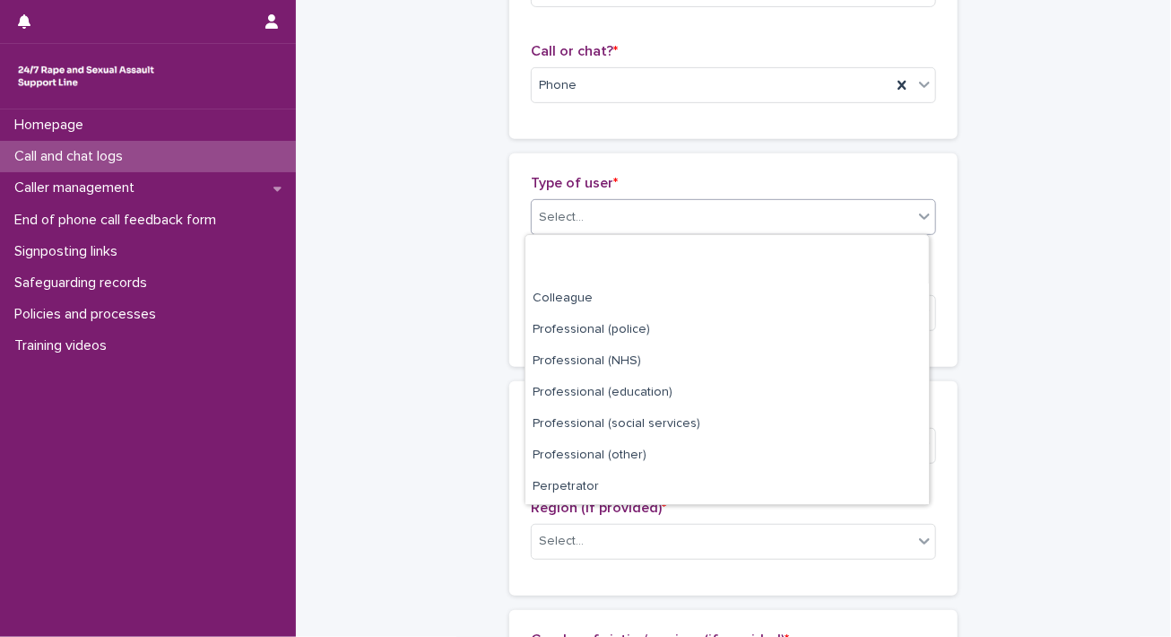
scroll to position [201, 0]
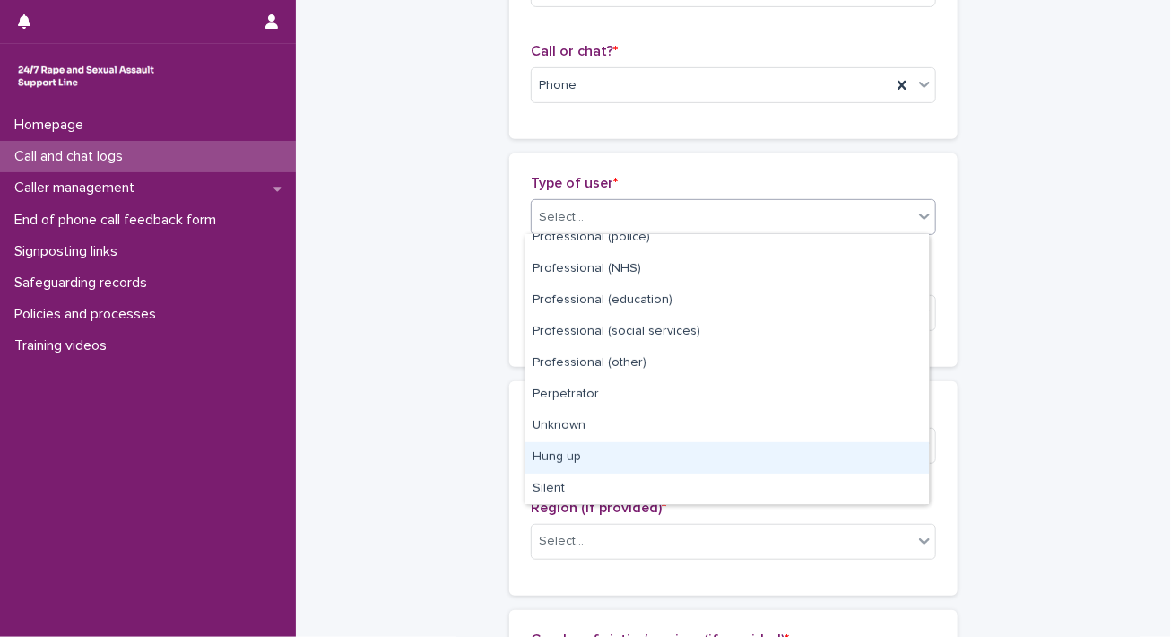
click at [629, 449] on div "Hung up" at bounding box center [728, 457] width 404 height 31
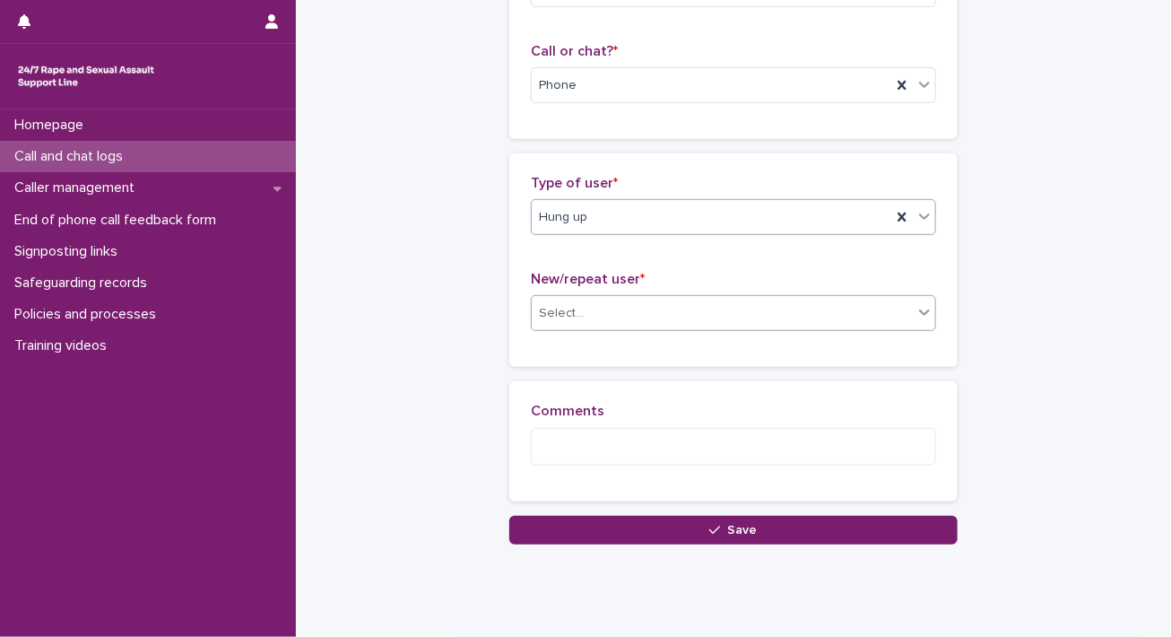
click at [667, 317] on div "Select..." at bounding box center [722, 314] width 381 height 30
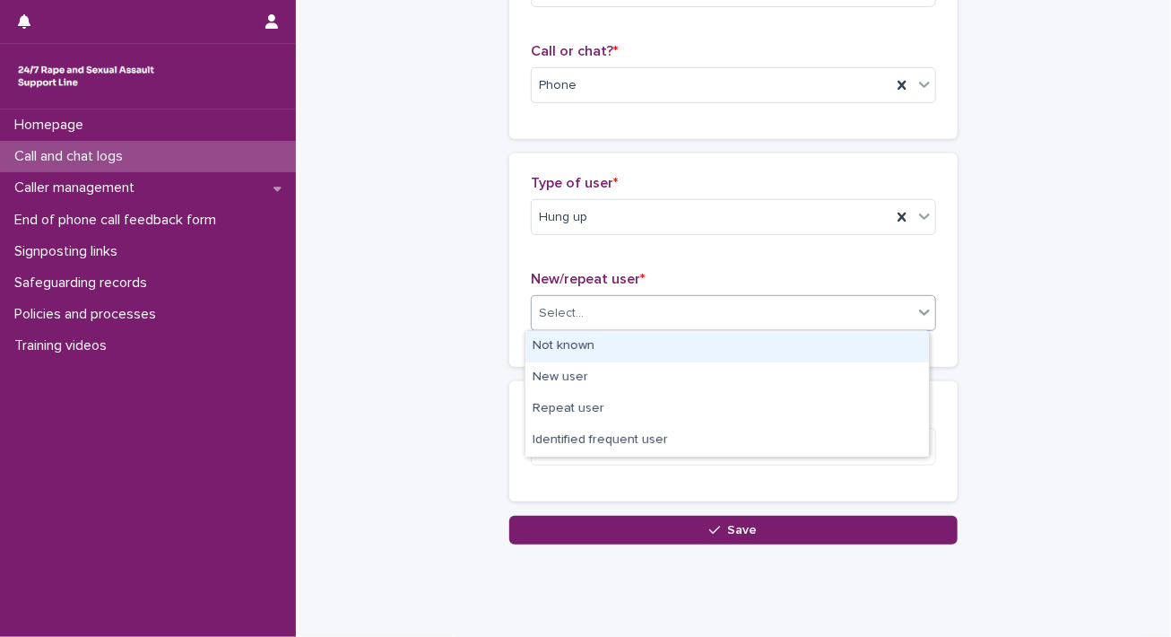
click at [674, 346] on div "Not known" at bounding box center [728, 346] width 404 height 31
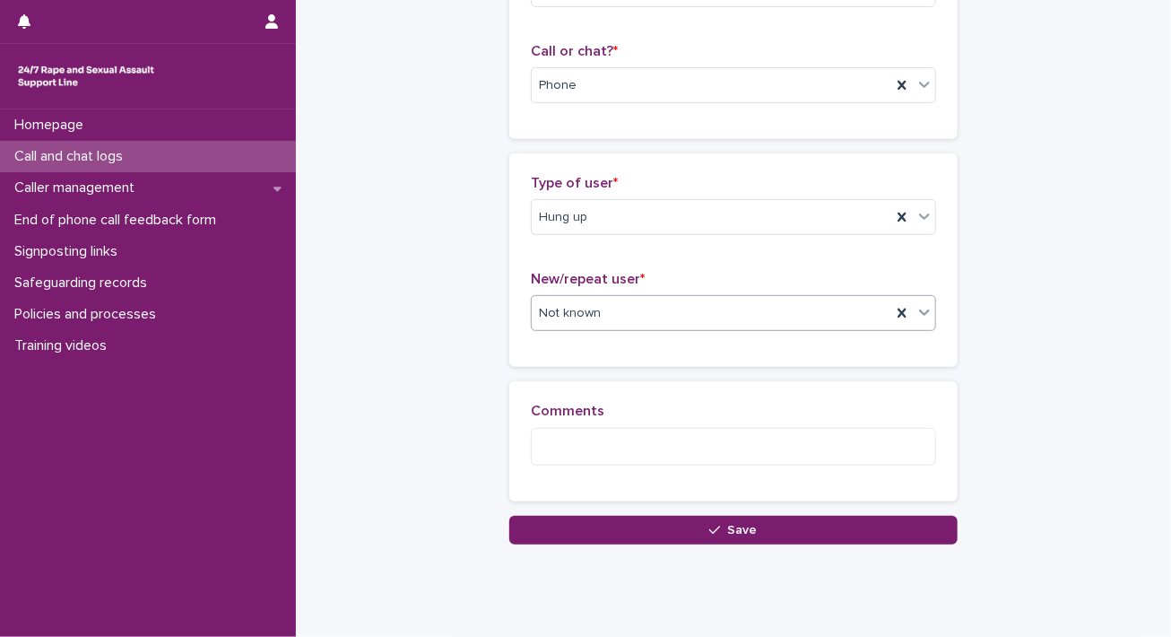
click at [671, 519] on button "Save" at bounding box center [733, 530] width 448 height 29
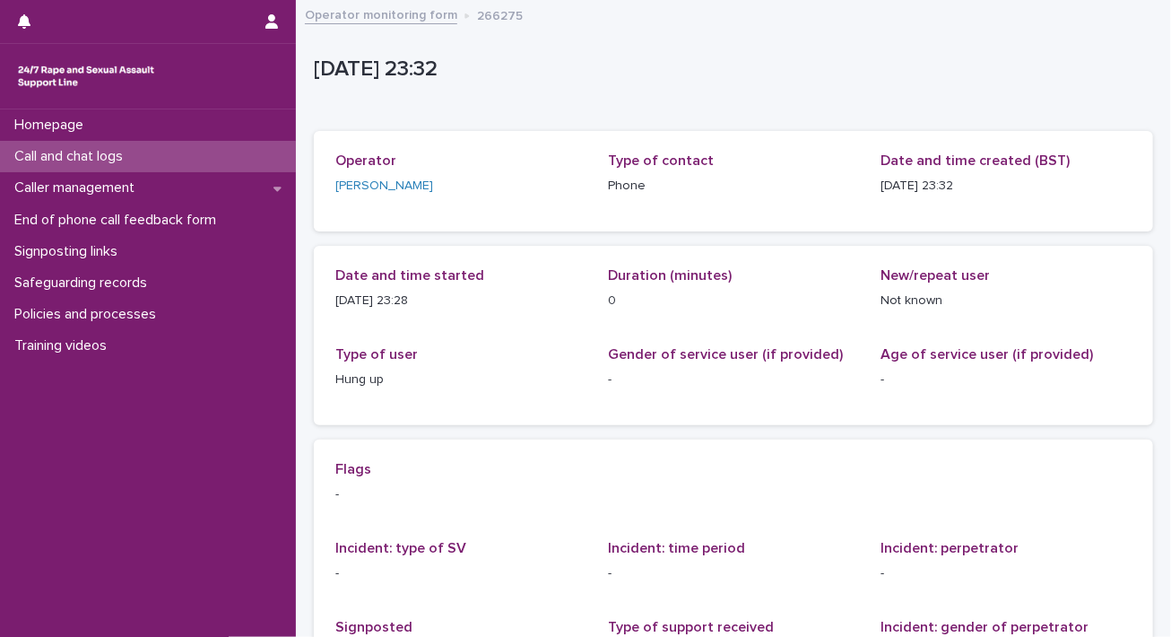
click at [808, 351] on span "Gender of service user (if provided)" at bounding box center [725, 354] width 235 height 14
click at [150, 164] on div "Call and chat logs" at bounding box center [148, 156] width 296 height 31
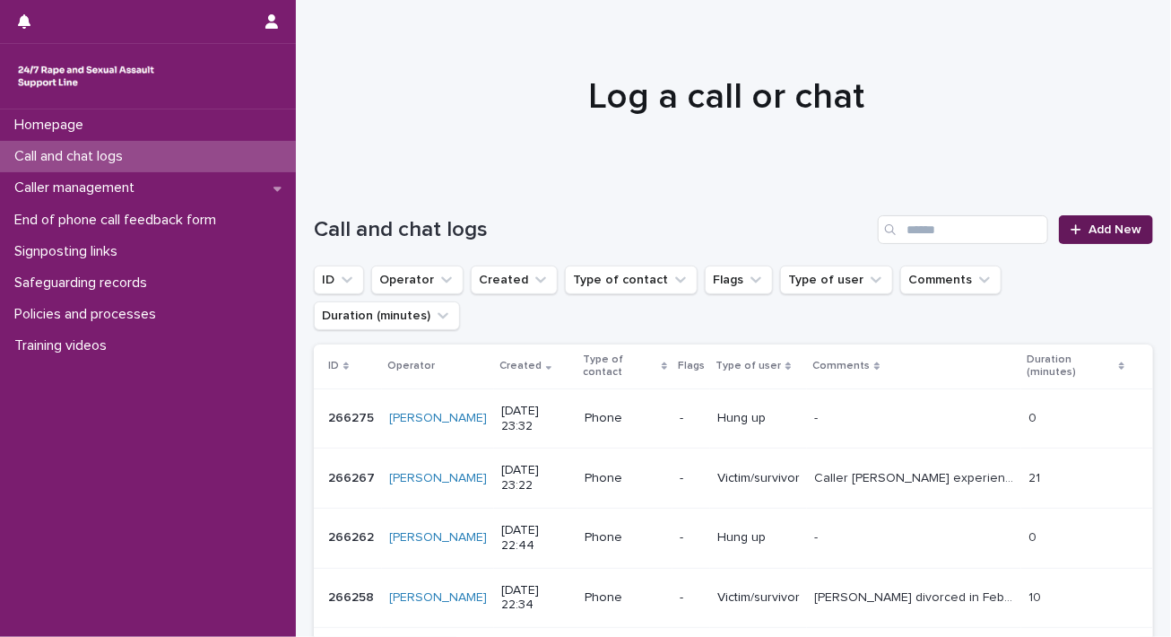
click at [1081, 220] on link "Add New" at bounding box center [1106, 229] width 94 height 29
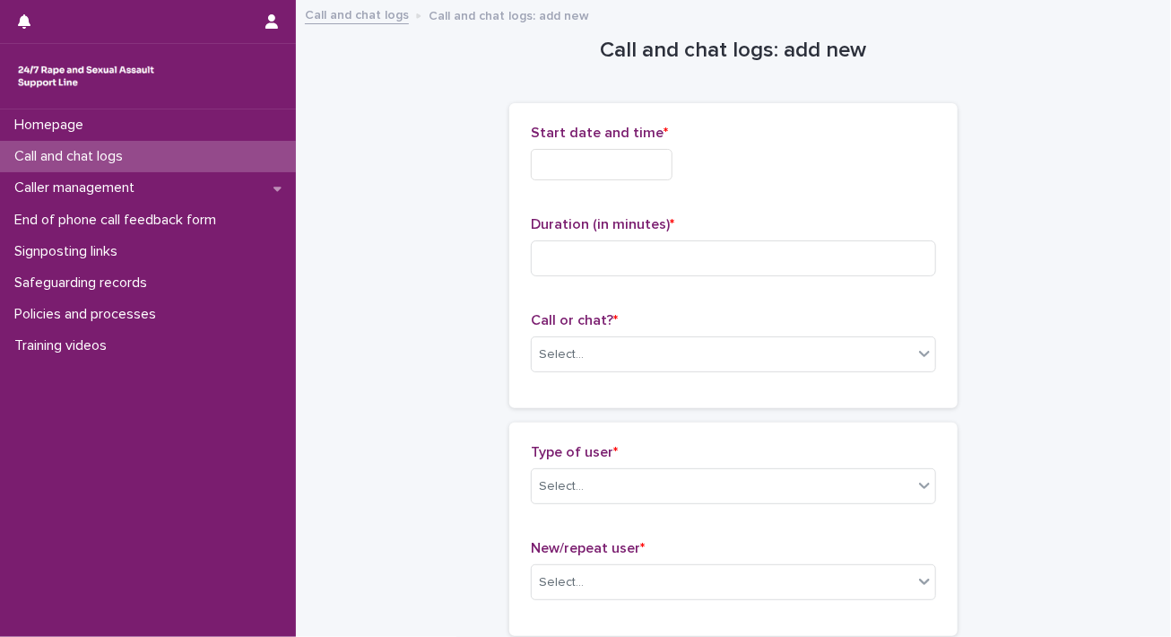
click at [634, 152] on input "text" at bounding box center [602, 164] width 142 height 31
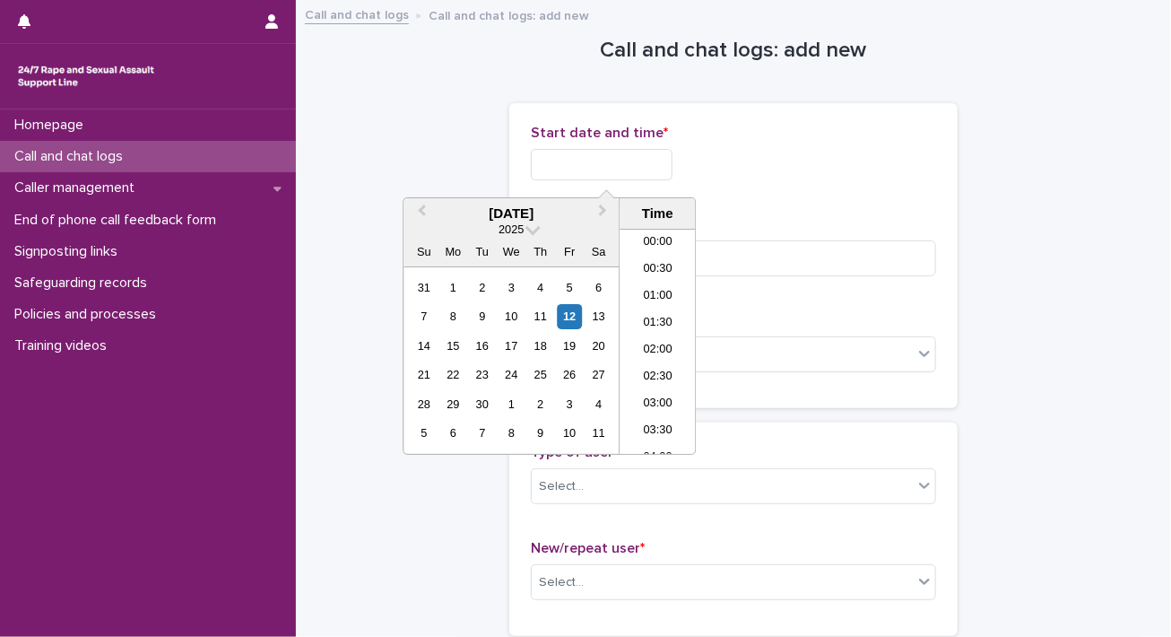
scroll to position [1066, 0]
click at [648, 435] on li "23:30" at bounding box center [658, 441] width 76 height 27
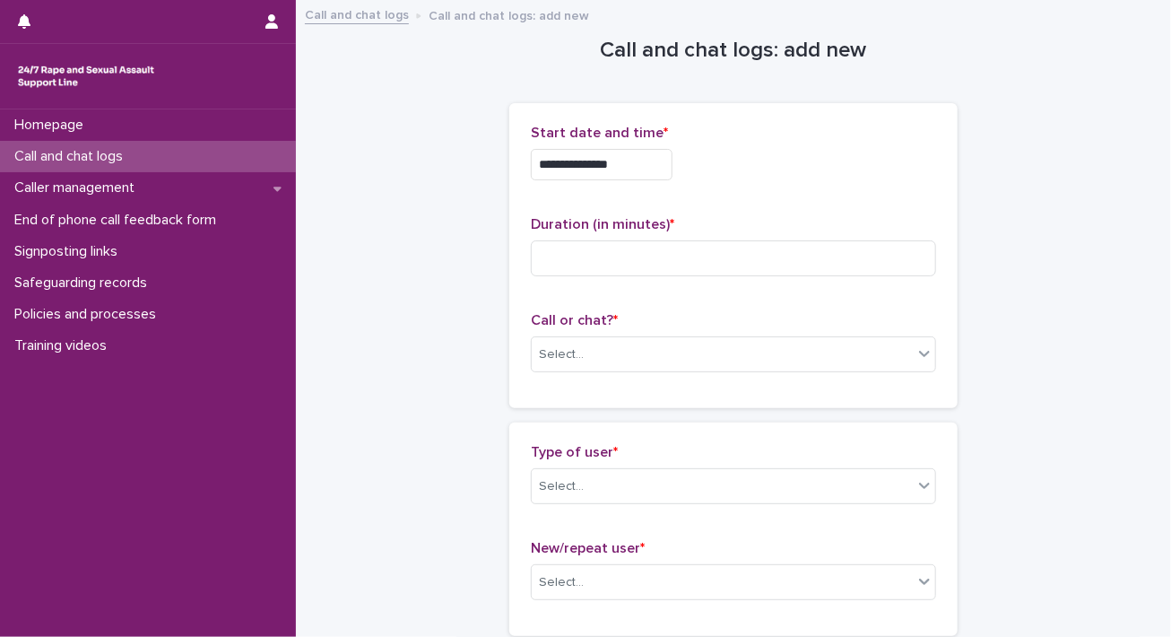
click at [660, 170] on input "**********" at bounding box center [602, 164] width 142 height 31
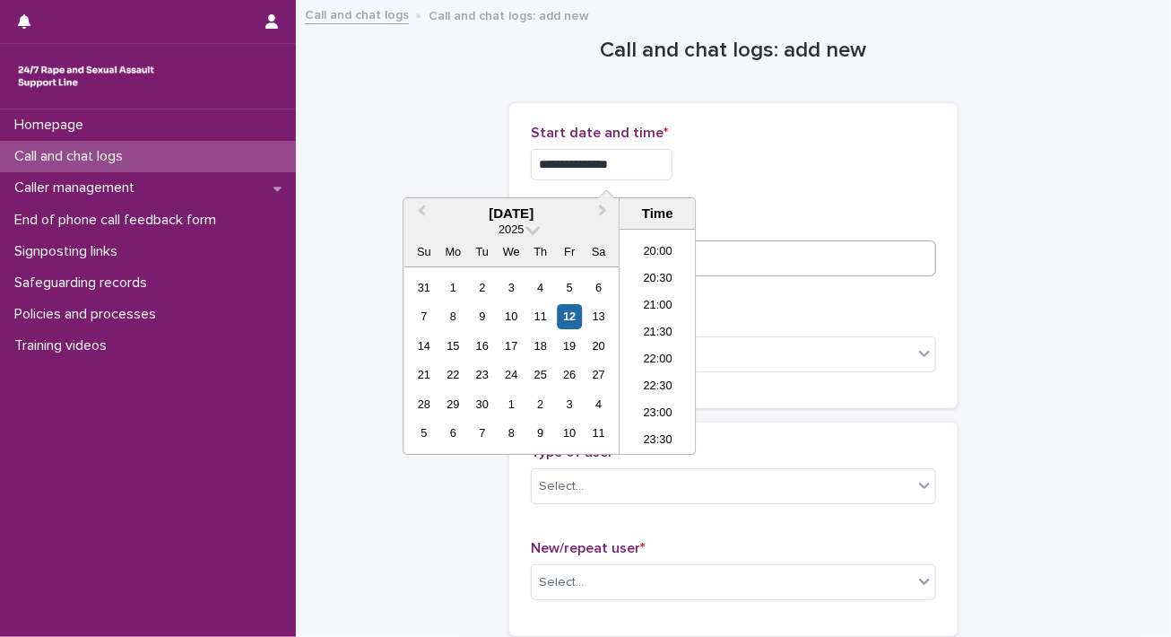
type input "**********"
click at [767, 265] on input at bounding box center [733, 258] width 405 height 36
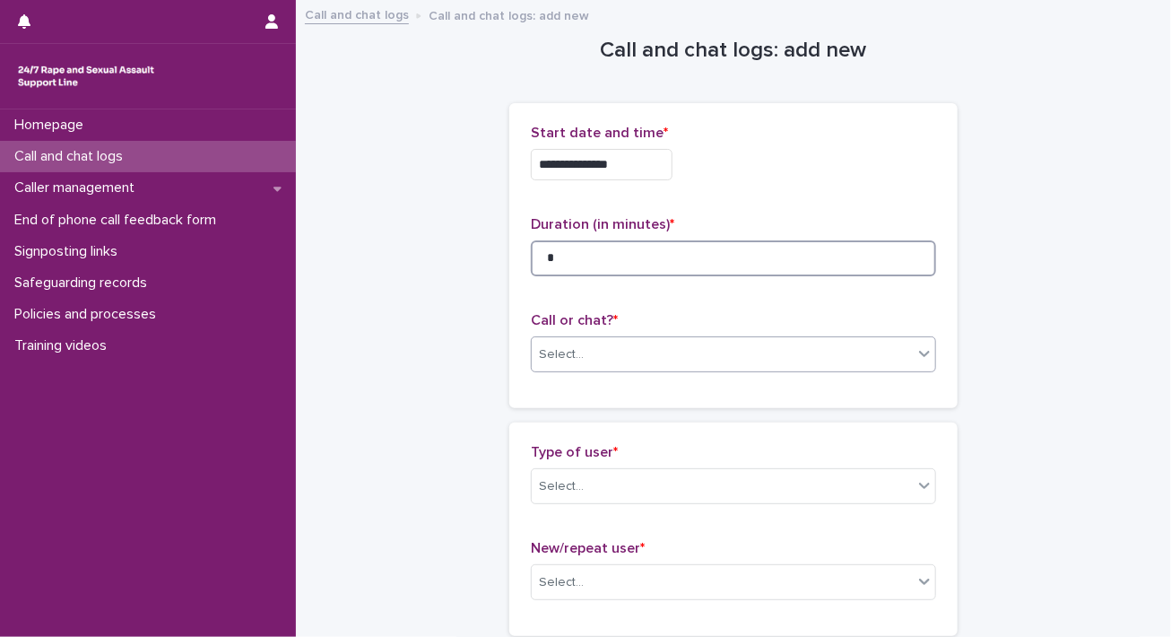
type input "*"
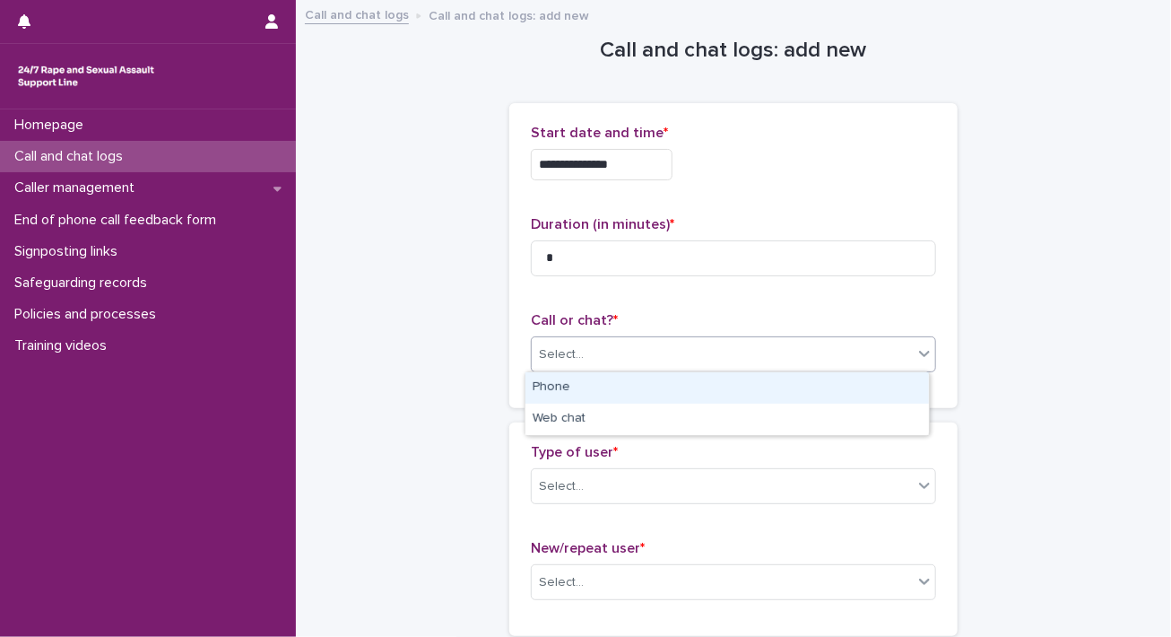
drag, startPoint x: 739, startPoint y: 351, endPoint x: 732, endPoint y: 361, distance: 12.9
click at [739, 352] on div "Select..." at bounding box center [722, 355] width 381 height 30
click at [721, 389] on div "Phone" at bounding box center [728, 387] width 404 height 31
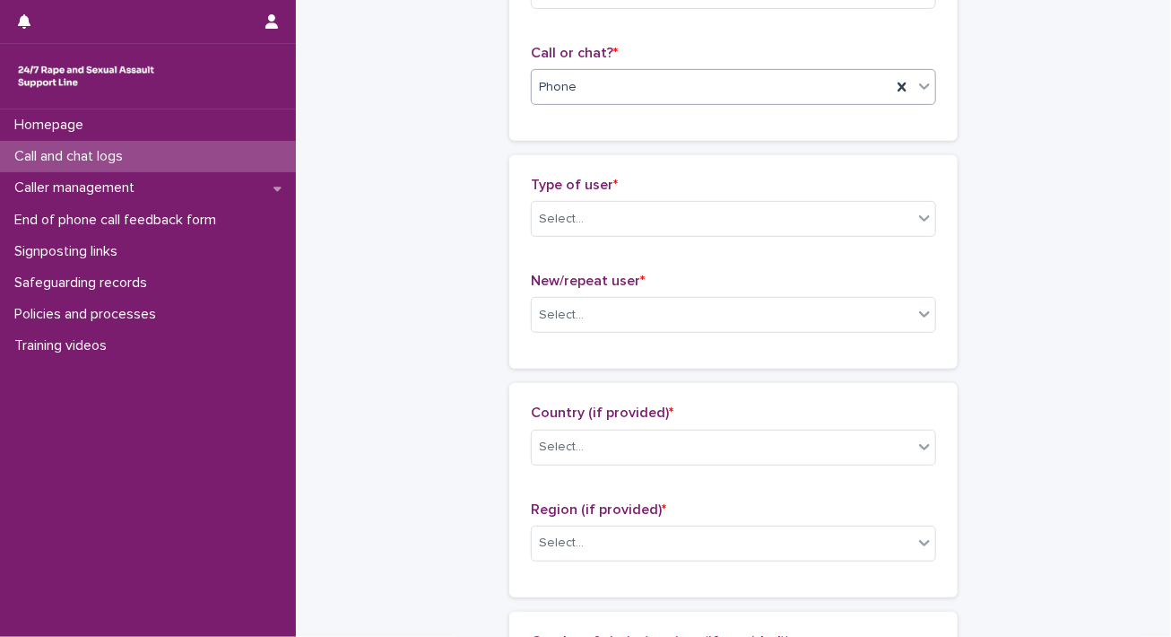
scroll to position [269, 0]
click at [737, 178] on p "Type of user *" at bounding box center [733, 183] width 405 height 17
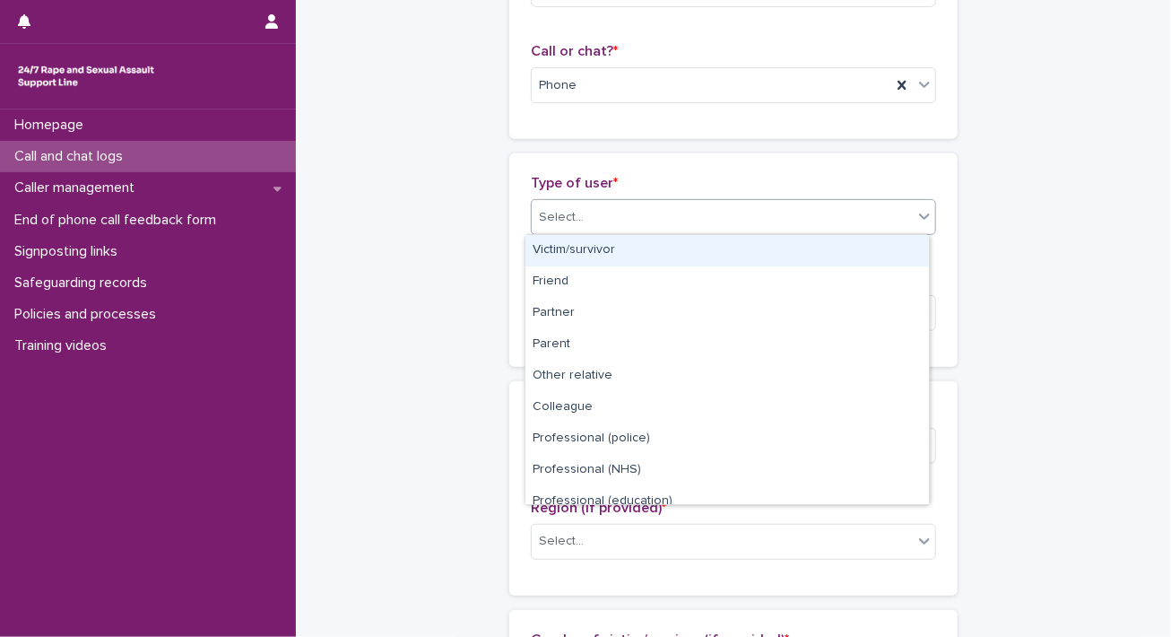
click at [735, 205] on div "Select..." at bounding box center [722, 218] width 381 height 30
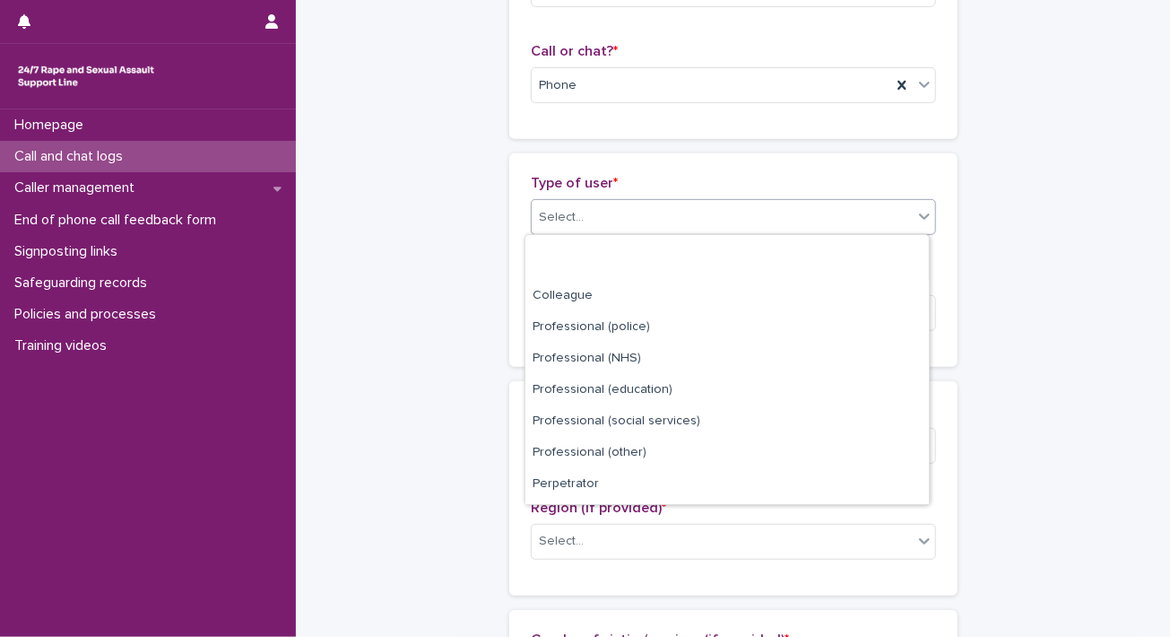
scroll to position [201, 0]
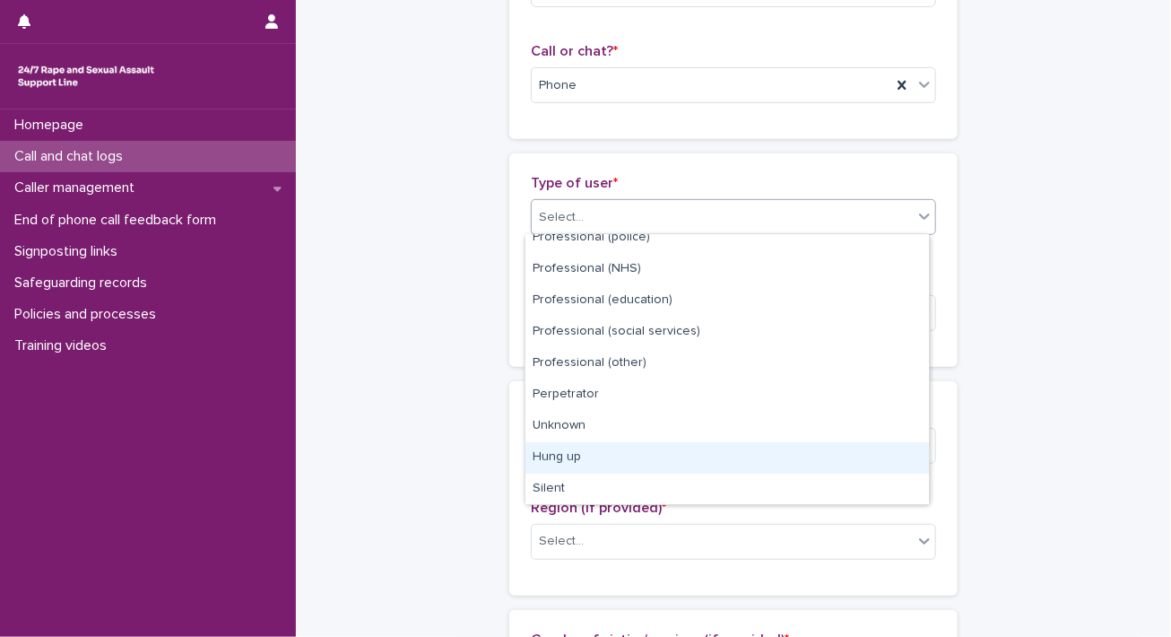
click at [651, 450] on div "Hung up" at bounding box center [728, 457] width 404 height 31
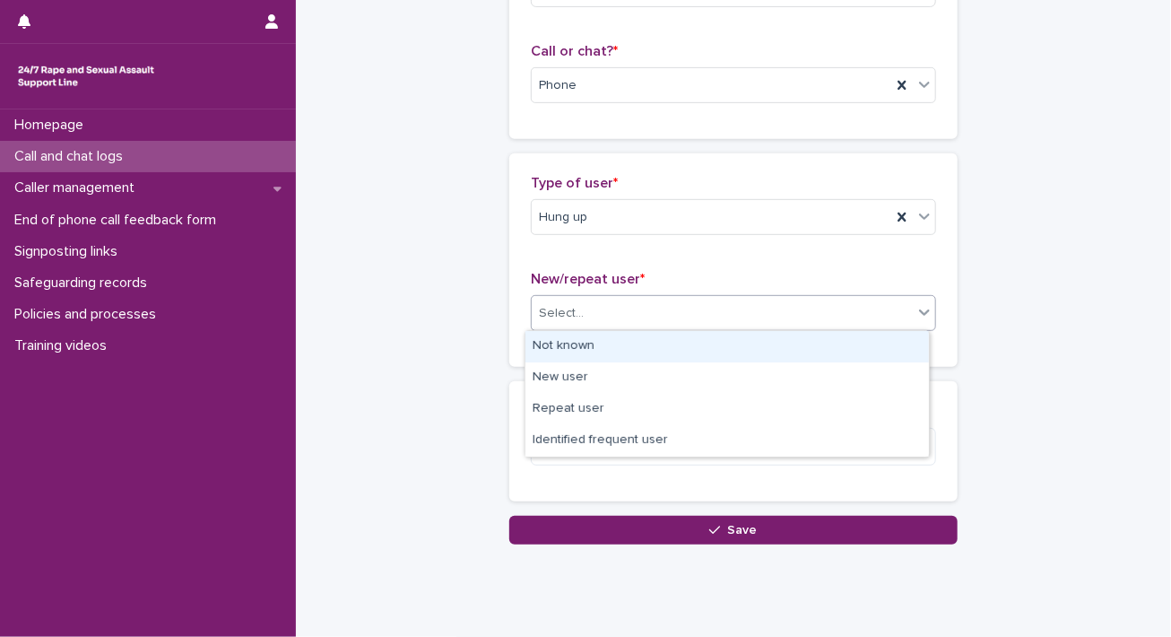
click at [705, 314] on div "Select..." at bounding box center [722, 314] width 381 height 30
click at [697, 345] on div "Not known" at bounding box center [728, 346] width 404 height 31
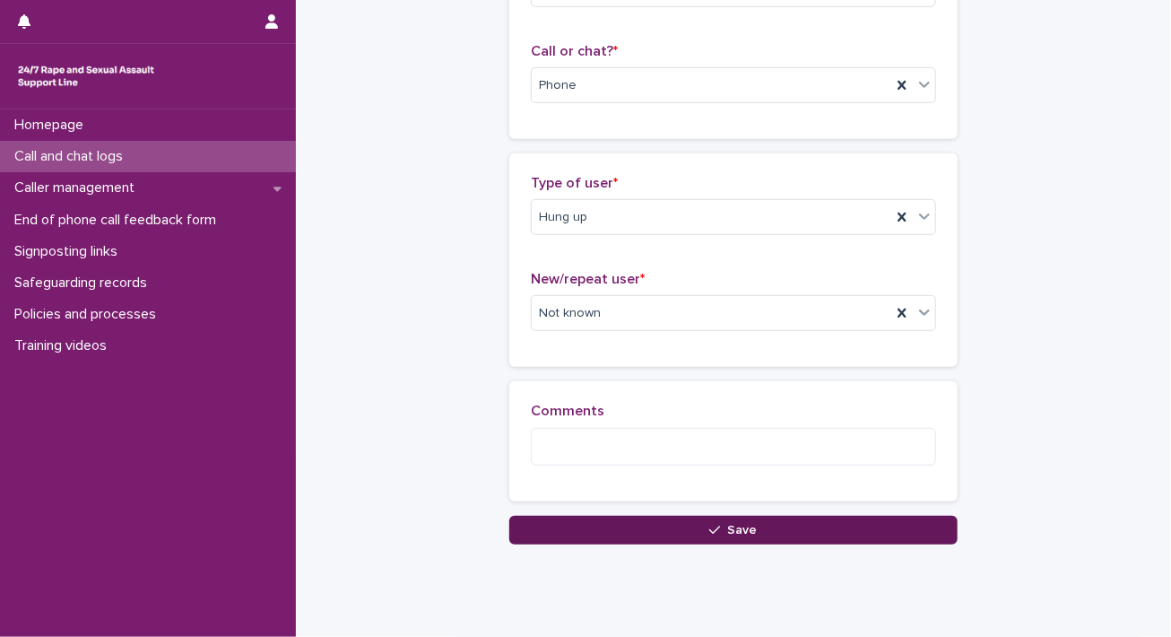
click at [700, 540] on button "Save" at bounding box center [733, 530] width 448 height 29
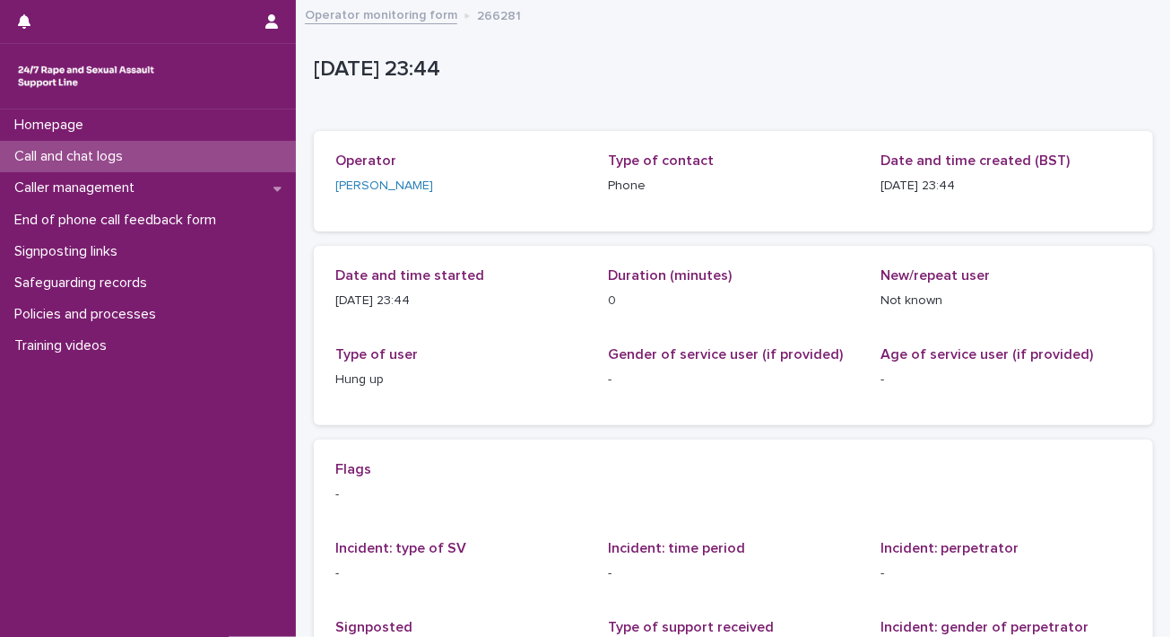
click at [125, 149] on p "Call and chat logs" at bounding box center [72, 156] width 130 height 17
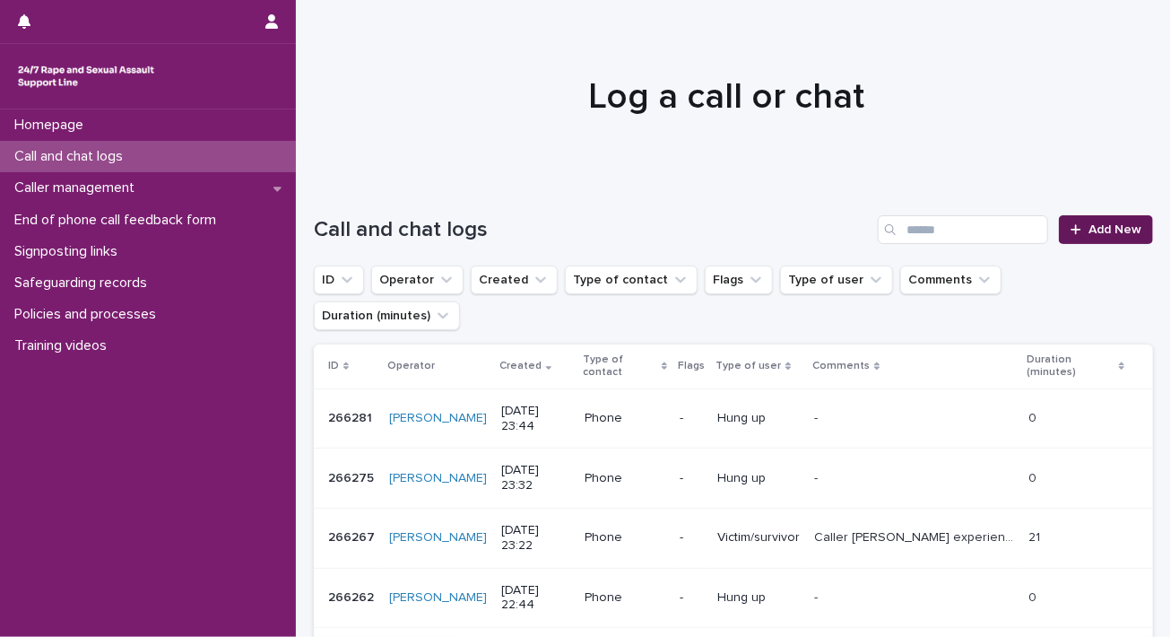
click at [1081, 231] on span "Add New" at bounding box center [1115, 229] width 53 height 13
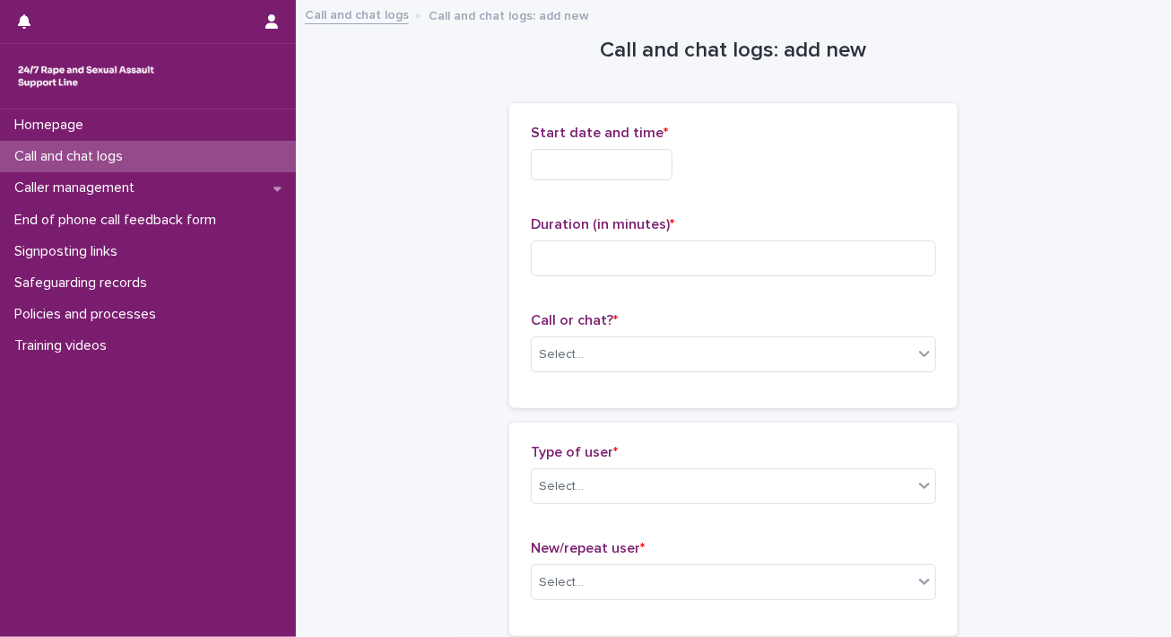
click at [571, 160] on input "text" at bounding box center [602, 164] width 142 height 31
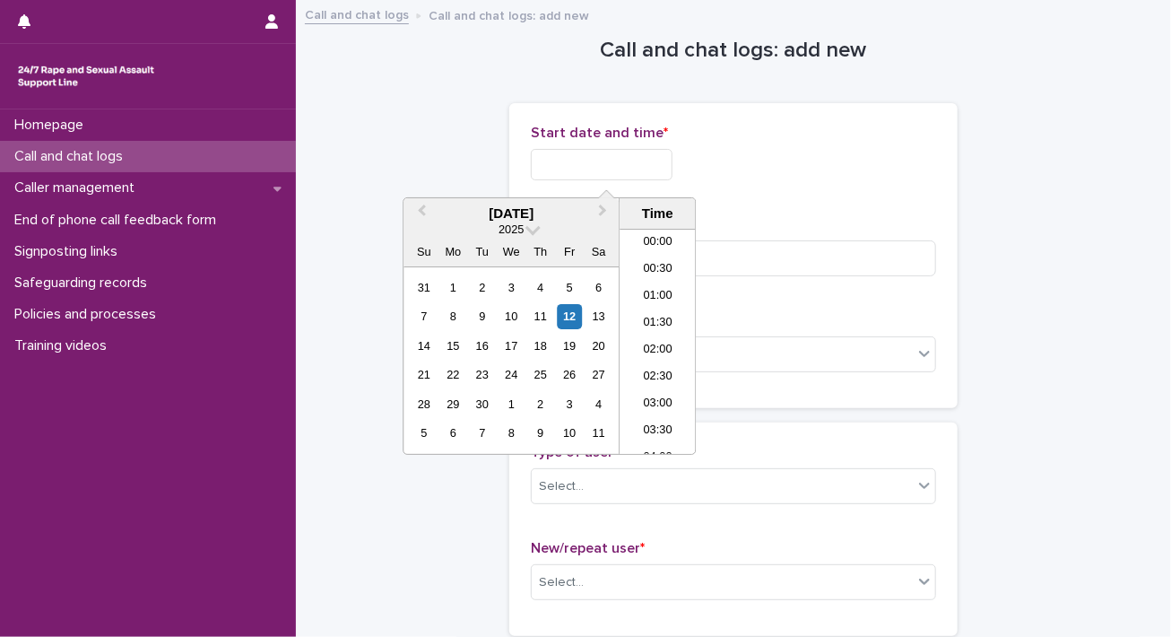
scroll to position [1066, 0]
click at [660, 436] on li "23:30" at bounding box center [658, 441] width 76 height 27
click at [639, 165] on input "**********" at bounding box center [602, 164] width 142 height 31
type input "**********"
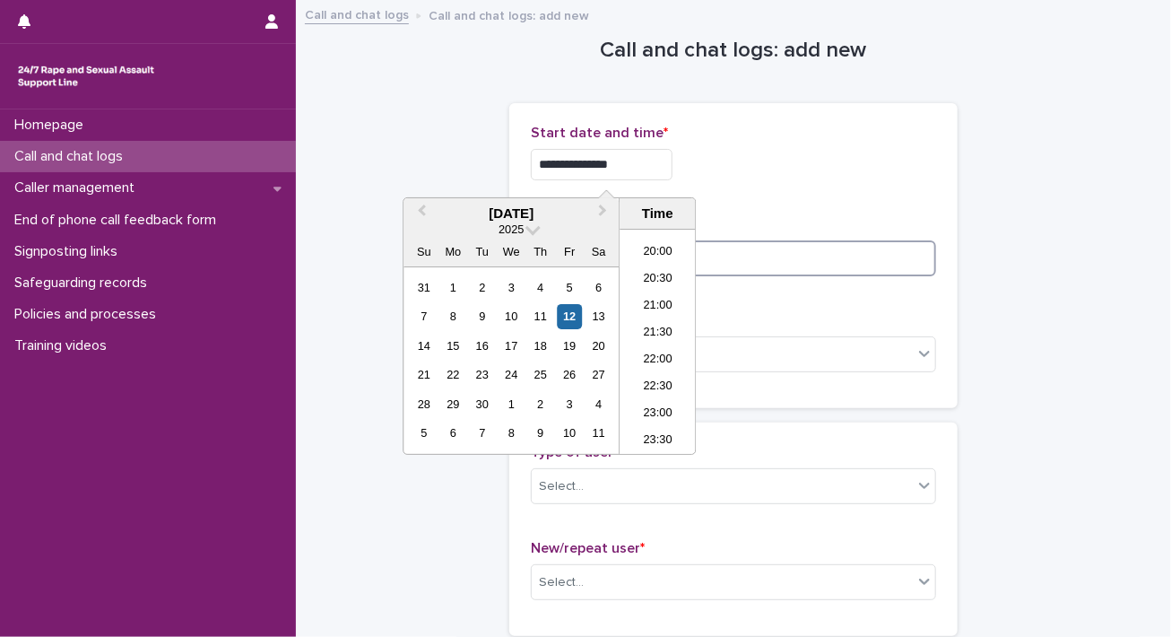
click at [755, 256] on input at bounding box center [733, 258] width 405 height 36
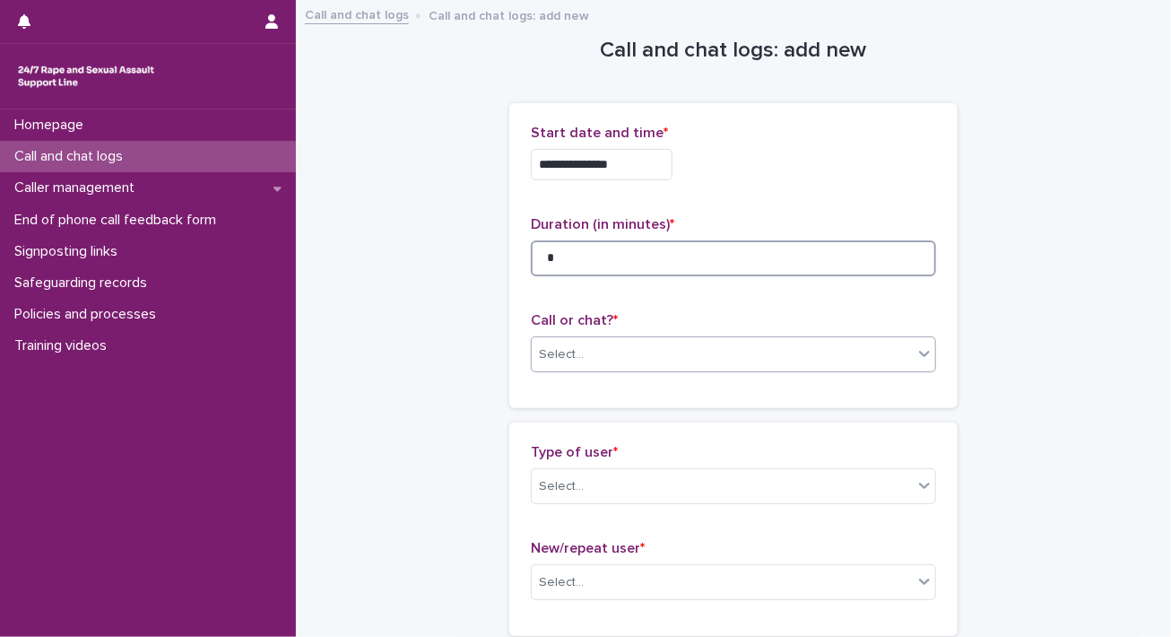
type input "*"
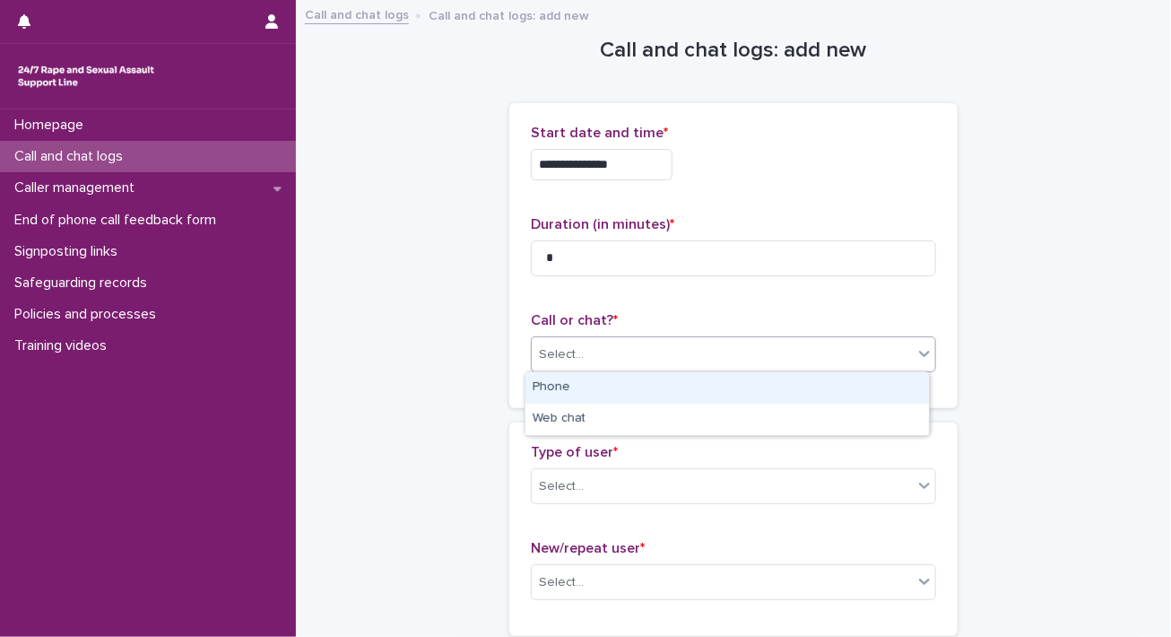
drag, startPoint x: 672, startPoint y: 344, endPoint x: 653, endPoint y: 372, distance: 33.6
click at [668, 349] on div "Select..." at bounding box center [722, 355] width 381 height 30
click at [645, 385] on div "Phone" at bounding box center [728, 387] width 404 height 31
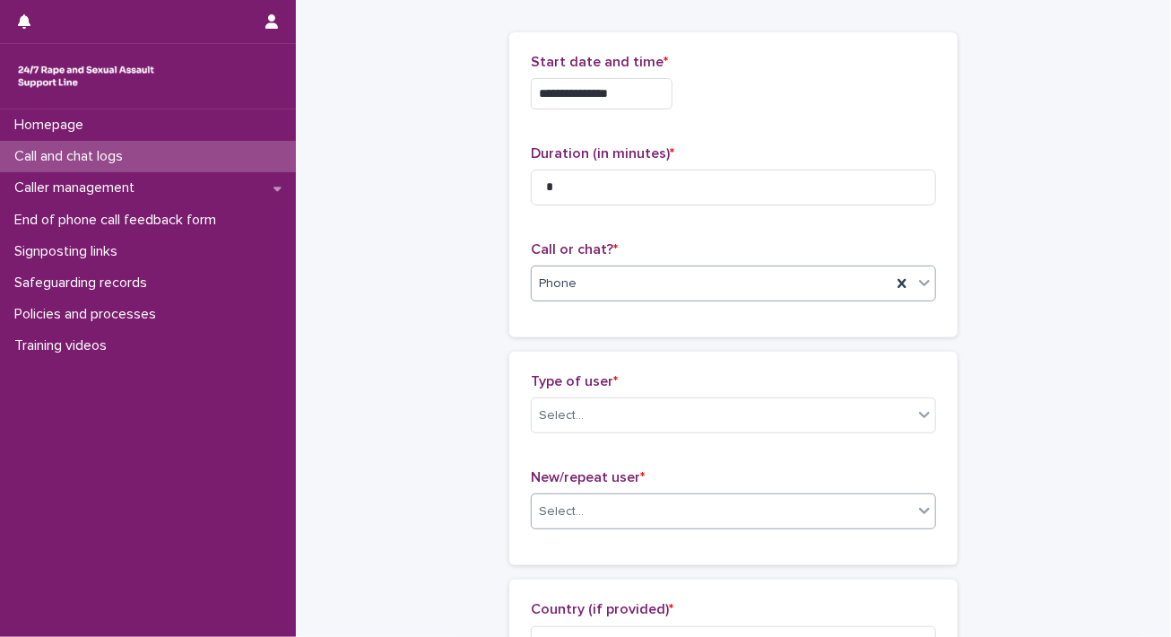
scroll to position [179, 0]
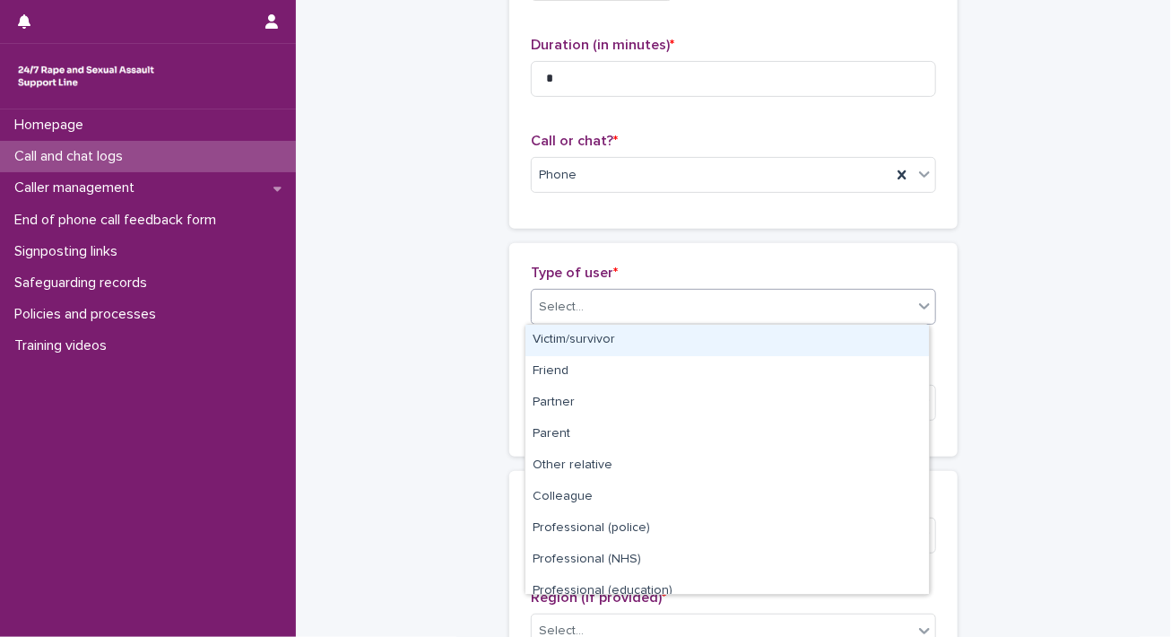
click at [655, 309] on div "Select..." at bounding box center [722, 307] width 381 height 30
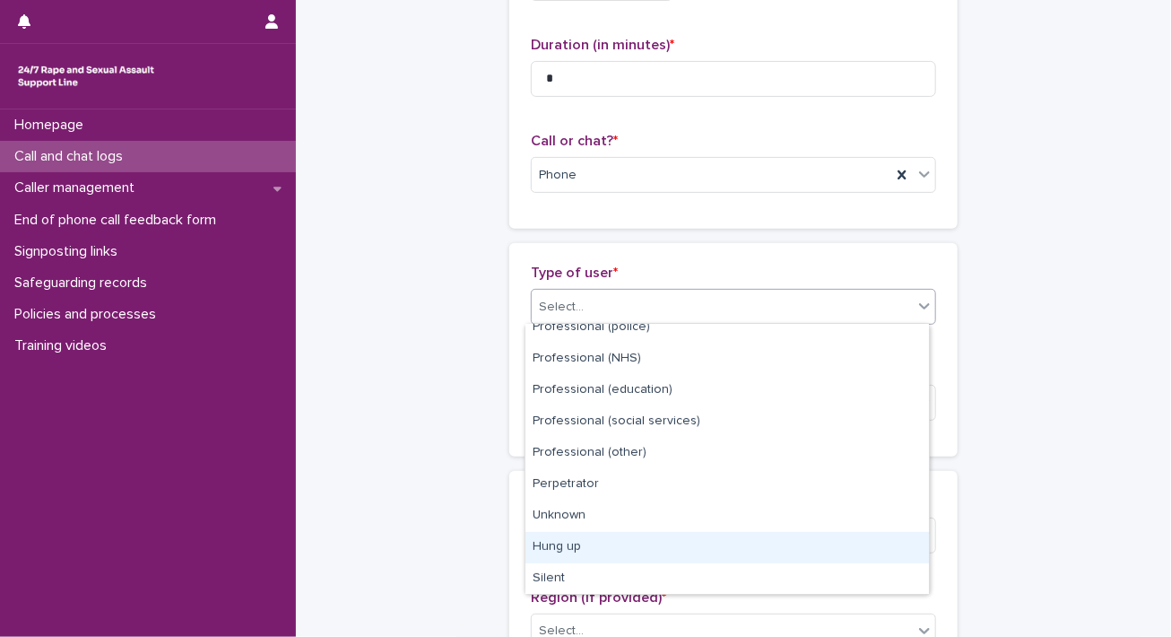
click at [653, 545] on div "Hung up" at bounding box center [728, 547] width 404 height 31
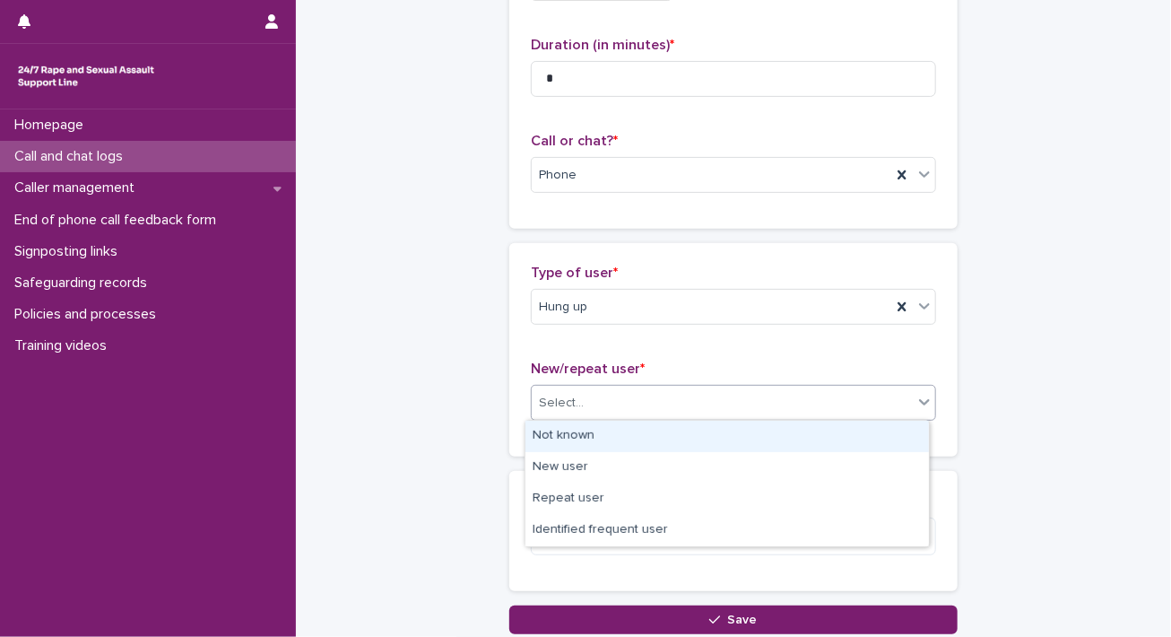
click at [663, 405] on div "Select..." at bounding box center [722, 403] width 381 height 30
click at [660, 444] on div "Not known" at bounding box center [728, 436] width 404 height 31
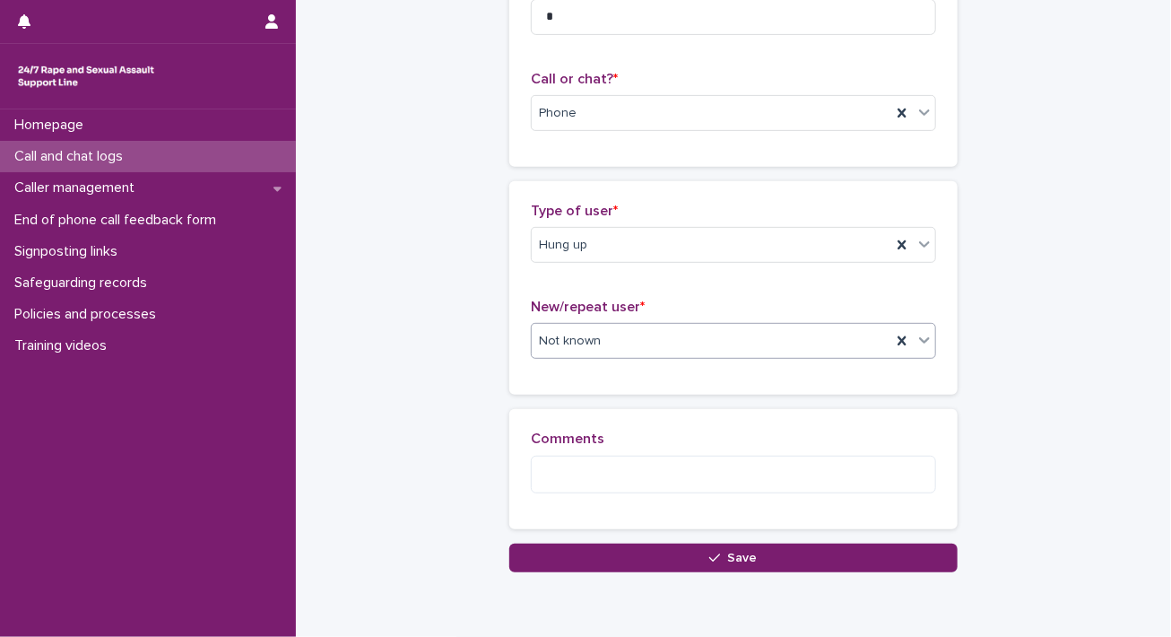
scroll to position [316, 0]
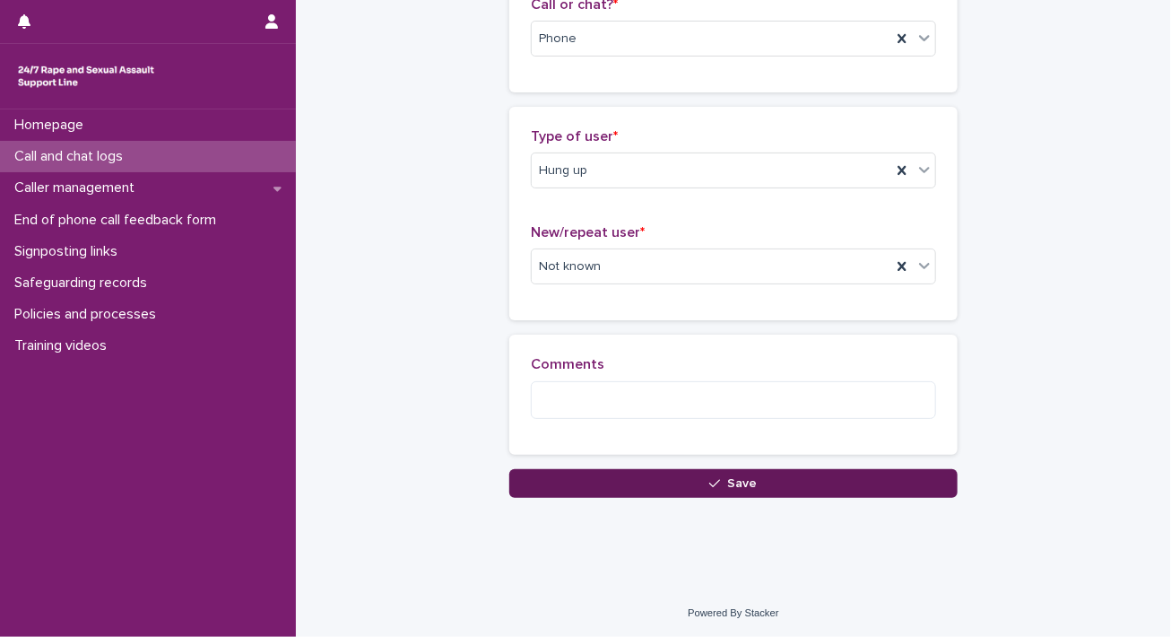
click at [621, 483] on button "Save" at bounding box center [733, 483] width 448 height 29
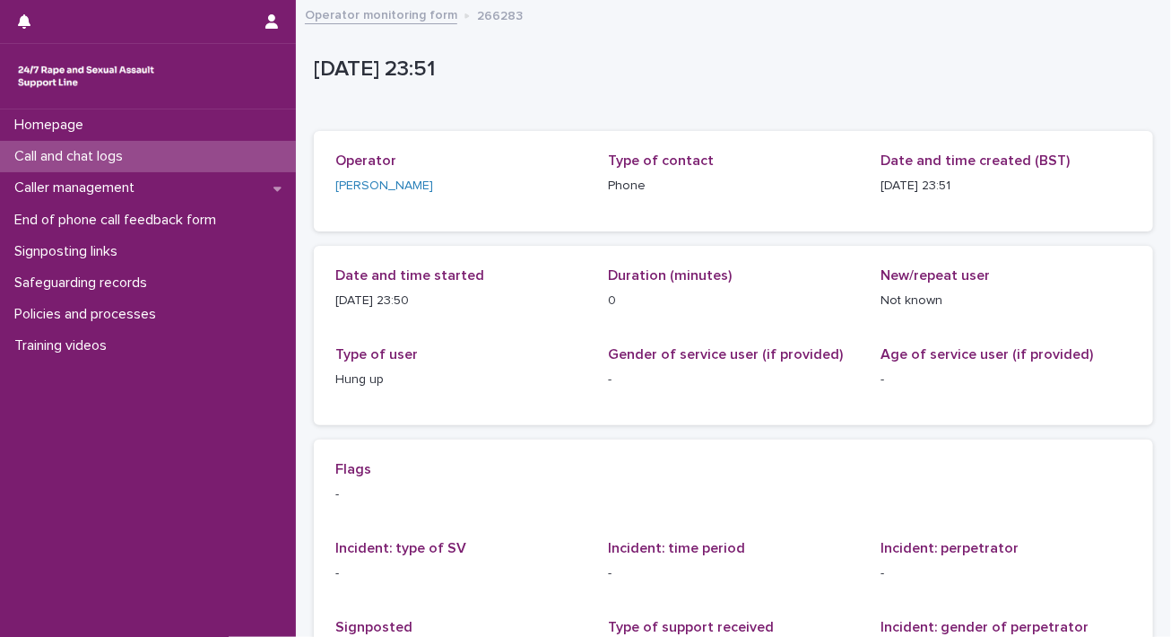
click at [141, 146] on div "Call and chat logs" at bounding box center [148, 156] width 296 height 31
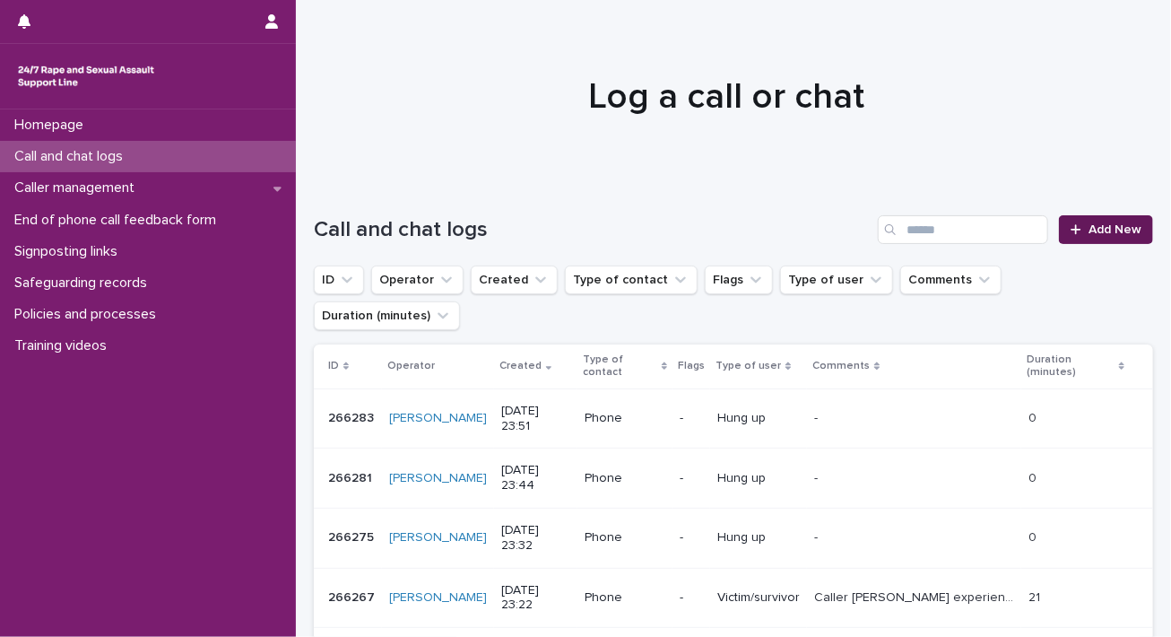
click at [1081, 219] on link "Add New" at bounding box center [1106, 229] width 94 height 29
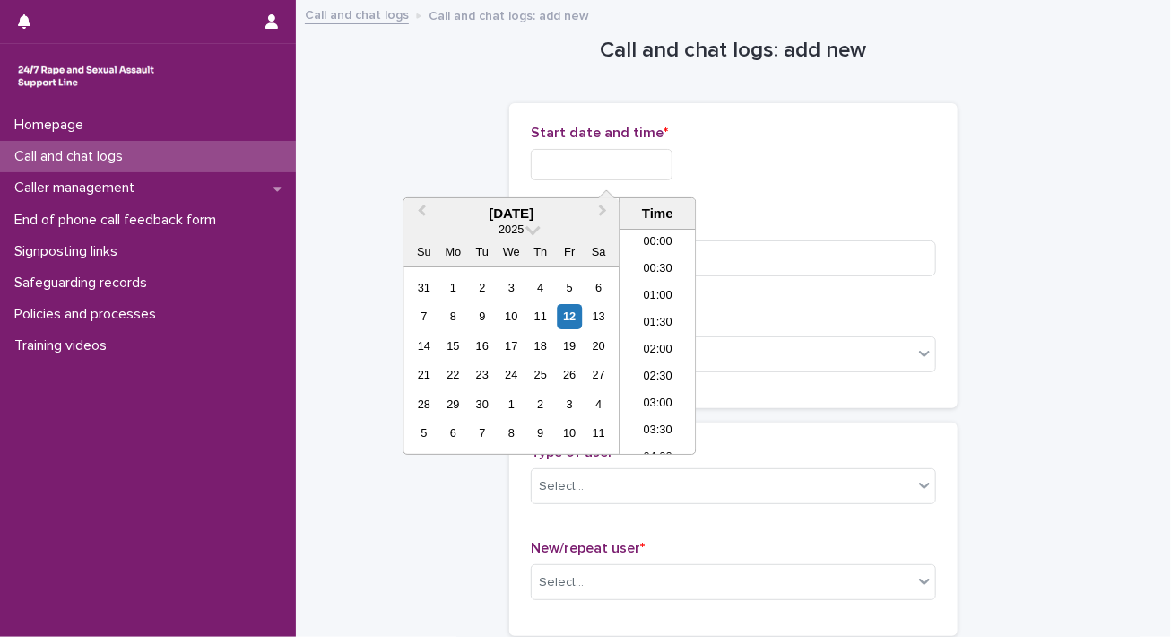
scroll to position [1066, 0]
click at [597, 166] on input "text" at bounding box center [602, 164] width 142 height 31
click at [657, 439] on li "23:30" at bounding box center [658, 441] width 76 height 27
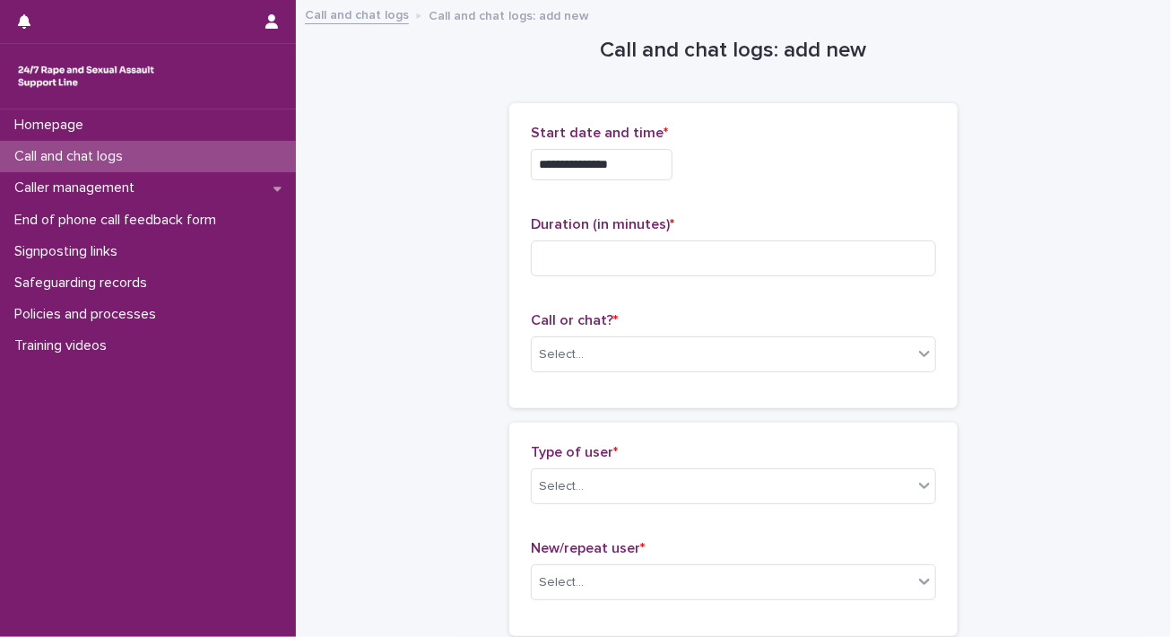
click at [653, 162] on input "**********" at bounding box center [602, 164] width 142 height 31
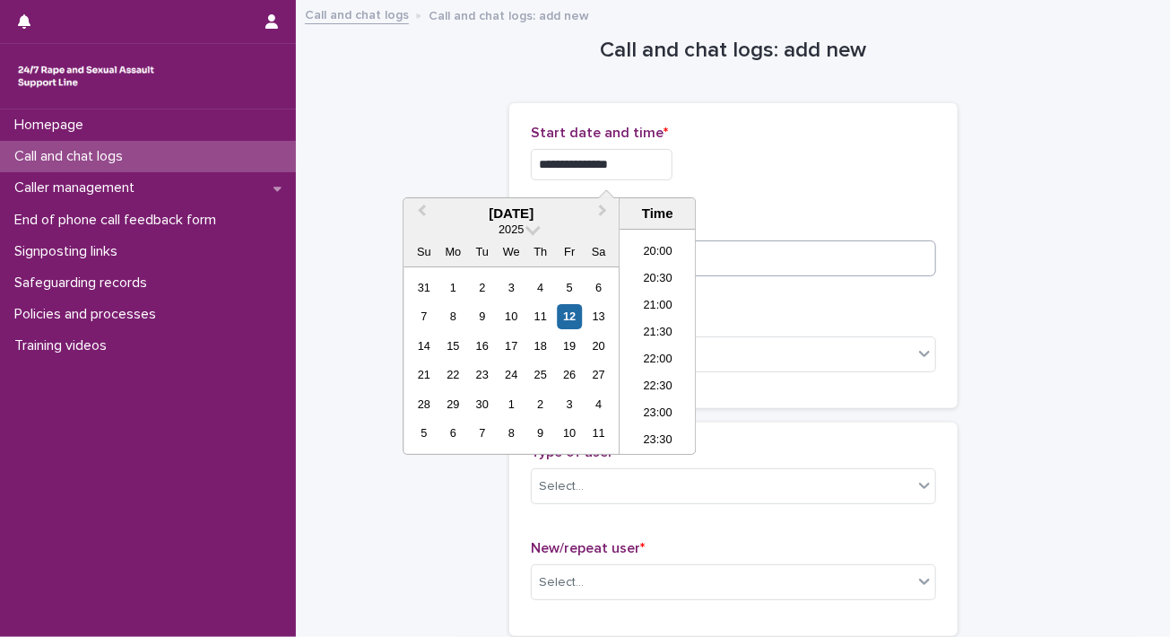
type input "**********"
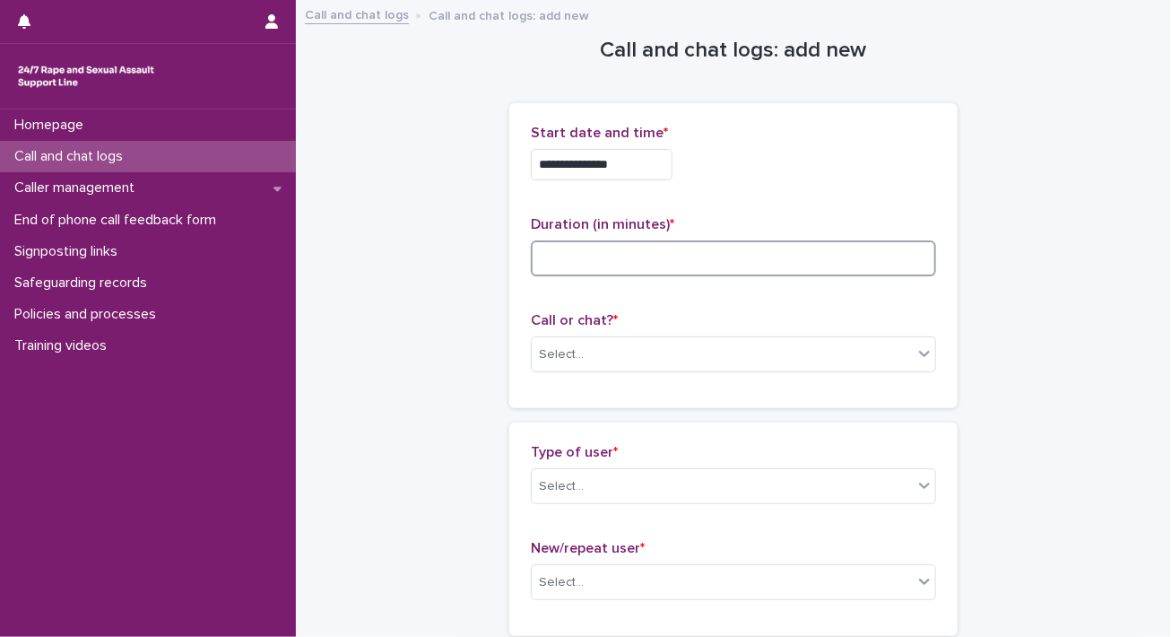
click at [774, 268] on input at bounding box center [733, 258] width 405 height 36
type input "*"
drag, startPoint x: 735, startPoint y: 344, endPoint x: 726, endPoint y: 357, distance: 15.4
click at [735, 344] on div "Select..." at bounding box center [722, 355] width 381 height 30
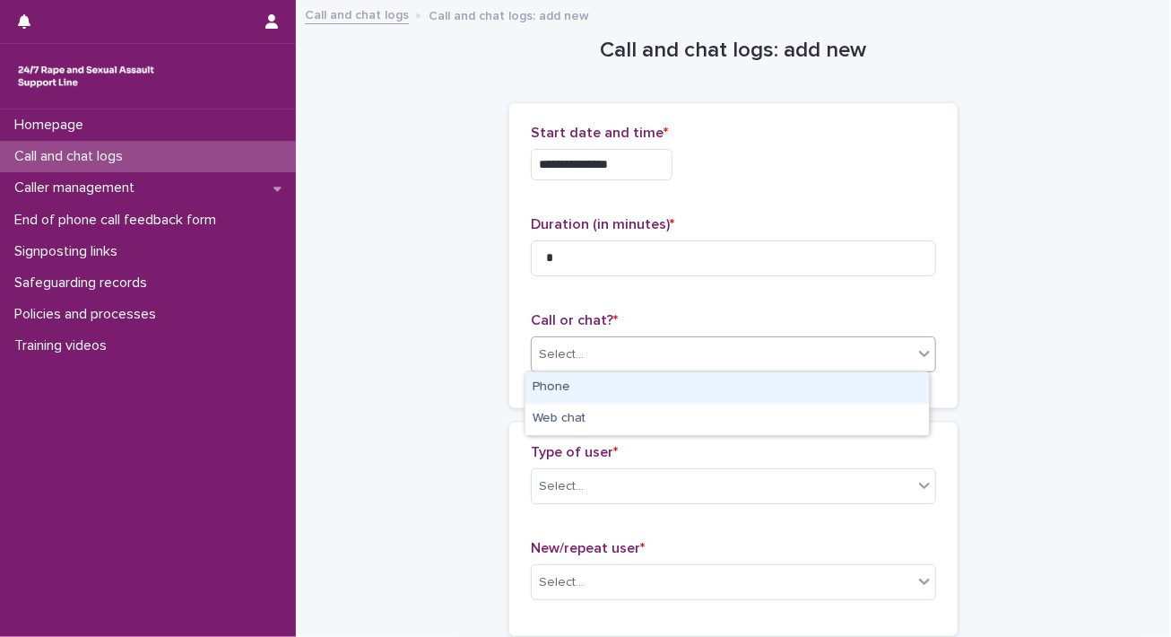
click at [704, 387] on div "Phone" at bounding box center [728, 387] width 404 height 31
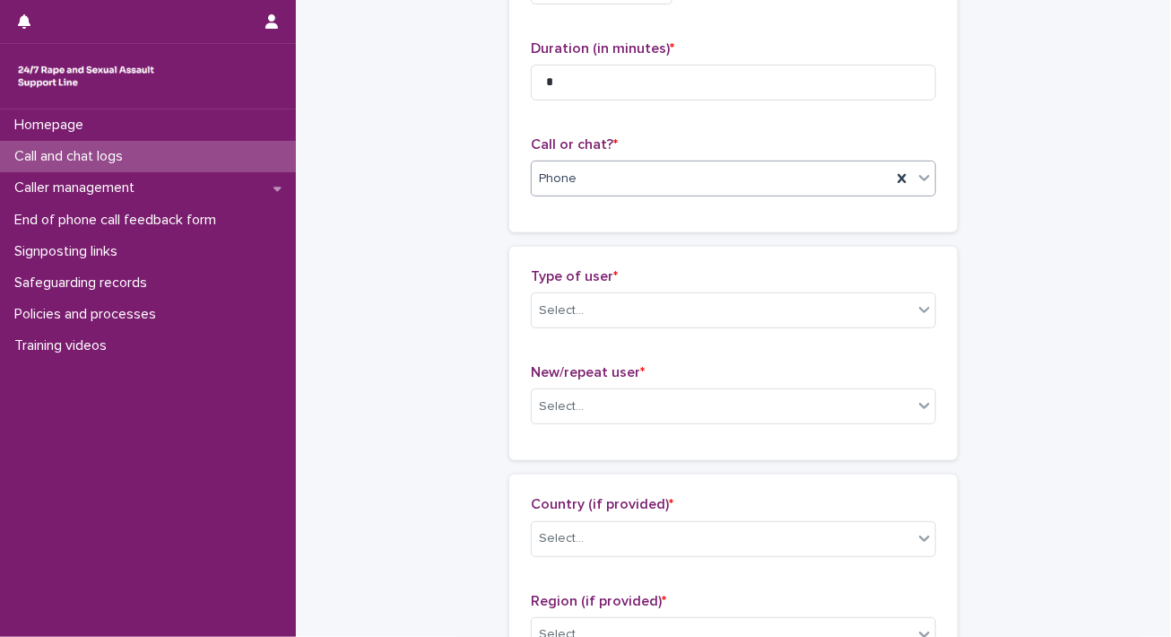
scroll to position [179, 0]
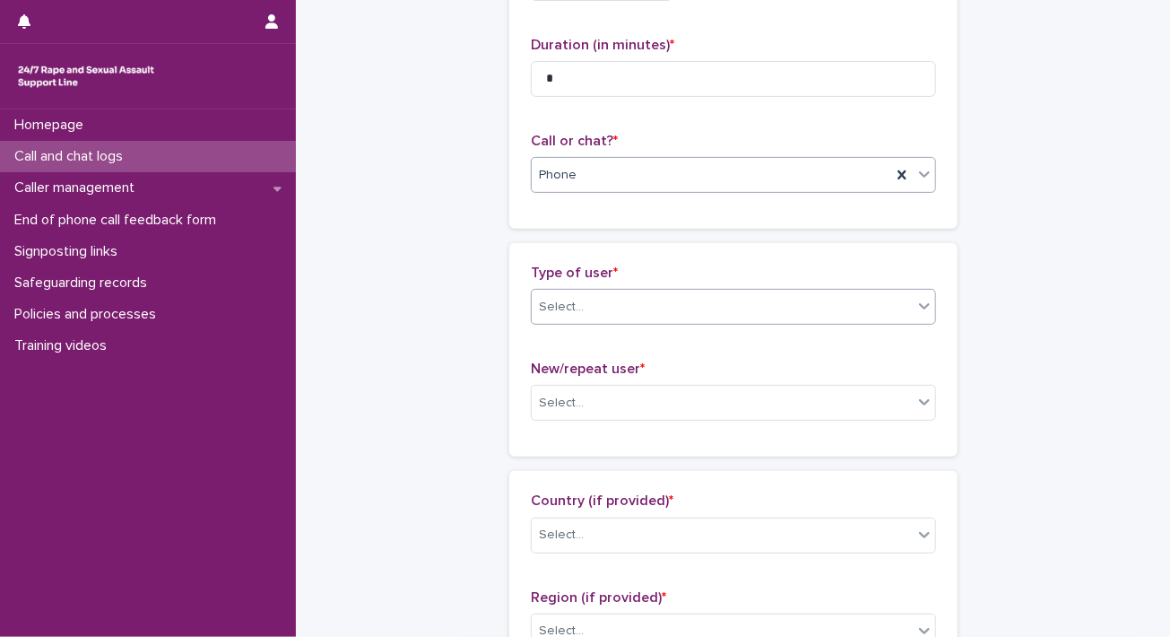
click at [734, 306] on div "Select..." at bounding box center [722, 307] width 381 height 30
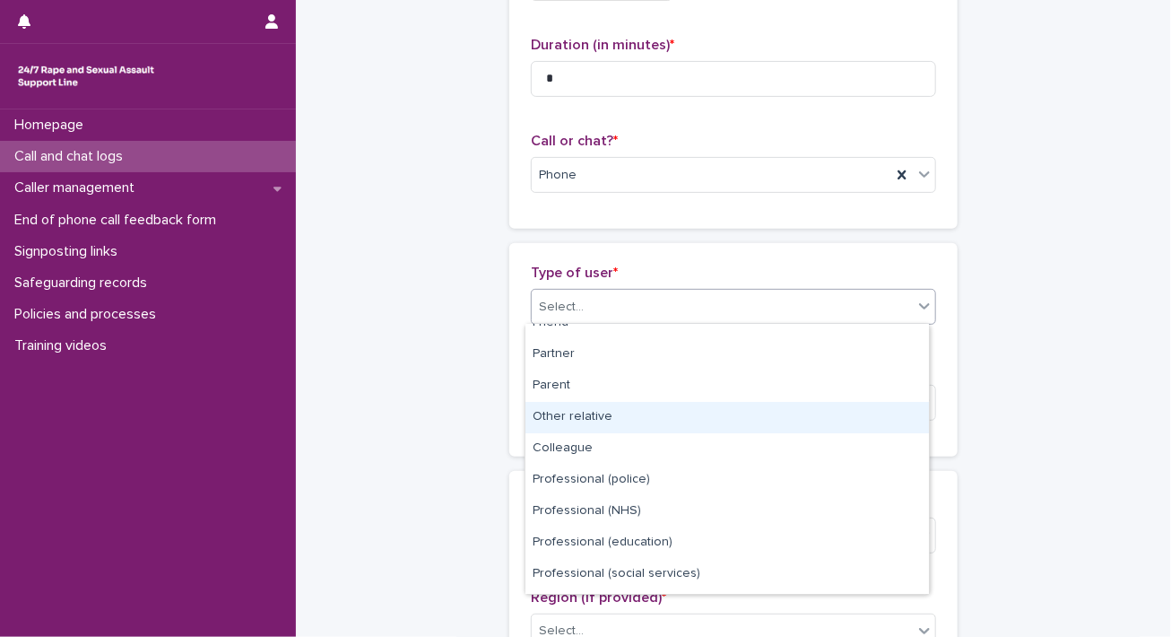
scroll to position [201, 0]
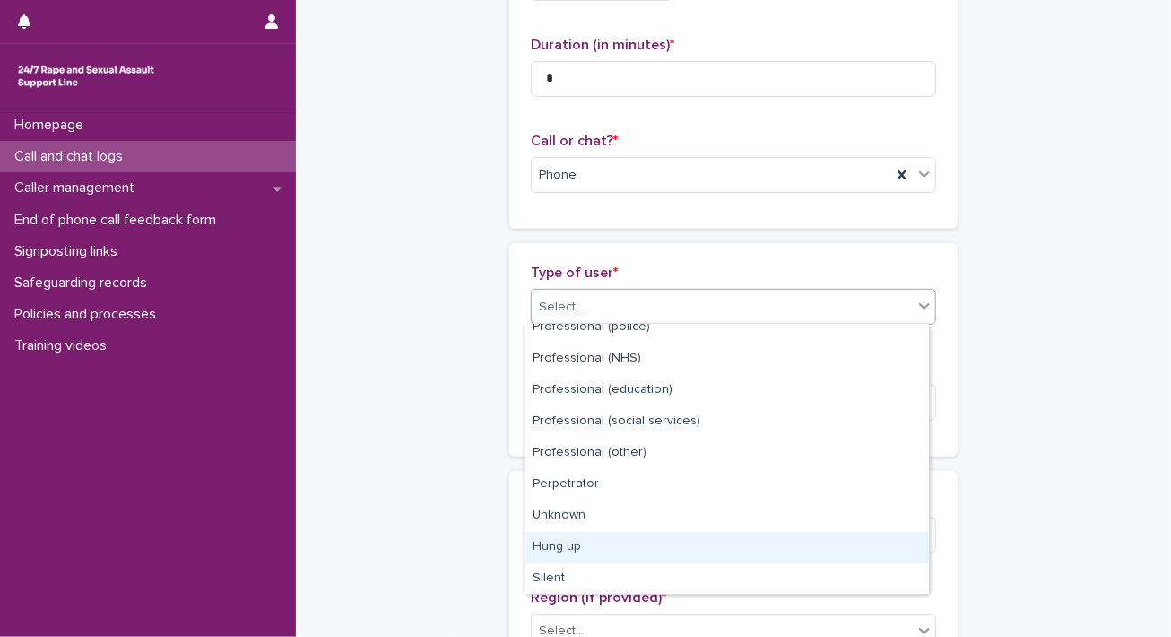
click at [674, 548] on div "Hung up" at bounding box center [728, 547] width 404 height 31
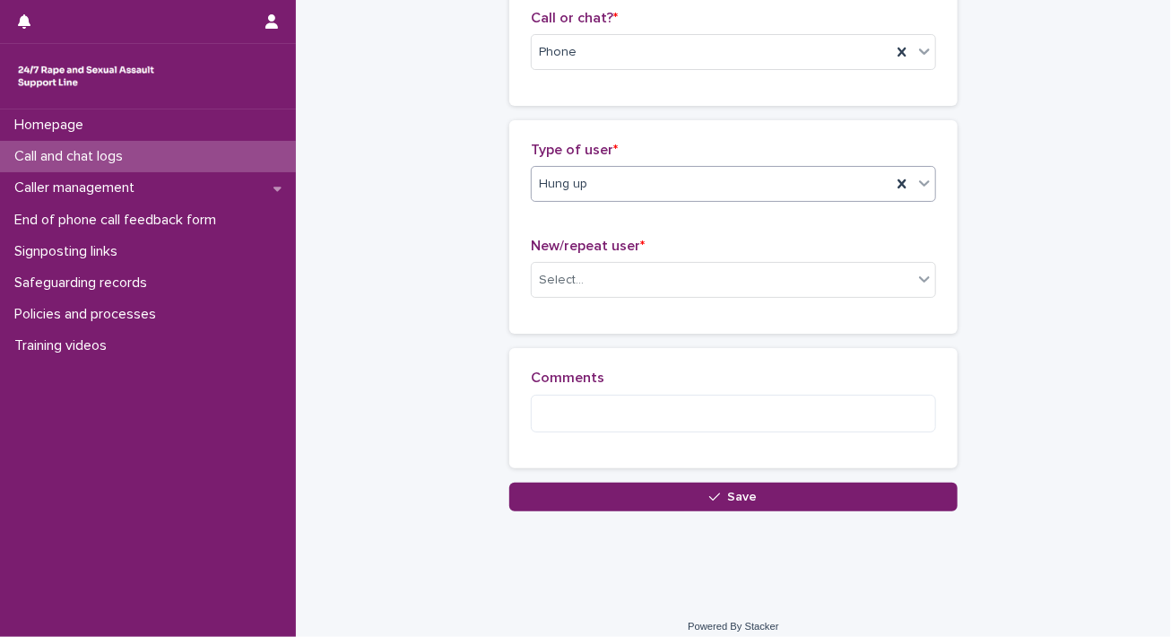
scroll to position [316, 0]
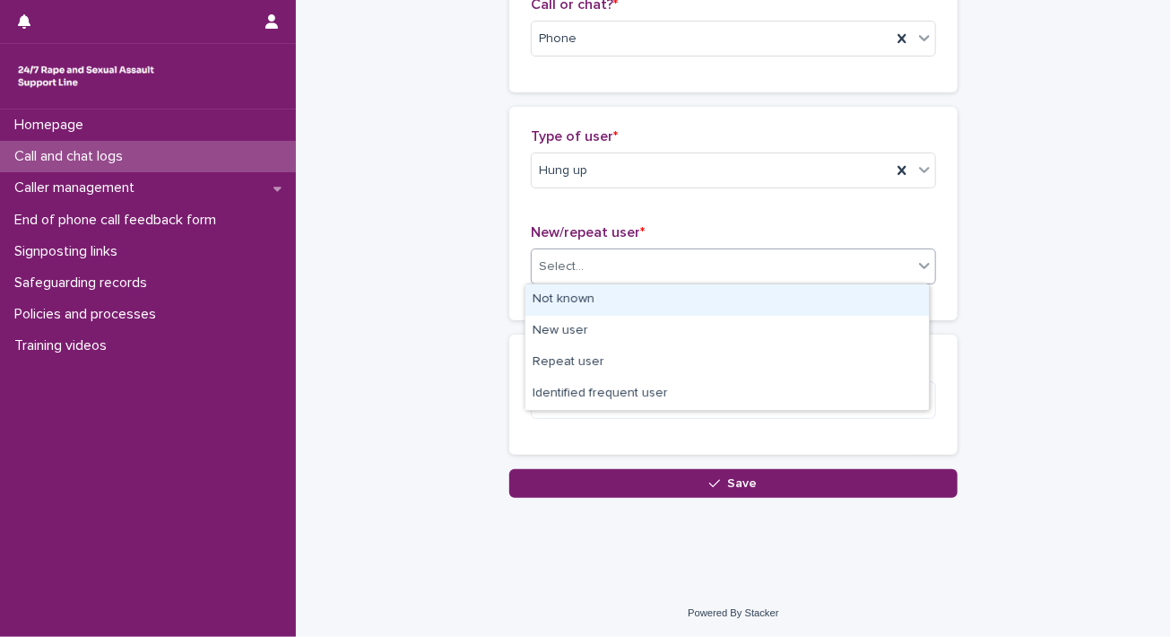
click at [696, 263] on div "Select..." at bounding box center [722, 267] width 381 height 30
click at [665, 302] on div "Not known" at bounding box center [728, 299] width 404 height 31
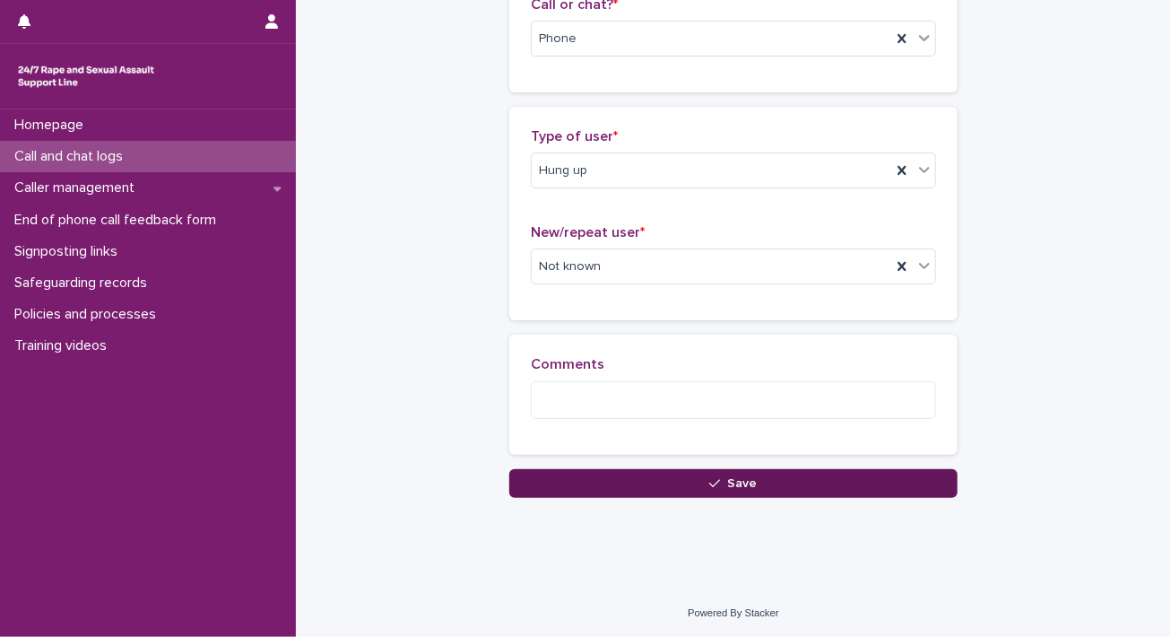
click at [639, 475] on button "Save" at bounding box center [733, 483] width 448 height 29
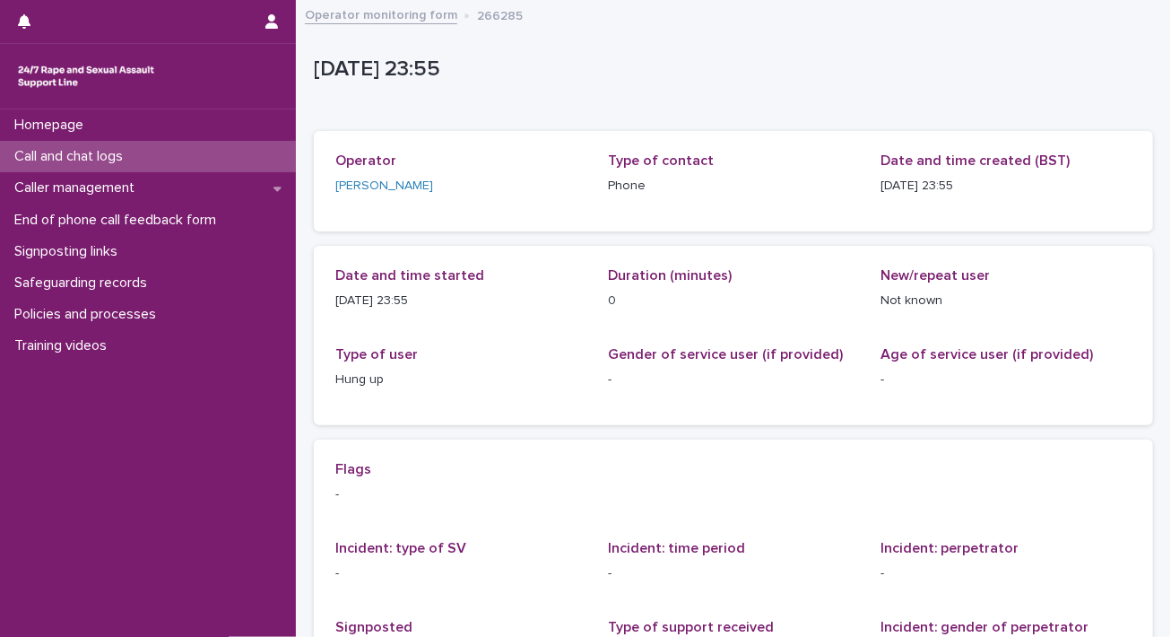
click at [134, 151] on p "Call and chat logs" at bounding box center [72, 156] width 130 height 17
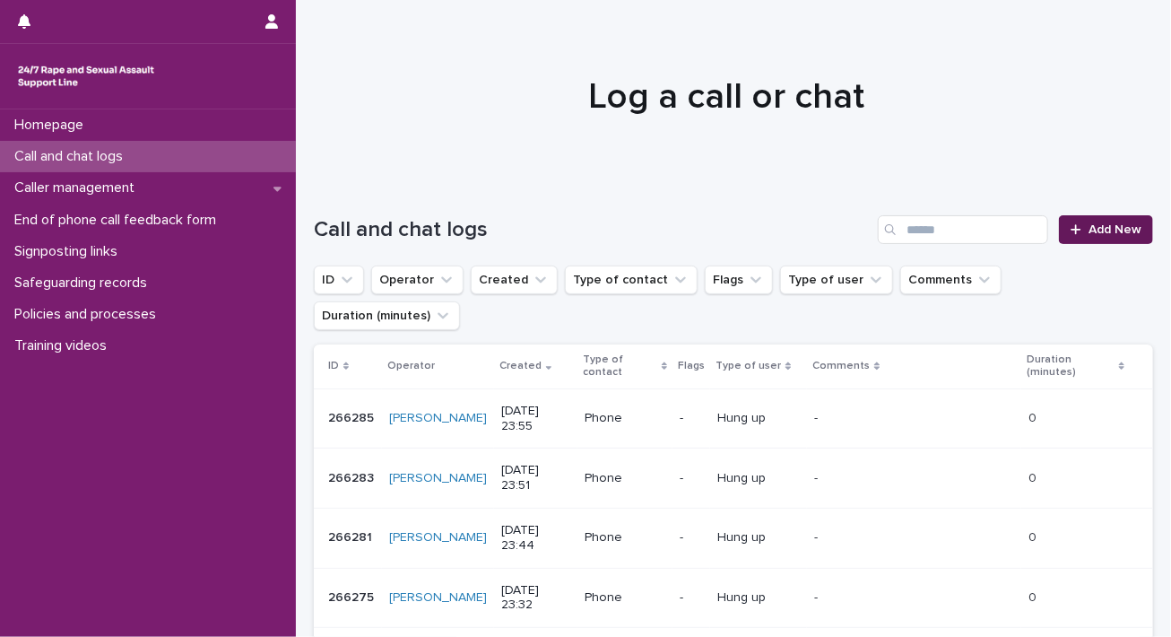
click at [1081, 223] on span "Add New" at bounding box center [1115, 229] width 53 height 13
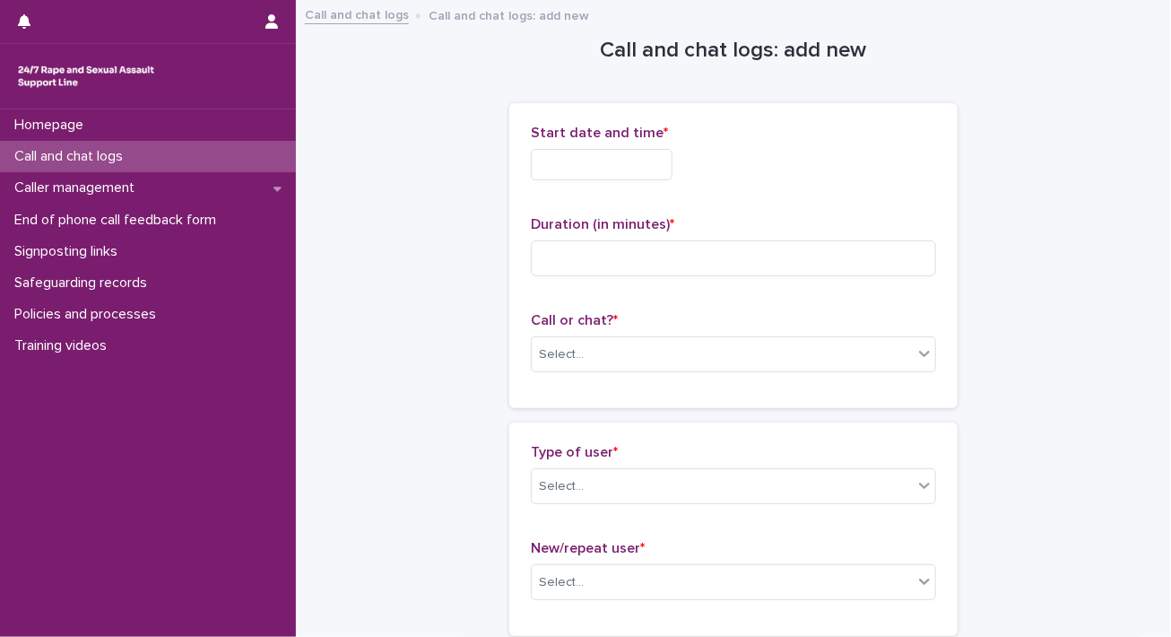
click at [622, 150] on input "text" at bounding box center [602, 164] width 142 height 31
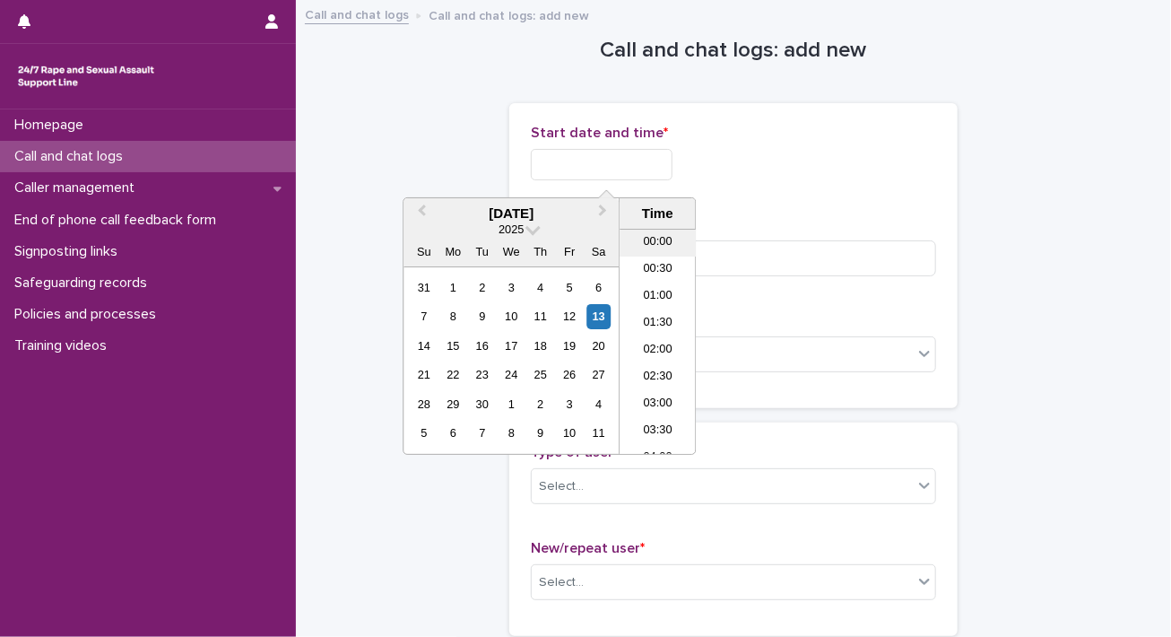
click at [660, 245] on li "00:00" at bounding box center [658, 243] width 76 height 27
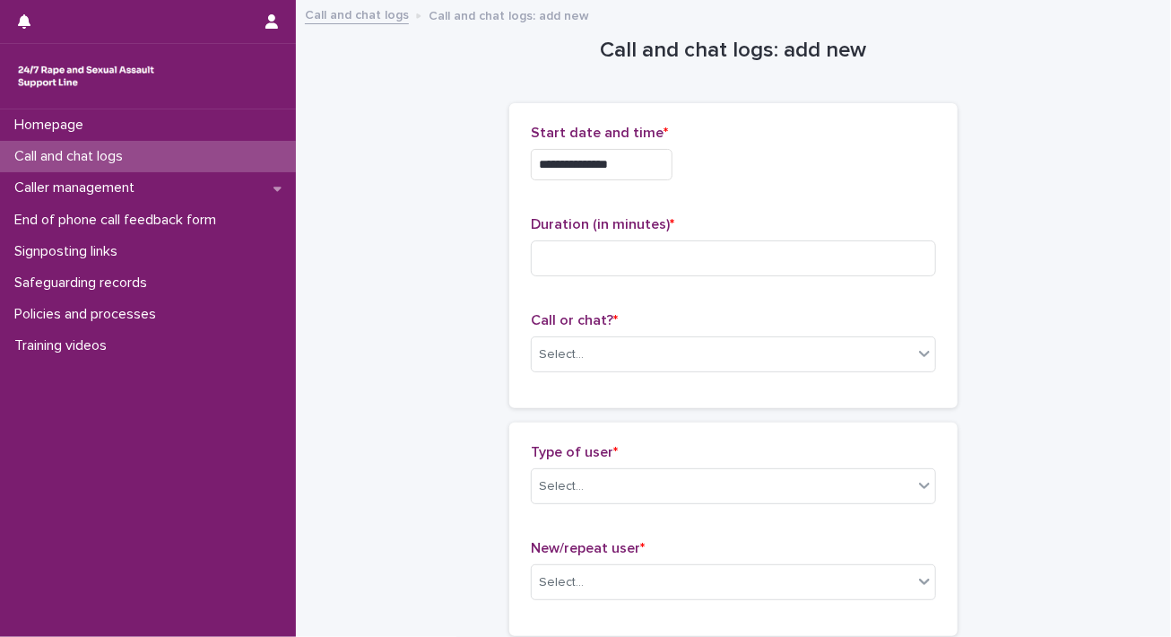
click at [637, 163] on input "**********" at bounding box center [602, 164] width 142 height 31
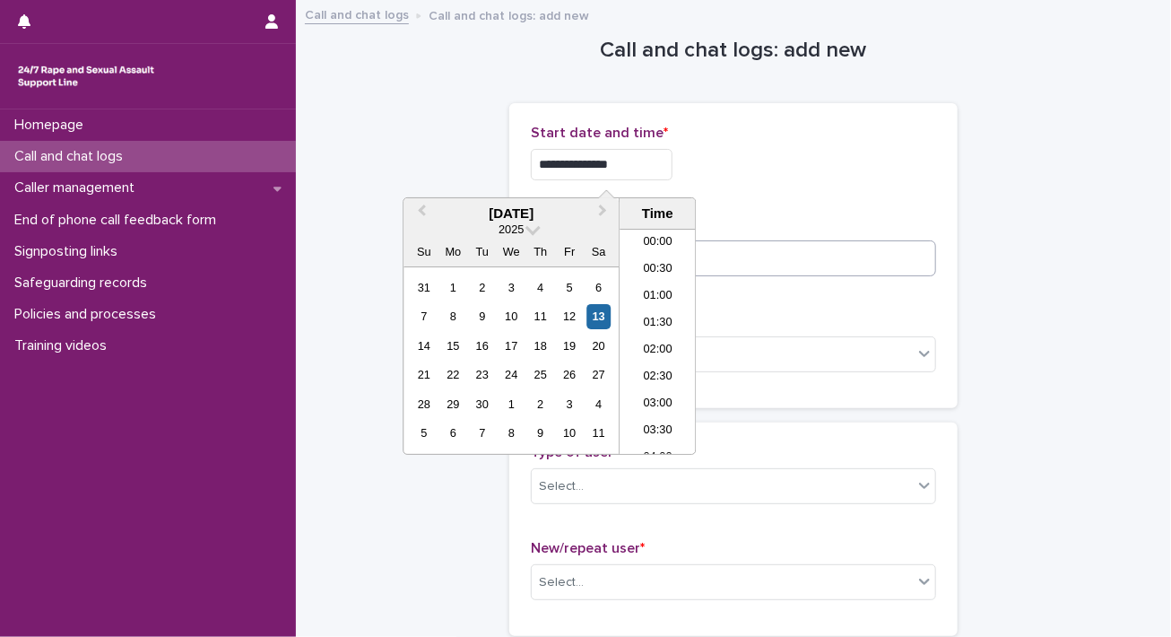
type input "**********"
click at [744, 249] on input at bounding box center [733, 258] width 405 height 36
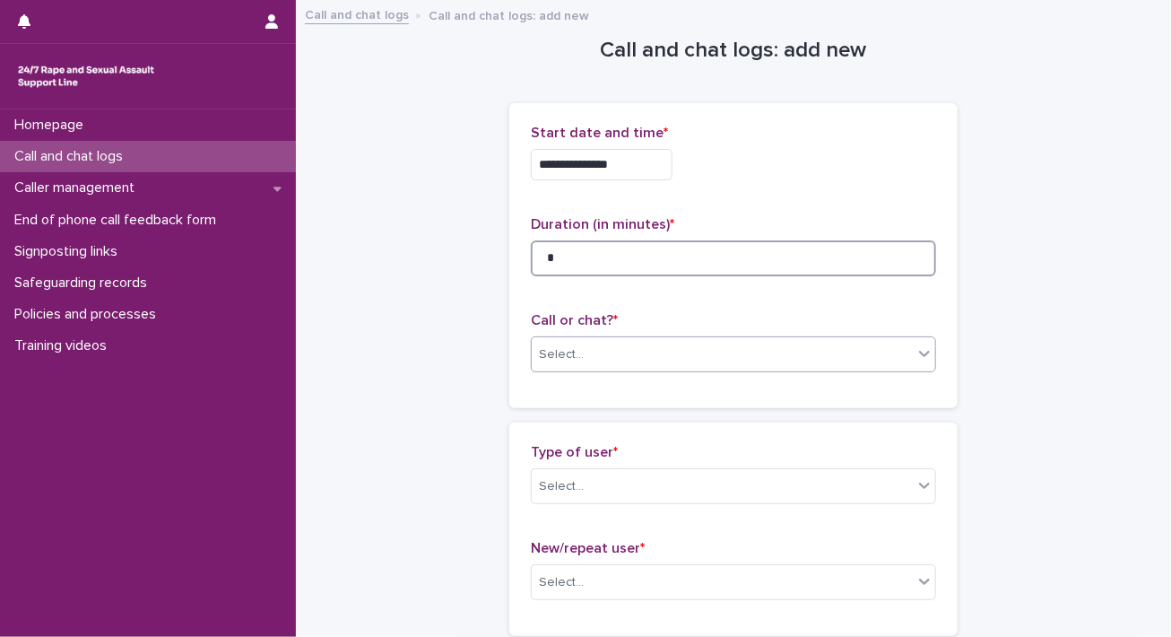
type input "*"
drag, startPoint x: 732, startPoint y: 347, endPoint x: 725, endPoint y: 370, distance: 23.5
click at [732, 351] on div "Select..." at bounding box center [722, 355] width 381 height 30
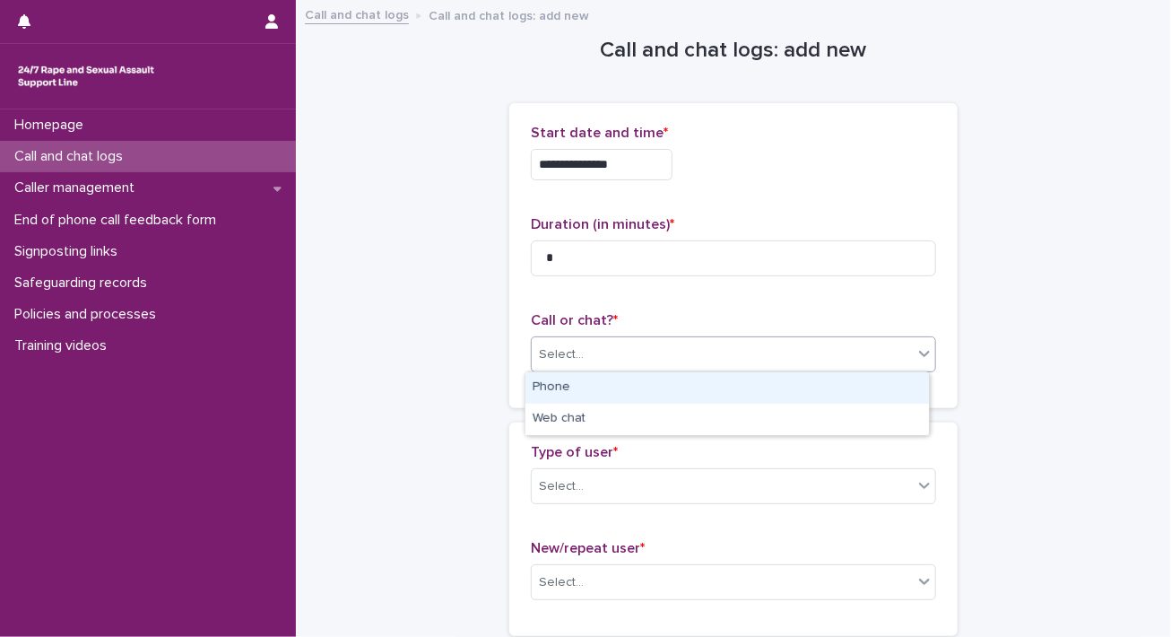
click at [723, 388] on div "Phone" at bounding box center [728, 387] width 404 height 31
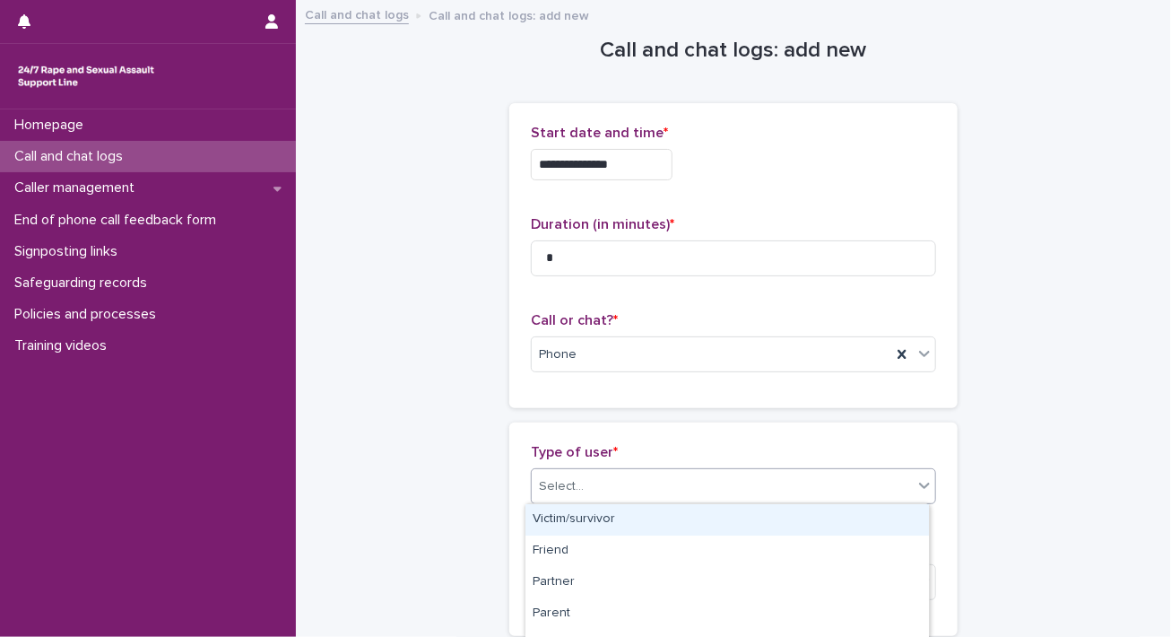
click at [773, 490] on div "Select..." at bounding box center [722, 487] width 381 height 30
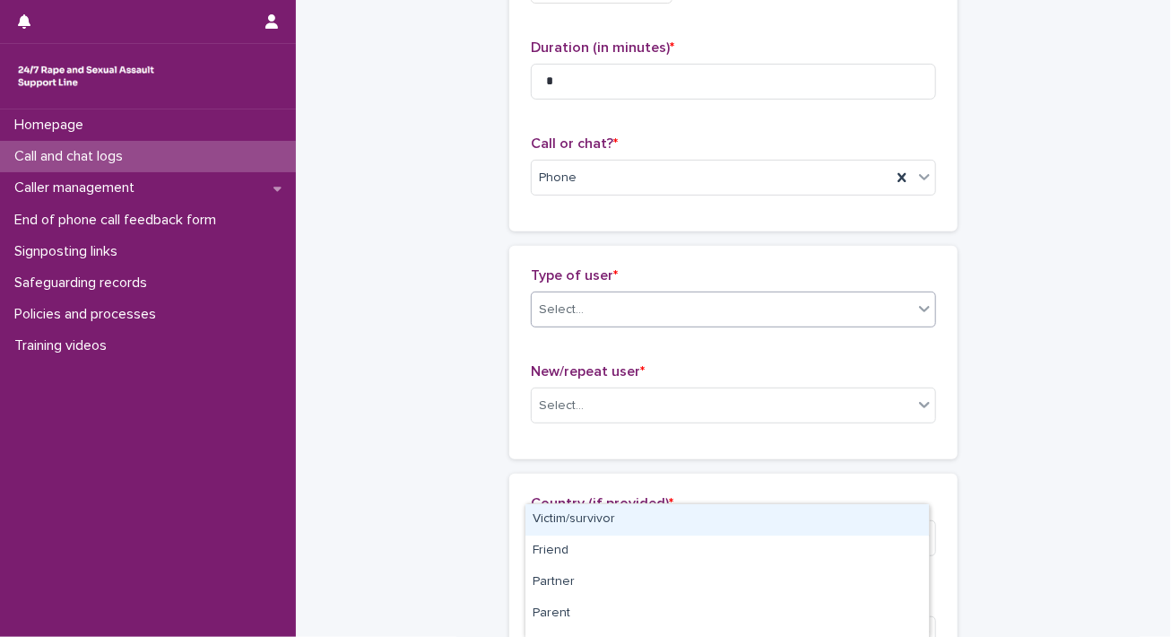
scroll to position [179, 0]
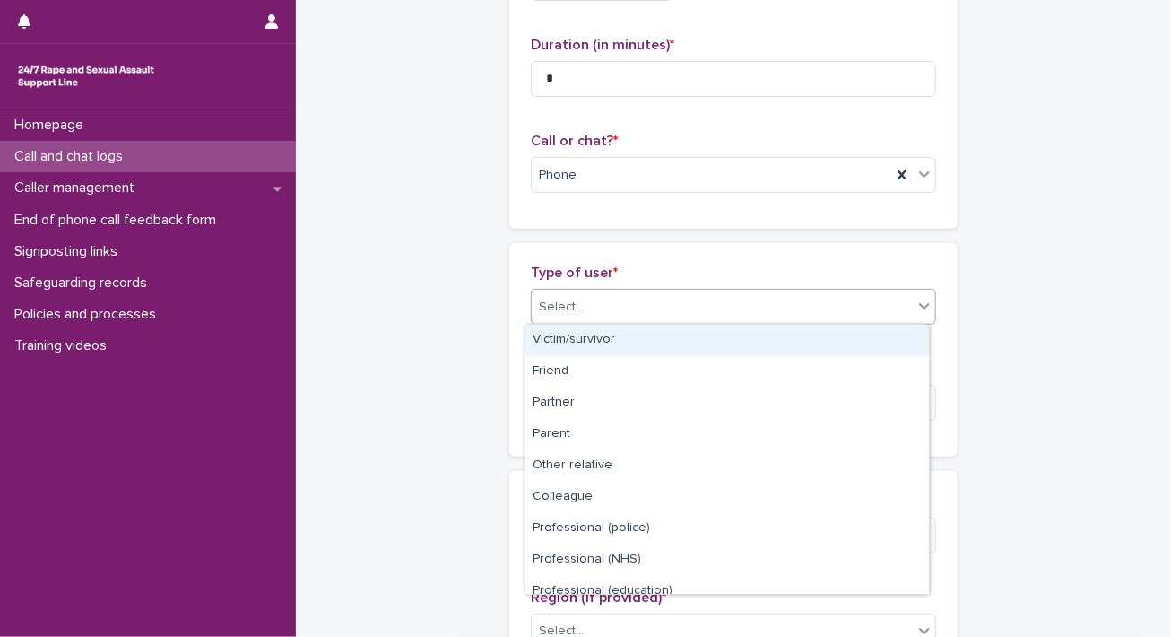
click at [914, 315] on div at bounding box center [925, 306] width 22 height 32
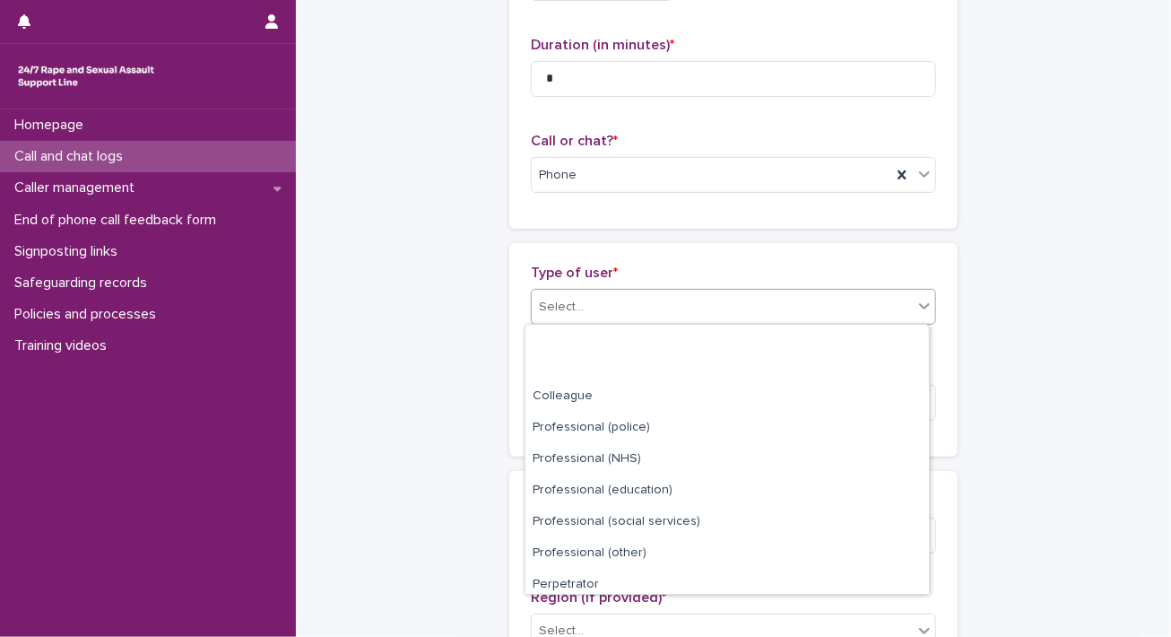
scroll to position [201, 0]
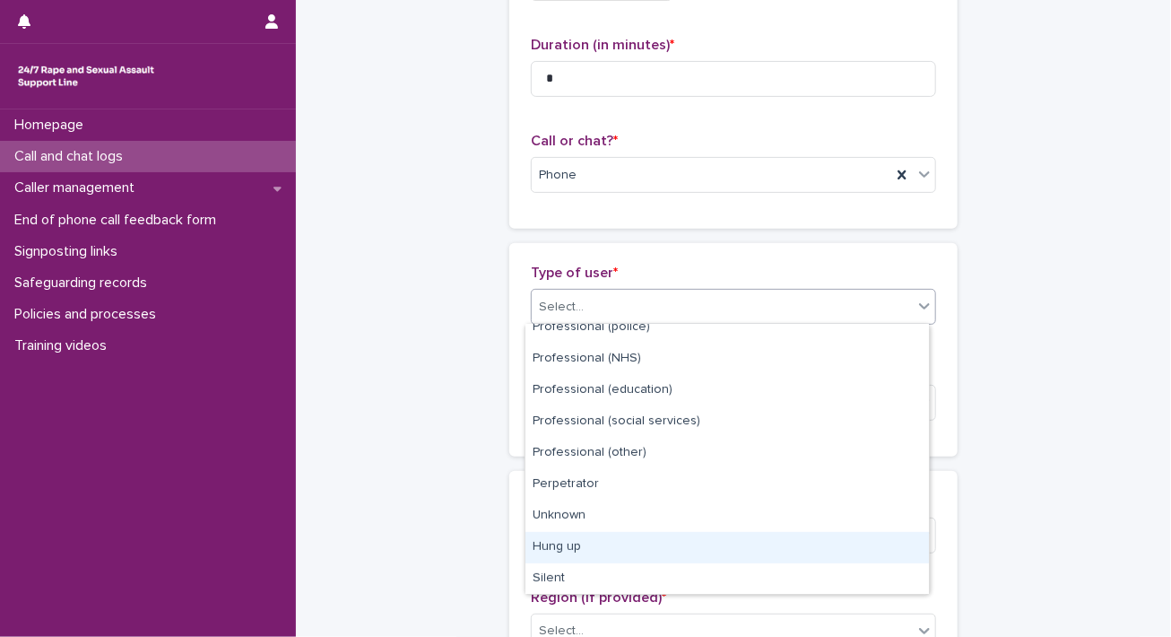
click at [751, 538] on div "Hung up" at bounding box center [728, 547] width 404 height 31
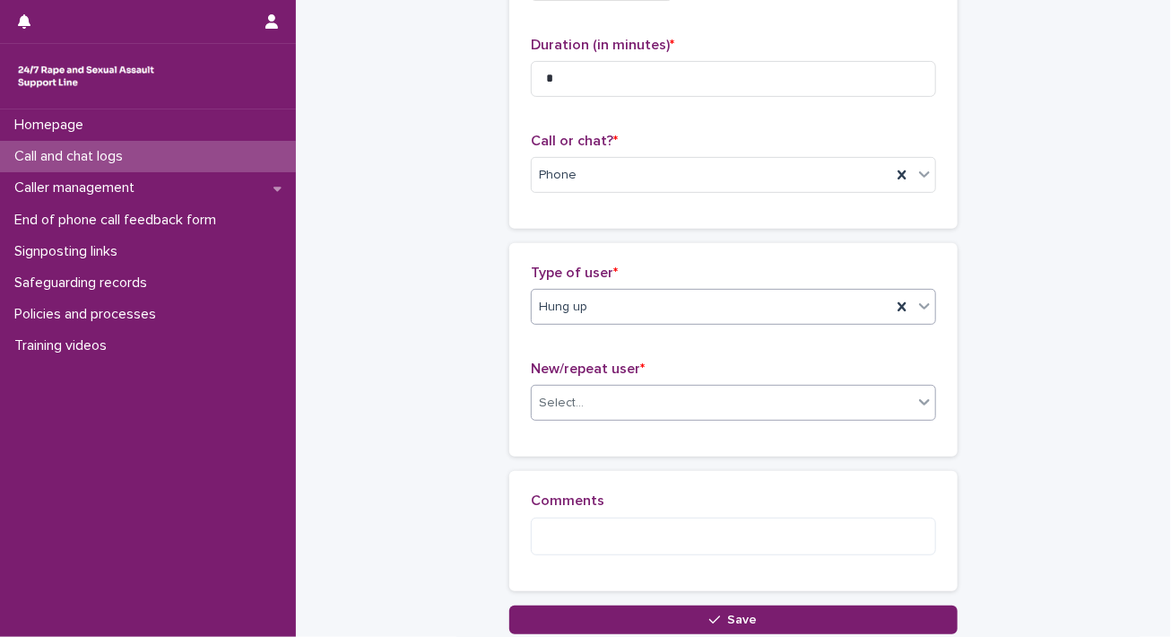
drag, startPoint x: 862, startPoint y: 405, endPoint x: 857, endPoint y: 415, distance: 12.0
click at [861, 408] on div "Select..." at bounding box center [722, 403] width 381 height 30
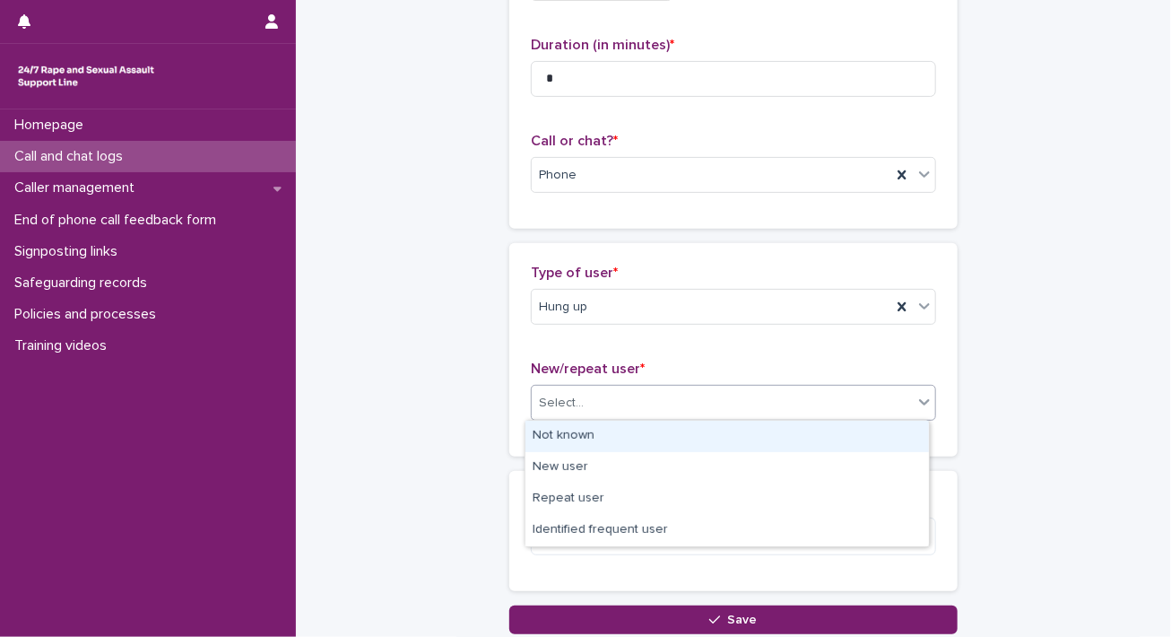
click at [799, 435] on div "Not known" at bounding box center [728, 436] width 404 height 31
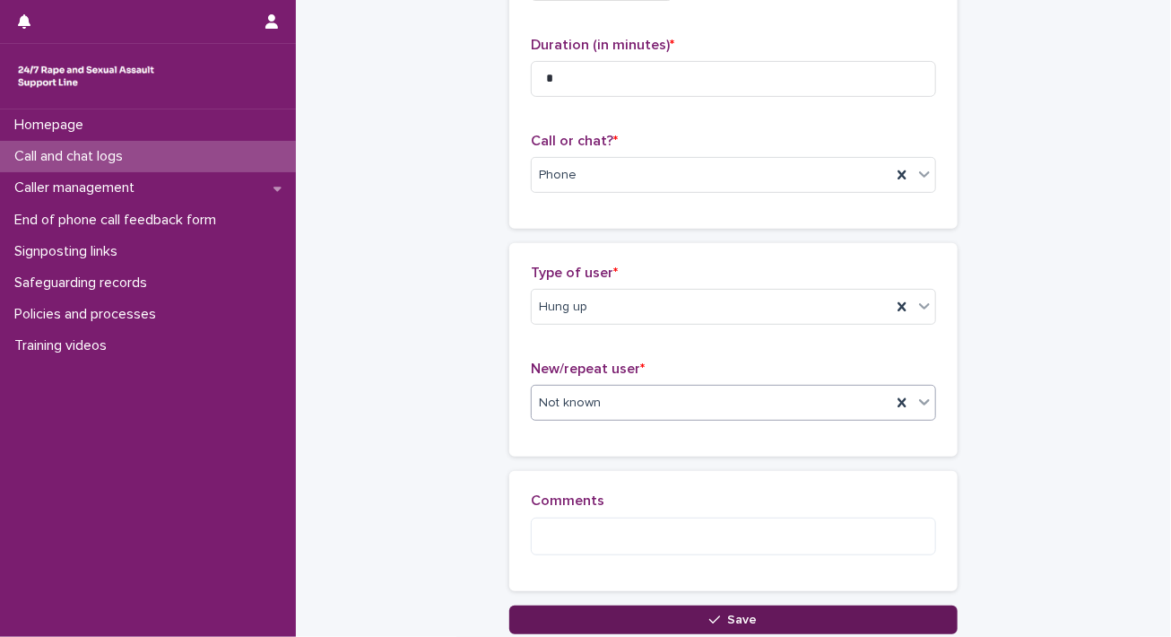
click at [713, 623] on icon "button" at bounding box center [714, 619] width 11 height 13
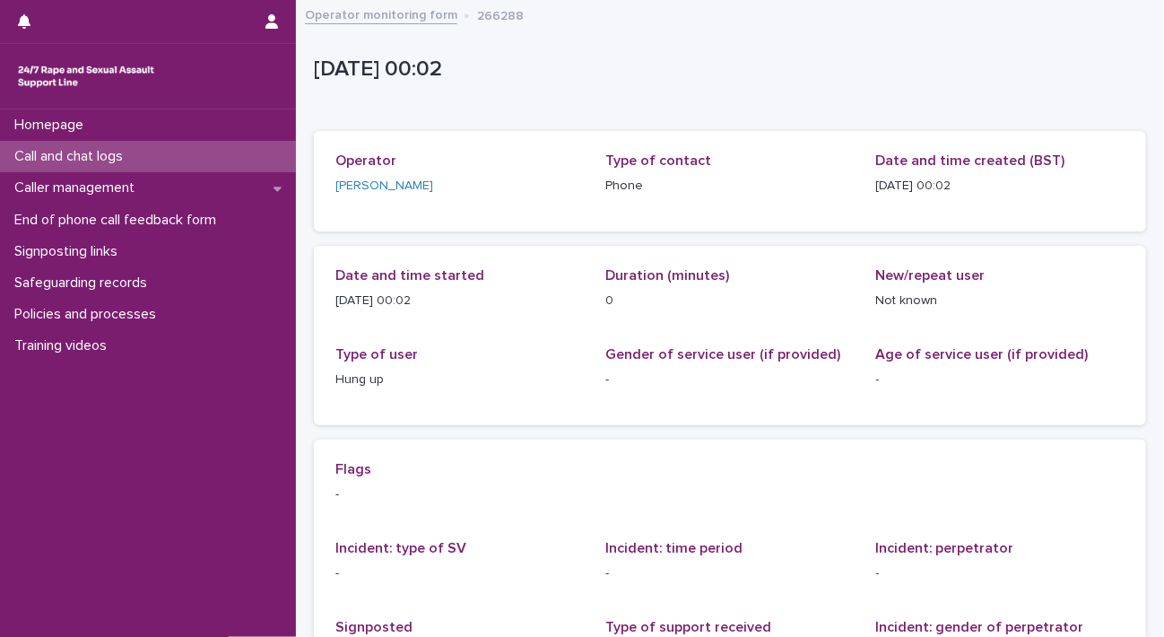
click at [165, 158] on div "Call and chat logs" at bounding box center [148, 156] width 296 height 31
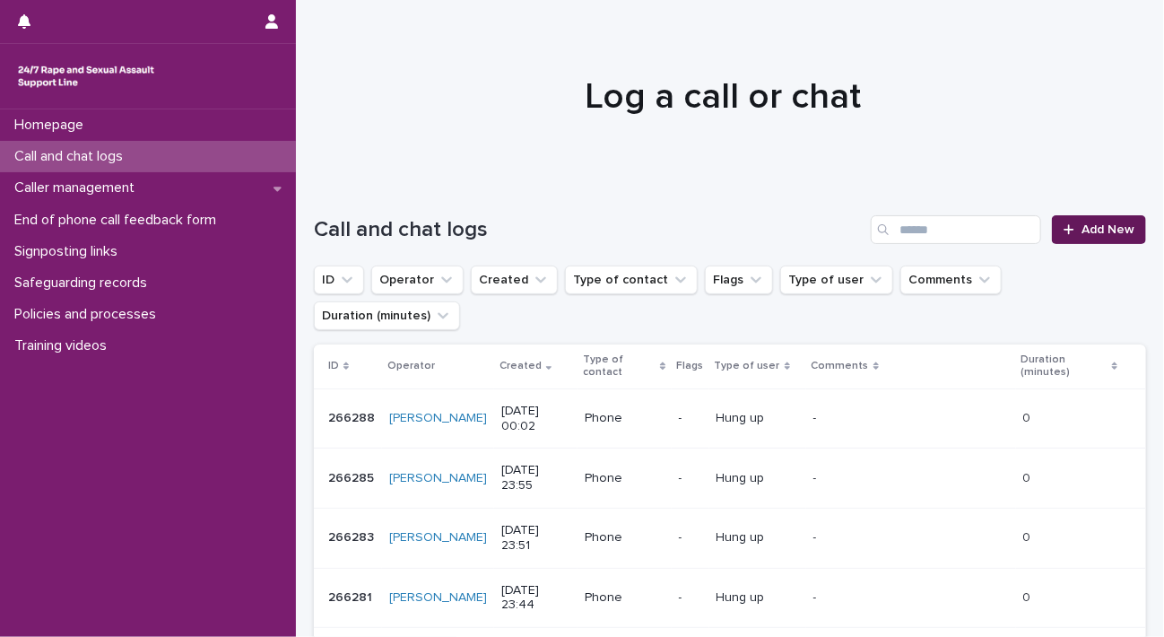
click at [1081, 215] on link "Add New" at bounding box center [1099, 229] width 94 height 29
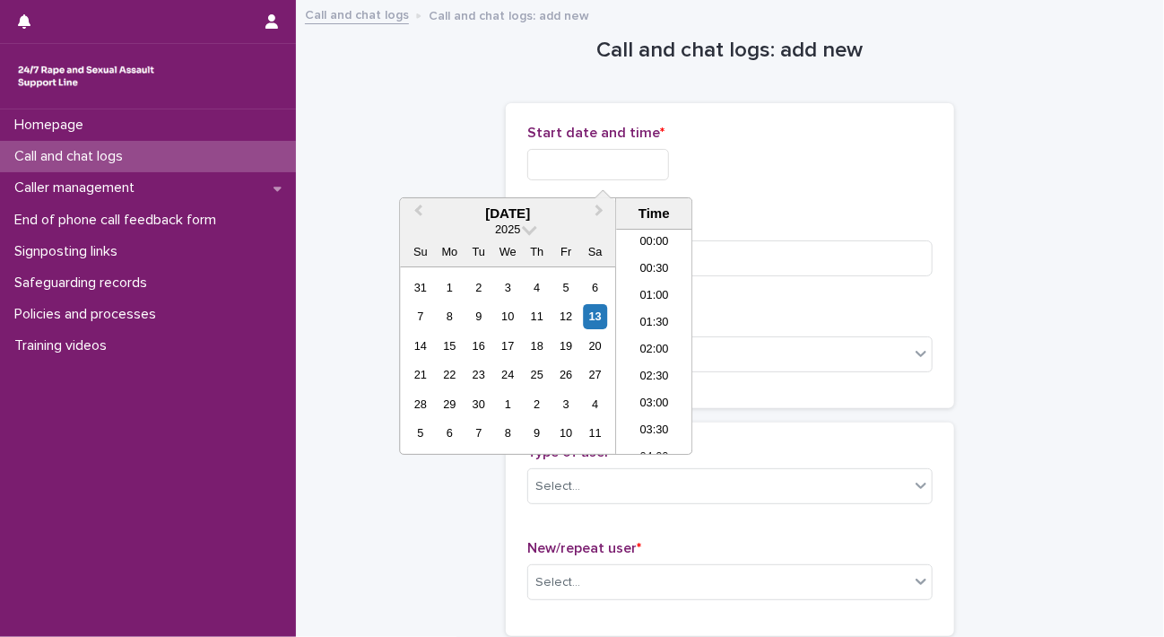
click at [597, 149] on input "text" at bounding box center [598, 164] width 142 height 31
click at [665, 245] on li "00:00" at bounding box center [654, 243] width 76 height 27
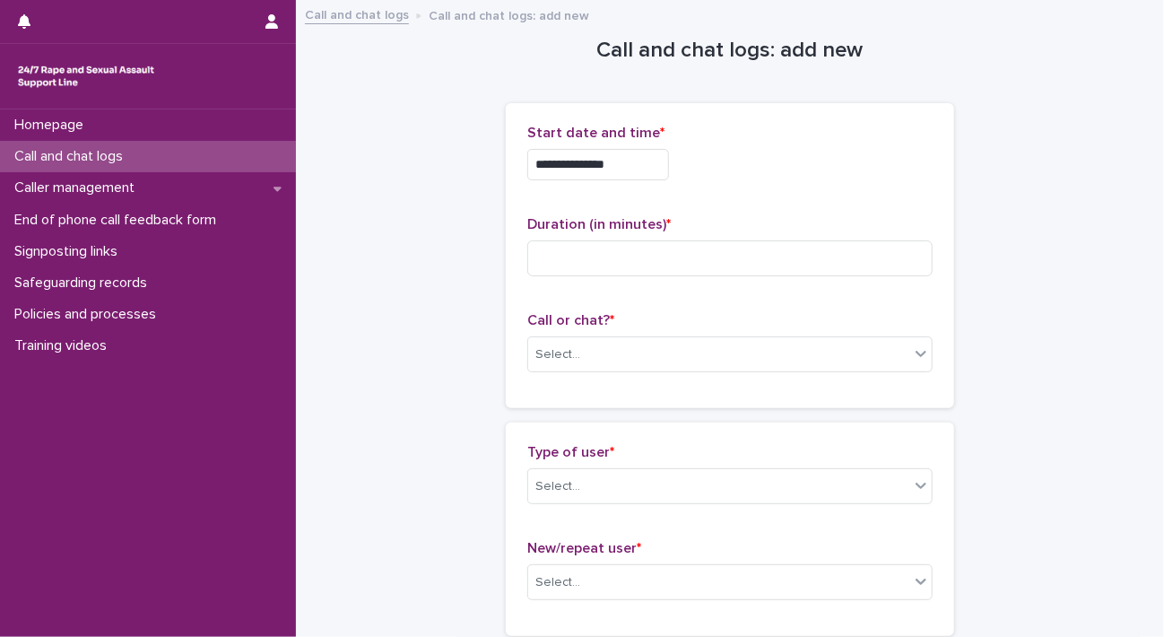
click at [665, 170] on input "**********" at bounding box center [598, 164] width 142 height 31
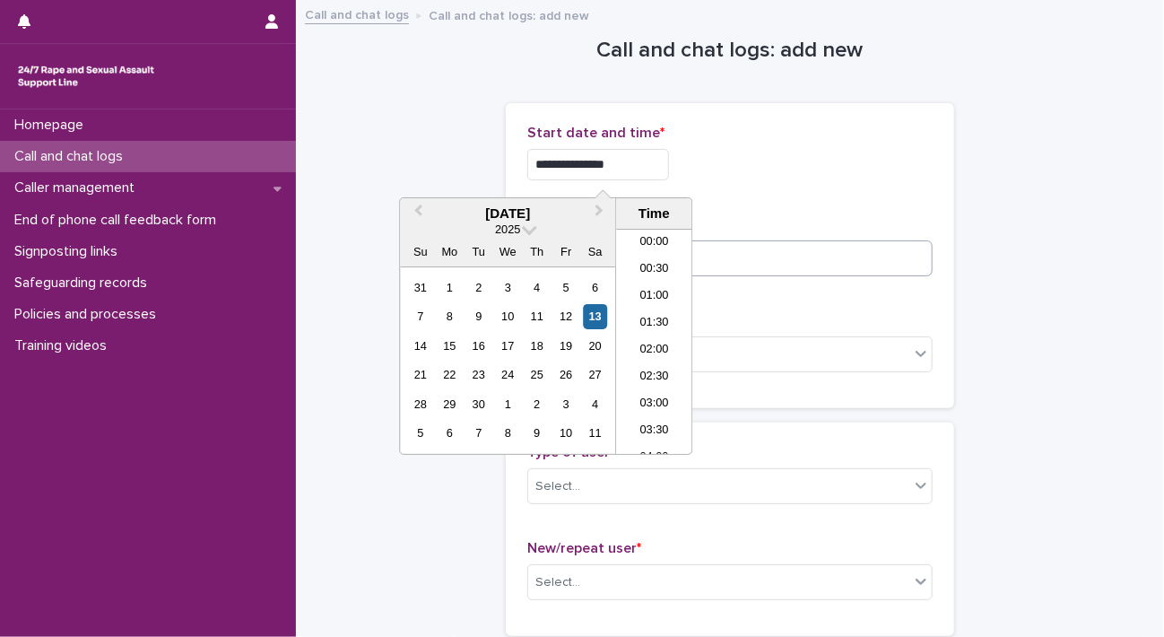
type input "**********"
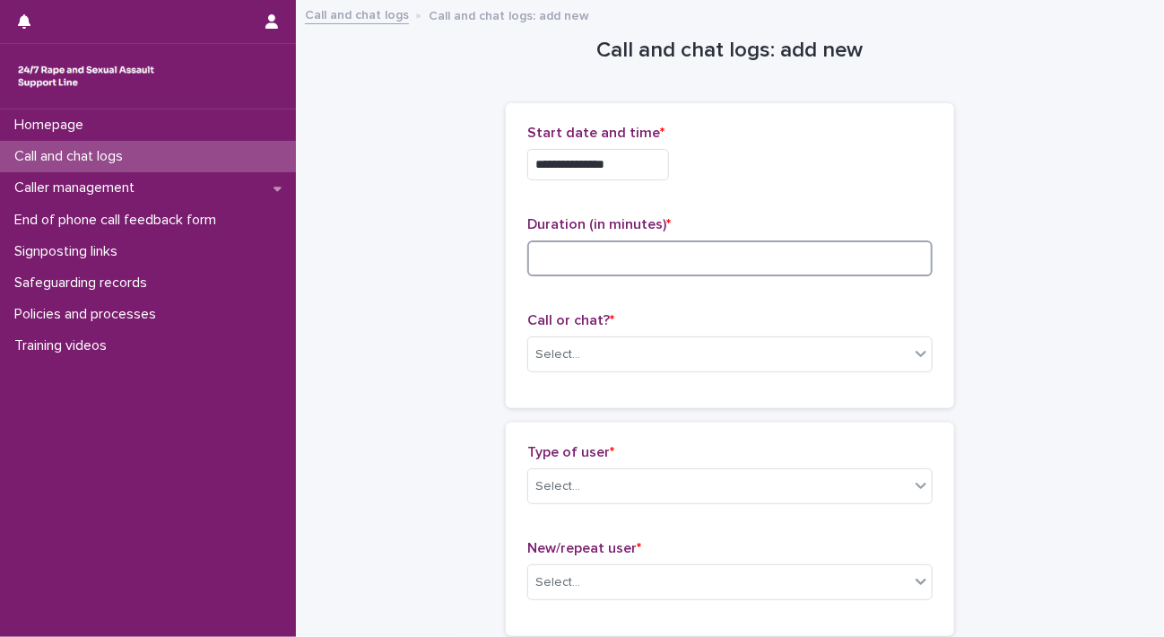
click at [753, 263] on input at bounding box center [729, 258] width 405 height 36
type input "*"
click at [772, 363] on div "Select..." at bounding box center [718, 355] width 381 height 30
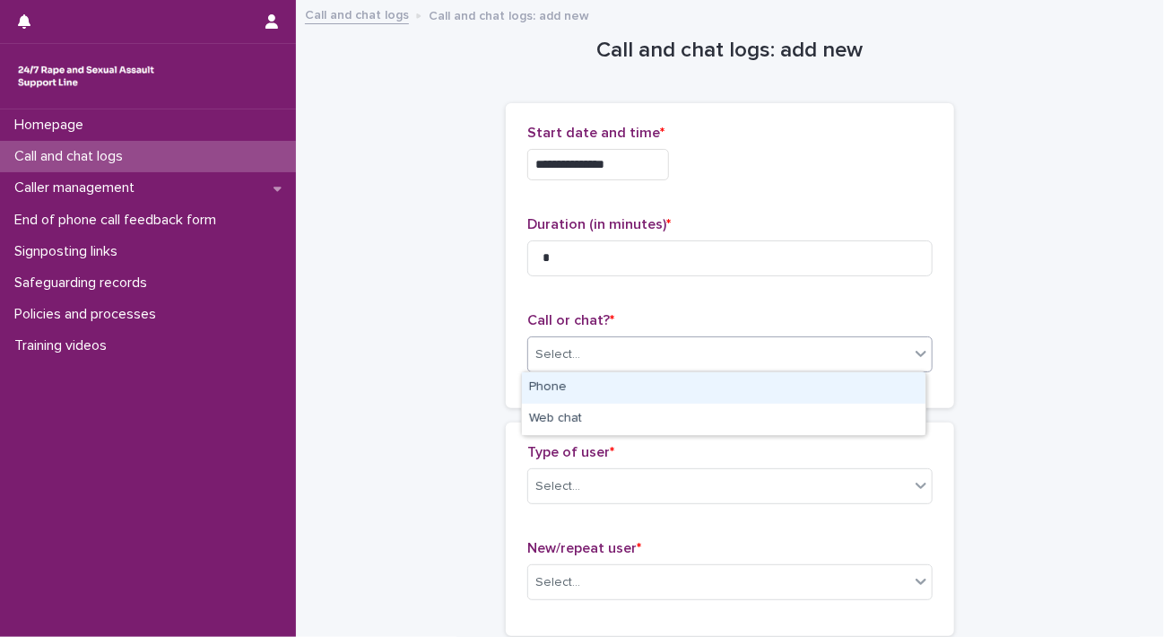
drag, startPoint x: 709, startPoint y: 385, endPoint x: 706, endPoint y: 395, distance: 10.2
click at [709, 386] on div "Phone" at bounding box center [724, 387] width 404 height 31
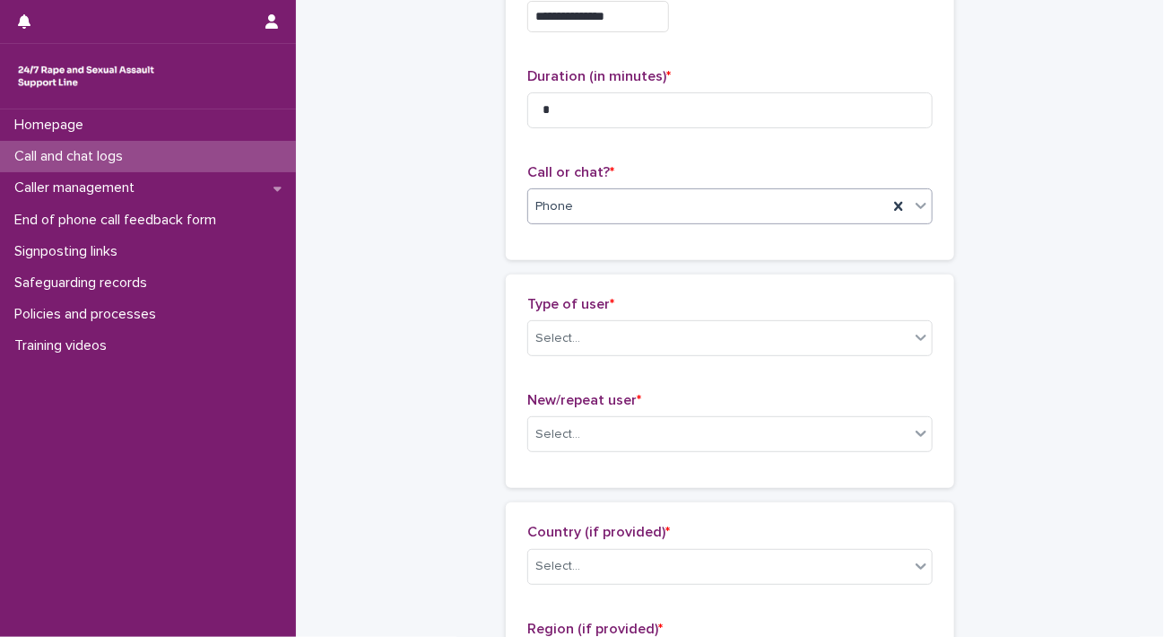
scroll to position [179, 0]
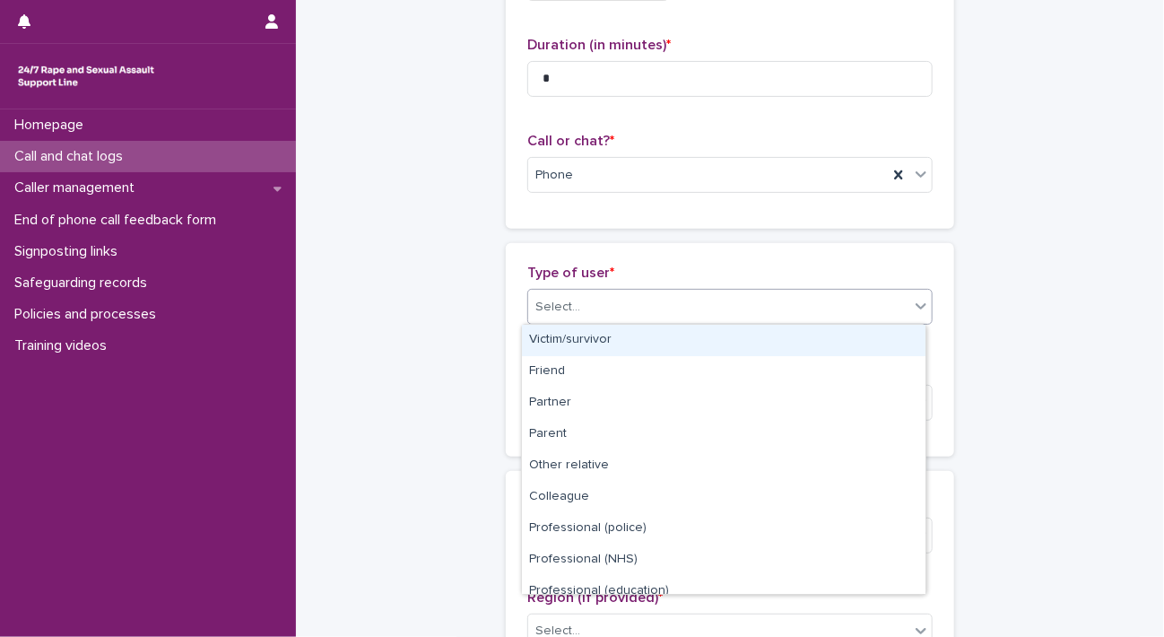
click at [708, 313] on div "Select..." at bounding box center [718, 307] width 381 height 30
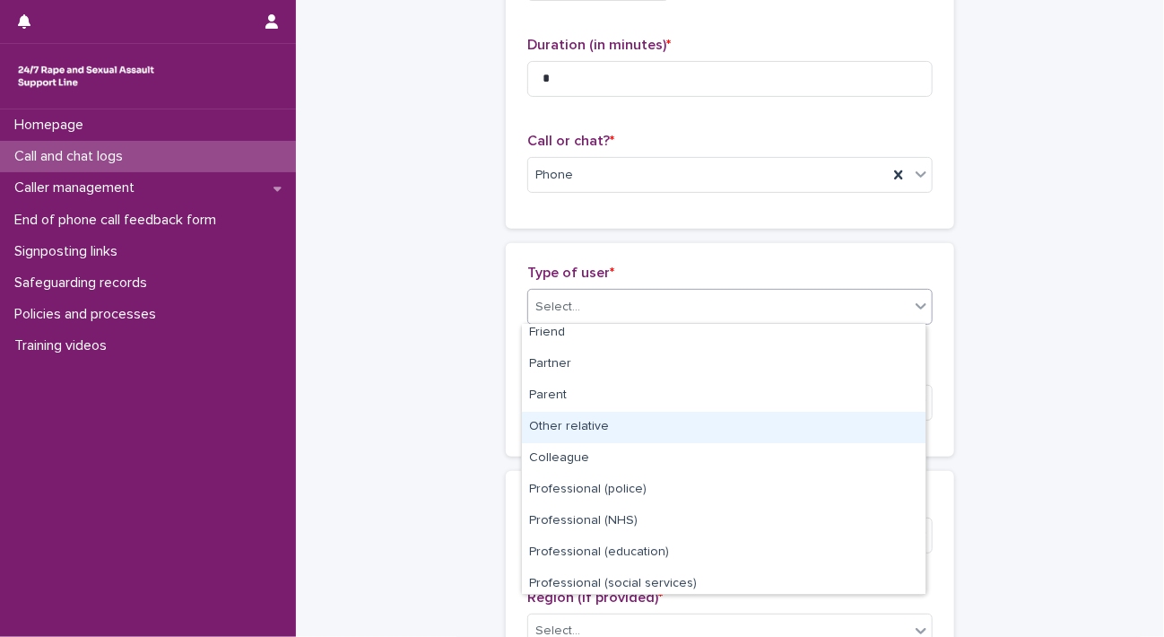
scroll to position [201, 0]
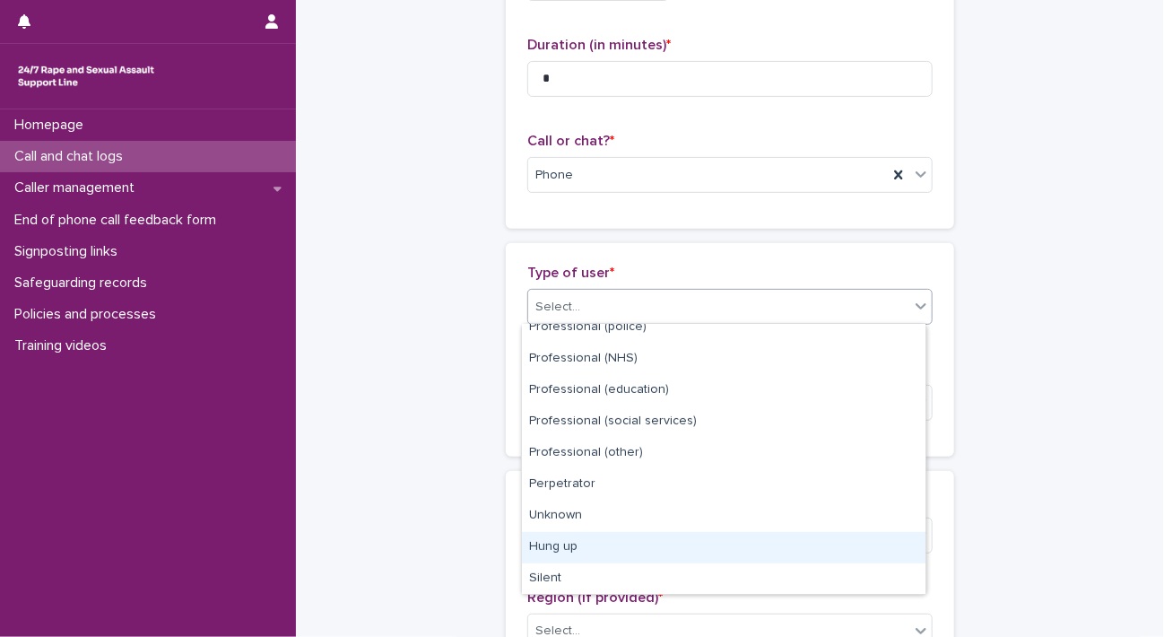
click at [674, 537] on div "Hung up" at bounding box center [724, 547] width 404 height 31
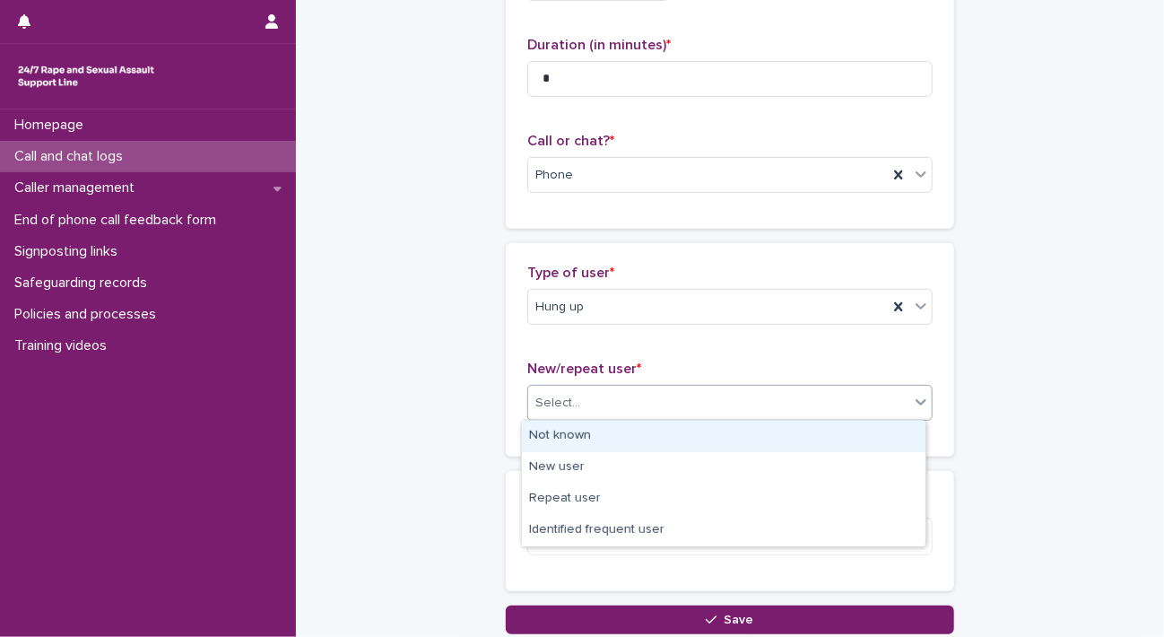
click at [733, 401] on div "Select..." at bounding box center [718, 403] width 381 height 30
click at [722, 439] on div "Not known" at bounding box center [724, 436] width 404 height 31
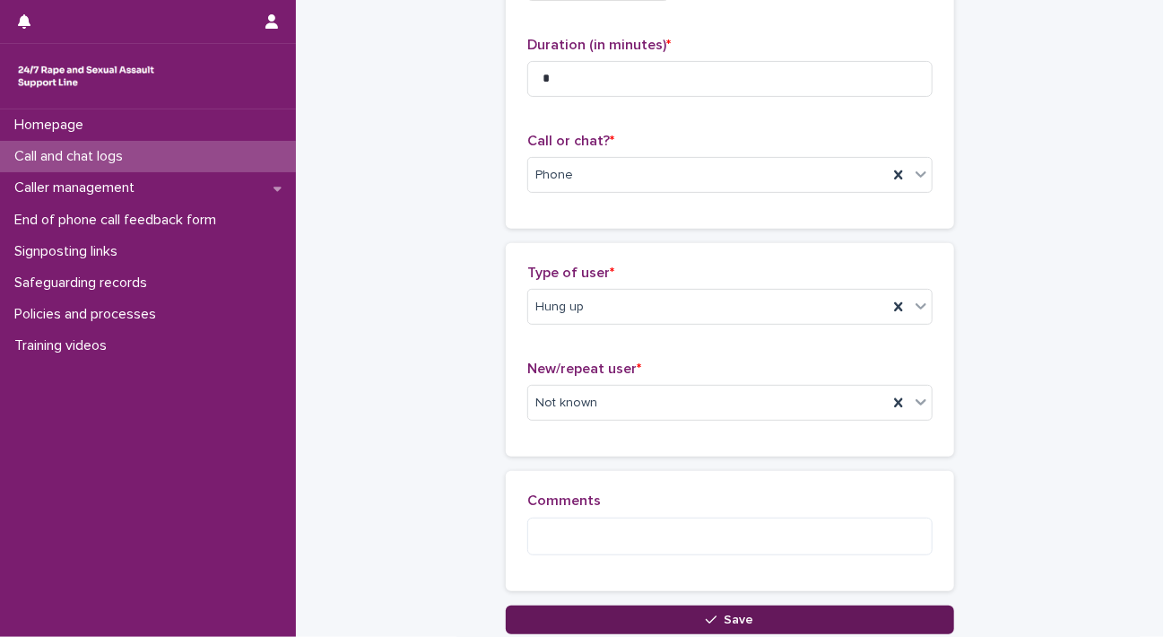
click at [737, 611] on button "Save" at bounding box center [730, 619] width 448 height 29
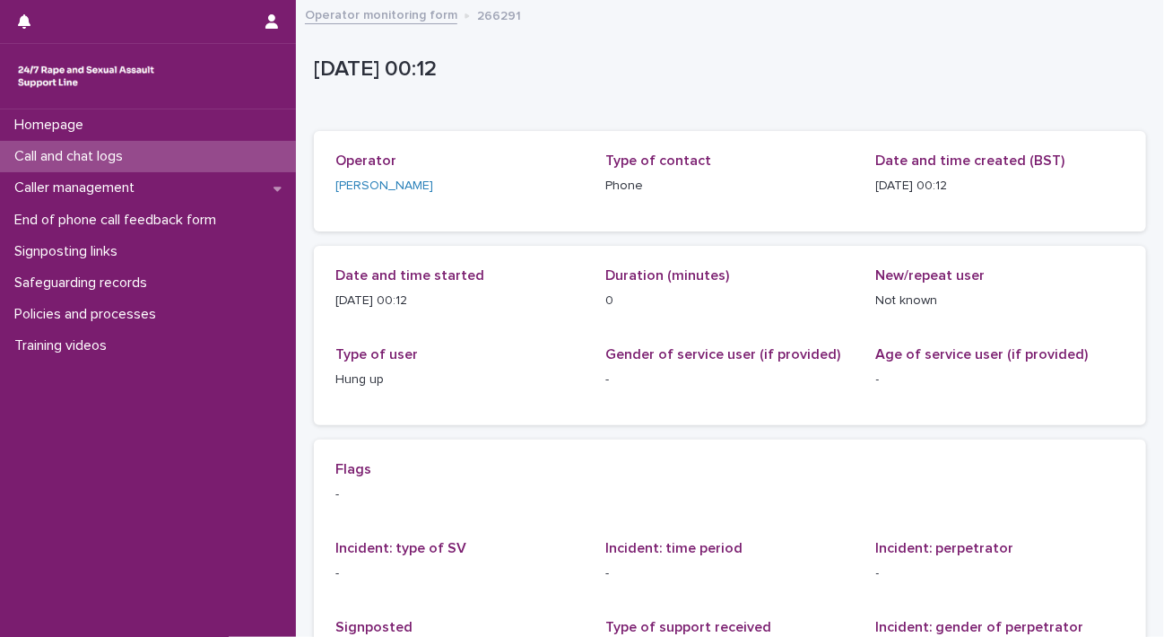
click at [185, 154] on div "Call and chat logs" at bounding box center [148, 156] width 296 height 31
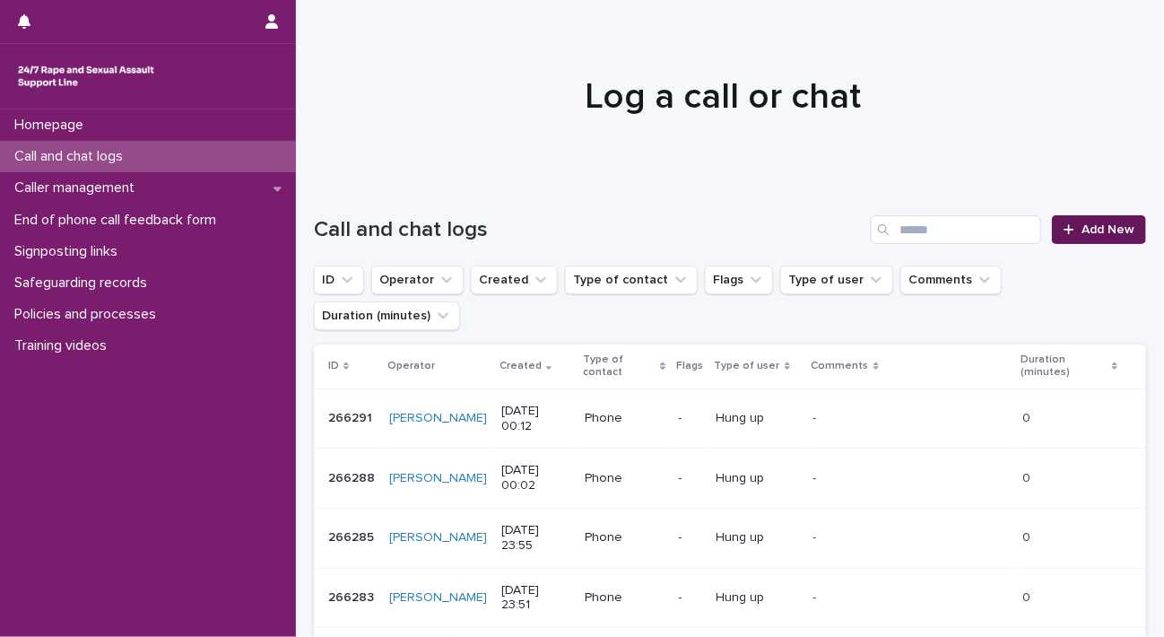
click at [1079, 217] on link "Add New" at bounding box center [1099, 229] width 94 height 29
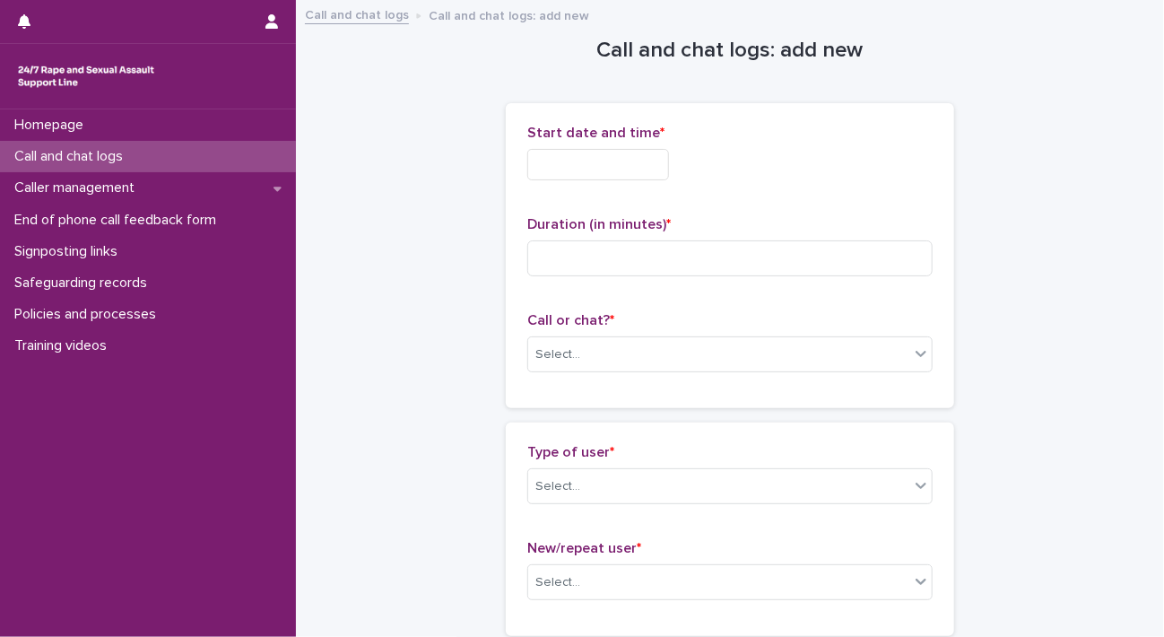
click at [563, 159] on input "text" at bounding box center [598, 164] width 142 height 31
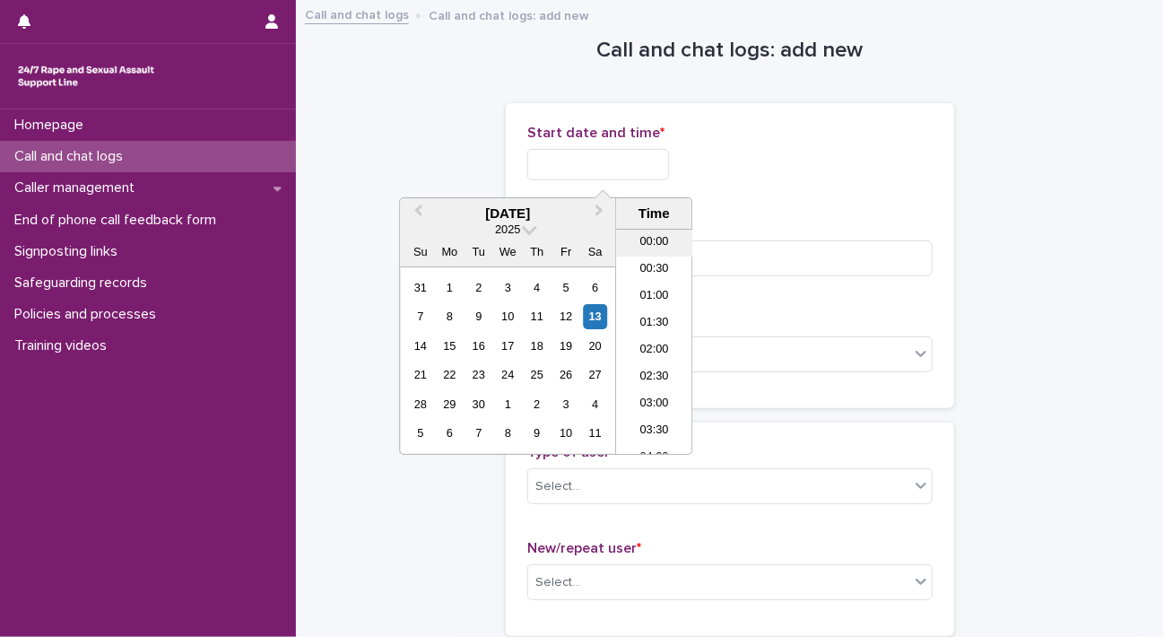
click at [655, 241] on li "00:00" at bounding box center [654, 243] width 76 height 27
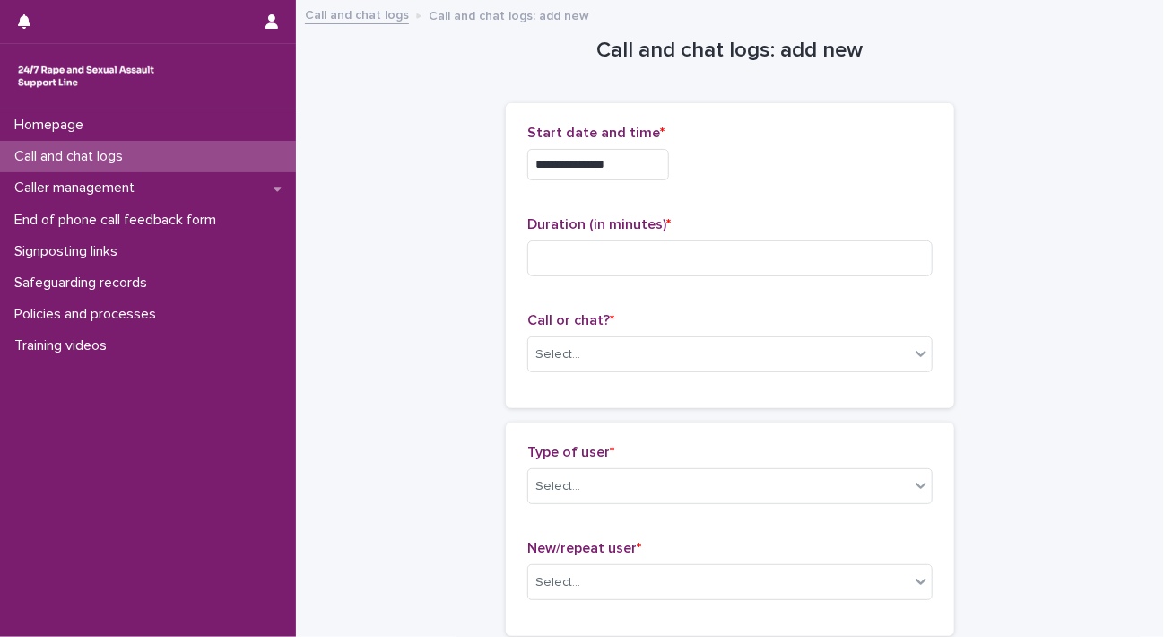
click at [644, 162] on input "**********" at bounding box center [598, 164] width 142 height 31
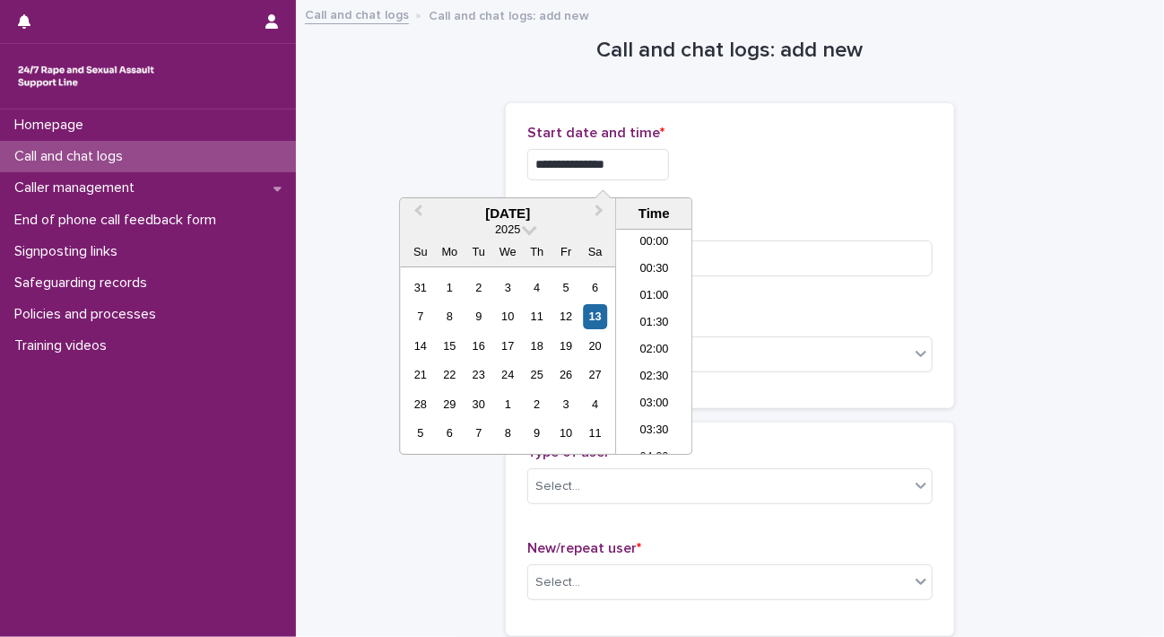
type input "**********"
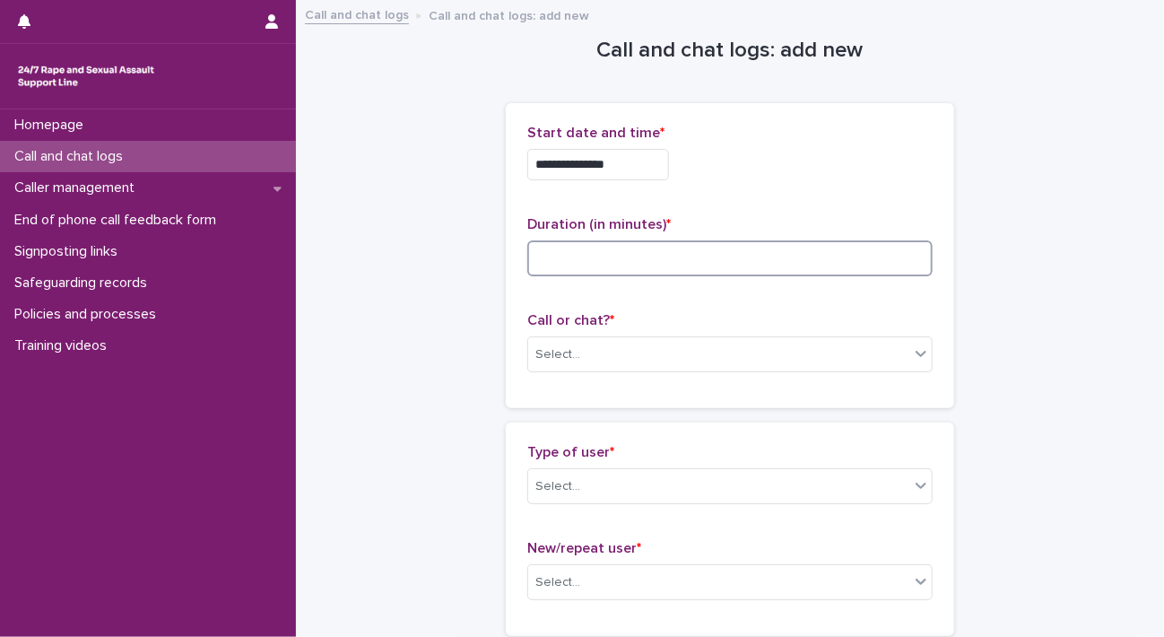
click at [685, 266] on input at bounding box center [729, 258] width 405 height 36
type input "*"
drag, startPoint x: 683, startPoint y: 359, endPoint x: 675, endPoint y: 370, distance: 13.5
click at [682, 359] on div "Select..." at bounding box center [718, 355] width 381 height 30
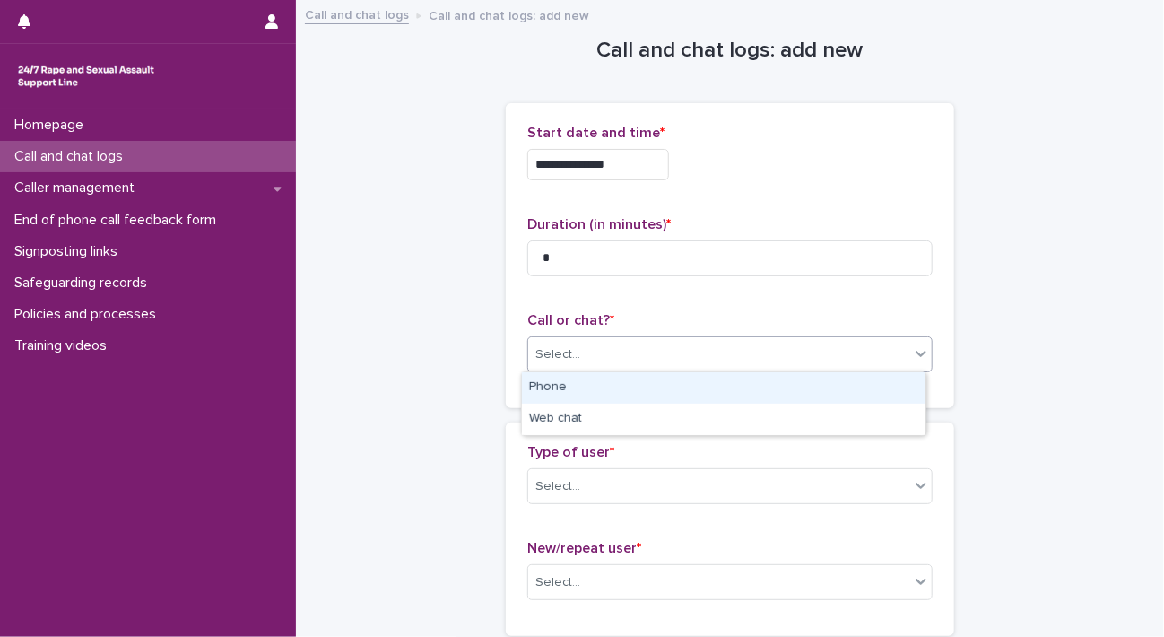
click at [671, 388] on div "Phone" at bounding box center [724, 387] width 404 height 31
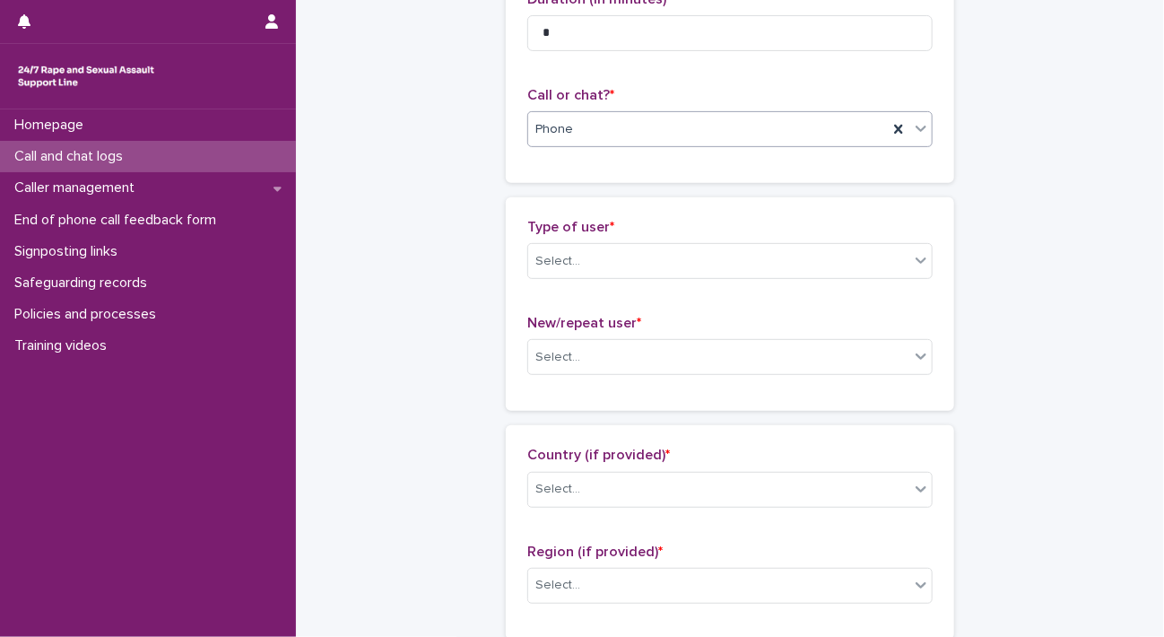
scroll to position [269, 0]
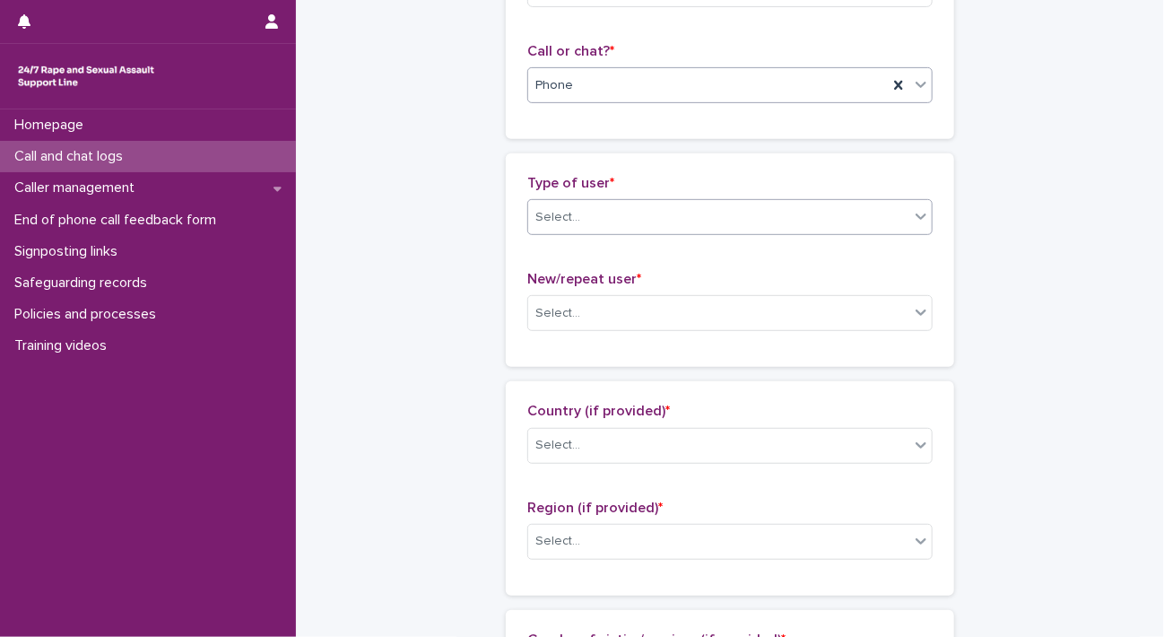
click at [690, 209] on div "Select..." at bounding box center [718, 218] width 381 height 30
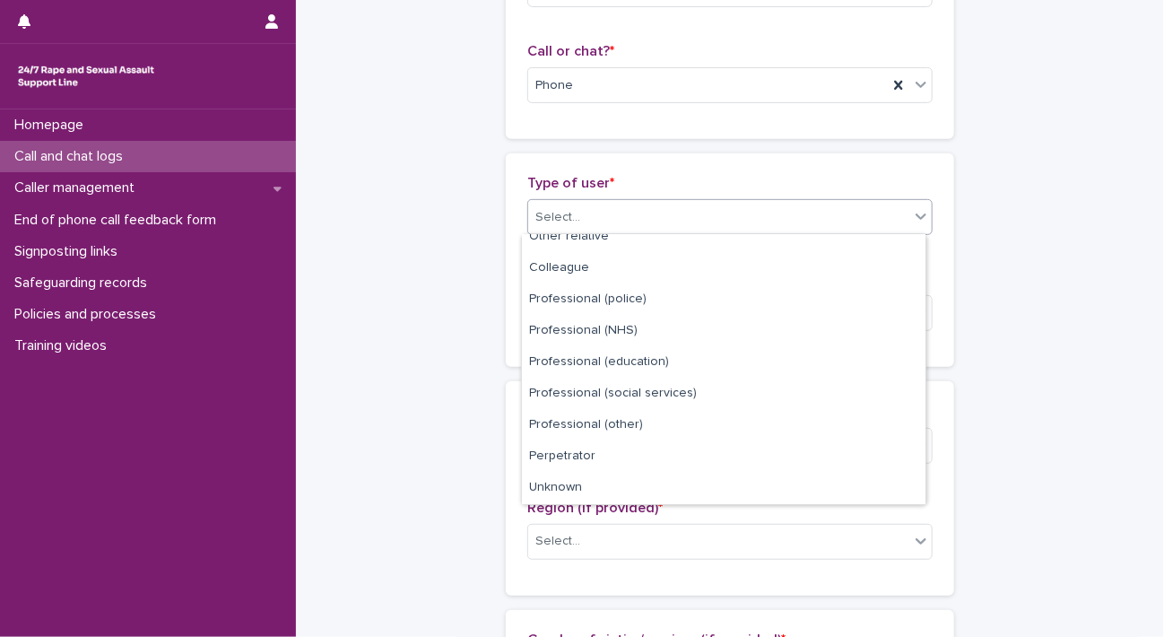
scroll to position [201, 0]
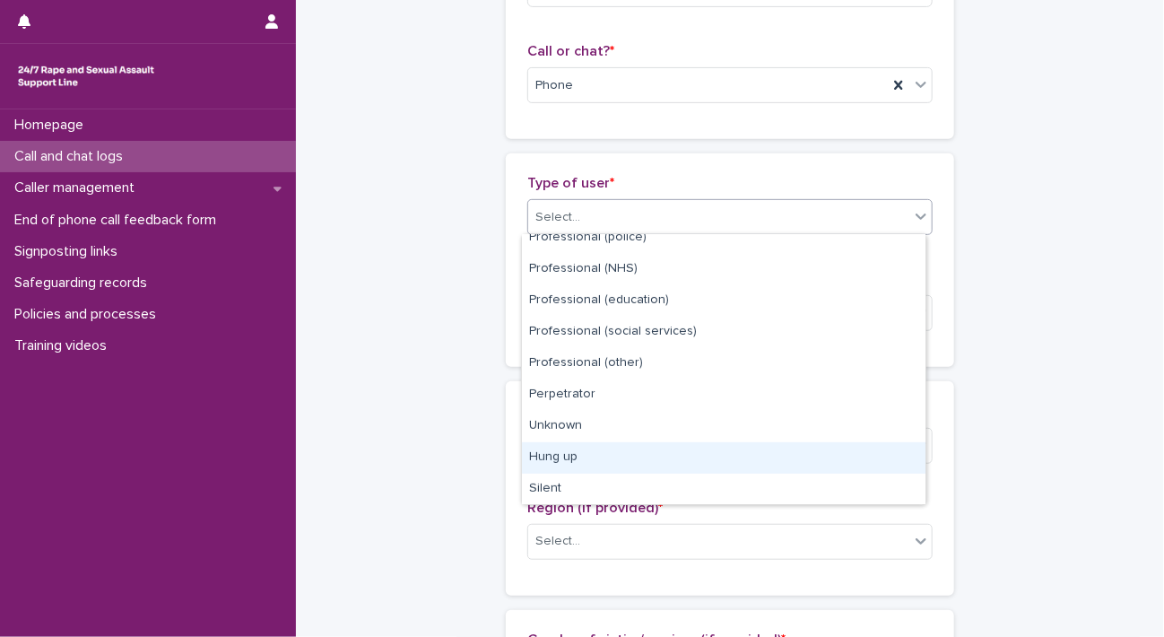
click at [613, 453] on div "Hung up" at bounding box center [724, 457] width 404 height 31
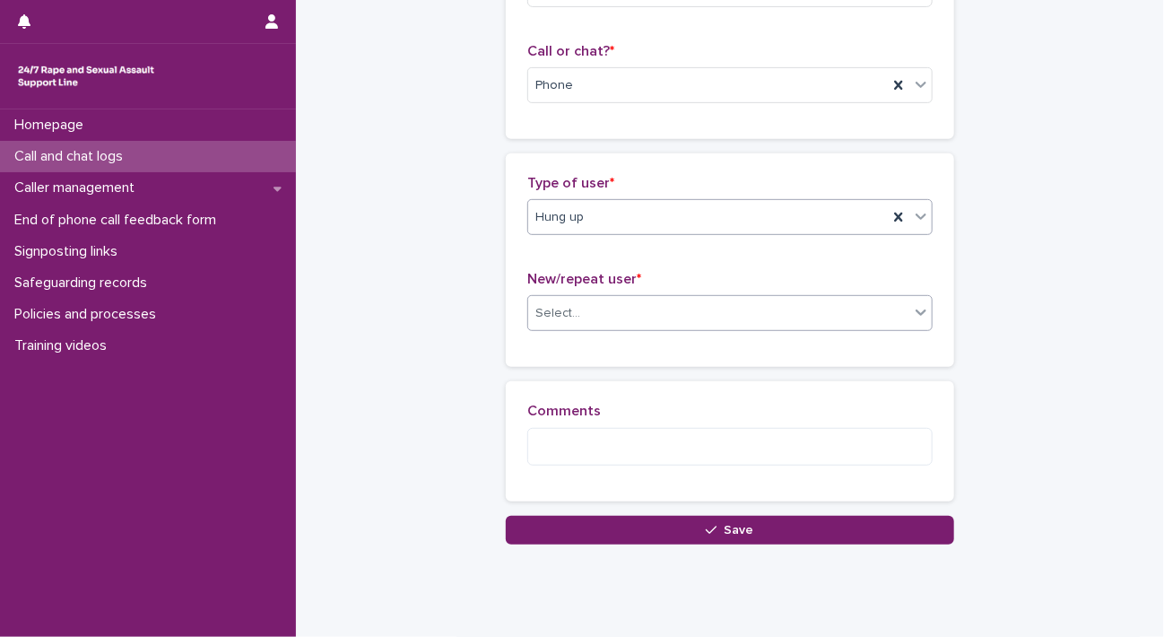
click at [665, 303] on div "Select..." at bounding box center [718, 314] width 381 height 30
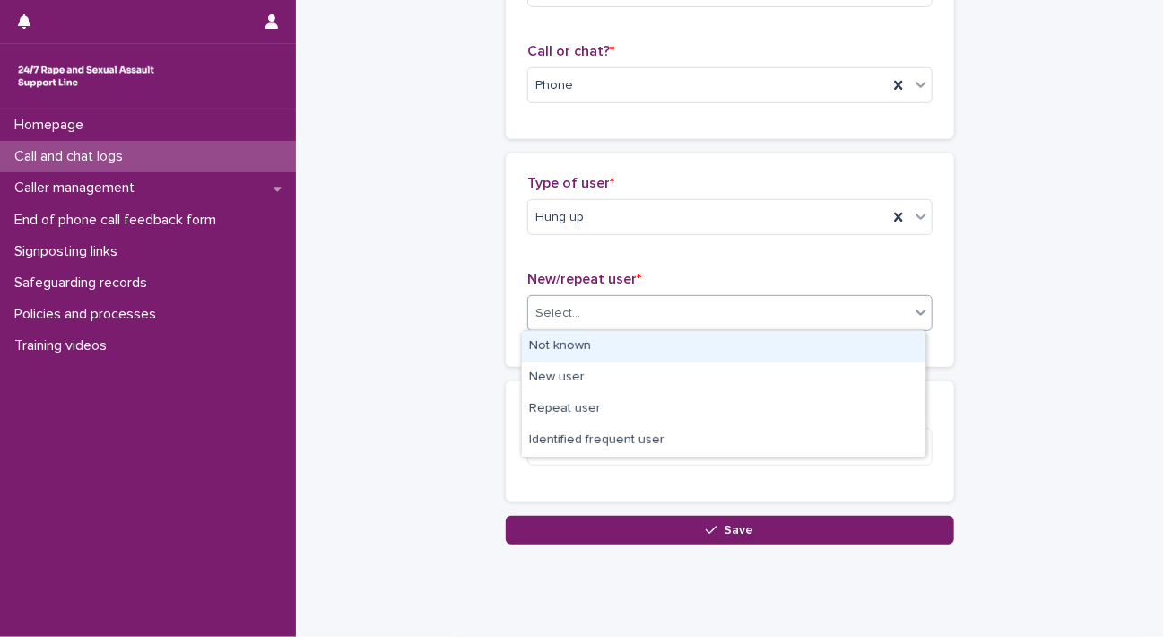
click at [663, 335] on div "Not known" at bounding box center [724, 346] width 404 height 31
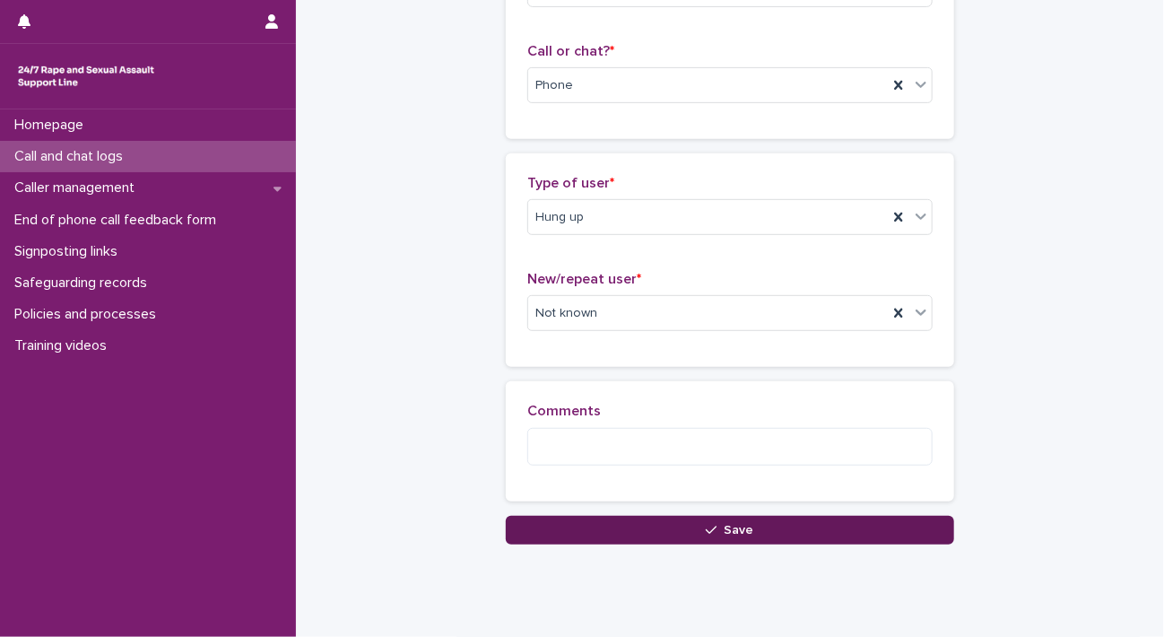
click at [661, 516] on button "Save" at bounding box center [730, 530] width 448 height 29
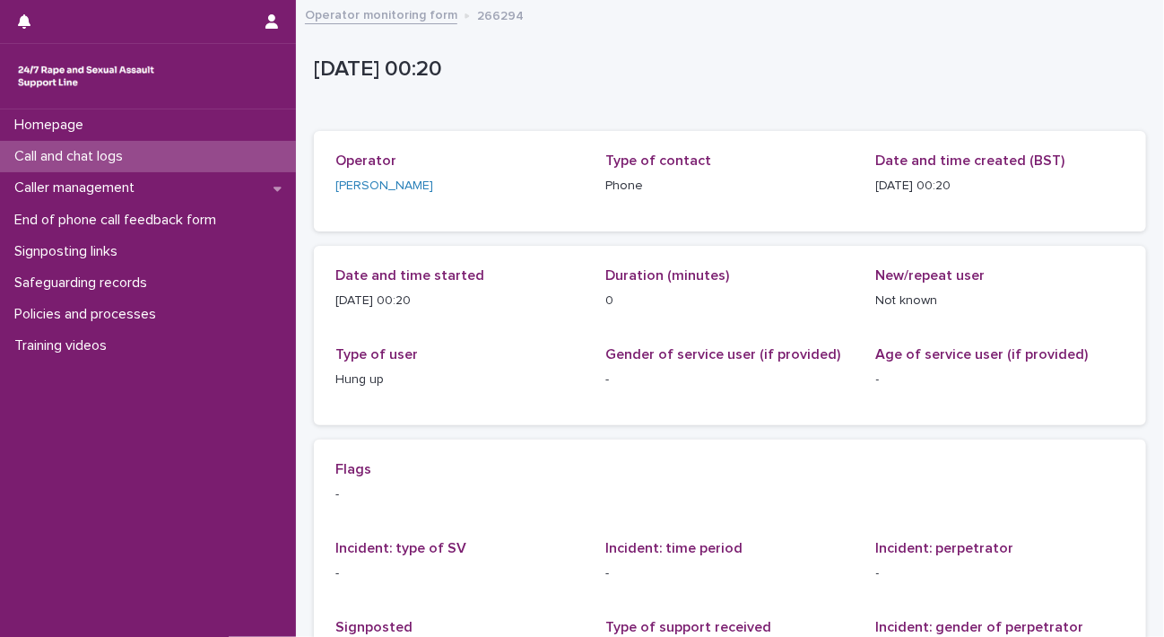
click at [111, 161] on p "Call and chat logs" at bounding box center [72, 156] width 130 height 17
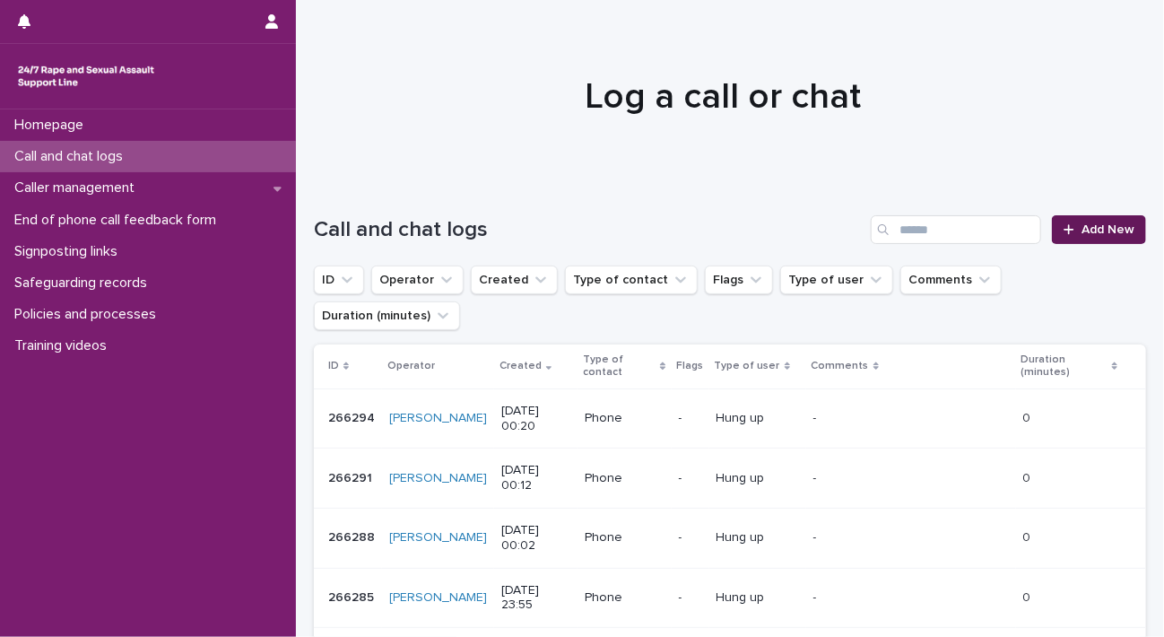
click at [1081, 231] on span "Add New" at bounding box center [1108, 229] width 53 height 13
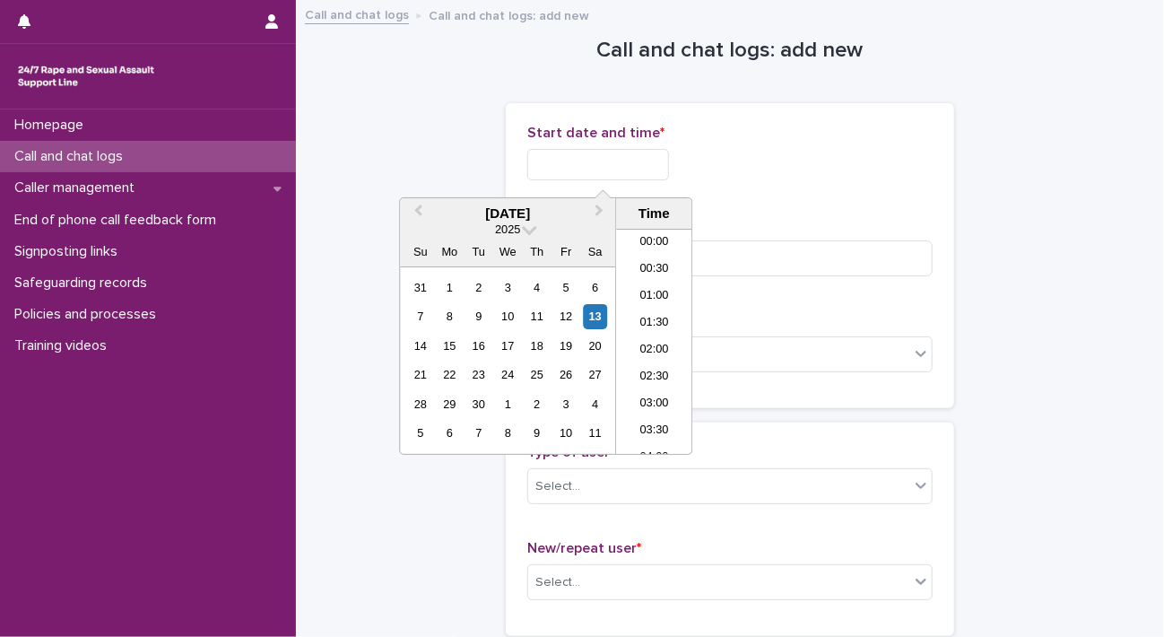
click at [564, 150] on input "text" at bounding box center [598, 164] width 142 height 31
click at [659, 237] on li "00:00" at bounding box center [654, 243] width 76 height 27
click at [666, 166] on input "**********" at bounding box center [598, 164] width 142 height 31
type input "**********"
click at [746, 257] on input at bounding box center [729, 258] width 405 height 36
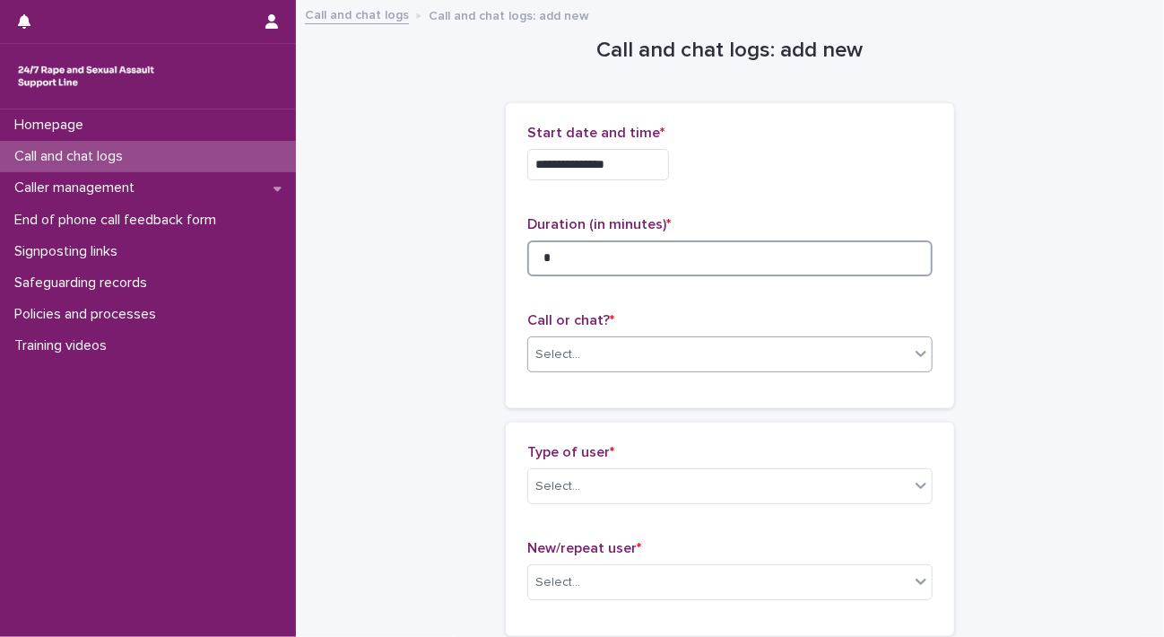
type input "*"
click at [667, 352] on div "Select..." at bounding box center [718, 355] width 381 height 30
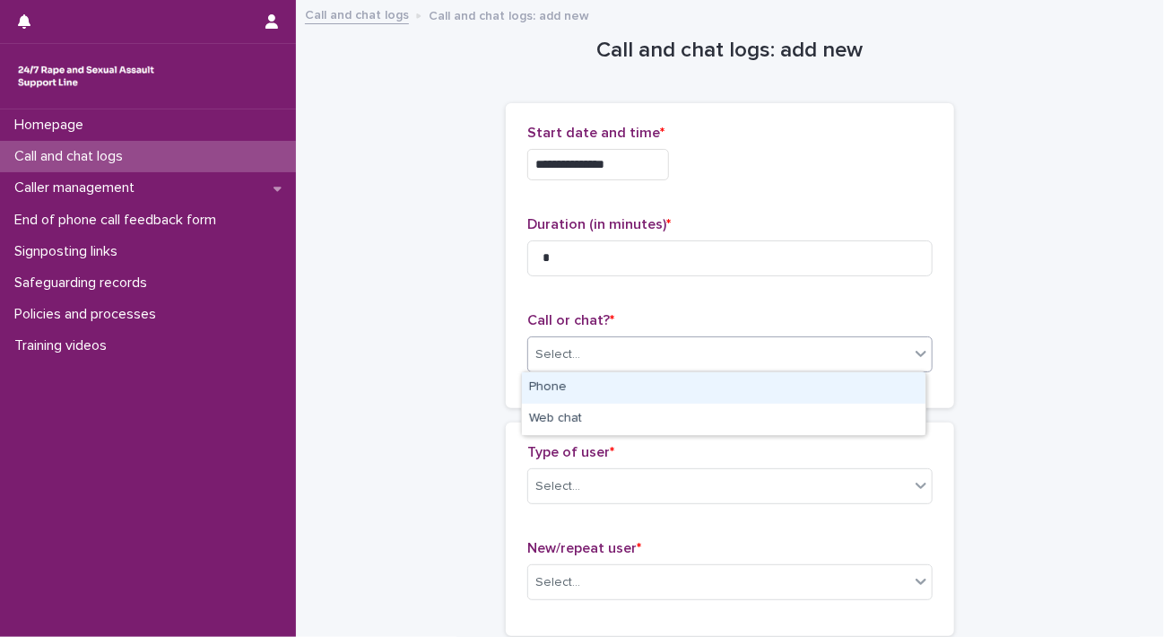
click at [652, 395] on div "Phone" at bounding box center [724, 387] width 404 height 31
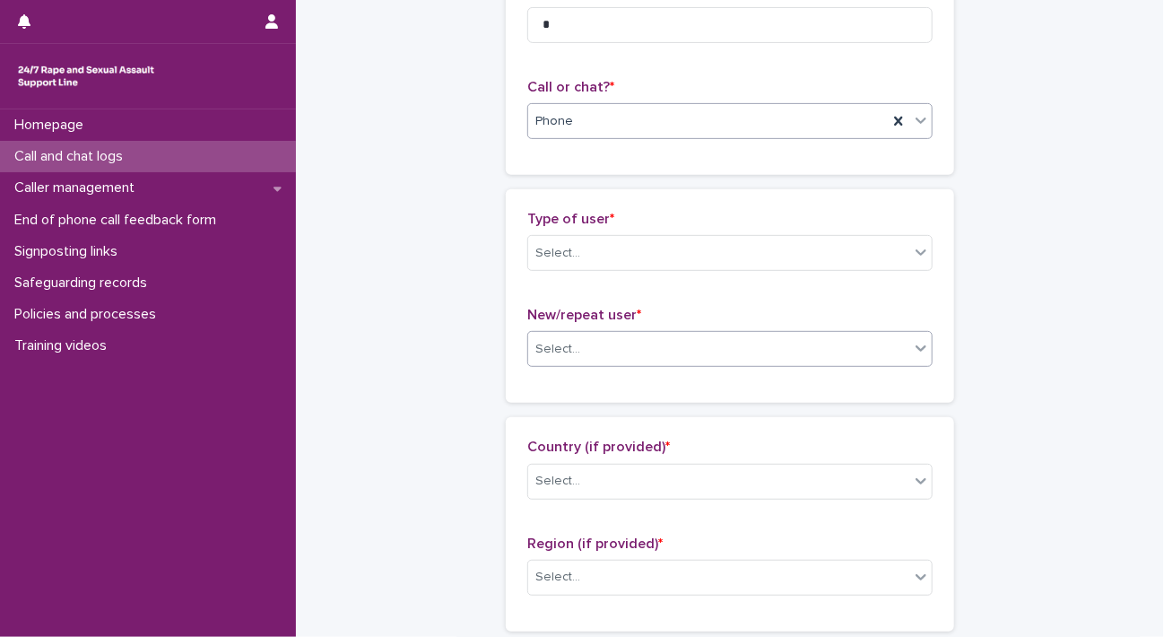
scroll to position [269, 0]
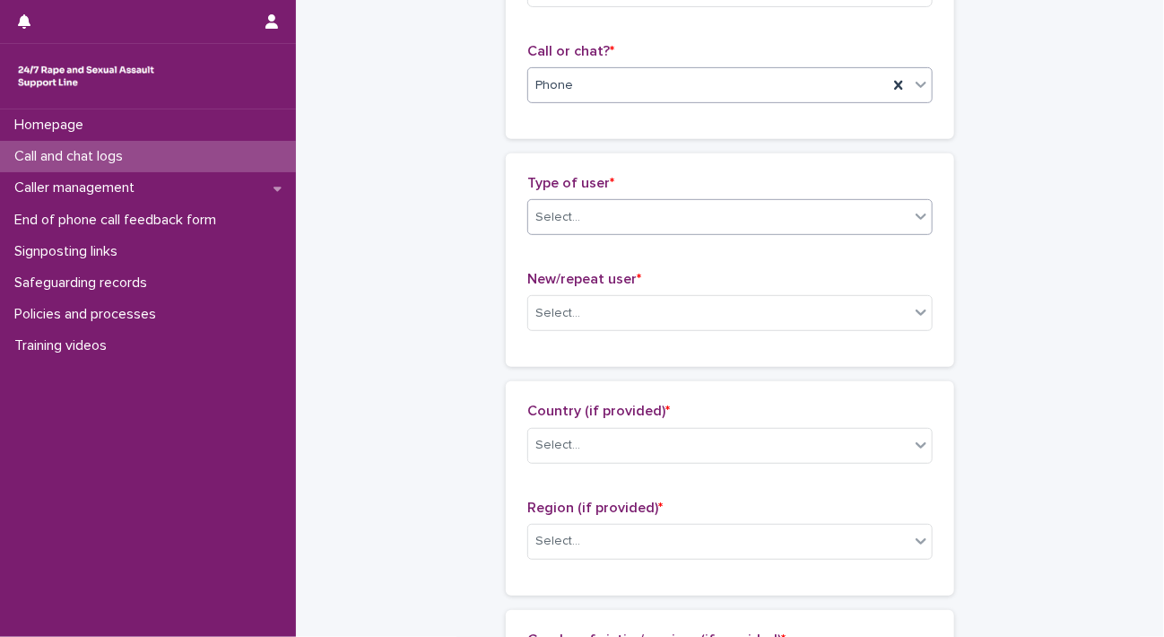
click at [690, 203] on div "Select..." at bounding box center [718, 218] width 381 height 30
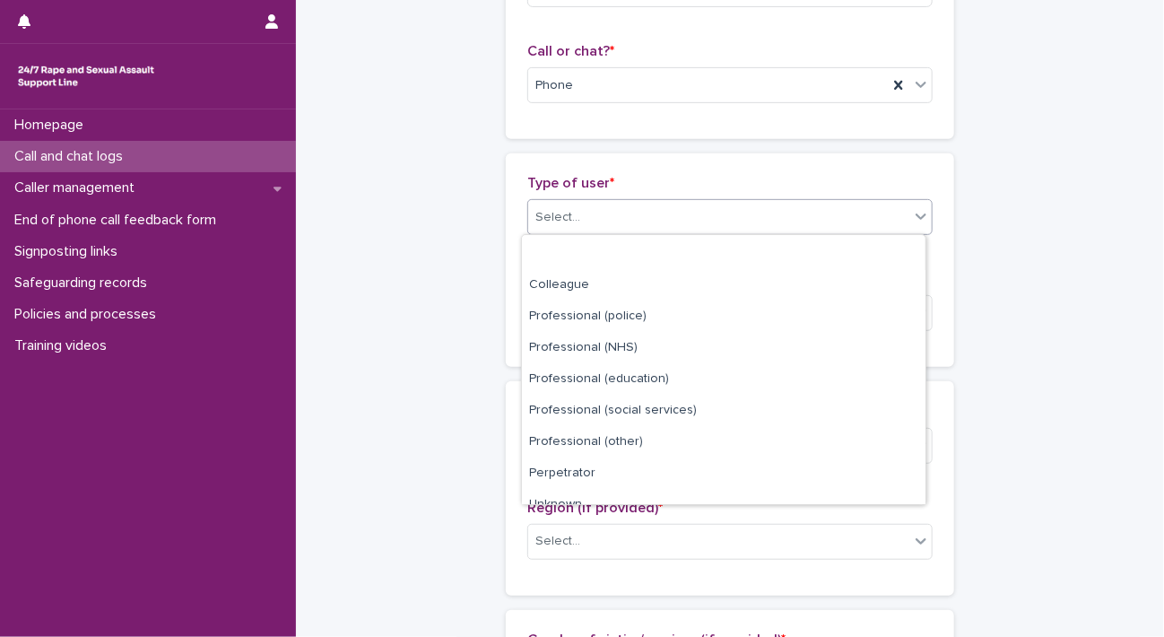
scroll to position [201, 0]
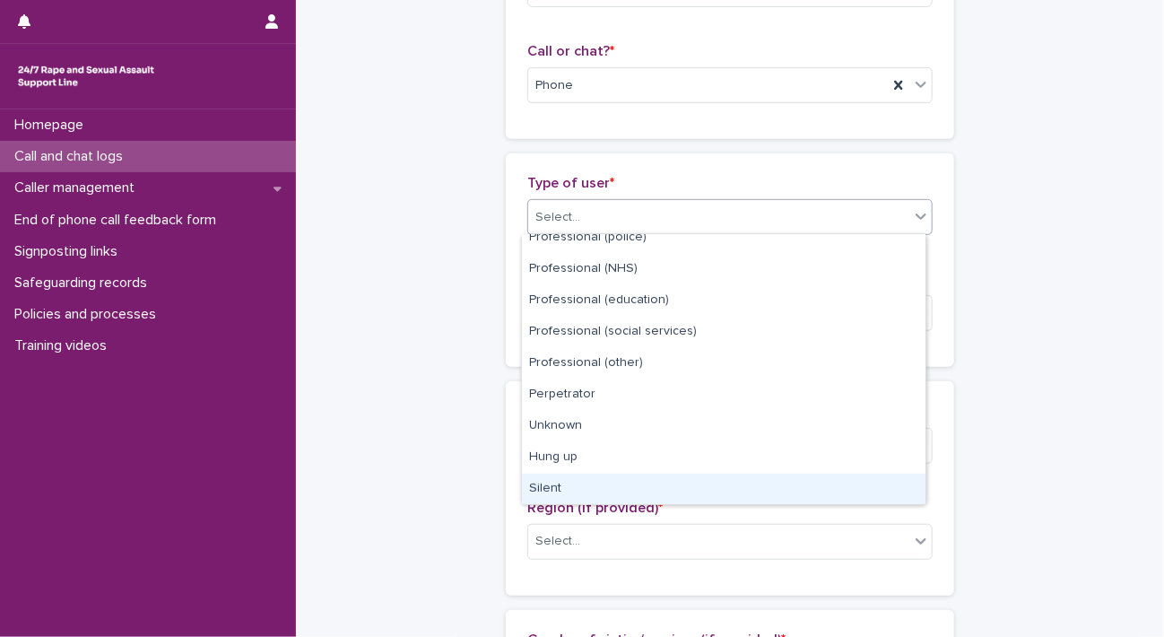
click at [639, 498] on div "Silent" at bounding box center [724, 489] width 404 height 31
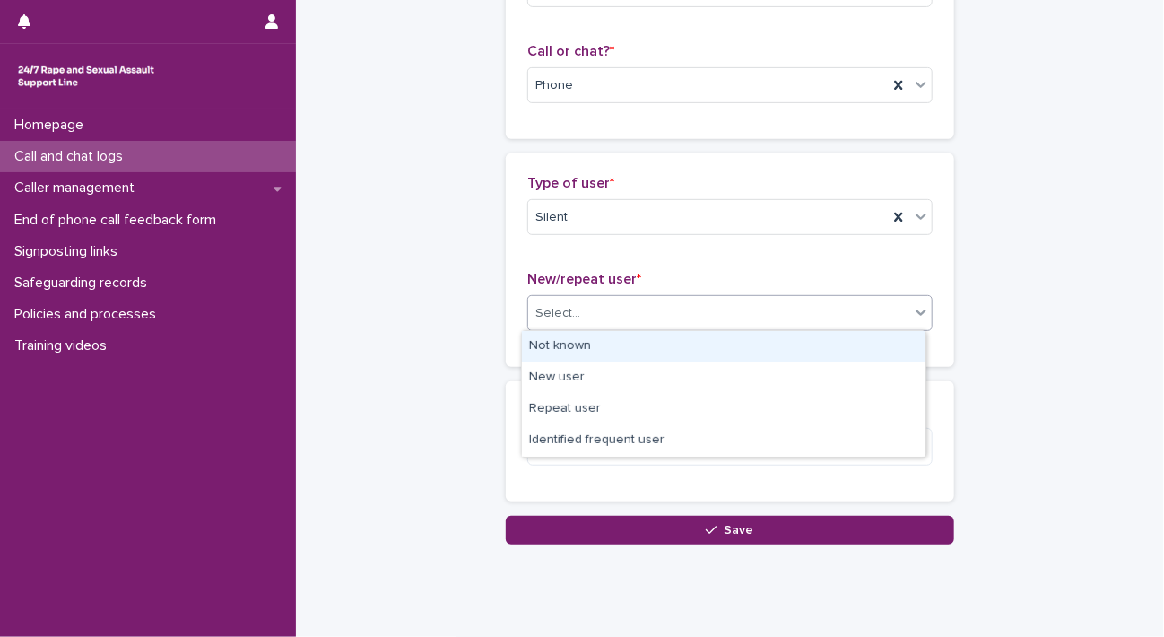
drag, startPoint x: 660, startPoint y: 306, endPoint x: 652, endPoint y: 342, distance: 36.8
click at [660, 307] on div "Select..." at bounding box center [718, 314] width 381 height 30
click at [650, 345] on div "Not known" at bounding box center [724, 346] width 404 height 31
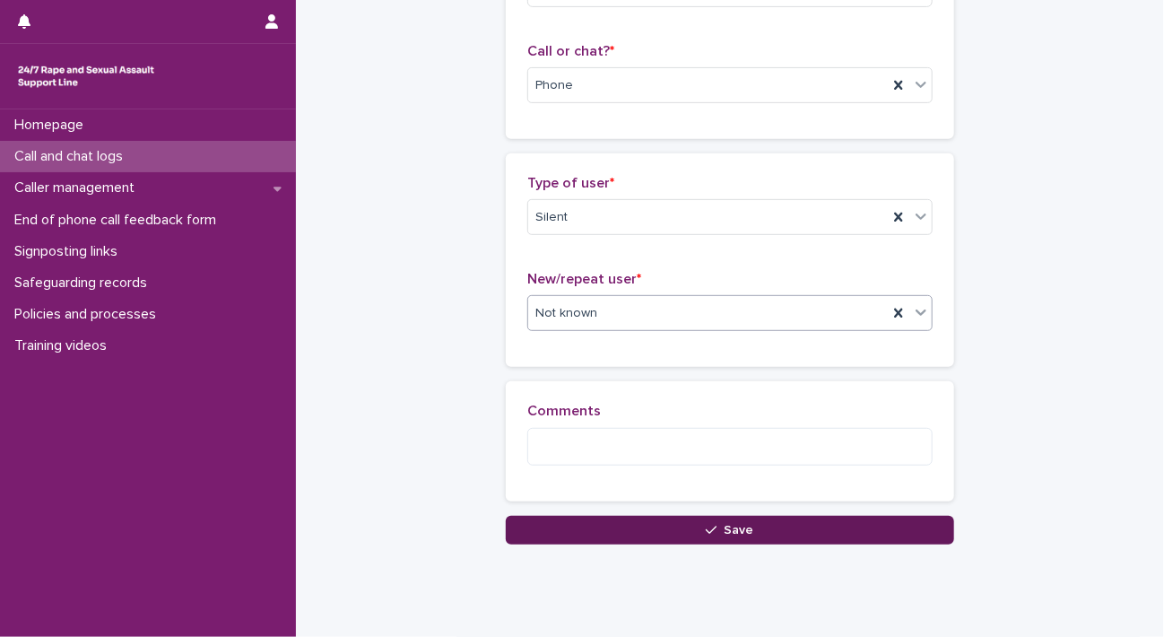
click at [628, 539] on button "Save" at bounding box center [730, 530] width 448 height 29
